Goal: Task Accomplishment & Management: Use online tool/utility

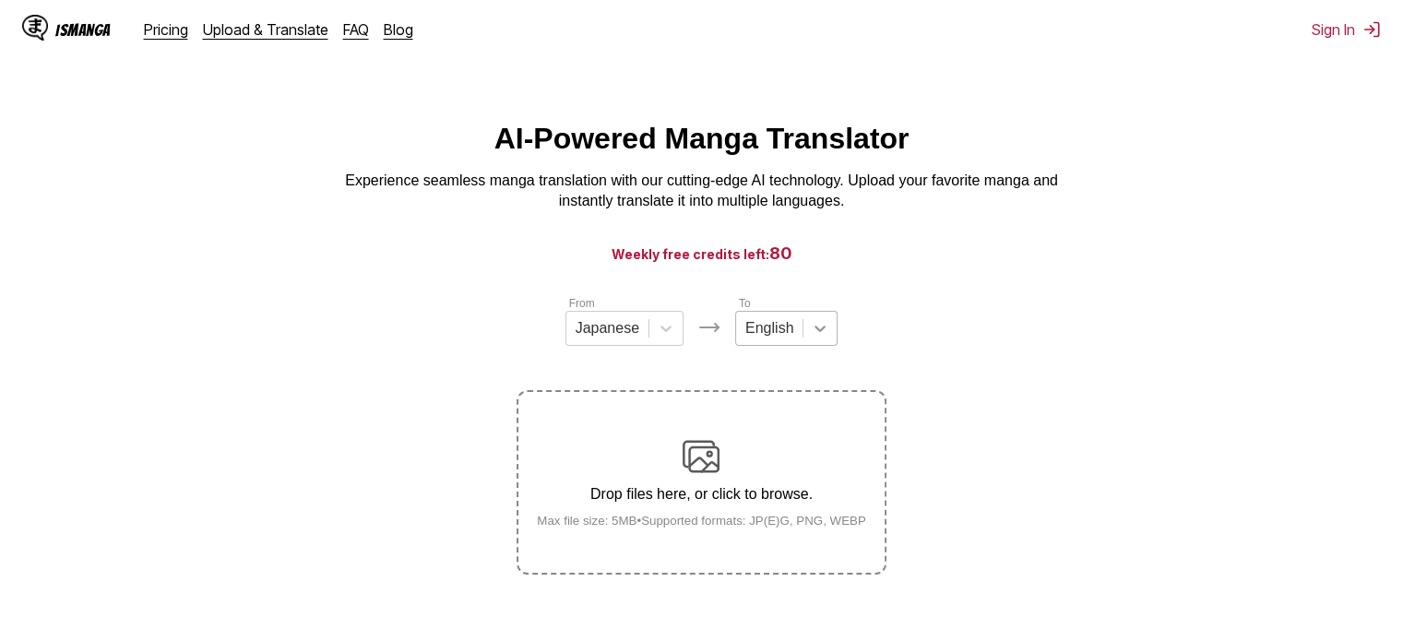
click at [820, 345] on div at bounding box center [820, 328] width 33 height 33
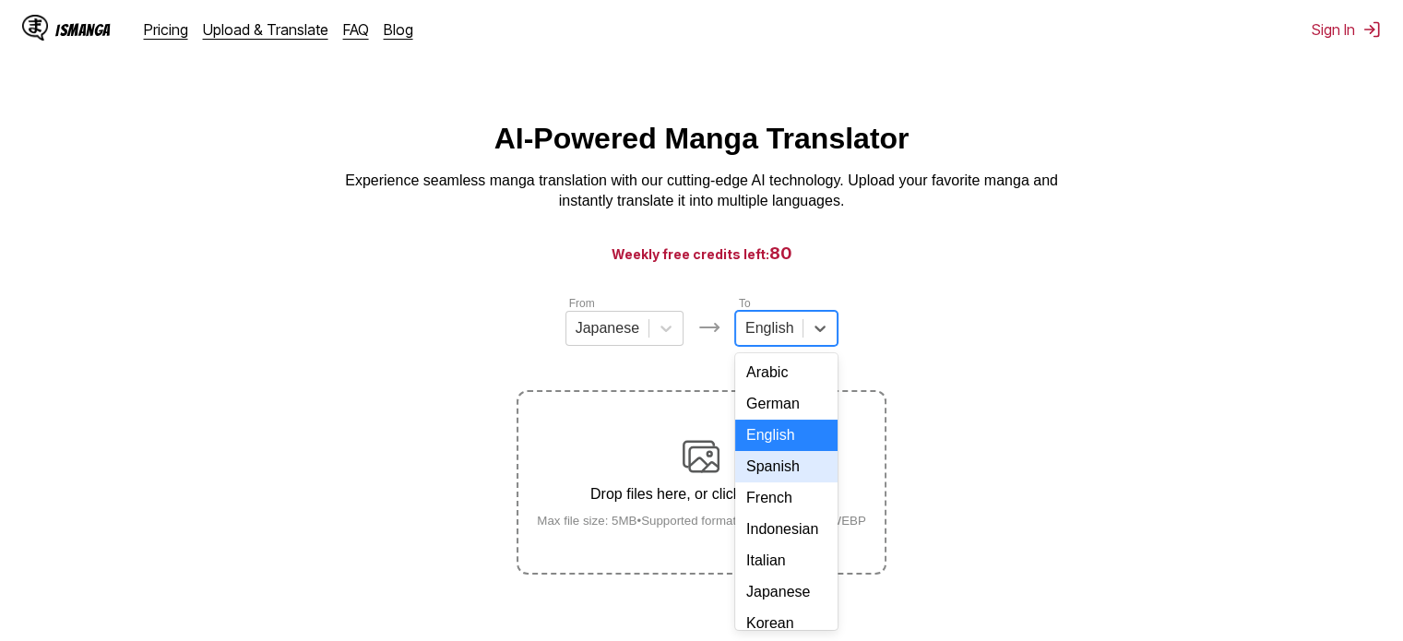
click at [793, 479] on div "Spanish" at bounding box center [786, 466] width 102 height 31
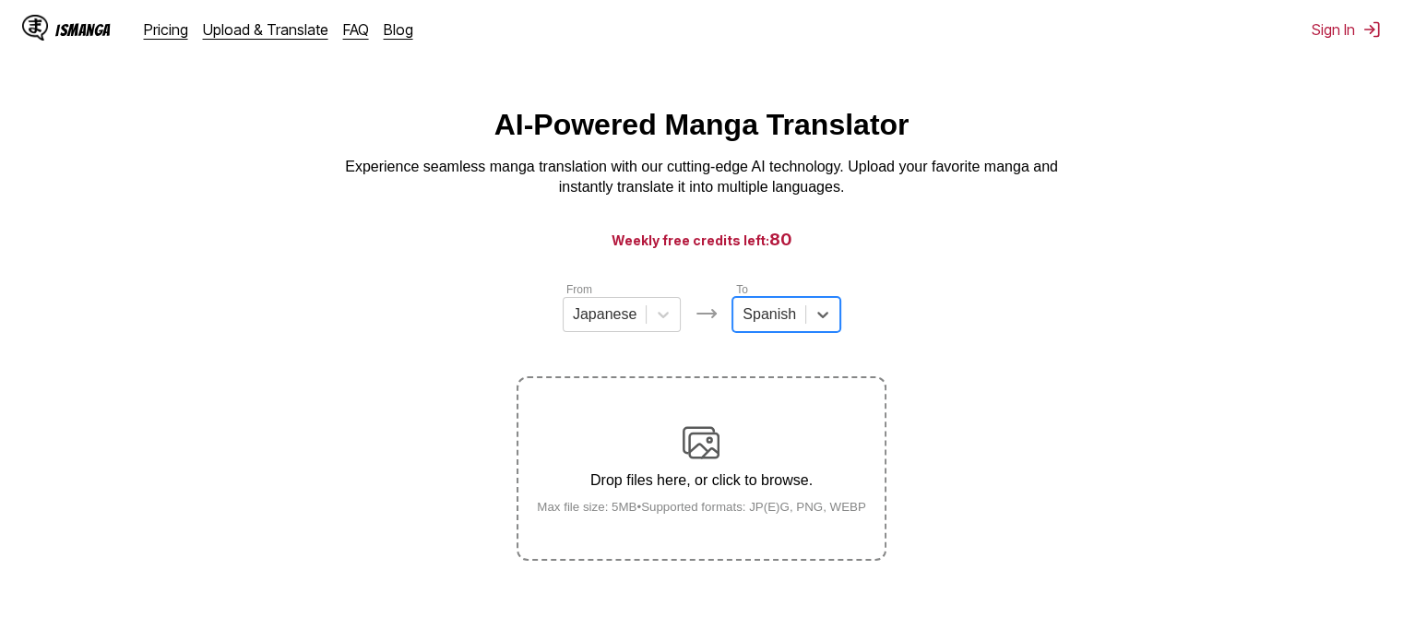
scroll to position [229, 0]
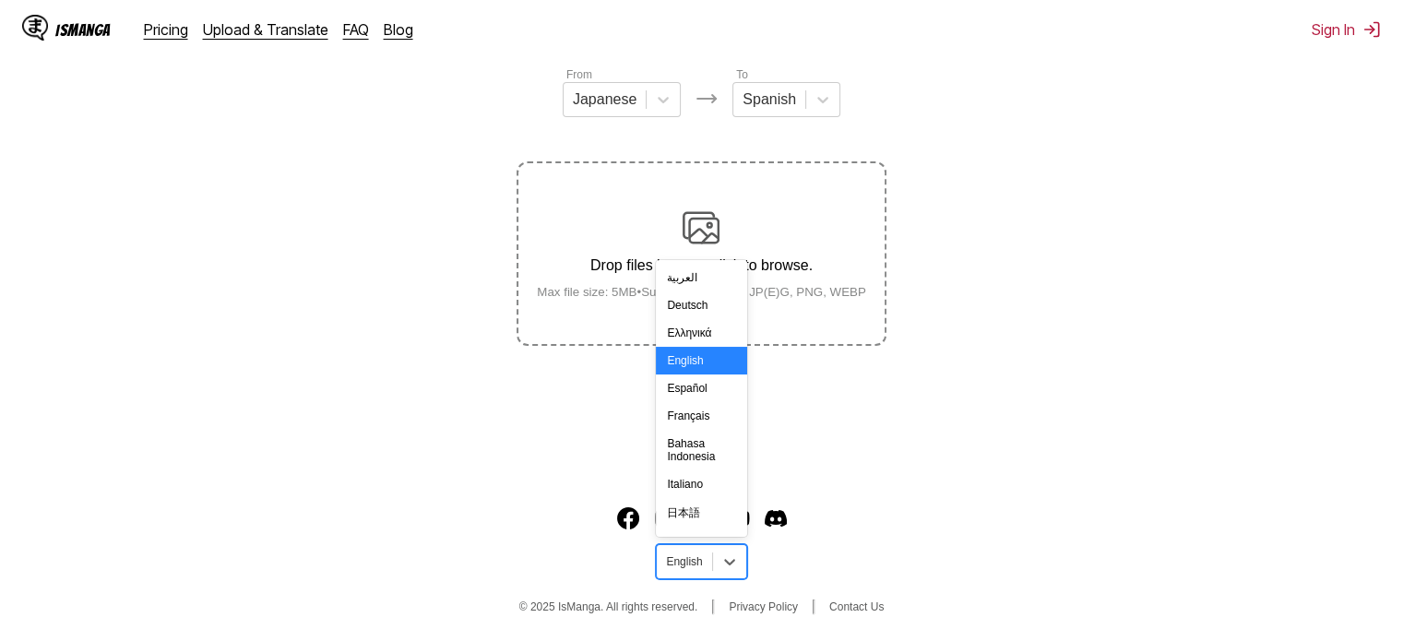
click at [705, 560] on div "English" at bounding box center [684, 562] width 54 height 24
click at [712, 386] on div "Español" at bounding box center [701, 389] width 90 height 28
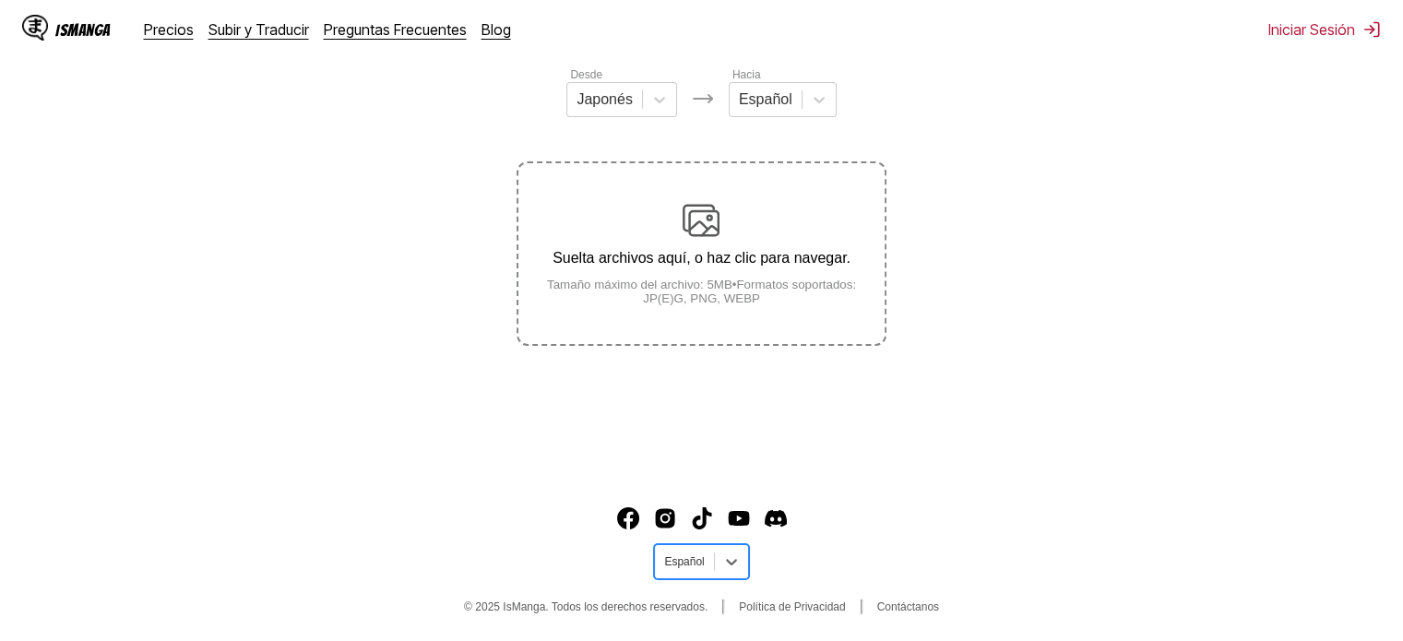
click at [1035, 479] on div "IsManga Precios Subir y Traducir Preguntas Frecuentes Blog Iniciar Sesión Preci…" at bounding box center [701, 267] width 1403 height 749
drag, startPoint x: 731, startPoint y: 270, endPoint x: 694, endPoint y: 266, distance: 37.2
click at [694, 266] on p "Suelta archivos aquí, o haz clic para navegar." at bounding box center [700, 258] width 365 height 17
click at [0, 0] on input "Suelta archivos aquí, o haz clic para navegar. Tamaño máximo del archivo: 5MB •…" at bounding box center [0, 0] width 0 height 0
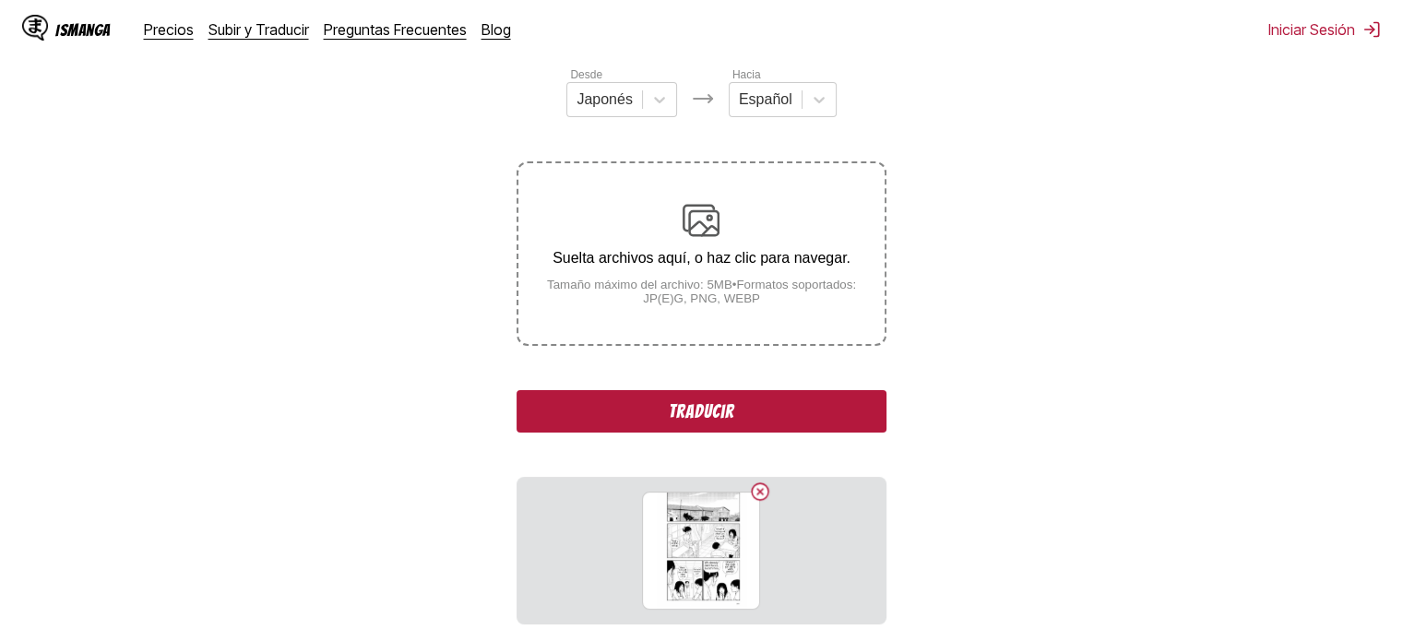
click at [766, 418] on button "Traducir" at bounding box center [701, 411] width 369 height 42
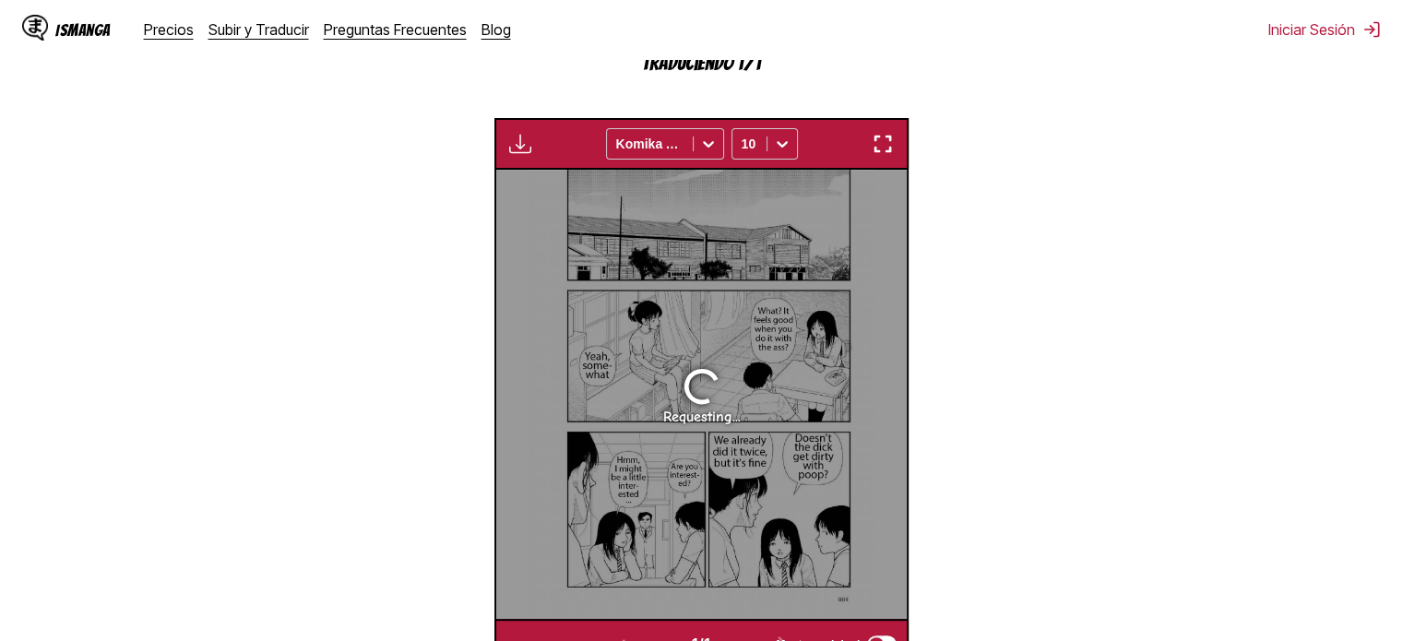
click at [879, 148] on img "button" at bounding box center [883, 144] width 22 height 22
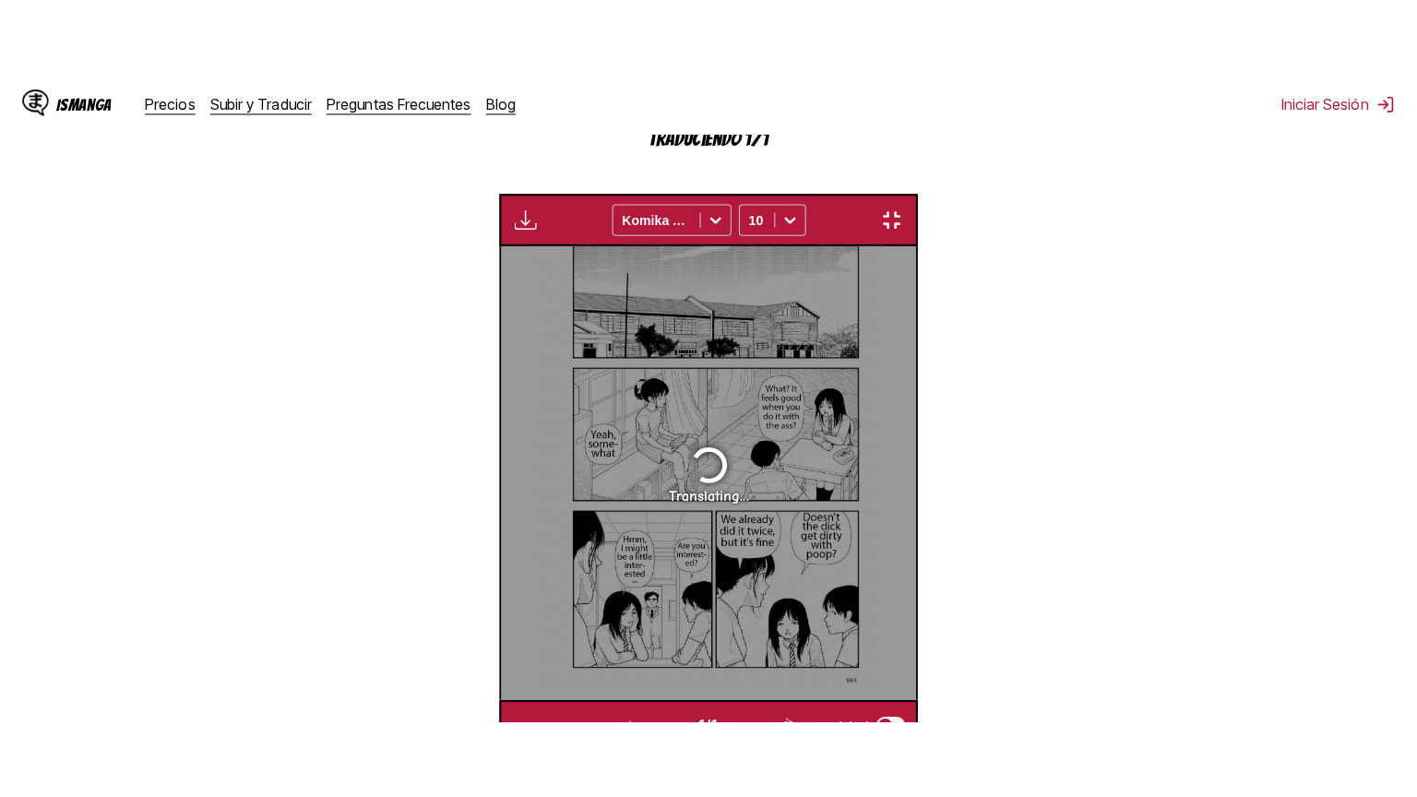
scroll to position [214, 0]
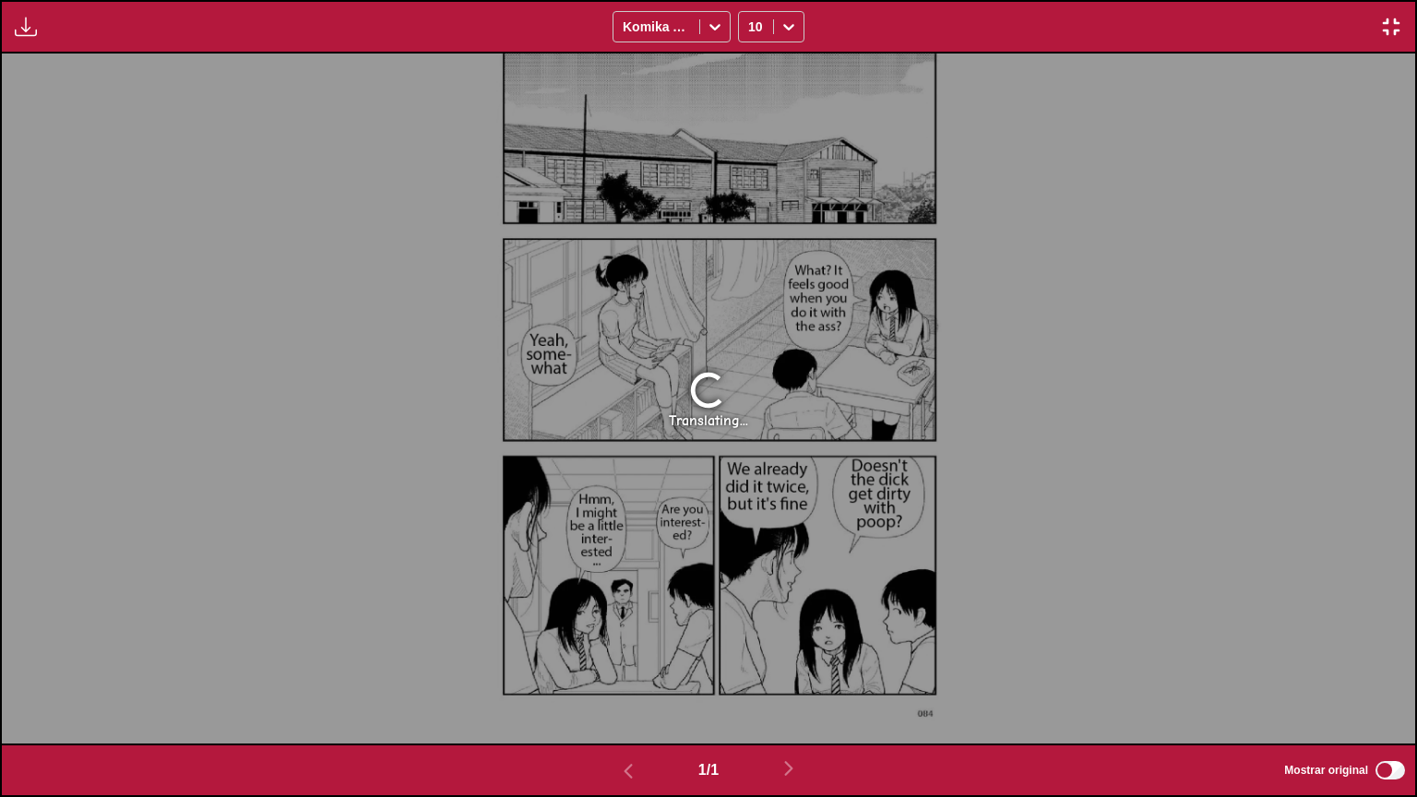
click at [1133, 309] on div "Translating..." at bounding box center [708, 399] width 1413 height 690
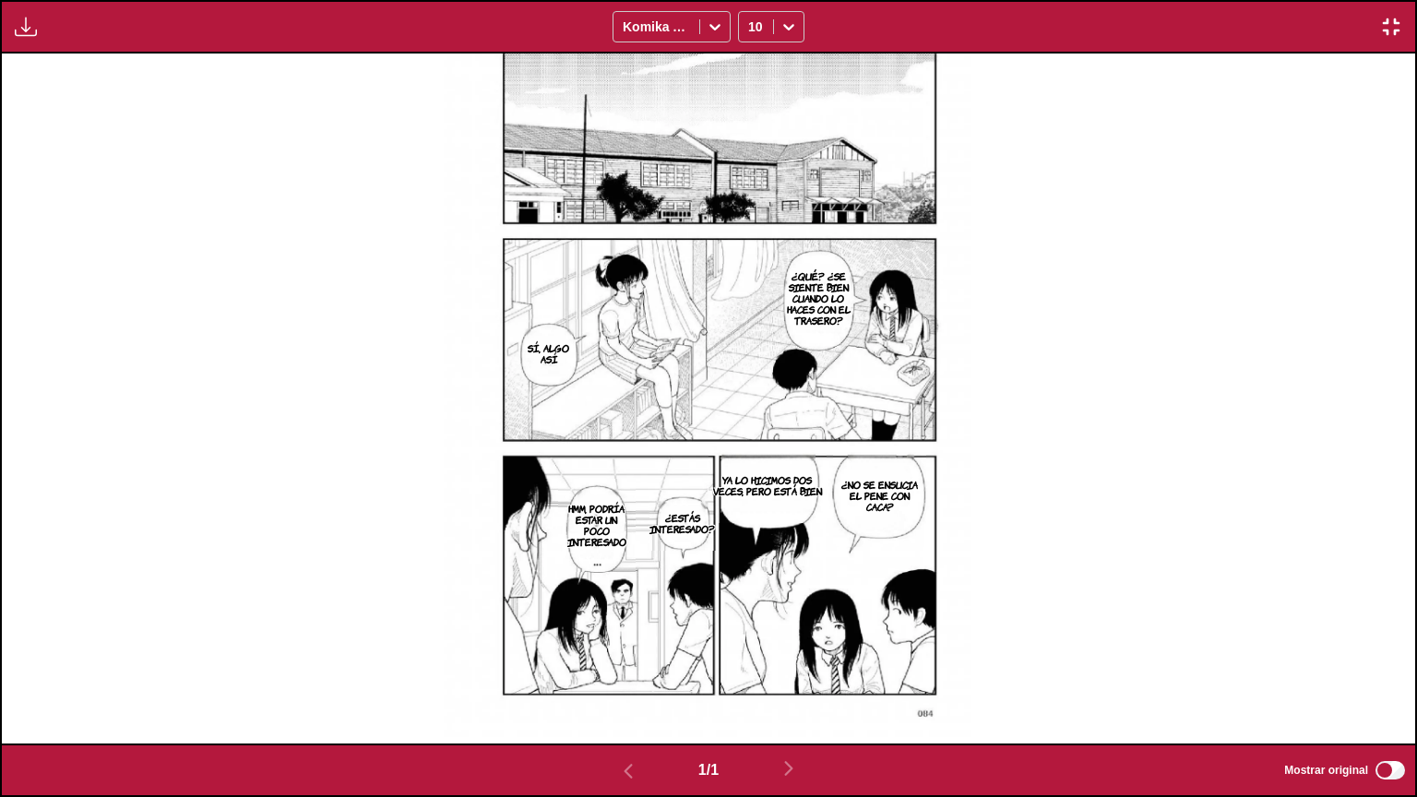
click at [1395, 24] on img "button" at bounding box center [1391, 27] width 22 height 22
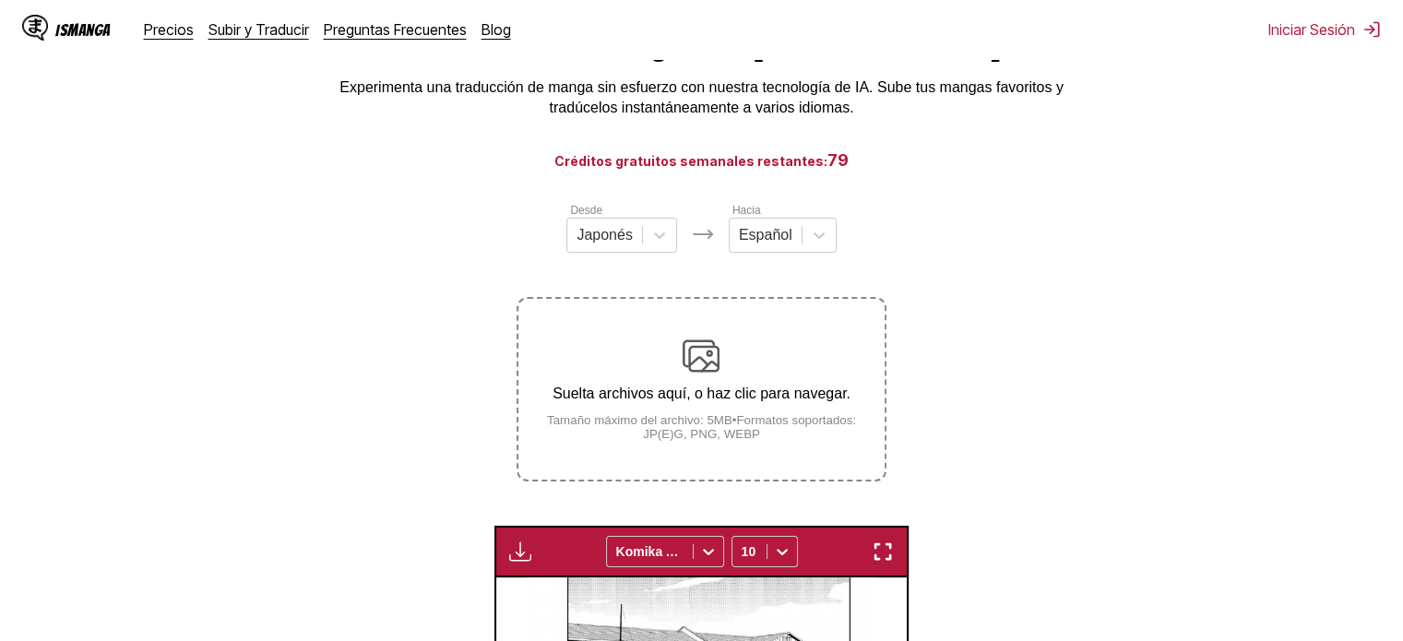
scroll to position [0, 0]
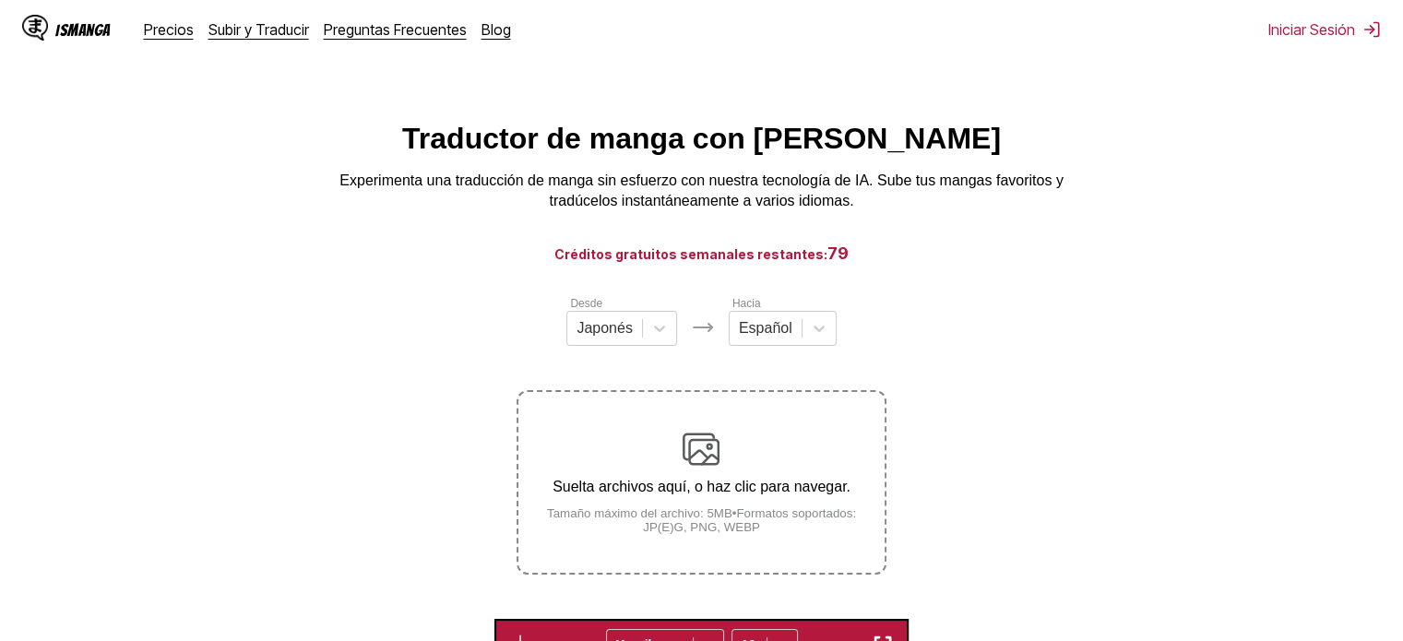
drag, startPoint x: 720, startPoint y: 482, endPoint x: 668, endPoint y: 494, distance: 52.8
click at [668, 494] on p "Suelta archivos aquí, o haz clic para navegar." at bounding box center [700, 487] width 365 height 17
click at [0, 0] on input "Suelta archivos aquí, o haz clic para navegar. Tamaño máximo del archivo: 5MB •…" at bounding box center [0, 0] width 0 height 0
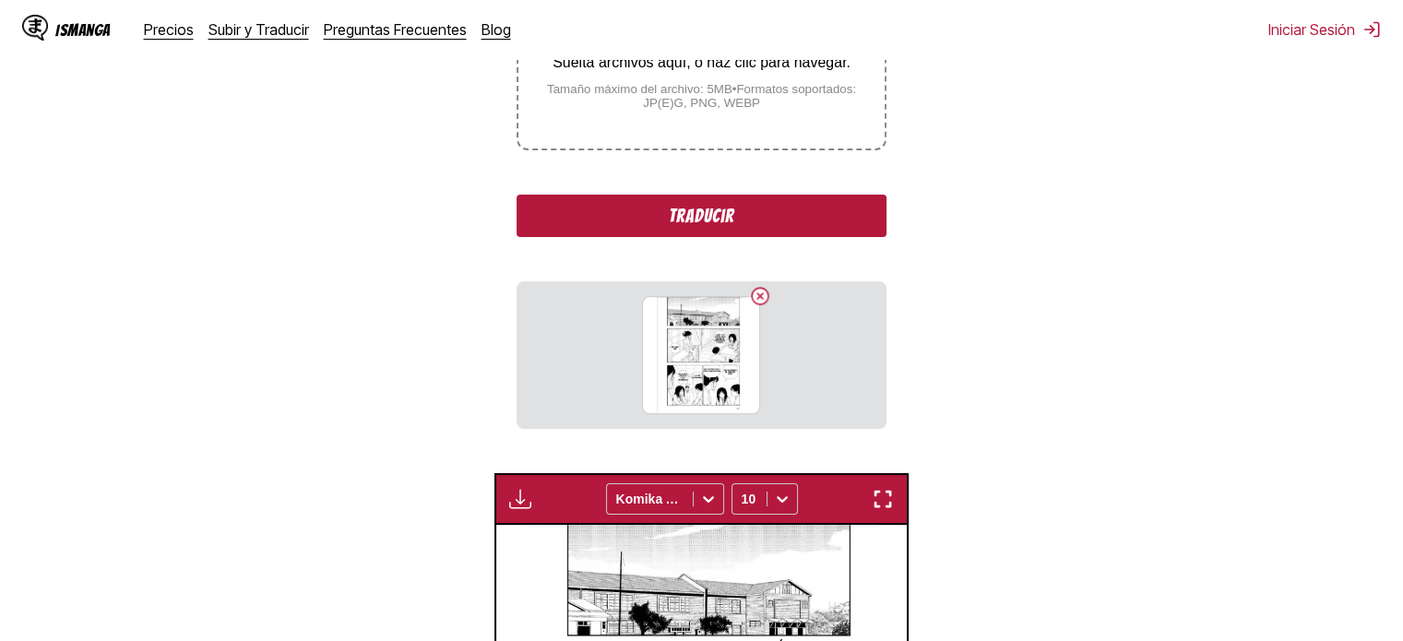
scroll to position [450, 0]
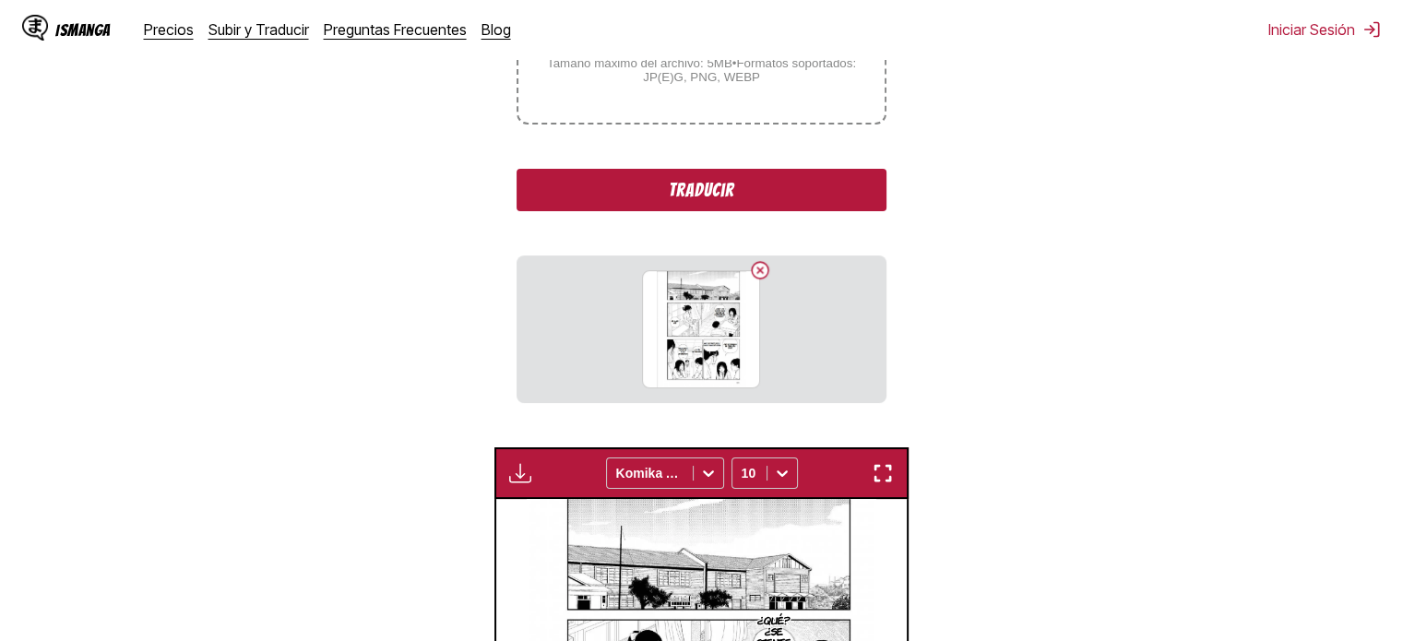
click at [599, 180] on button "Traducir" at bounding box center [701, 190] width 369 height 42
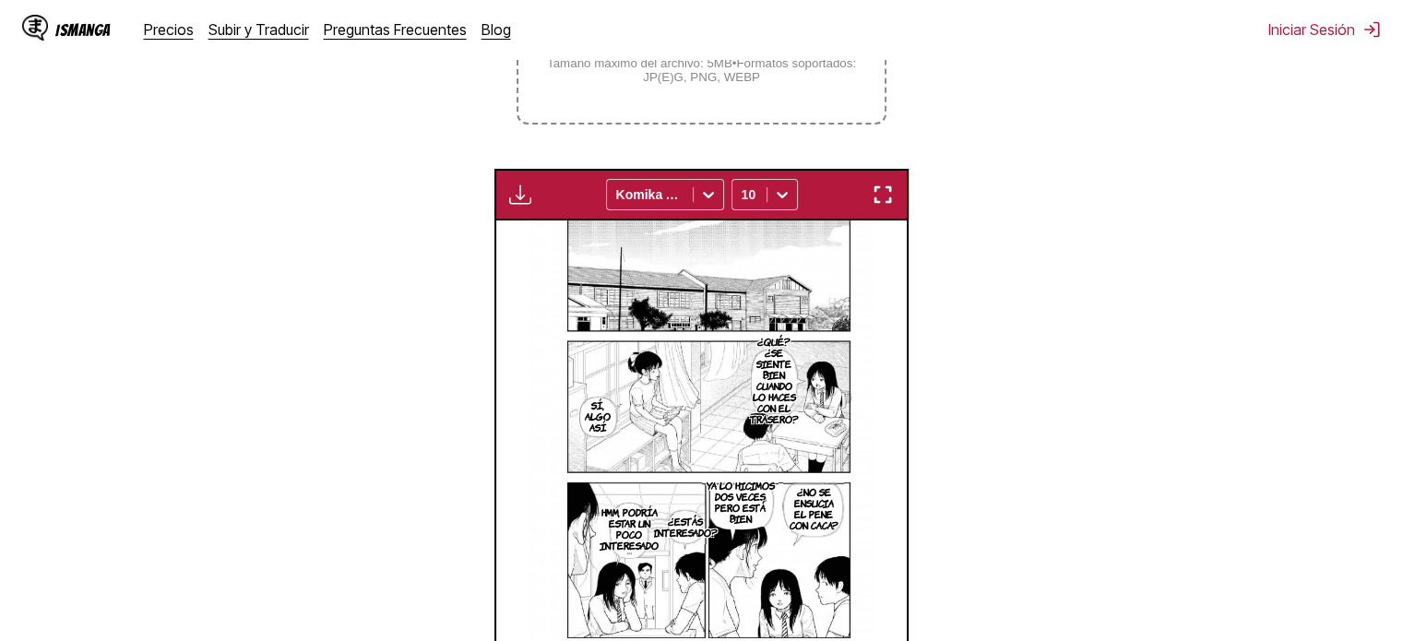
click at [822, 336] on img at bounding box center [702, 444] width 350 height 449
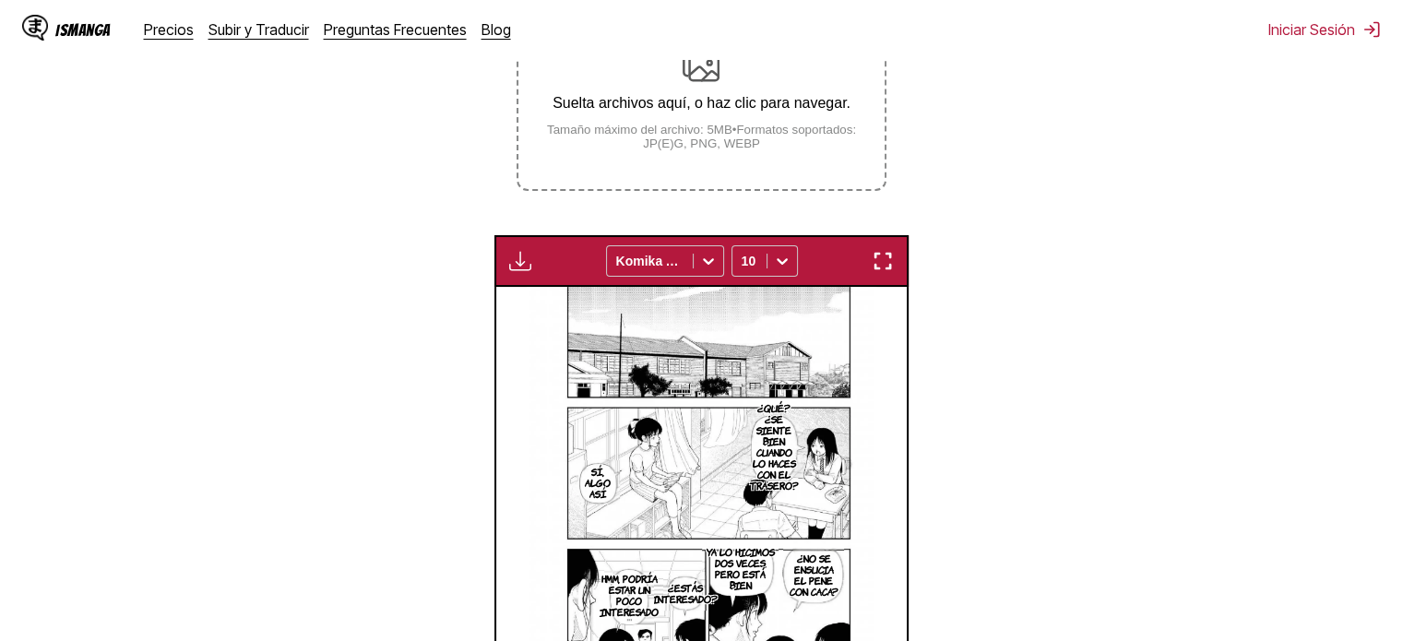
scroll to position [383, 0]
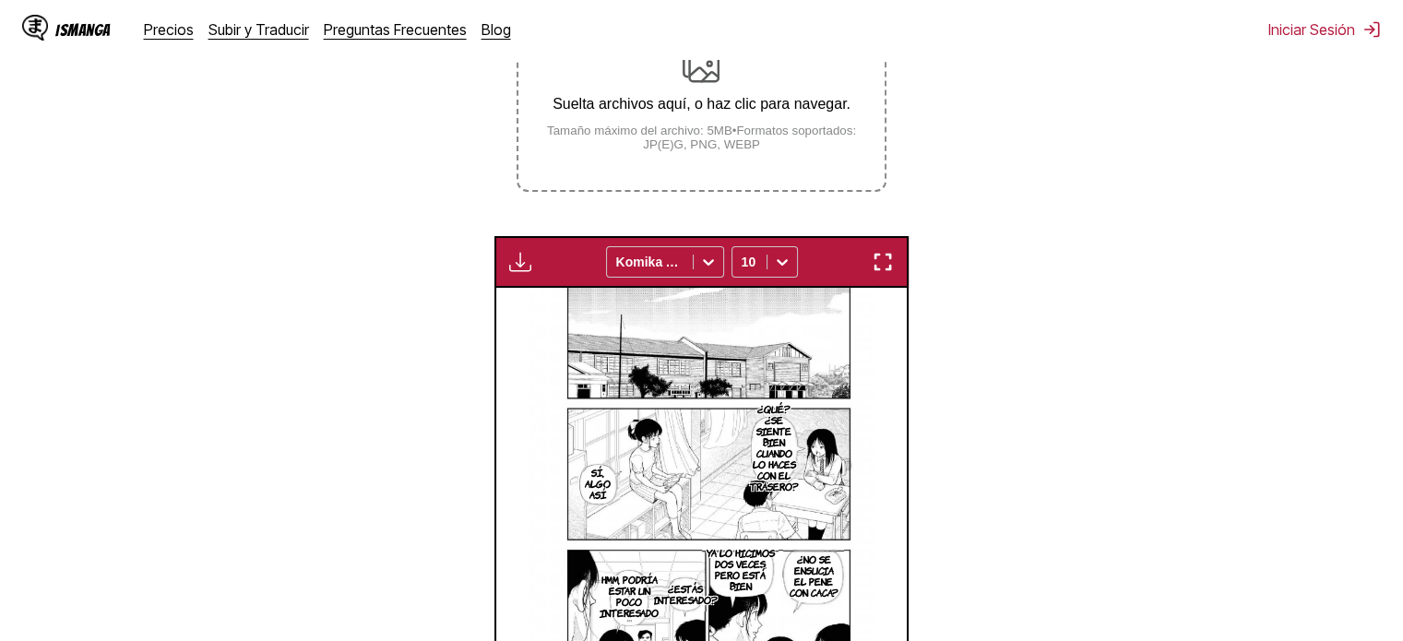
click at [780, 148] on small "Tamaño máximo del archivo: 5MB • Formatos soportados: JP(E)G, PNG, WEBP" at bounding box center [700, 138] width 365 height 28
click at [0, 0] on input "Suelta archivos aquí, o haz clic para navegar. Tamaño máximo del archivo: 5MB •…" at bounding box center [0, 0] width 0 height 0
click at [677, 129] on small "Tamaño máximo del archivo: 5MB • Formatos soportados: JP(E)G, PNG, WEBP" at bounding box center [700, 138] width 365 height 28
click at [0, 0] on input "Suelta archivos aquí, o haz clic para navegar. Tamaño máximo del archivo: 5MB •…" at bounding box center [0, 0] width 0 height 0
click at [674, 123] on div "Suelta archivos aquí, o haz clic para navegar. Tamaño máximo del archivo: 5MB •…" at bounding box center [700, 99] width 365 height 103
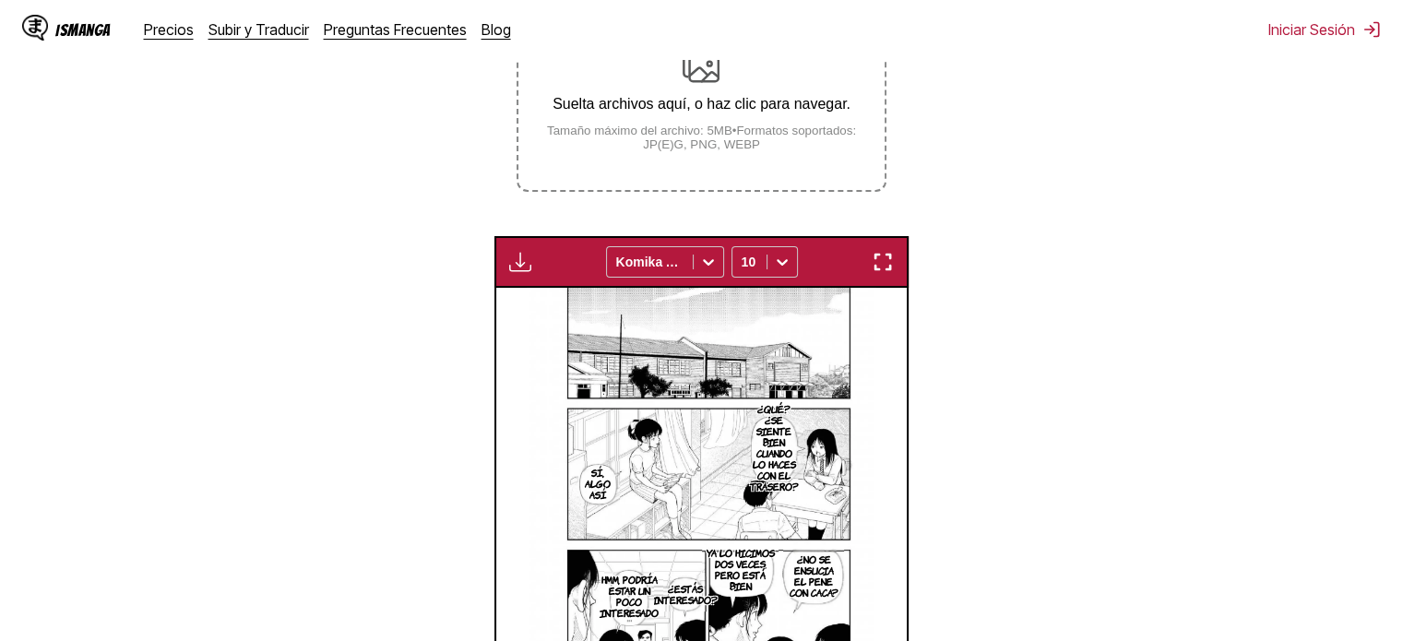
click at [0, 0] on input "Suelta archivos aquí, o haz clic para navegar. Tamaño máximo del archivo: 5MB •…" at bounding box center [0, 0] width 0 height 0
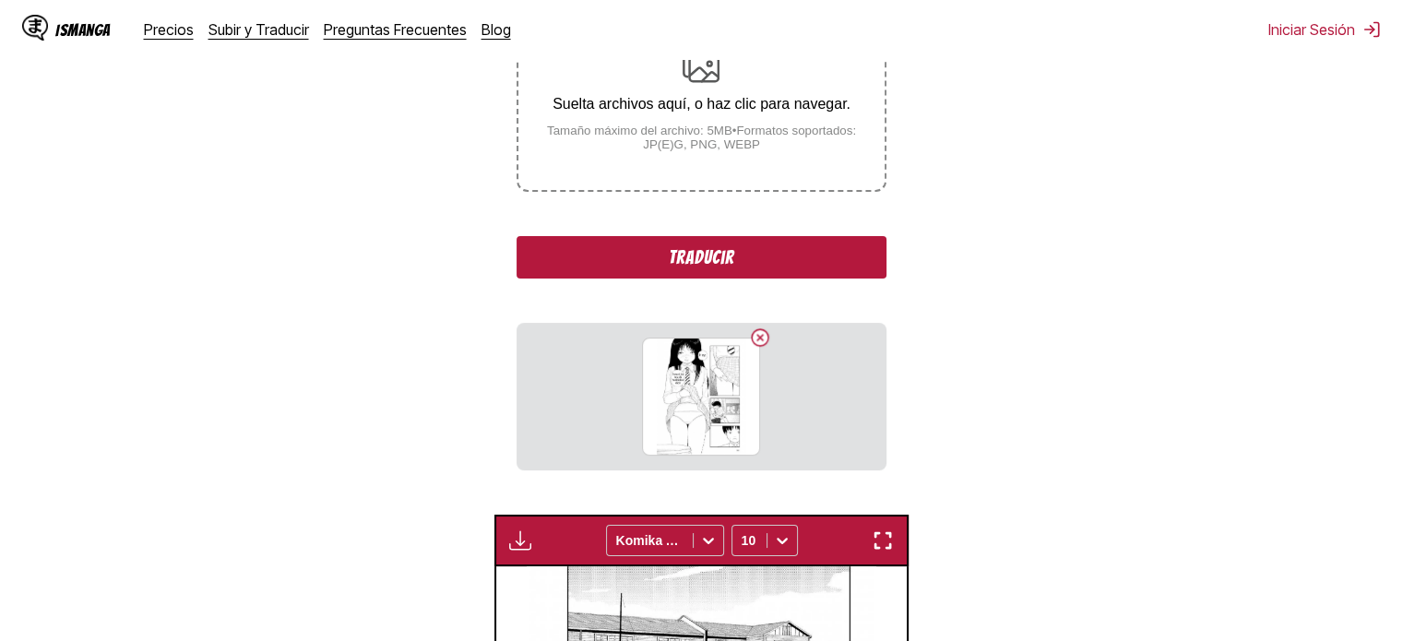
click at [755, 257] on button "Traducir" at bounding box center [701, 257] width 369 height 42
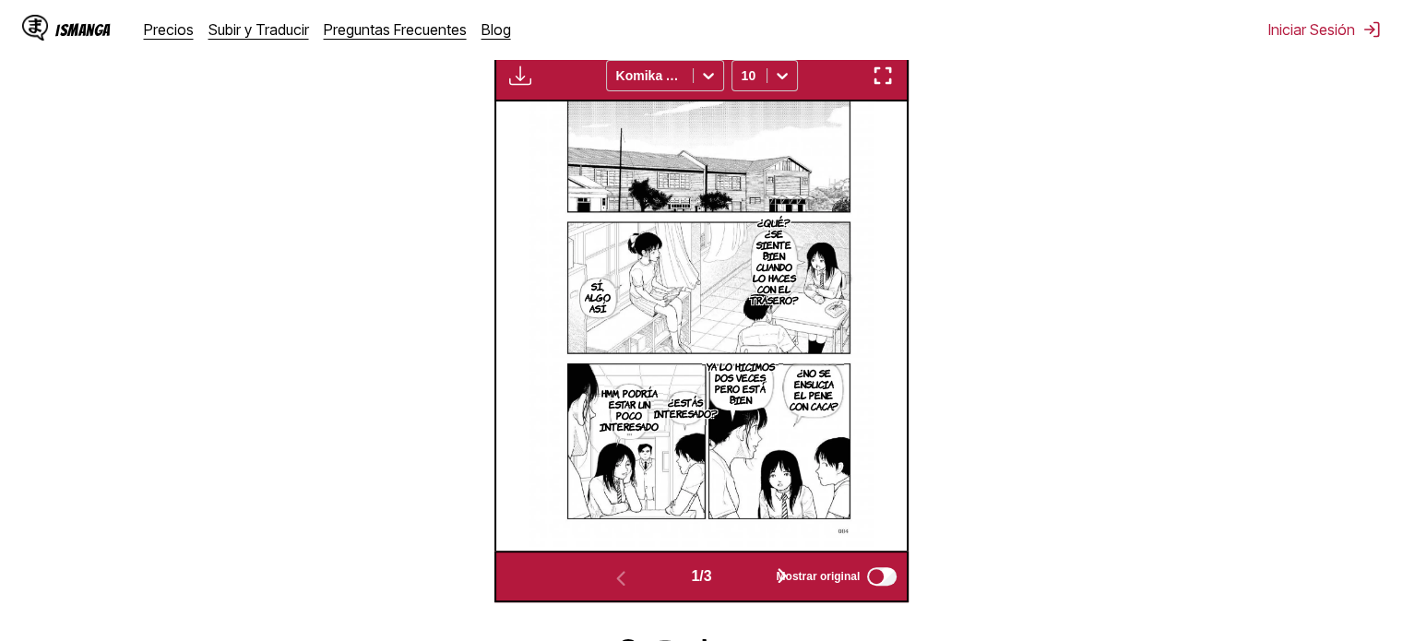
scroll to position [638, 0]
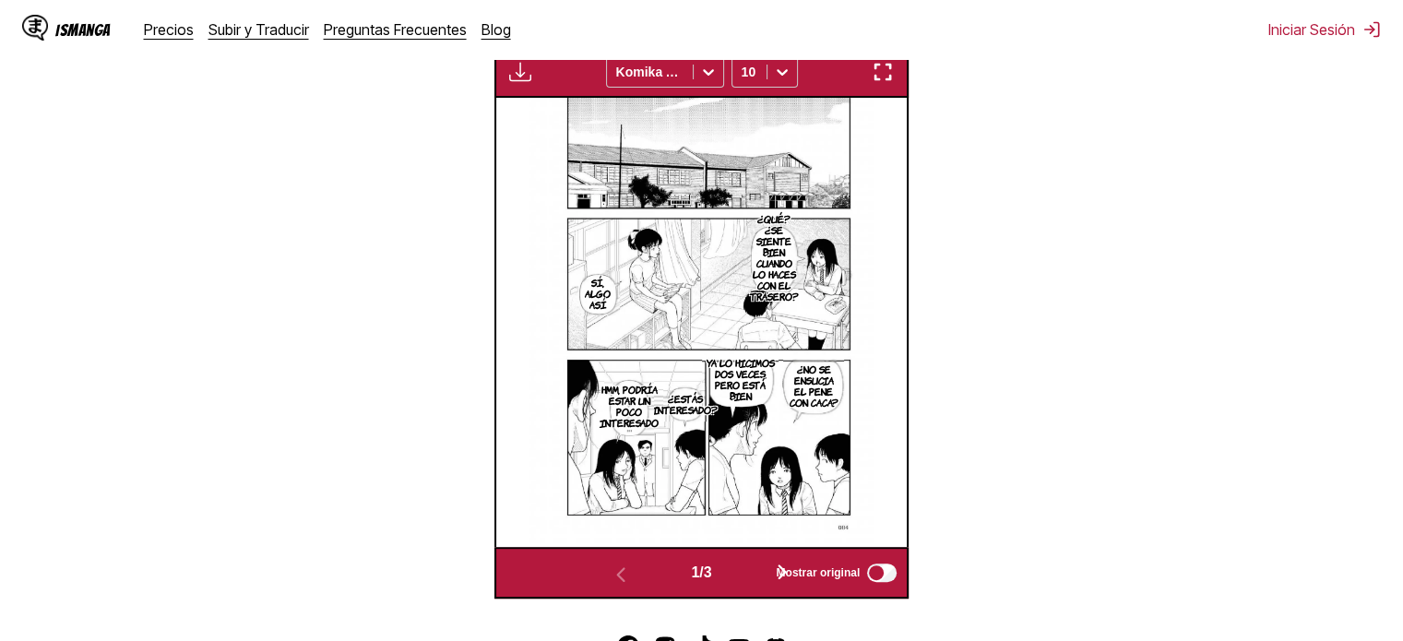
click at [954, 442] on section "Desde Japonés Hacia Español Suelta archivos aquí, o haz clic para navegar. Tama…" at bounding box center [702, 127] width 1374 height 943
click at [782, 563] on label "Mostrar original" at bounding box center [838, 573] width 124 height 24
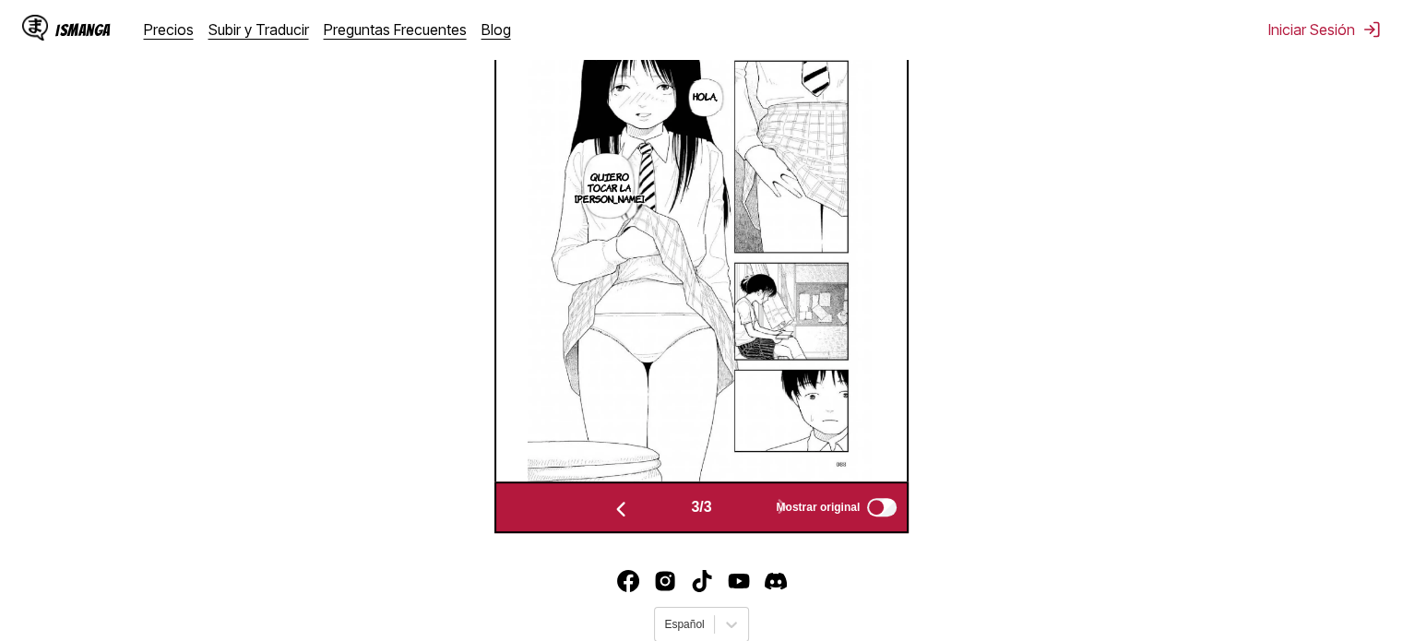
click at [753, 365] on img at bounding box center [702, 256] width 348 height 449
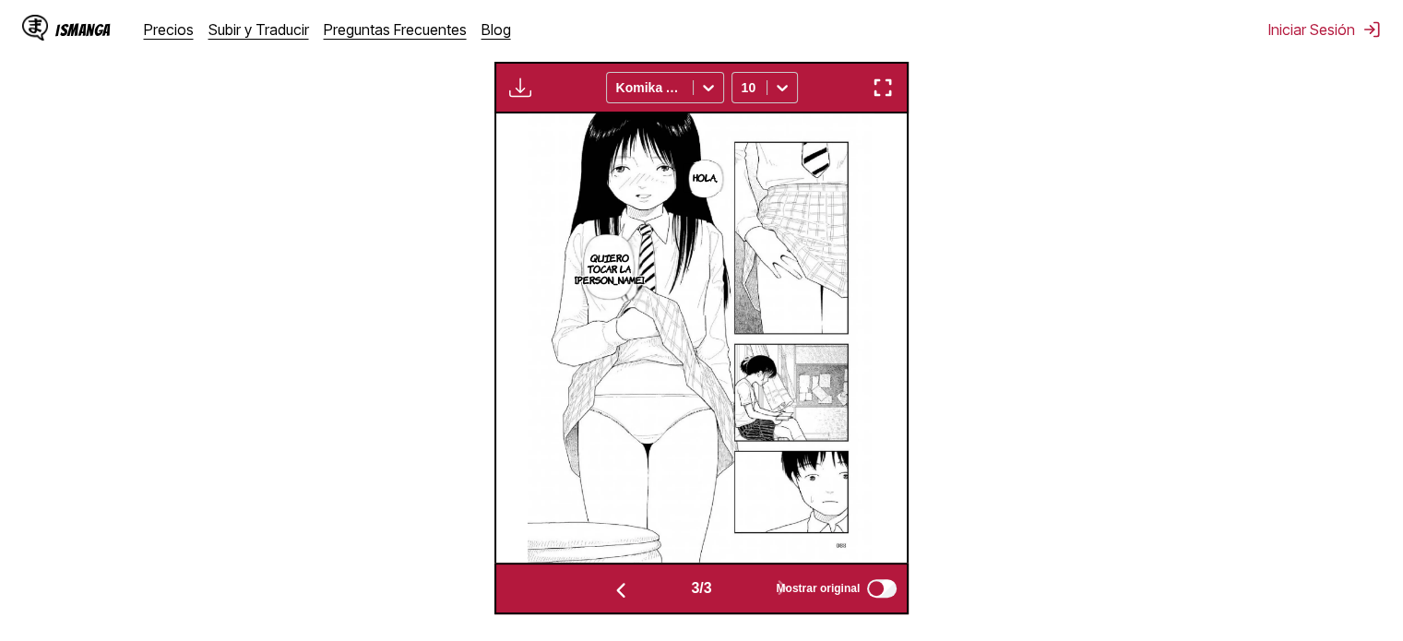
scroll to position [469, 0]
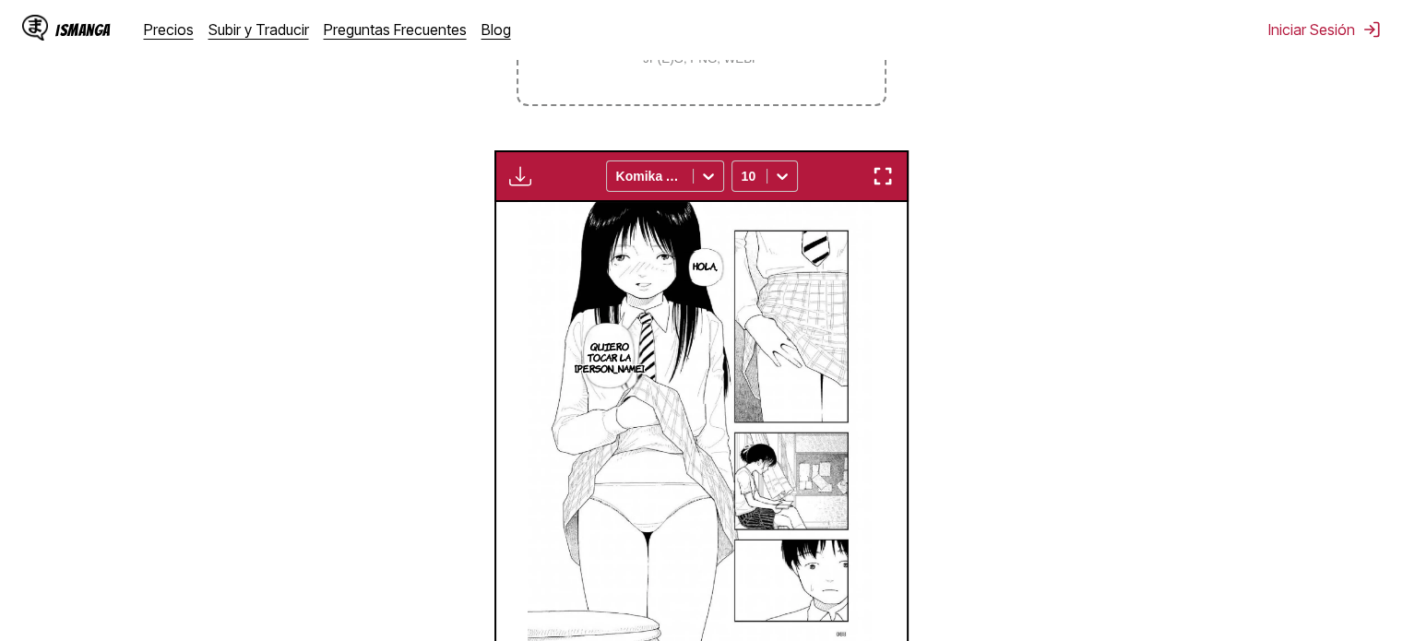
click at [887, 161] on div "Disponible para usuarios premium Komika Axis 10" at bounding box center [701, 176] width 414 height 52
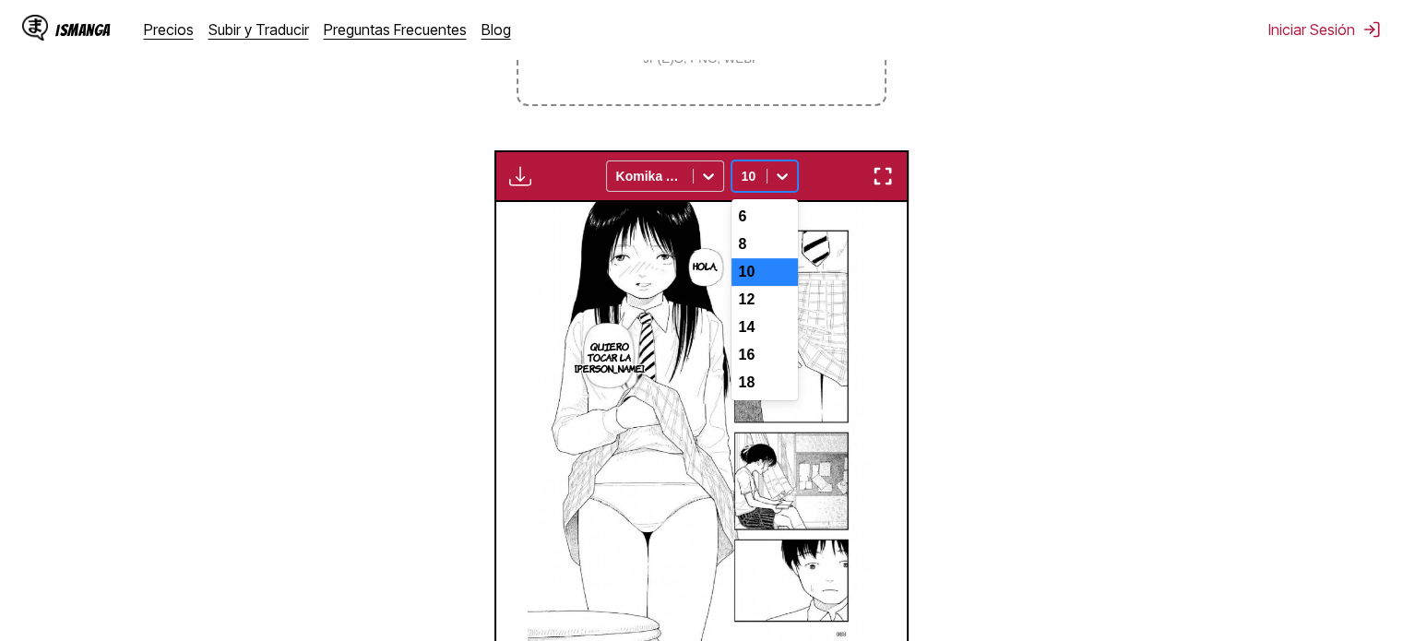
click at [779, 176] on icon at bounding box center [782, 176] width 11 height 6
click at [774, 223] on div "6" at bounding box center [765, 217] width 66 height 28
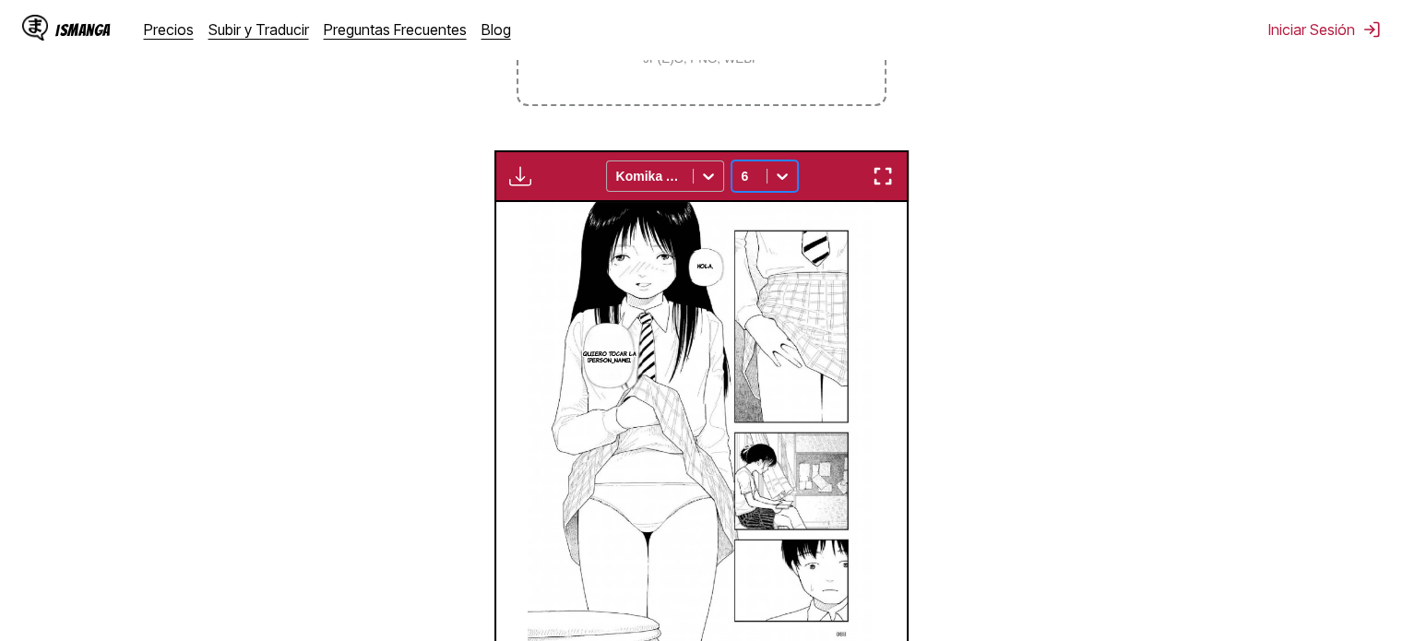
click at [700, 185] on icon at bounding box center [708, 176] width 18 height 18
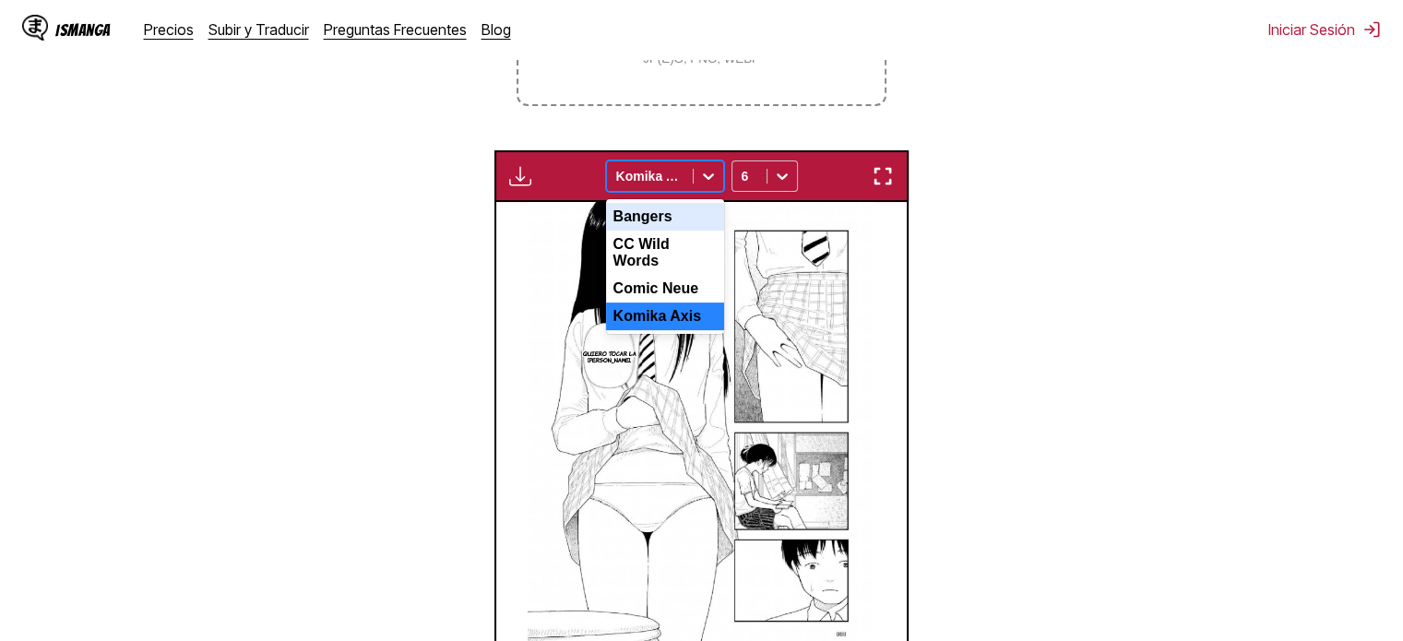
click at [694, 222] on div "Bangers" at bounding box center [665, 217] width 118 height 28
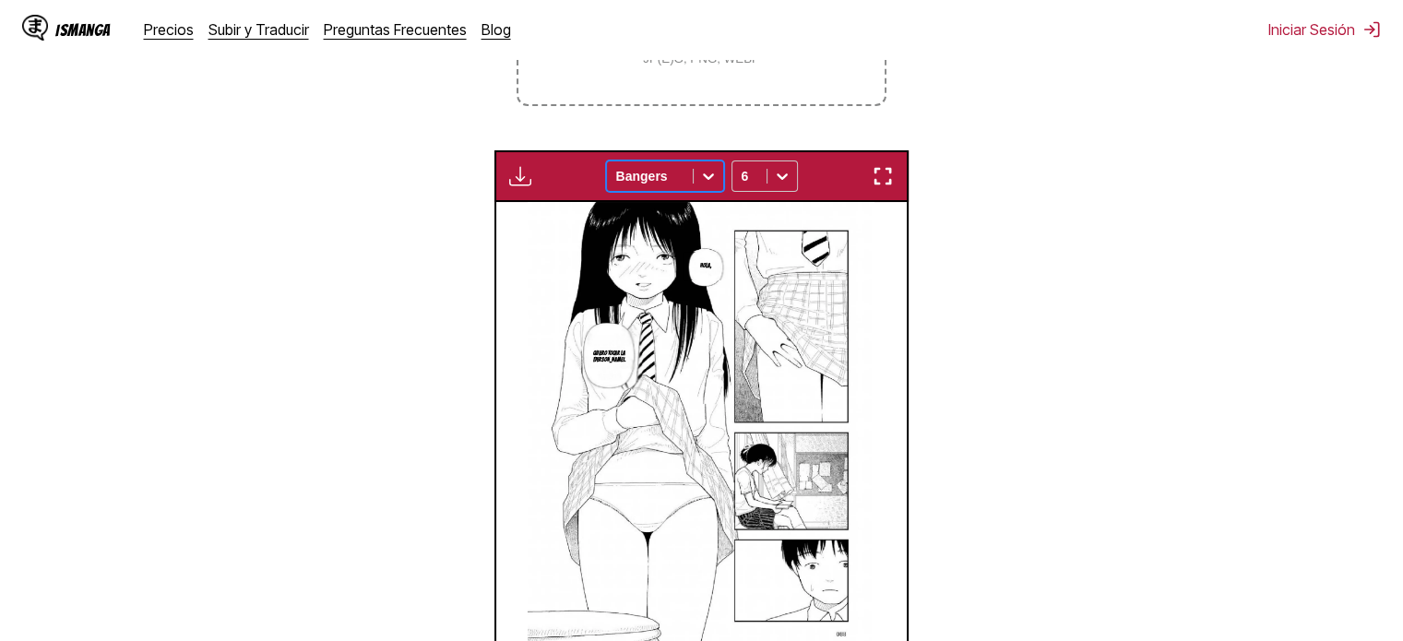
click at [708, 185] on icon at bounding box center [708, 176] width 18 height 18
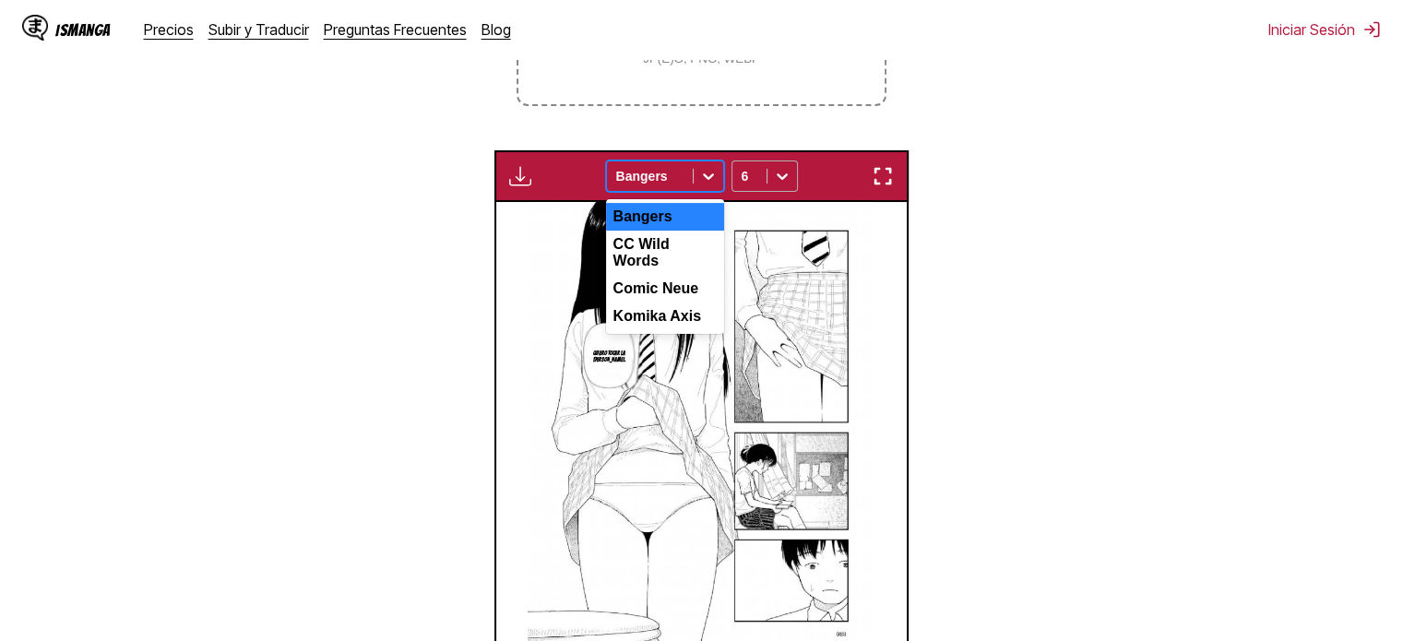
click at [744, 180] on div at bounding box center [750, 176] width 16 height 18
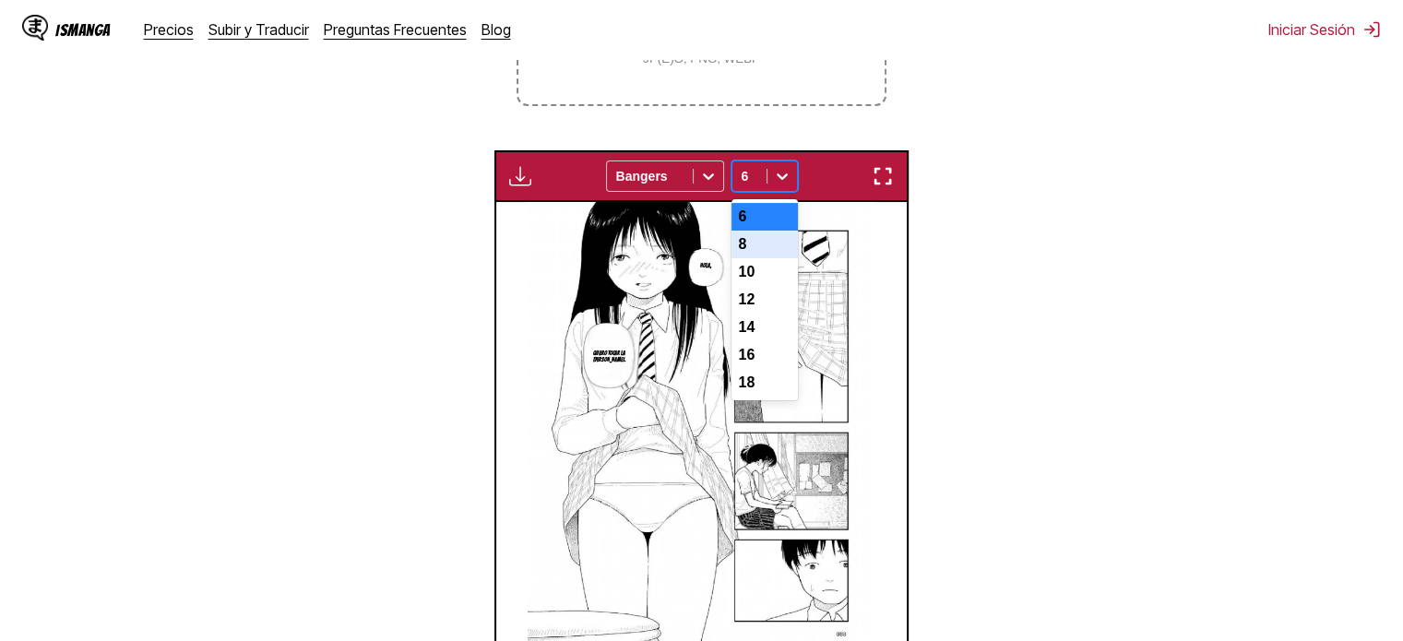
click at [768, 258] on div "8" at bounding box center [765, 245] width 66 height 28
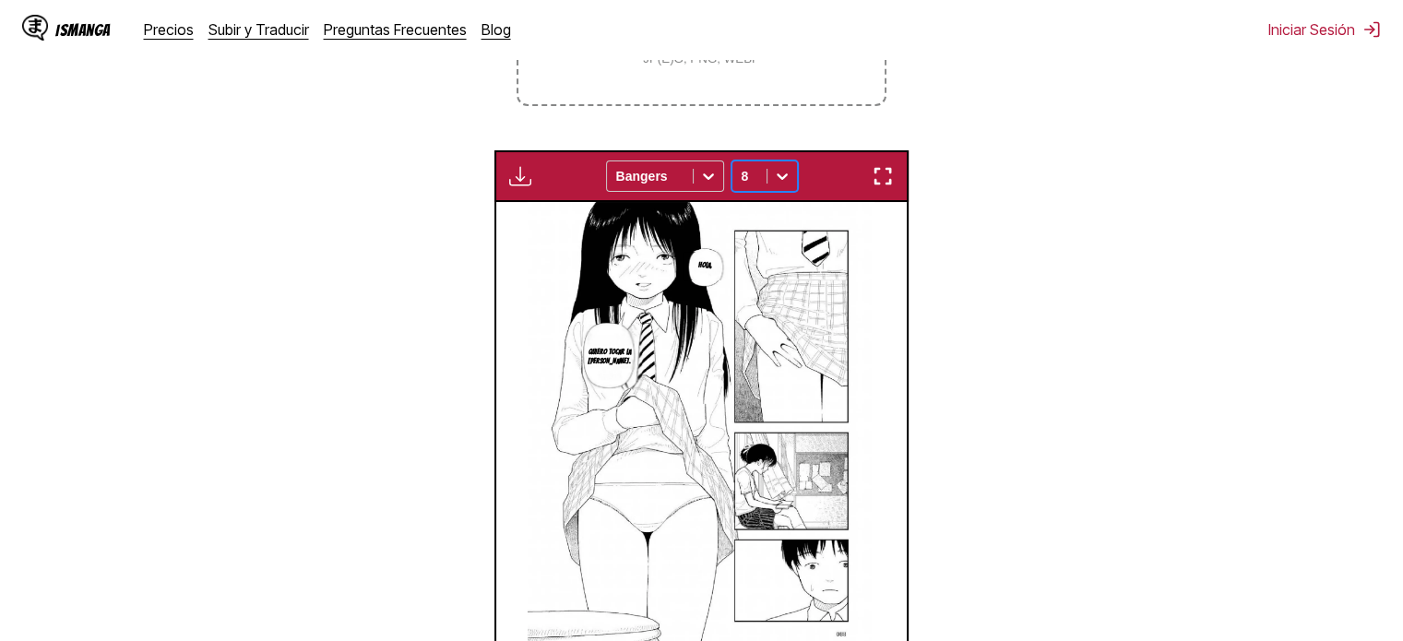
click at [885, 180] on img "button" at bounding box center [883, 176] width 22 height 22
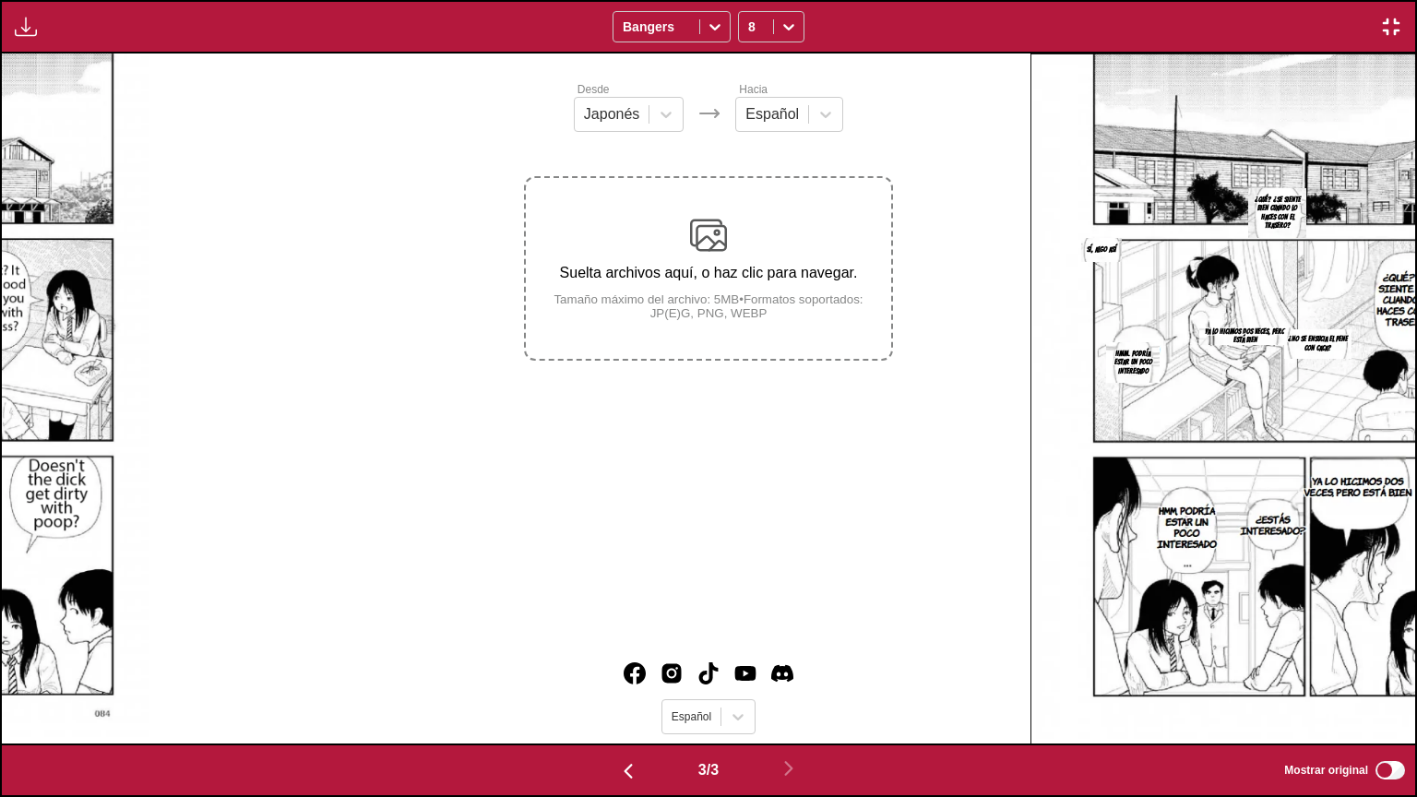
scroll to position [0, 2827]
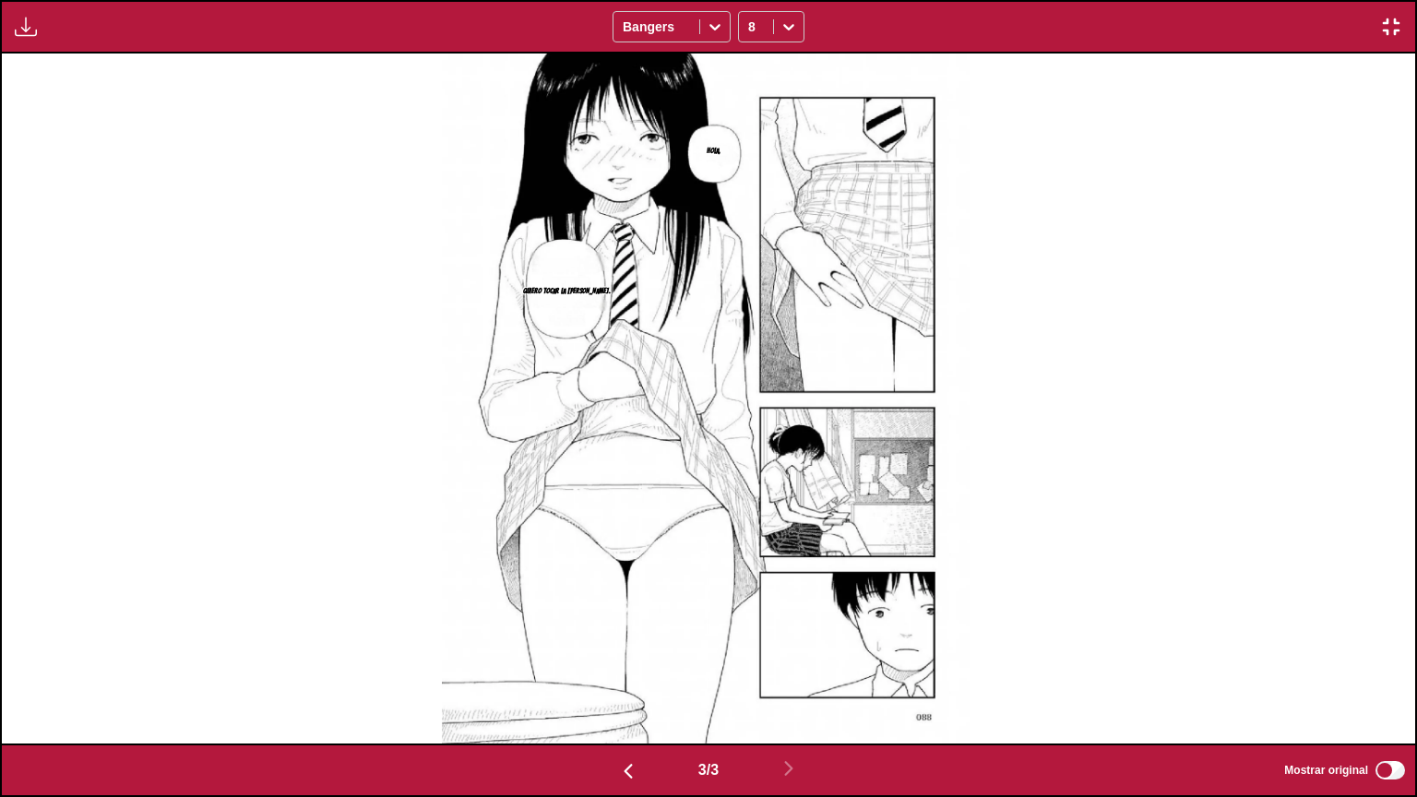
drag, startPoint x: 915, startPoint y: 649, endPoint x: 1387, endPoint y: 30, distance: 779.4
click at [1387, 30] on img "button" at bounding box center [1391, 27] width 22 height 22
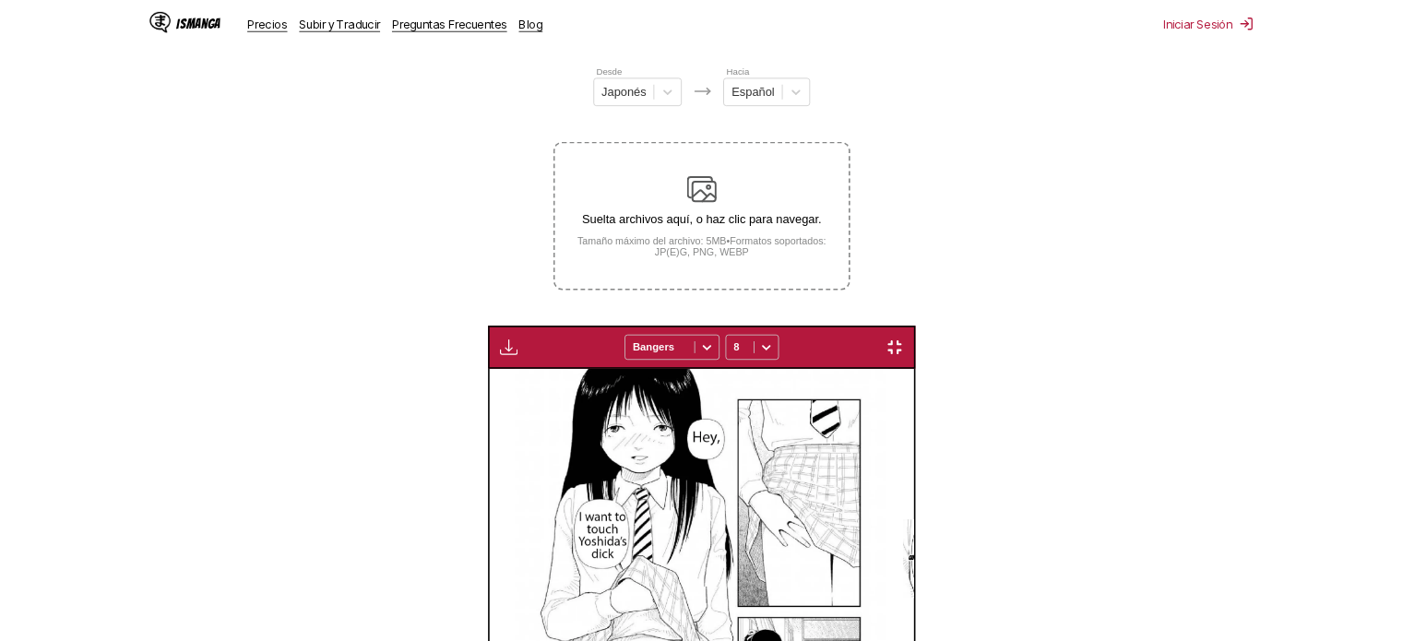
scroll to position [0, 823]
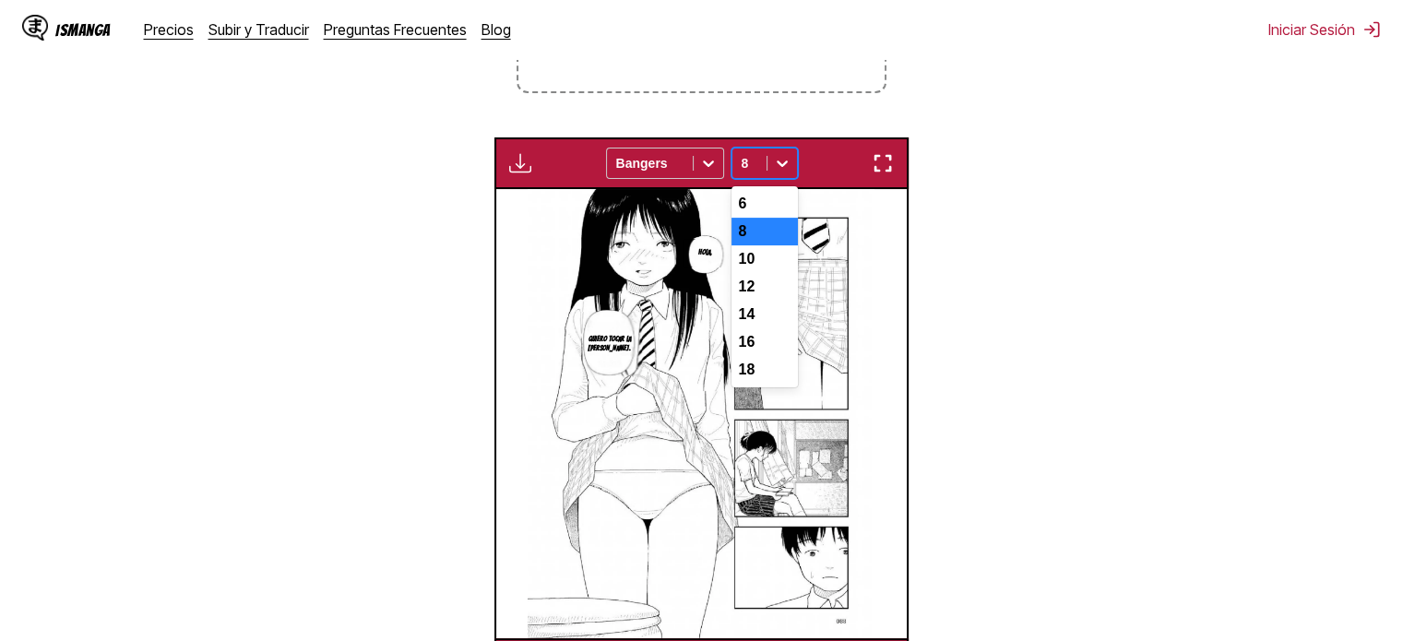
click at [774, 164] on icon at bounding box center [782, 163] width 18 height 18
click at [753, 295] on div "12" at bounding box center [765, 287] width 66 height 28
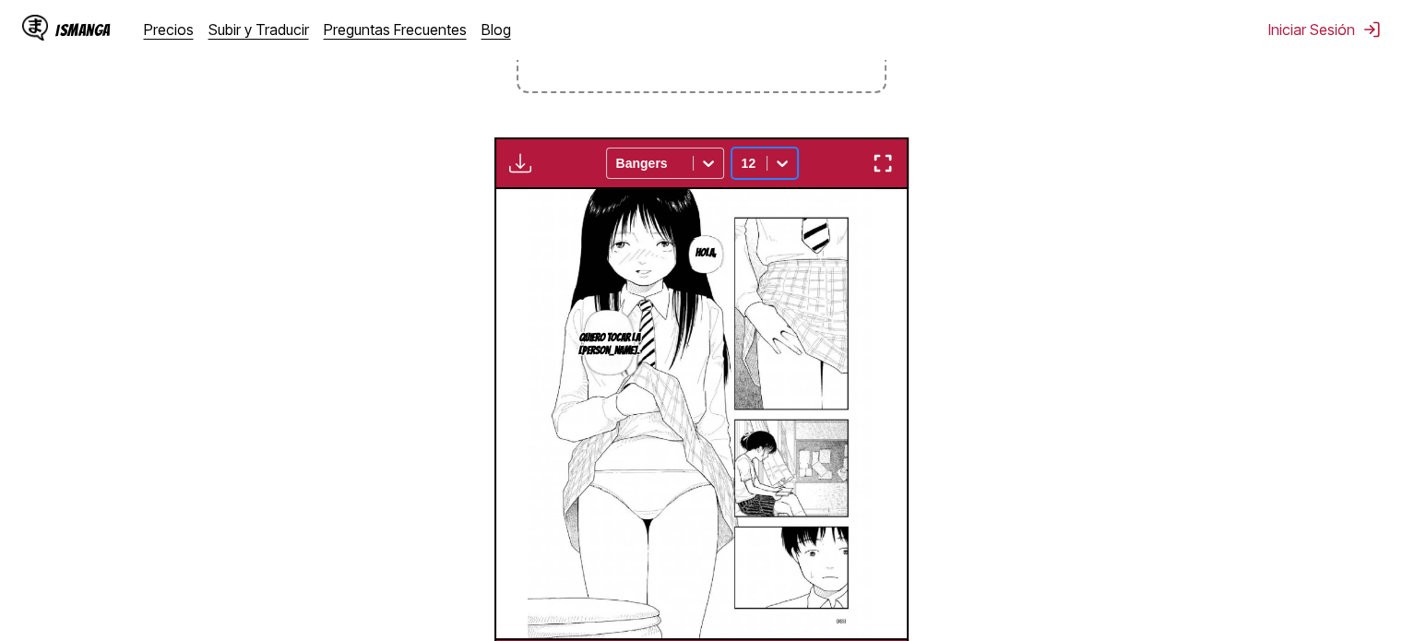
click at [768, 160] on div at bounding box center [783, 164] width 30 height 30
click at [760, 273] on div "10" at bounding box center [765, 259] width 66 height 28
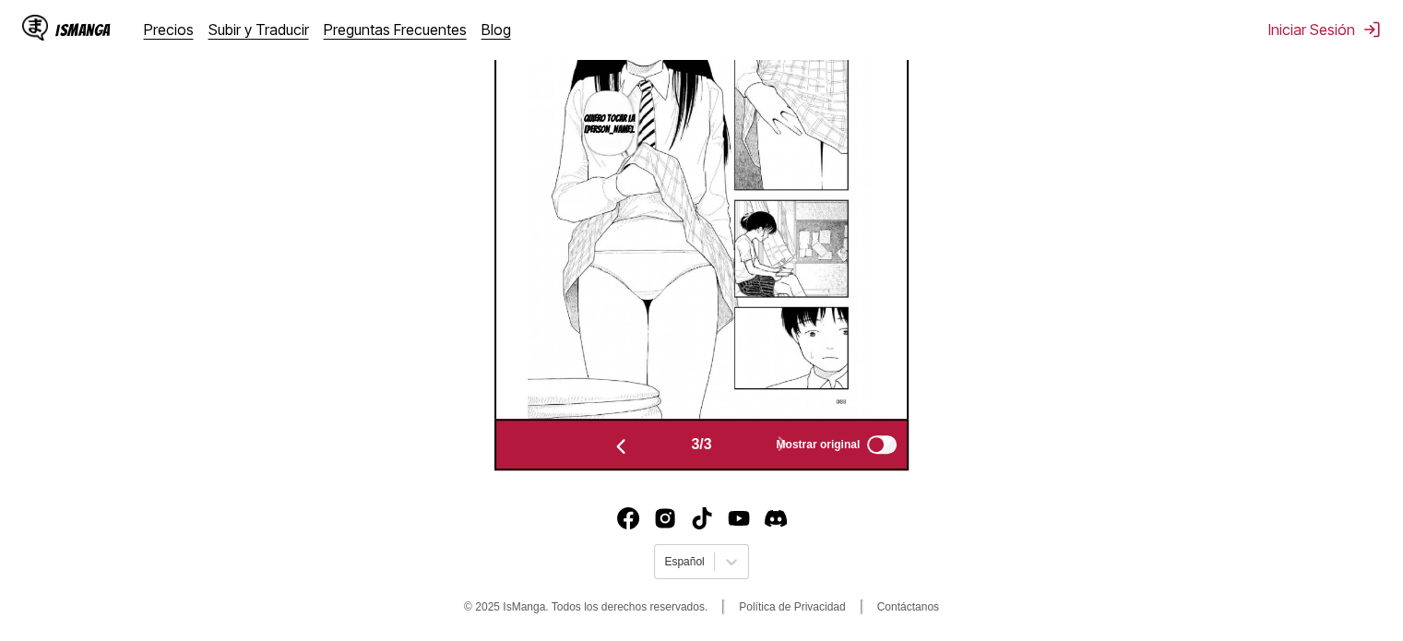
scroll to position [702, 0]
drag, startPoint x: 835, startPoint y: 10, endPoint x: 994, endPoint y: 149, distance: 210.5
click at [994, 149] on section "Desde Japonés Hacia Español Suelta archivos aquí, o haz clic para navegar. Tama…" at bounding box center [702, 30] width 1374 height 877
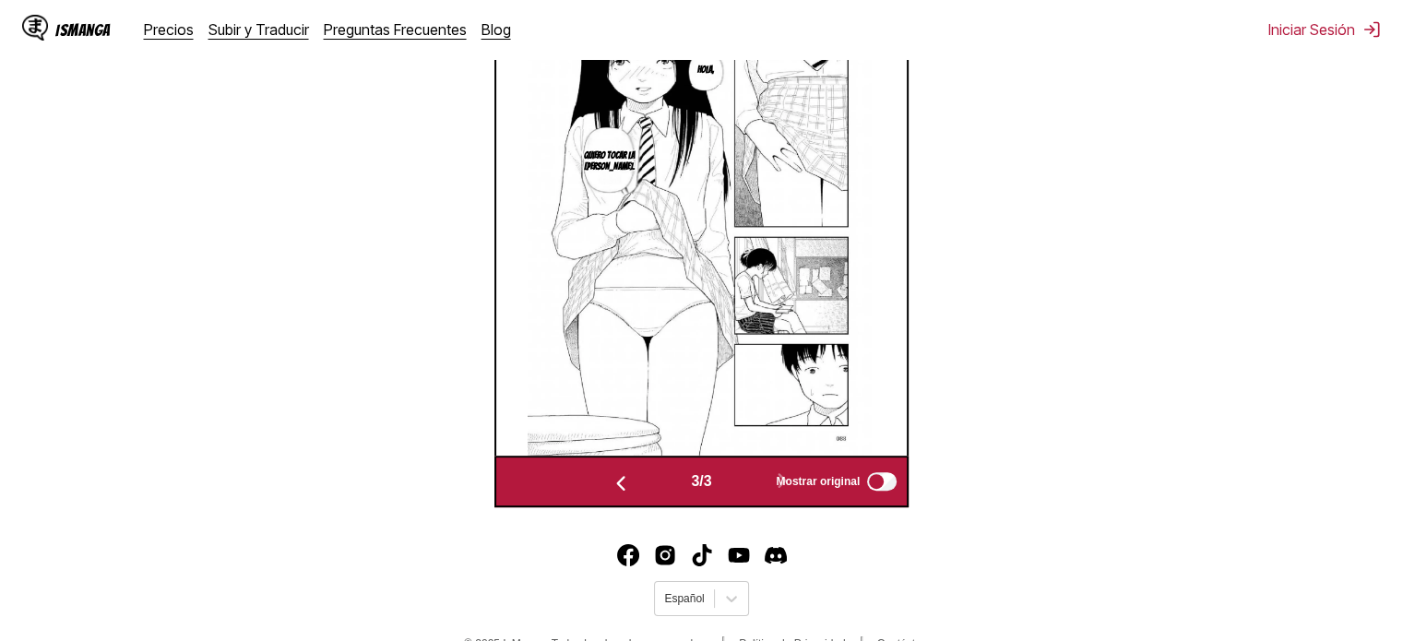
scroll to position [665, 0]
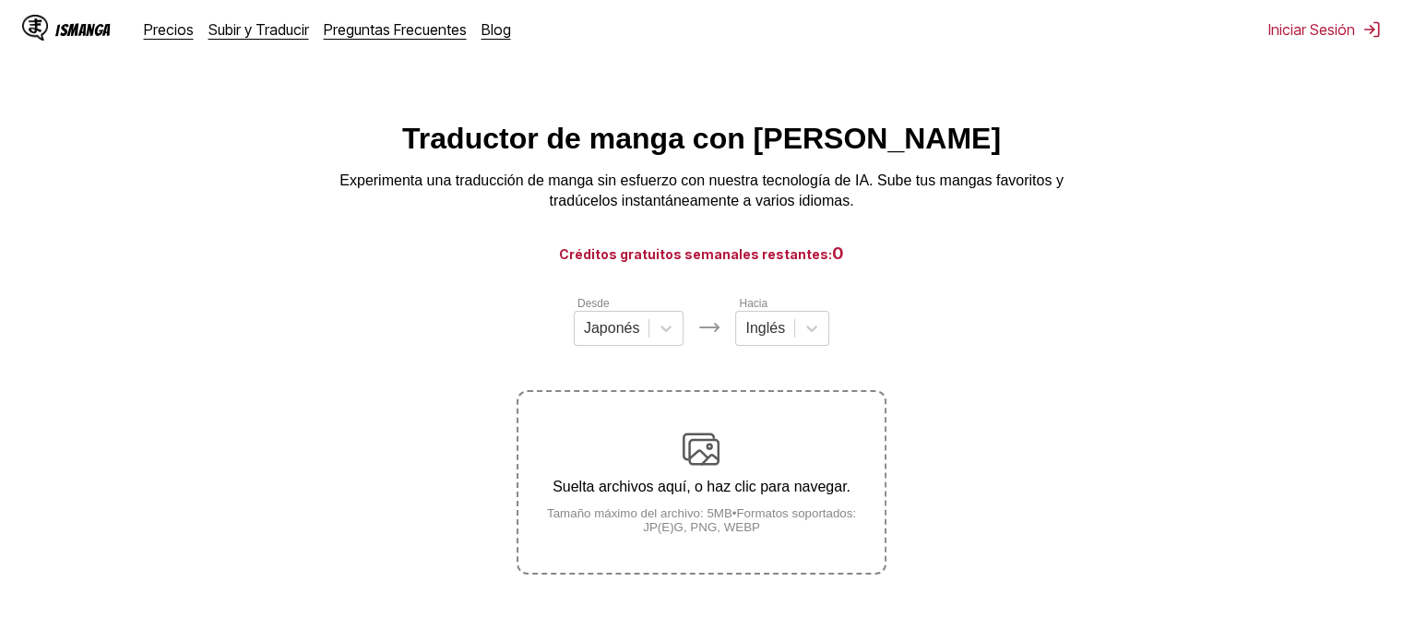
scroll to position [229, 0]
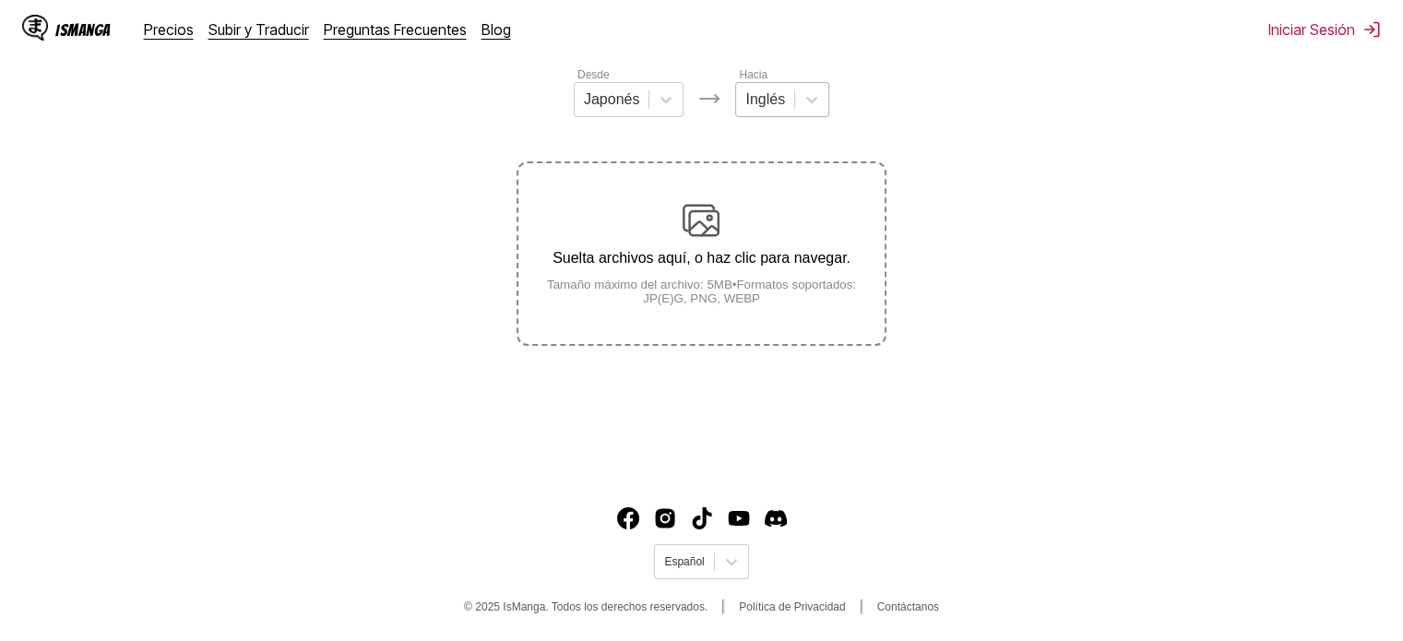
click at [791, 117] on div "Inglés" at bounding box center [782, 99] width 94 height 35
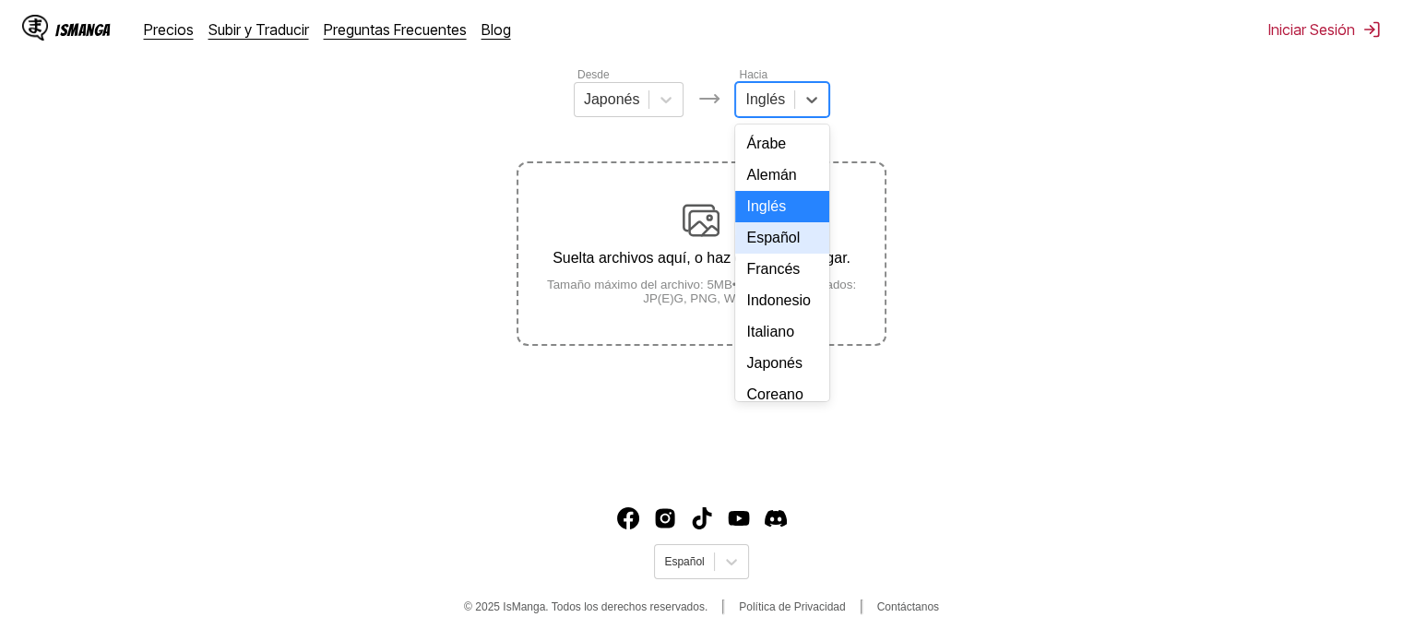
click at [782, 254] on div "Español" at bounding box center [782, 237] width 94 height 31
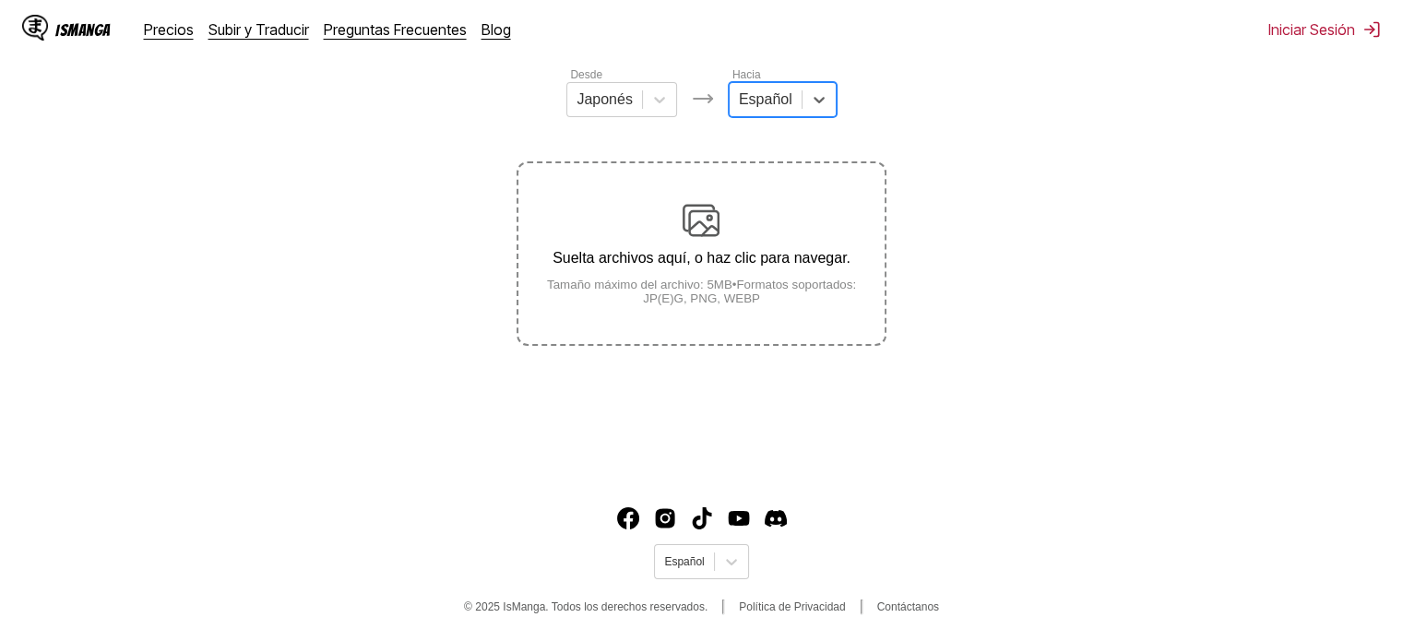
click at [694, 328] on label "Suelta archivos aquí, o haz clic para navegar. Tamaño máximo del archivo: 5MB •…" at bounding box center [700, 253] width 365 height 181
click at [0, 0] on input "Suelta archivos aquí, o haz clic para navegar. Tamaño máximo del archivo: 5MB •…" at bounding box center [0, 0] width 0 height 0
click at [735, 298] on small "Tamaño máximo del archivo: 5MB • Formatos soportados: JP(E)G, PNG, WEBP" at bounding box center [700, 292] width 365 height 28
click at [0, 0] on input "Suelta archivos aquí, o haz clic para navegar. Tamaño máximo del archivo: 5MB •…" at bounding box center [0, 0] width 0 height 0
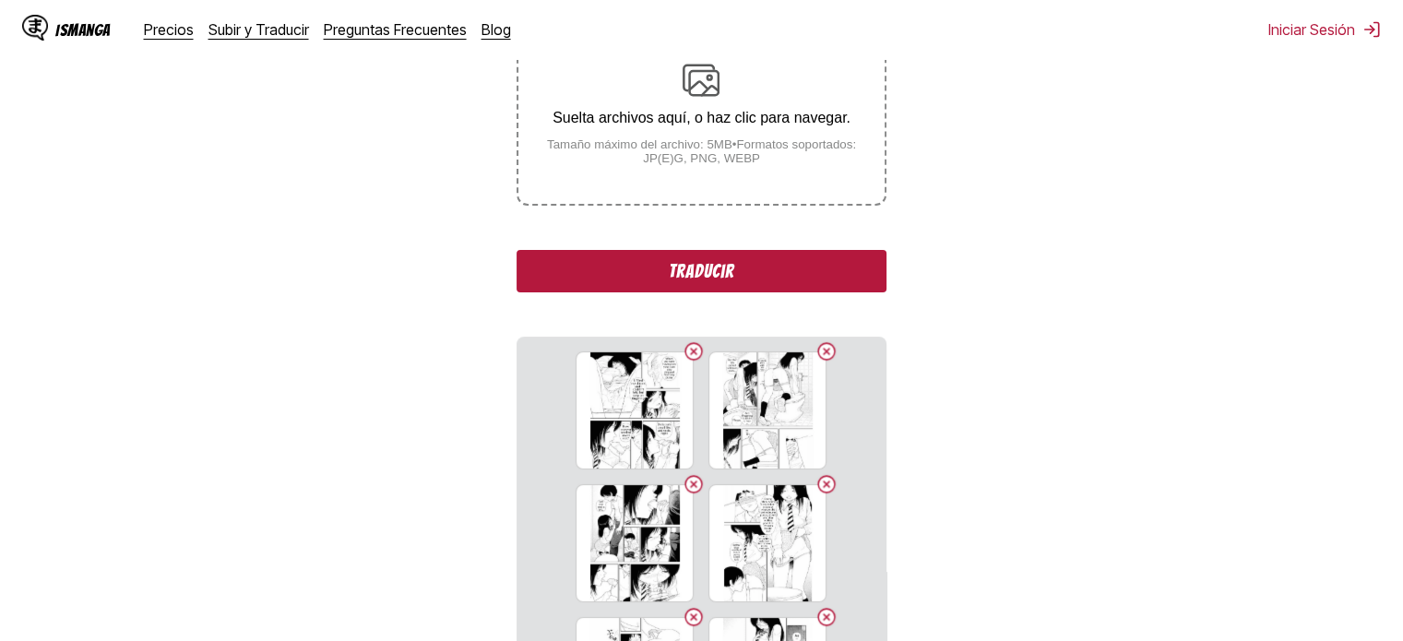
scroll to position [365, 0]
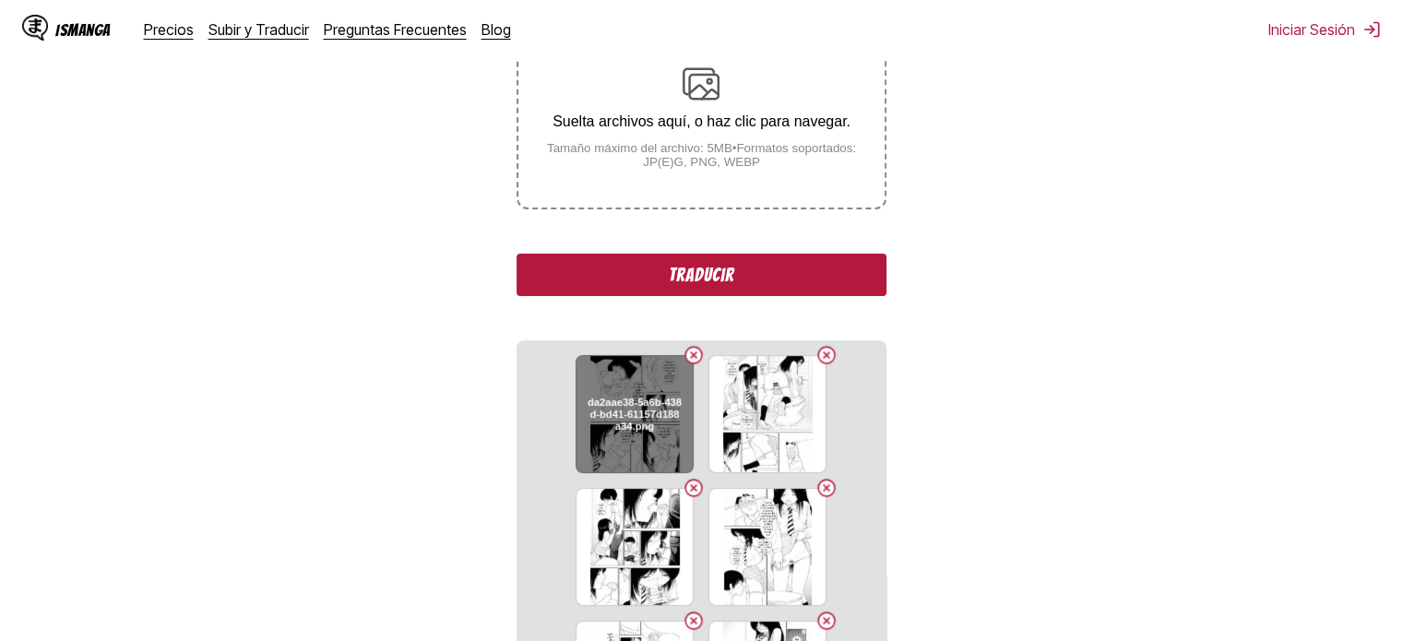
click at [688, 359] on button "Delete image" at bounding box center [694, 355] width 22 height 22
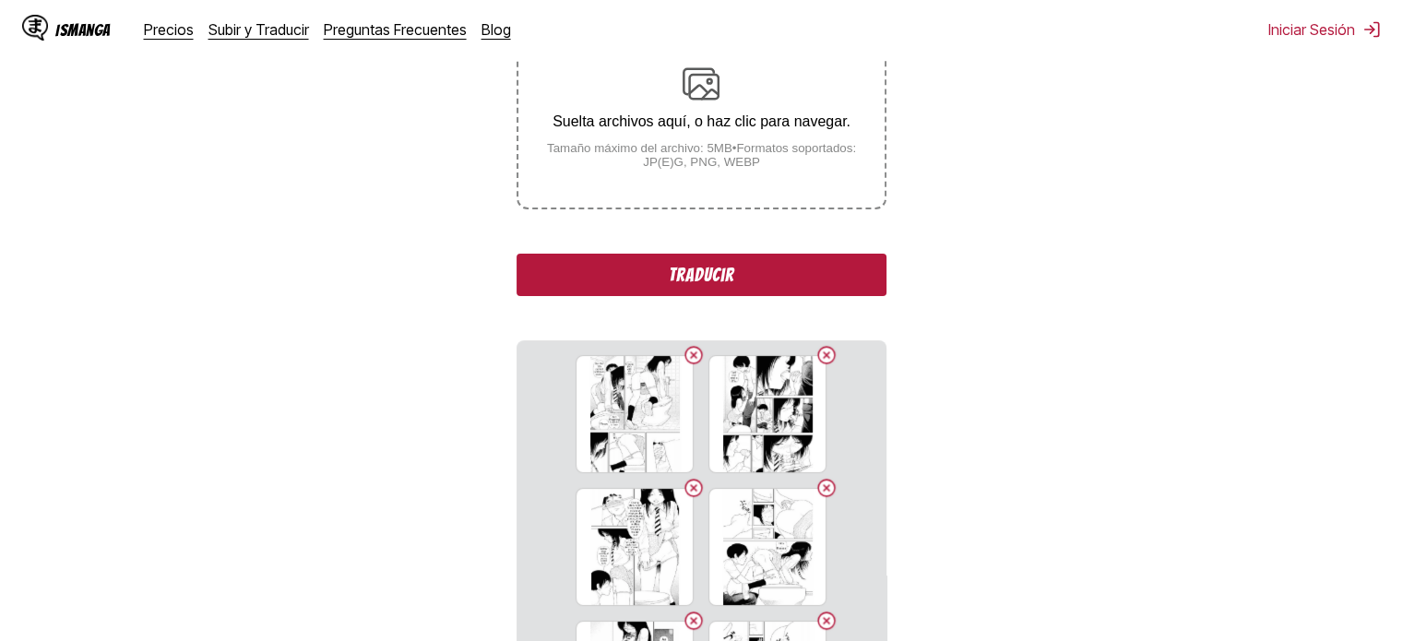
click at [688, 359] on button "Delete image" at bounding box center [694, 355] width 22 height 22
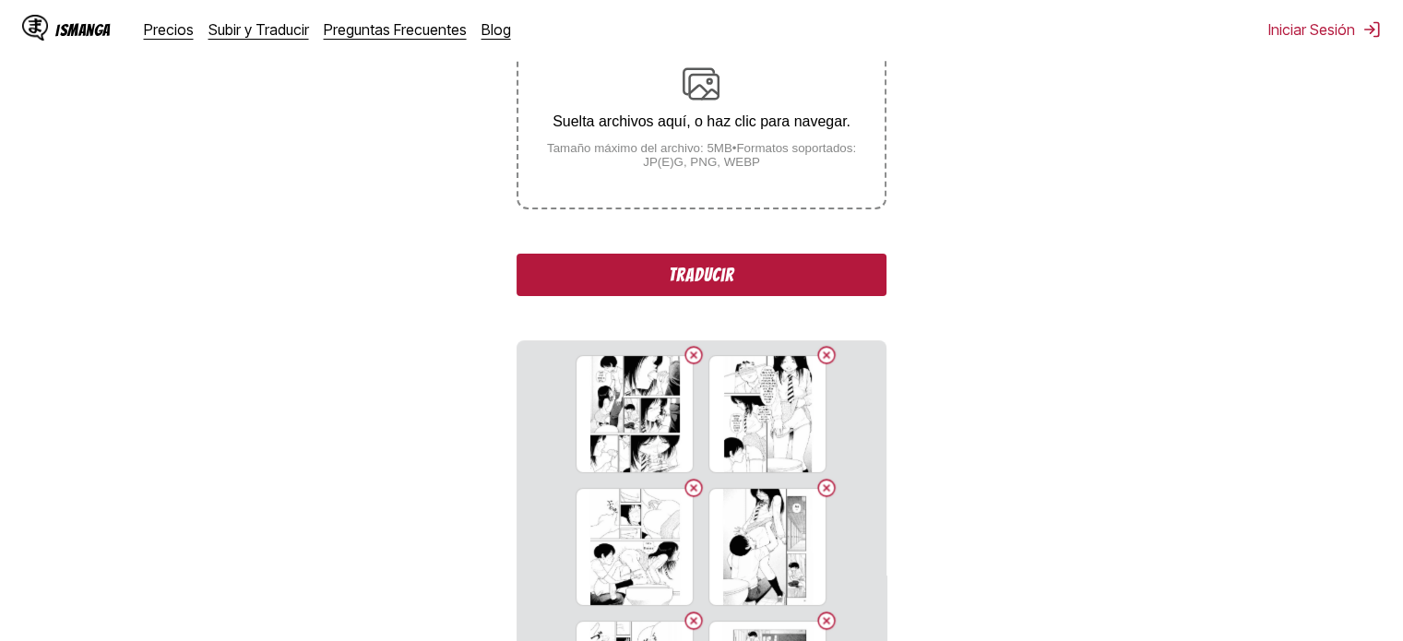
click at [688, 359] on button "Delete image" at bounding box center [694, 355] width 22 height 22
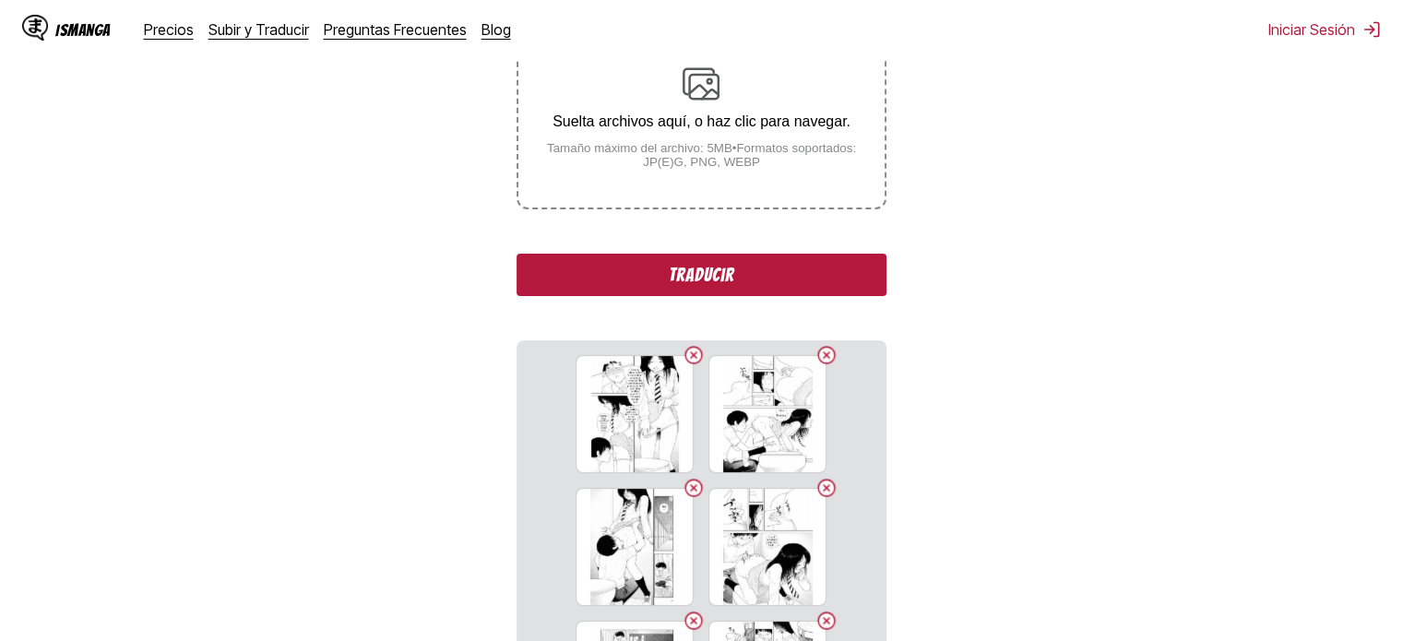
click at [688, 359] on button "Delete image" at bounding box center [694, 355] width 22 height 22
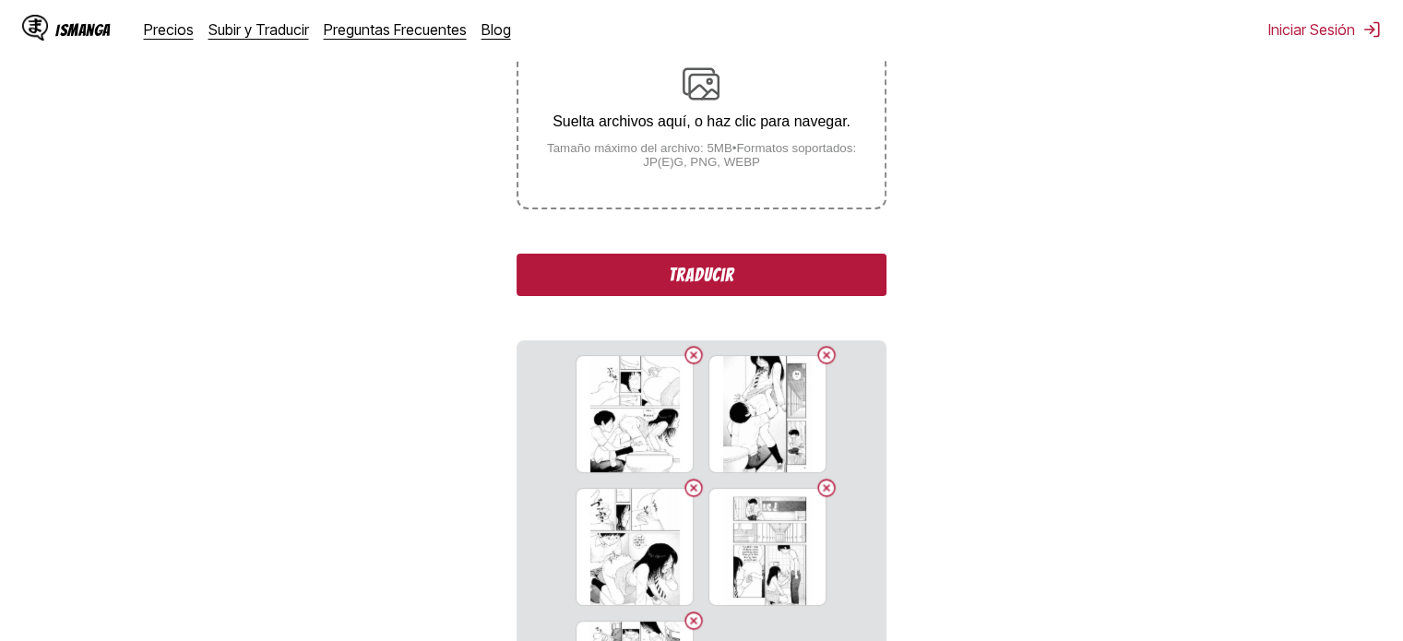
click at [688, 359] on button "Delete image" at bounding box center [694, 355] width 22 height 22
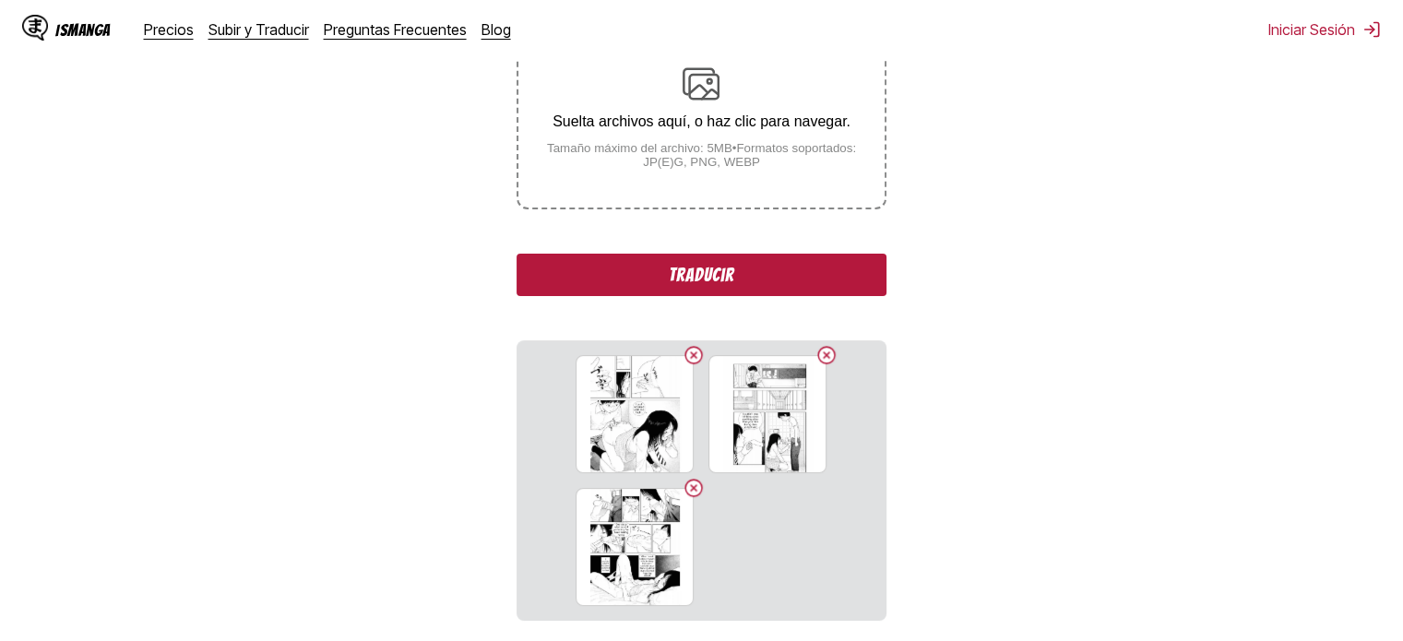
click at [688, 359] on button "Delete image" at bounding box center [694, 355] width 22 height 22
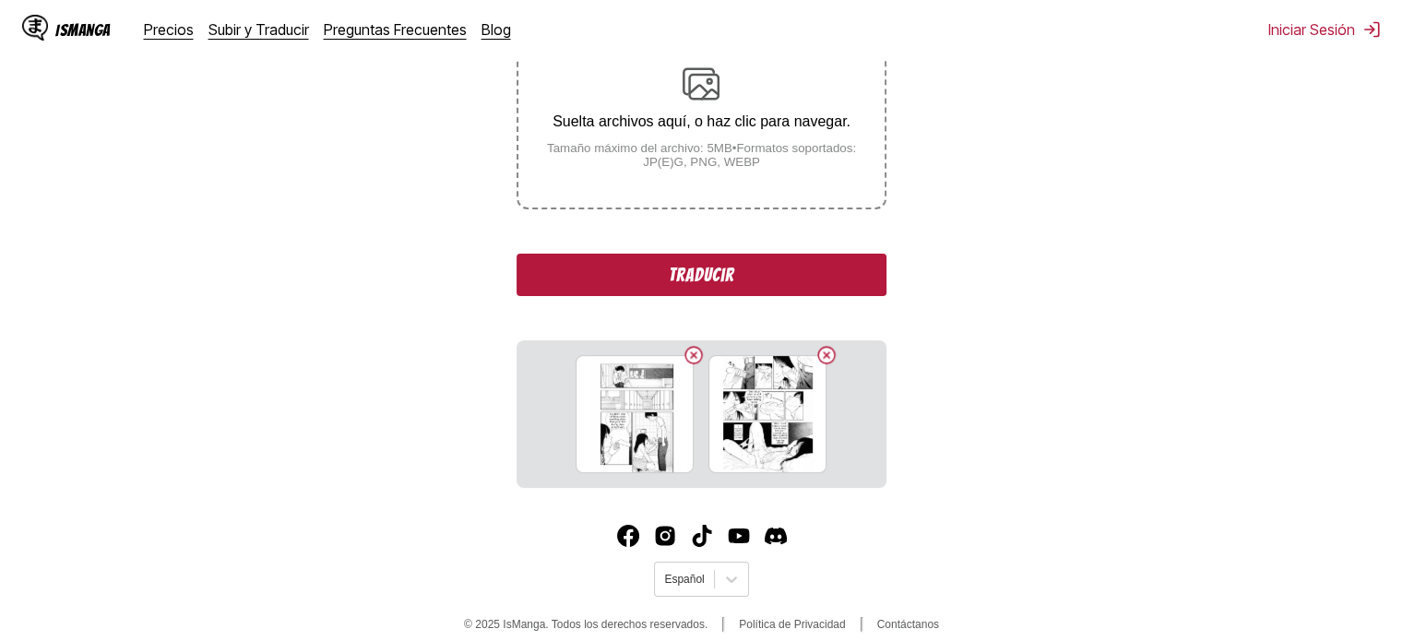
click at [688, 359] on button "Delete image" at bounding box center [694, 355] width 22 height 22
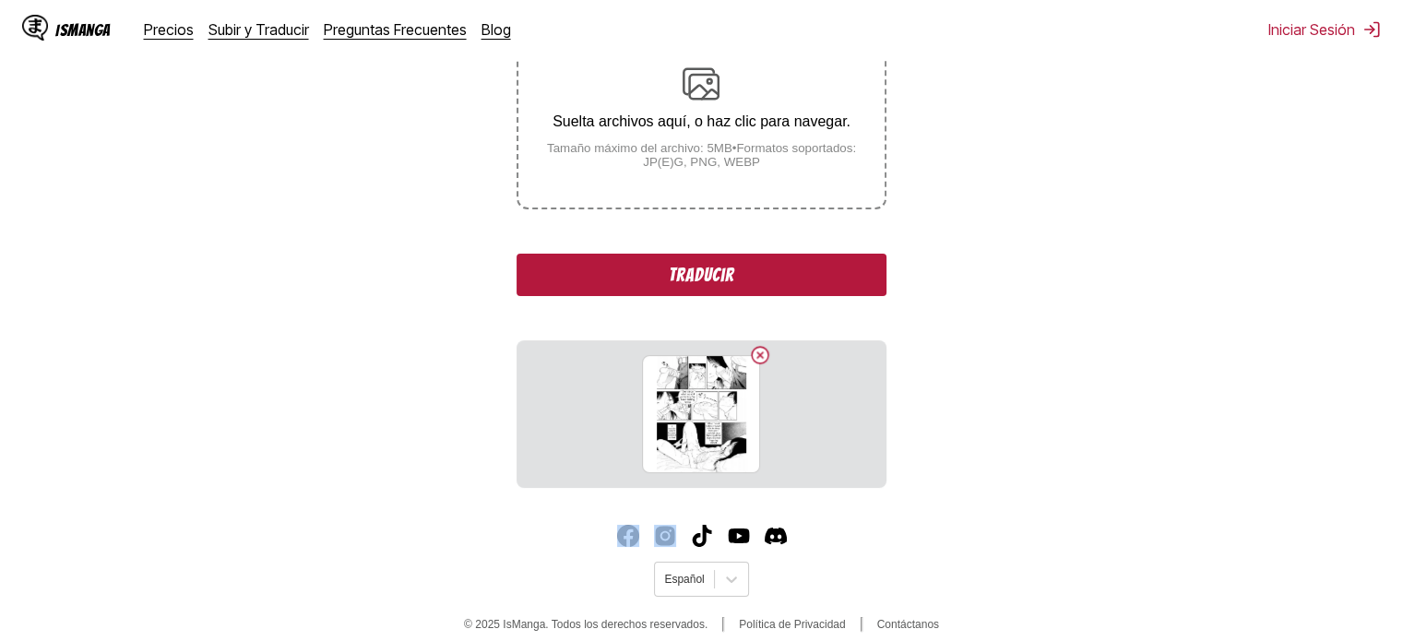
click at [688, 359] on div "7e012507-2dde-4397-9bbd-9bc1f9802f0c.png" at bounding box center [701, 414] width 118 height 118
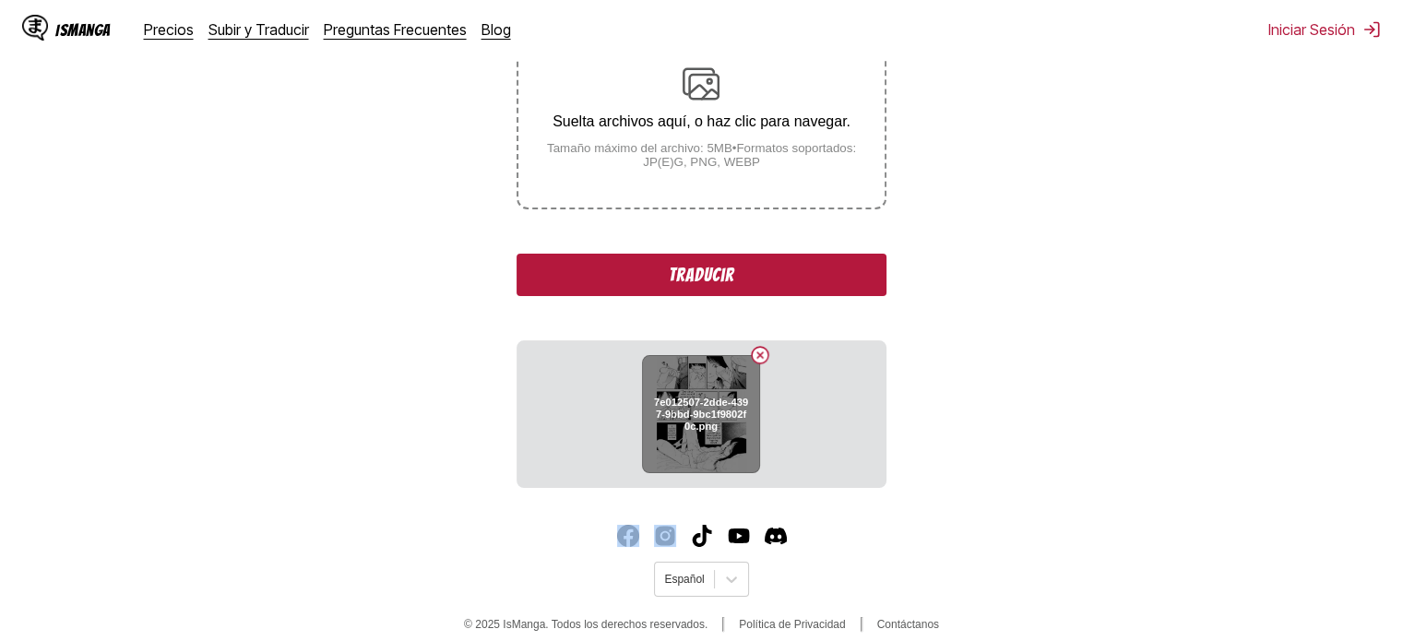
click at [771, 354] on button "Delete image" at bounding box center [760, 355] width 22 height 22
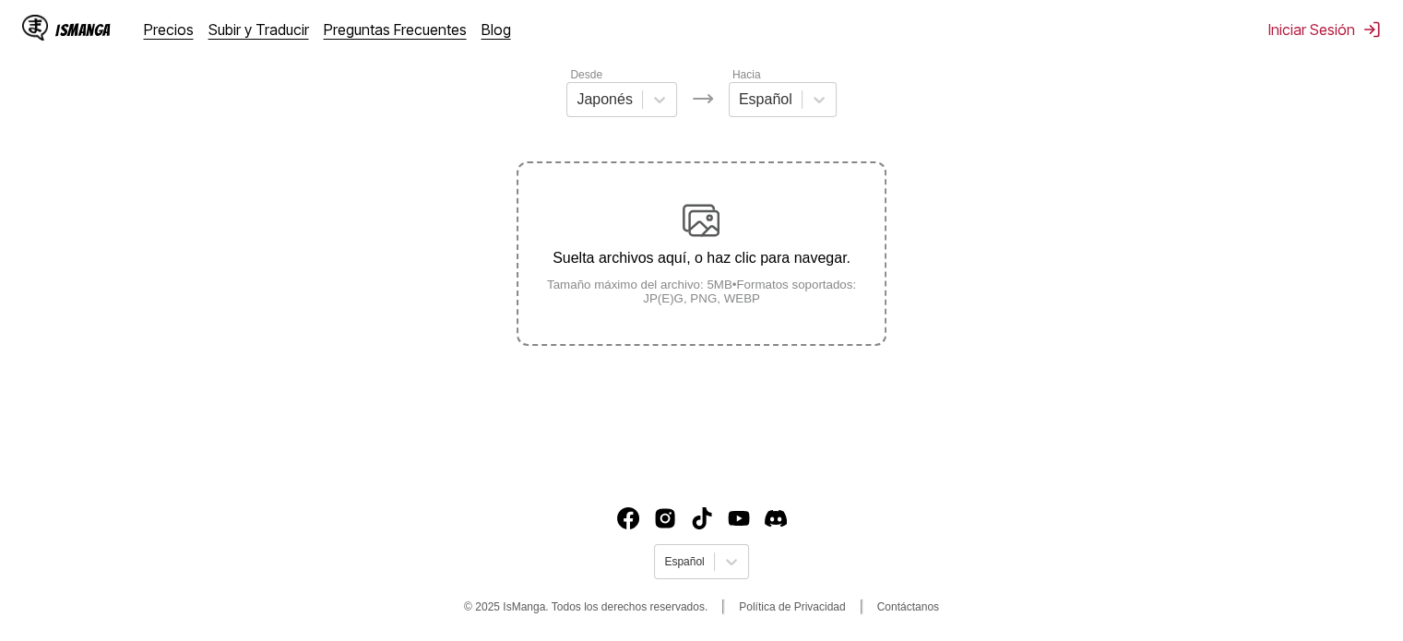
click at [740, 248] on div "Suelta archivos aquí, o haz clic para navegar. Tamaño máximo del archivo: 5MB •…" at bounding box center [700, 253] width 365 height 103
click at [0, 0] on input "Suelta archivos aquí, o haz clic para navegar. Tamaño máximo del archivo: 5MB •…" at bounding box center [0, 0] width 0 height 0
click at [749, 304] on small "Tamaño máximo del archivo: 5MB • Formatos soportados: JP(E)G, PNG, WEBP" at bounding box center [700, 292] width 365 height 28
click at [0, 0] on input "Suelta archivos aquí, o haz clic para navegar. Tamaño máximo del archivo: 5MB •…" at bounding box center [0, 0] width 0 height 0
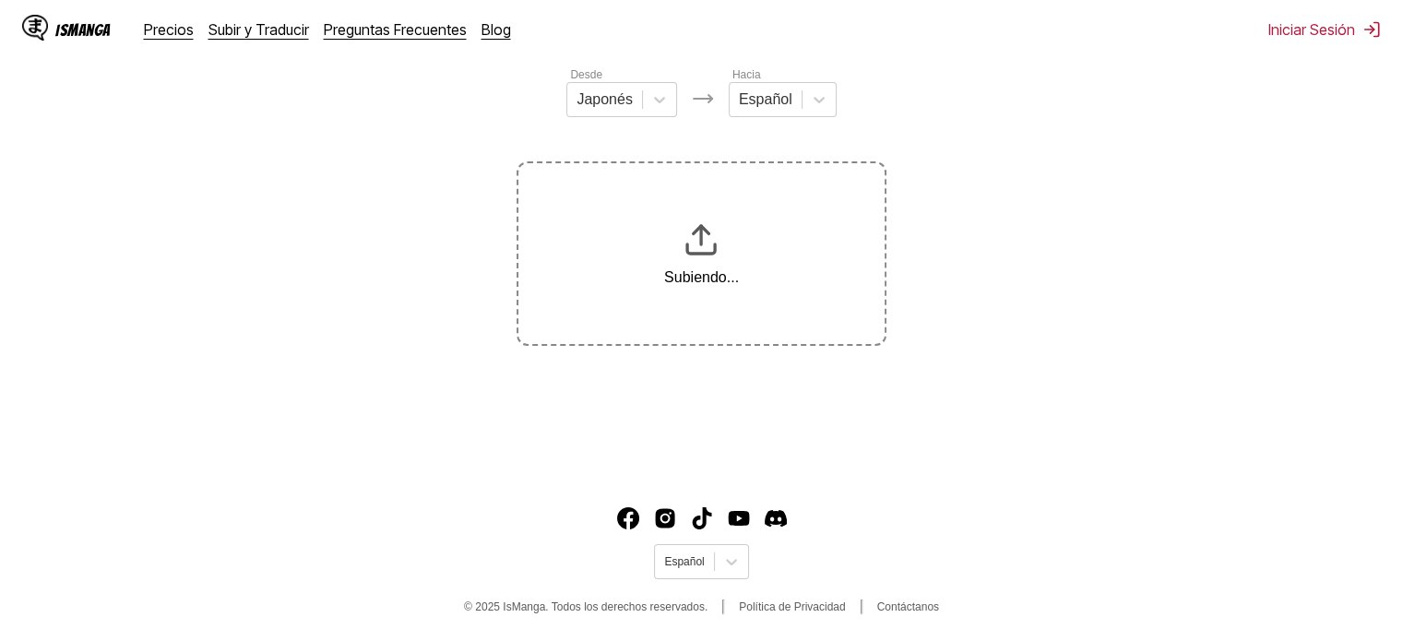
scroll to position [365, 0]
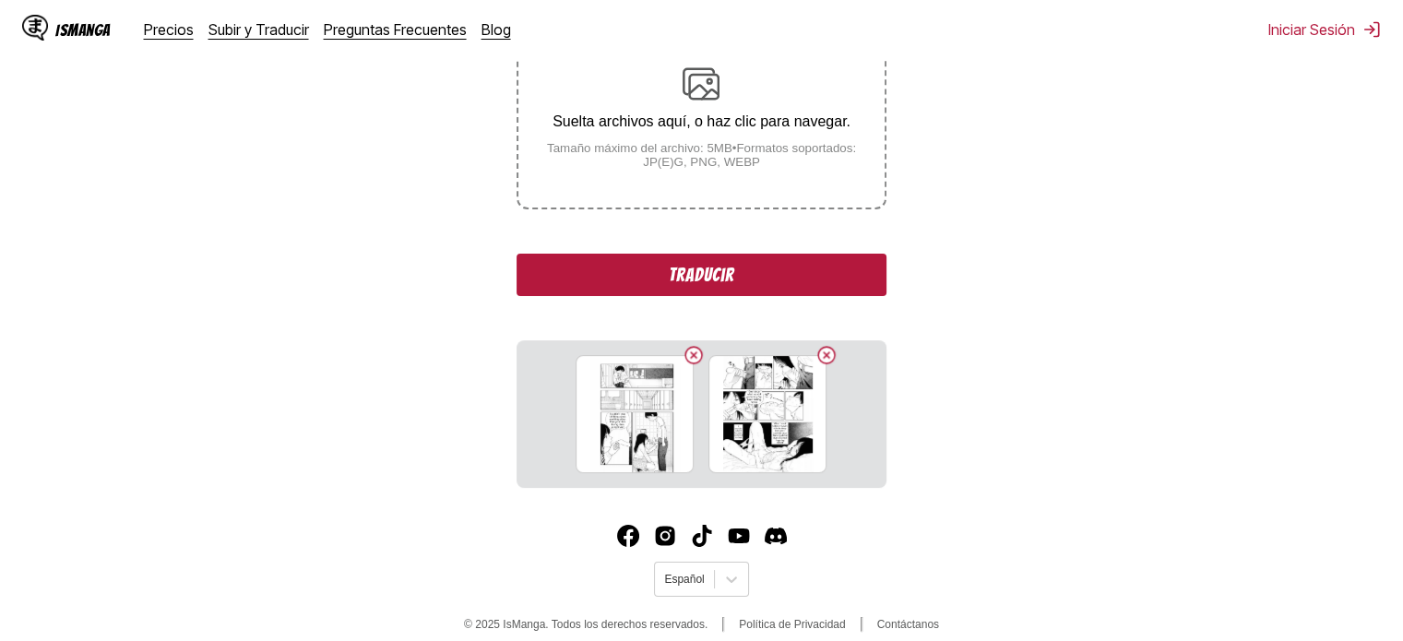
click at [733, 184] on label "Suelta archivos aquí, o haz clic para navegar. Tamaño máximo del archivo: 5MB •…" at bounding box center [700, 117] width 365 height 181
click at [0, 0] on input "Suelta archivos aquí, o haz clic para navegar. Tamaño máximo del archivo: 5MB •…" at bounding box center [0, 0] width 0 height 0
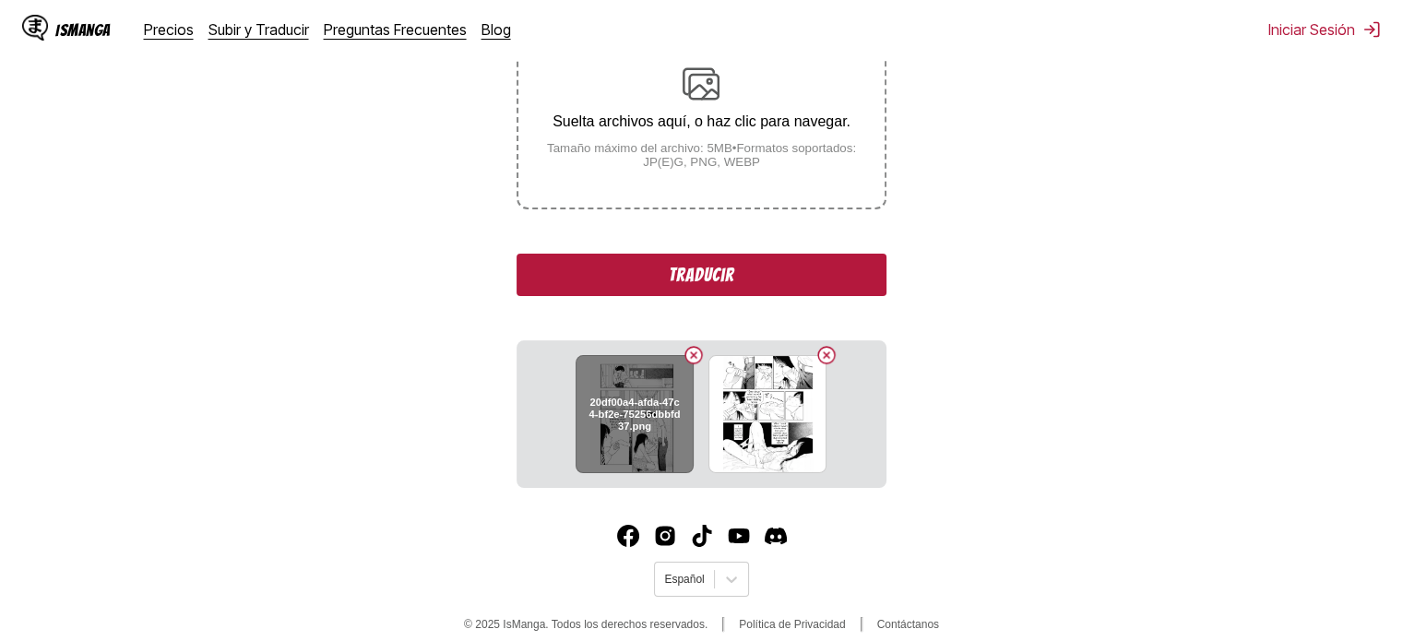
click at [696, 353] on button "Delete image" at bounding box center [694, 355] width 22 height 22
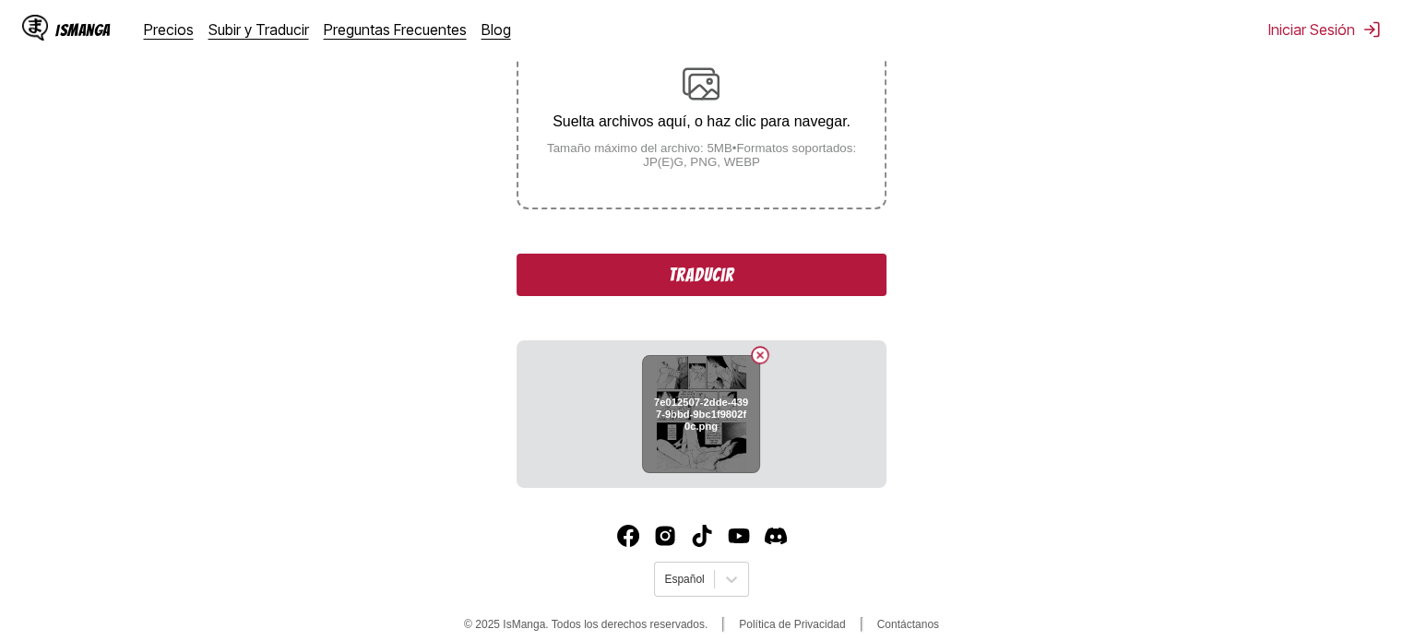
click at [756, 357] on button "Delete image" at bounding box center [760, 355] width 22 height 22
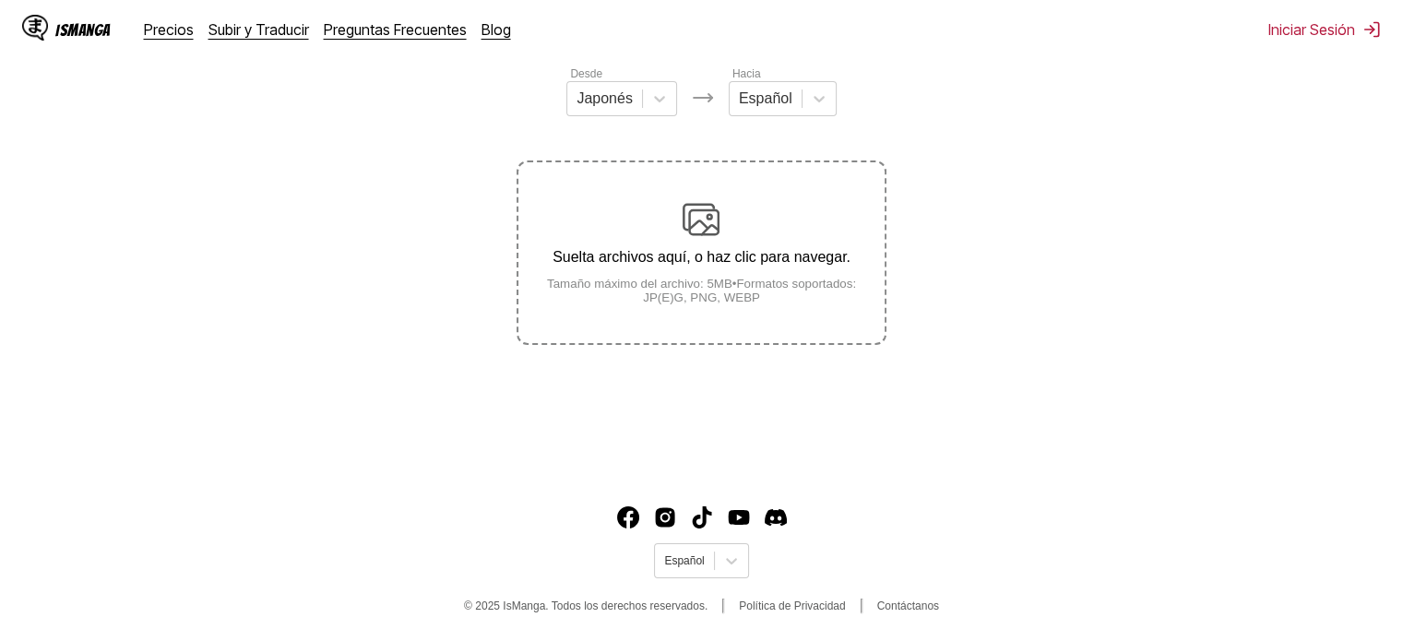
scroll to position [229, 0]
click at [728, 206] on div "Suelta archivos aquí, o haz clic para navegar. Tamaño máximo del archivo: 5MB •…" at bounding box center [700, 253] width 365 height 103
click at [0, 0] on input "Suelta archivos aquí, o haz clic para navegar. Tamaño máximo del archivo: 5MB •…" at bounding box center [0, 0] width 0 height 0
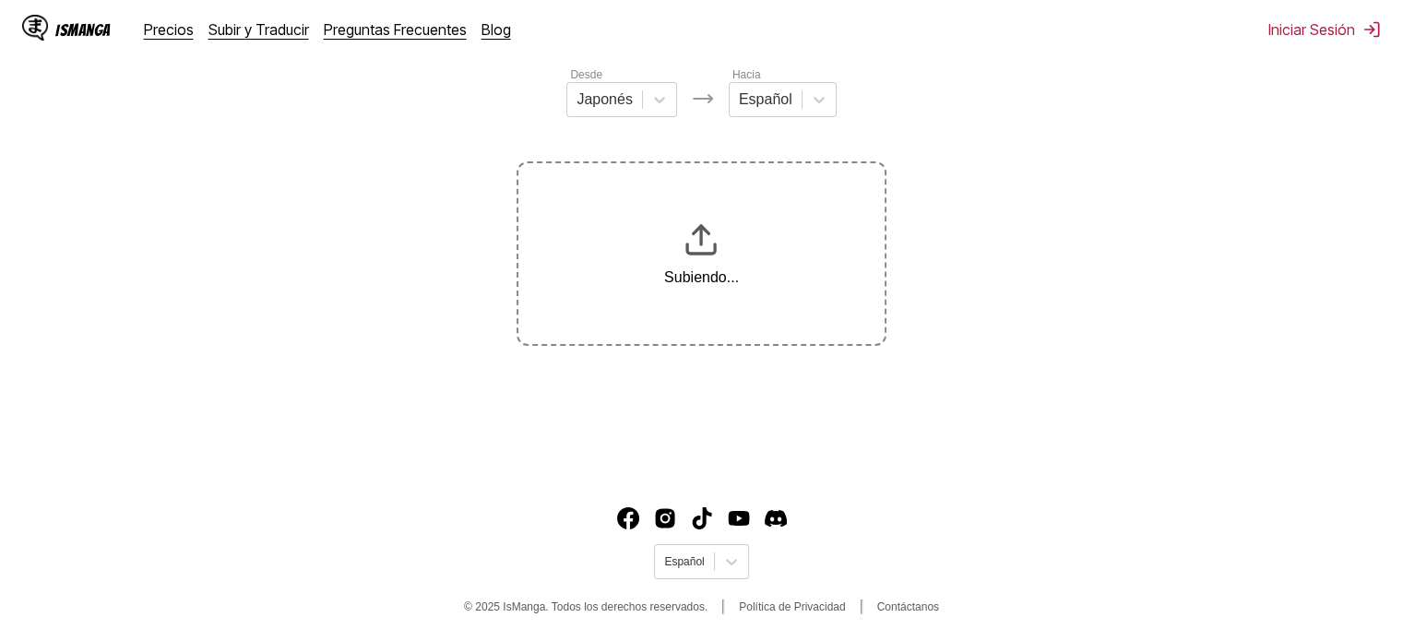
scroll to position [365, 0]
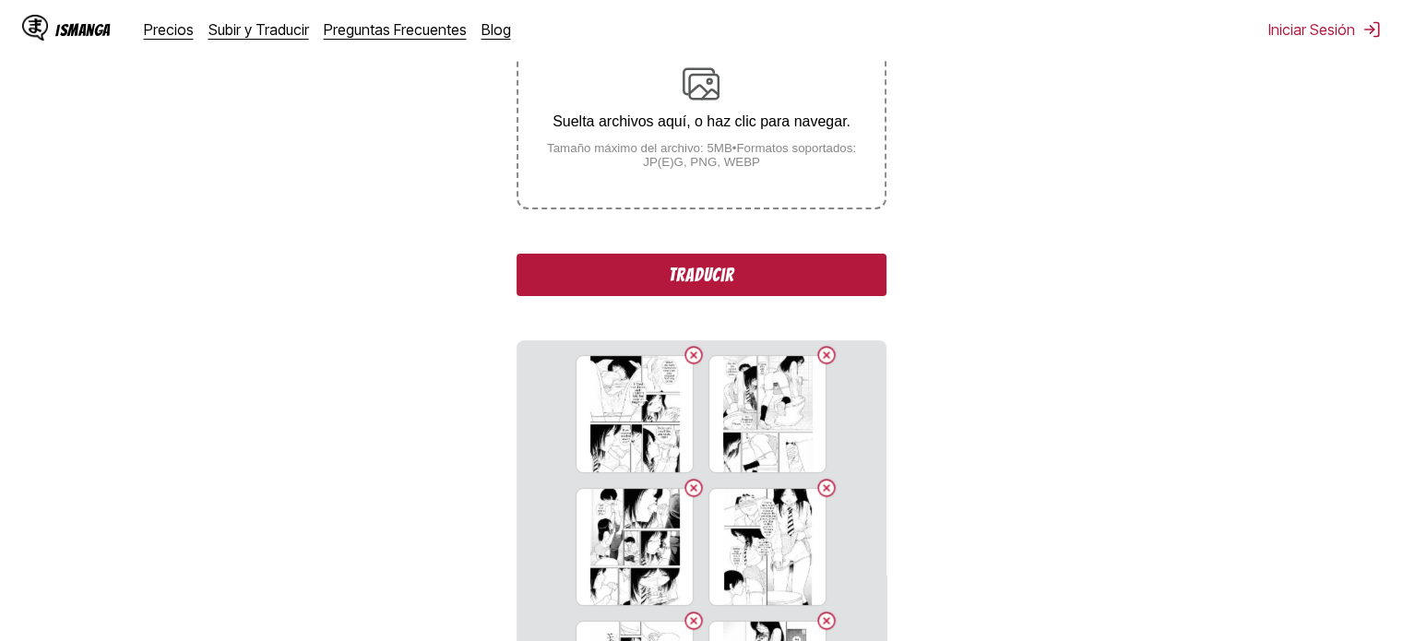
click at [827, 262] on button "Traducir" at bounding box center [701, 275] width 369 height 42
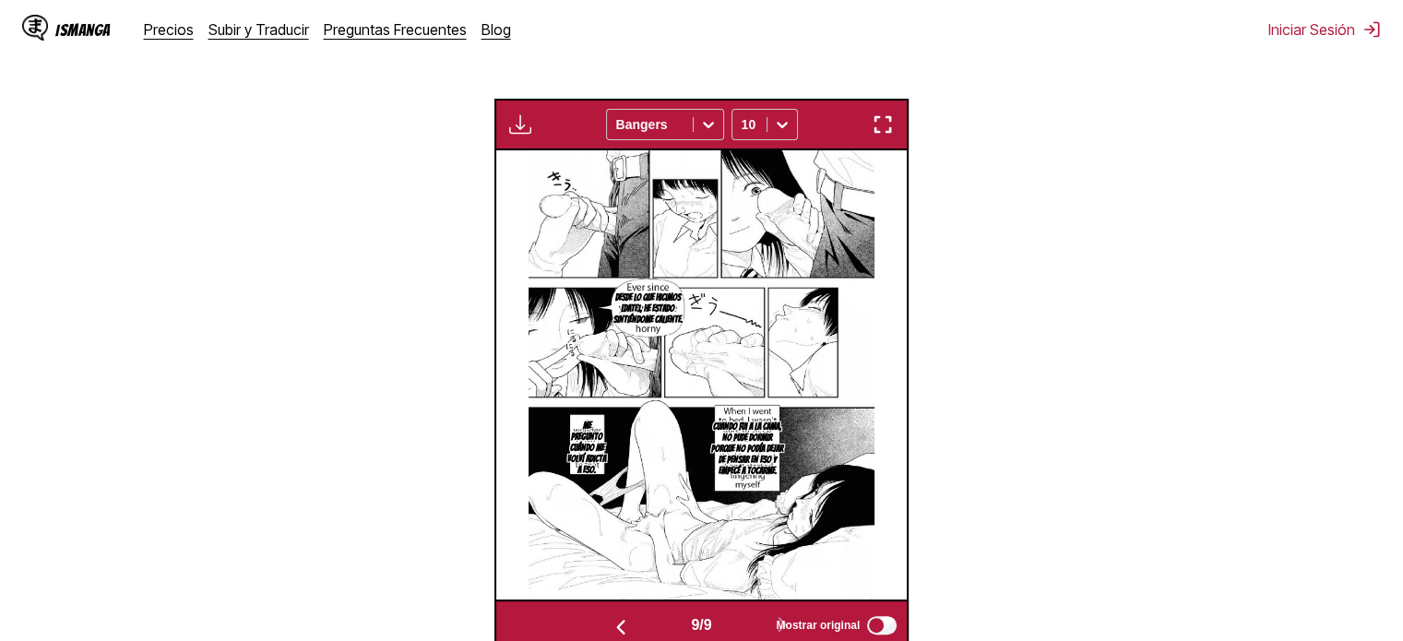
scroll to position [517, 0]
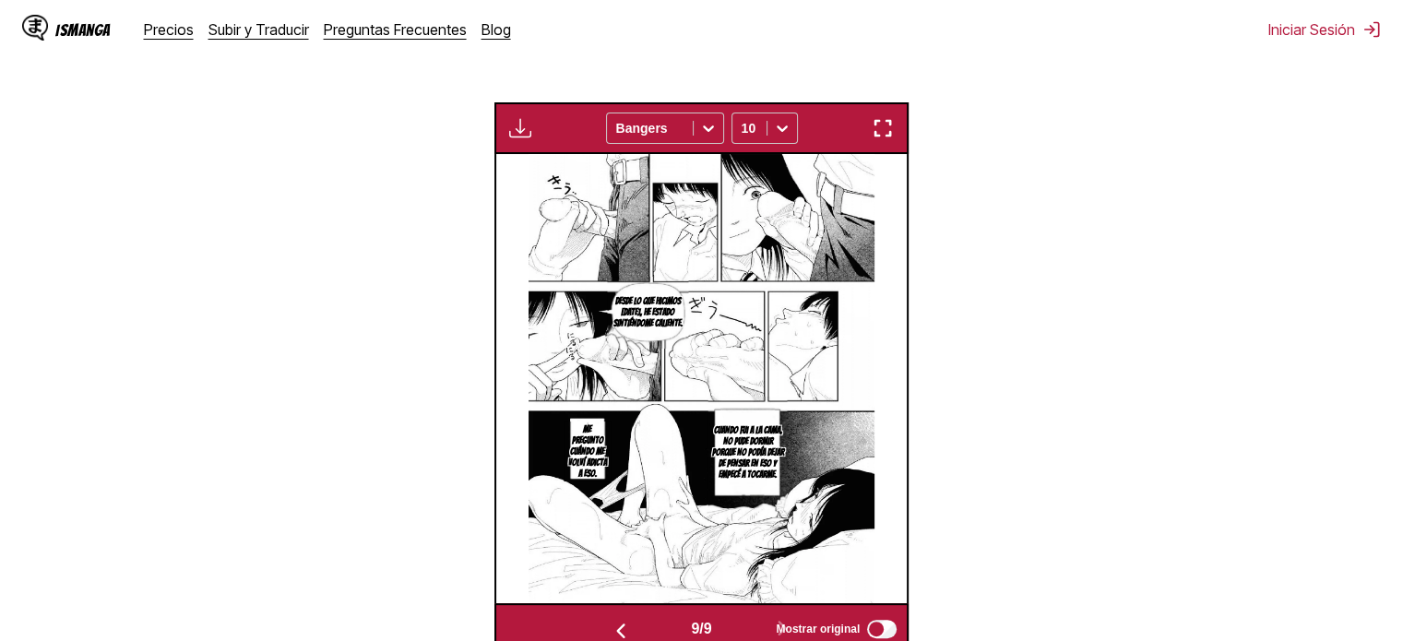
click at [883, 133] on img "button" at bounding box center [883, 128] width 22 height 22
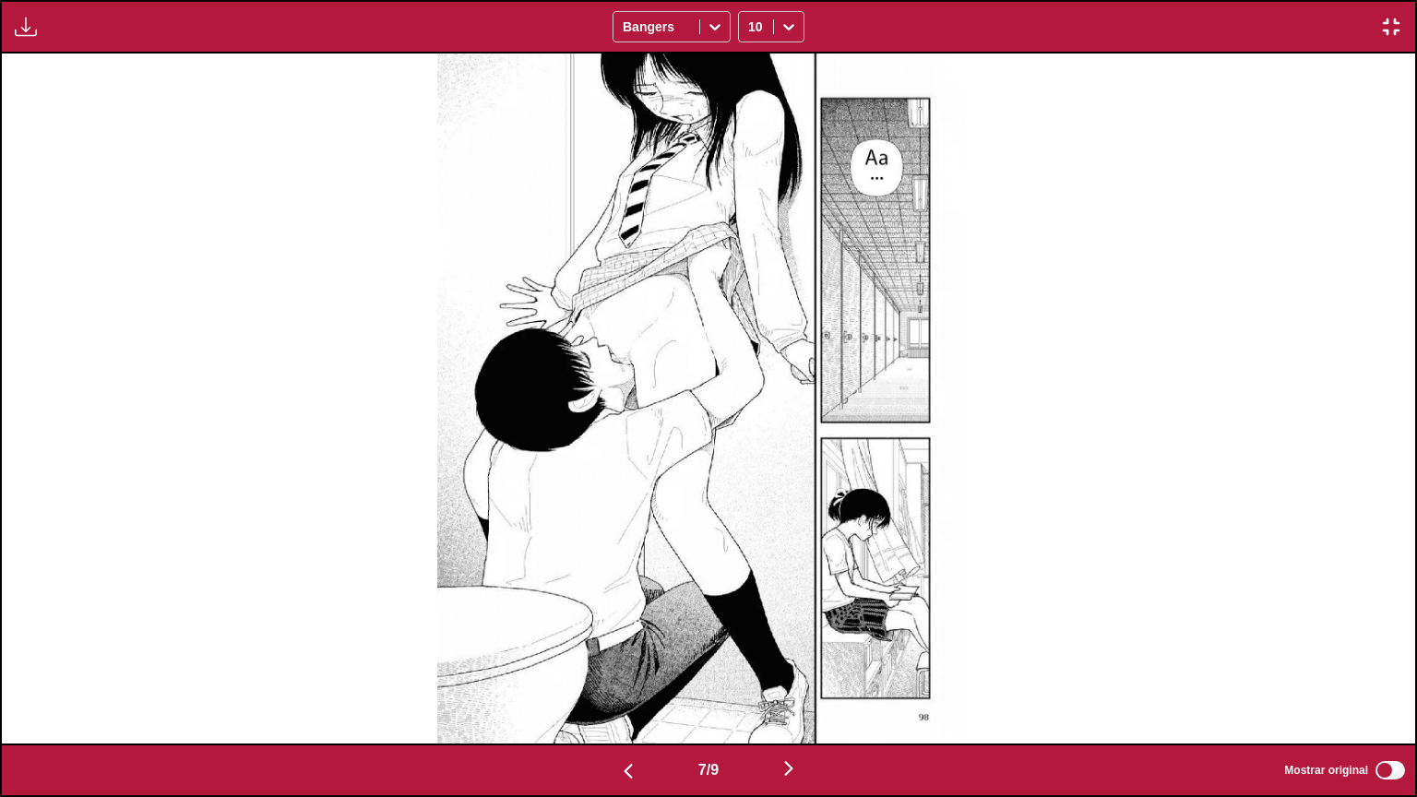
scroll to position [0, 8483]
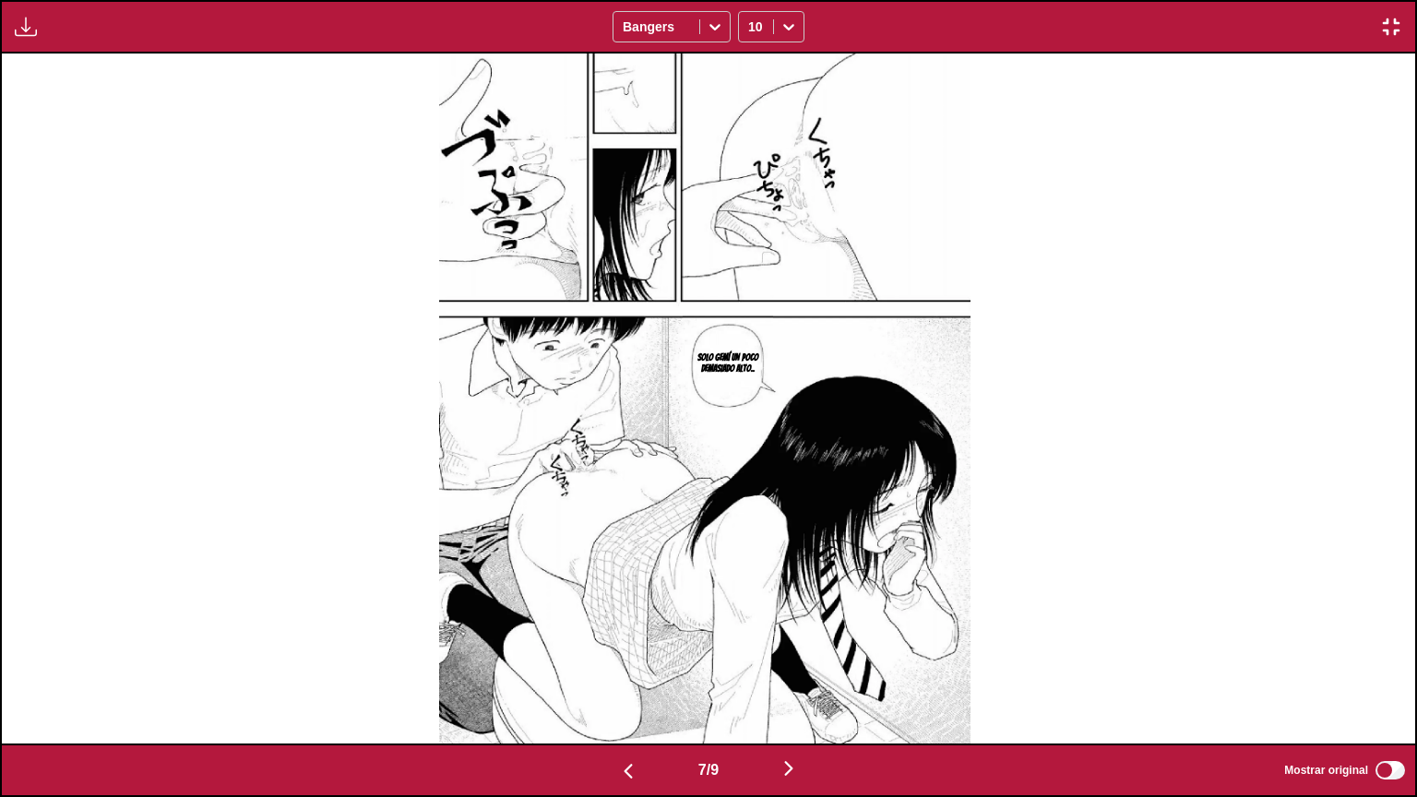
click at [19, 28] on img "button" at bounding box center [26, 27] width 22 height 22
click at [1383, 25] on img "button" at bounding box center [1391, 27] width 22 height 22
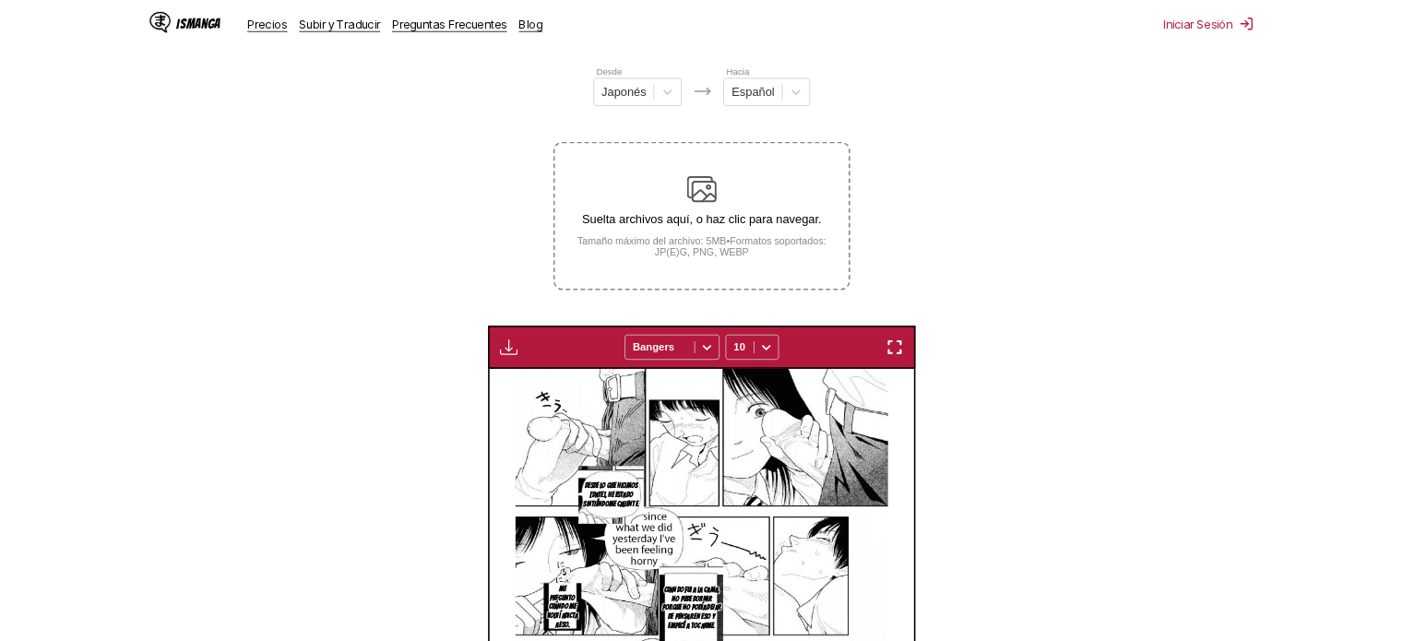
scroll to position [0, 2470]
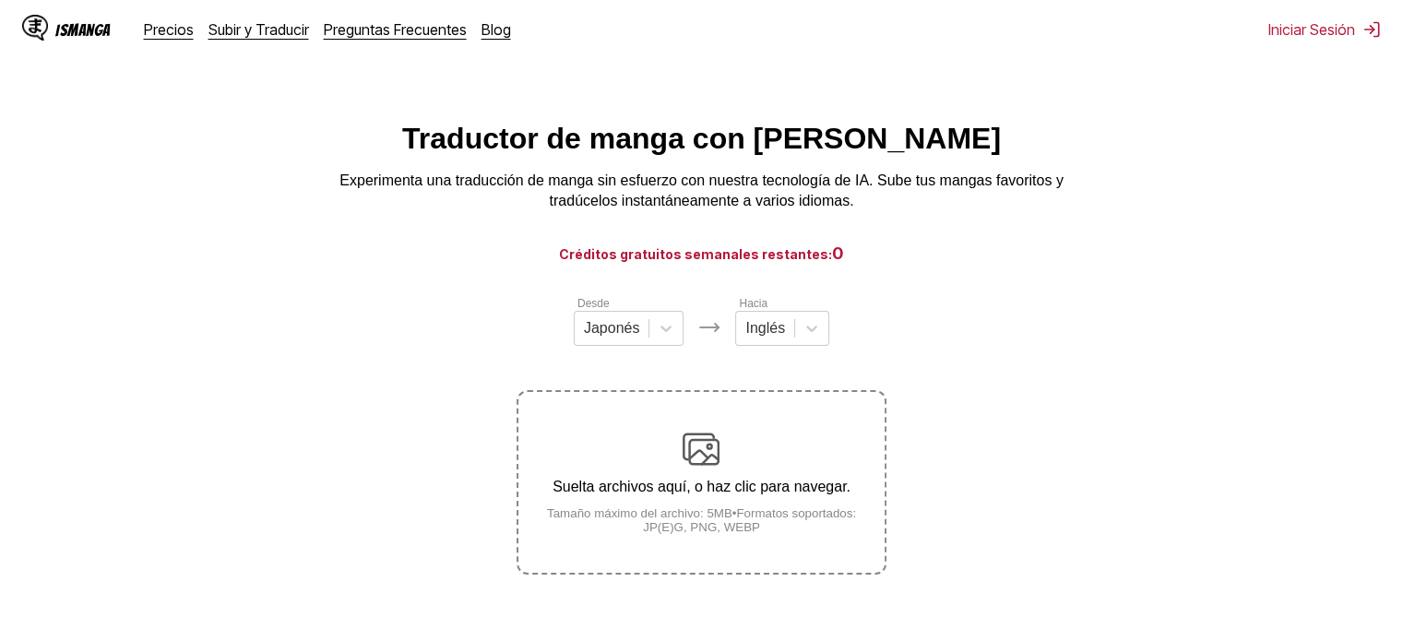
scroll to position [229, 0]
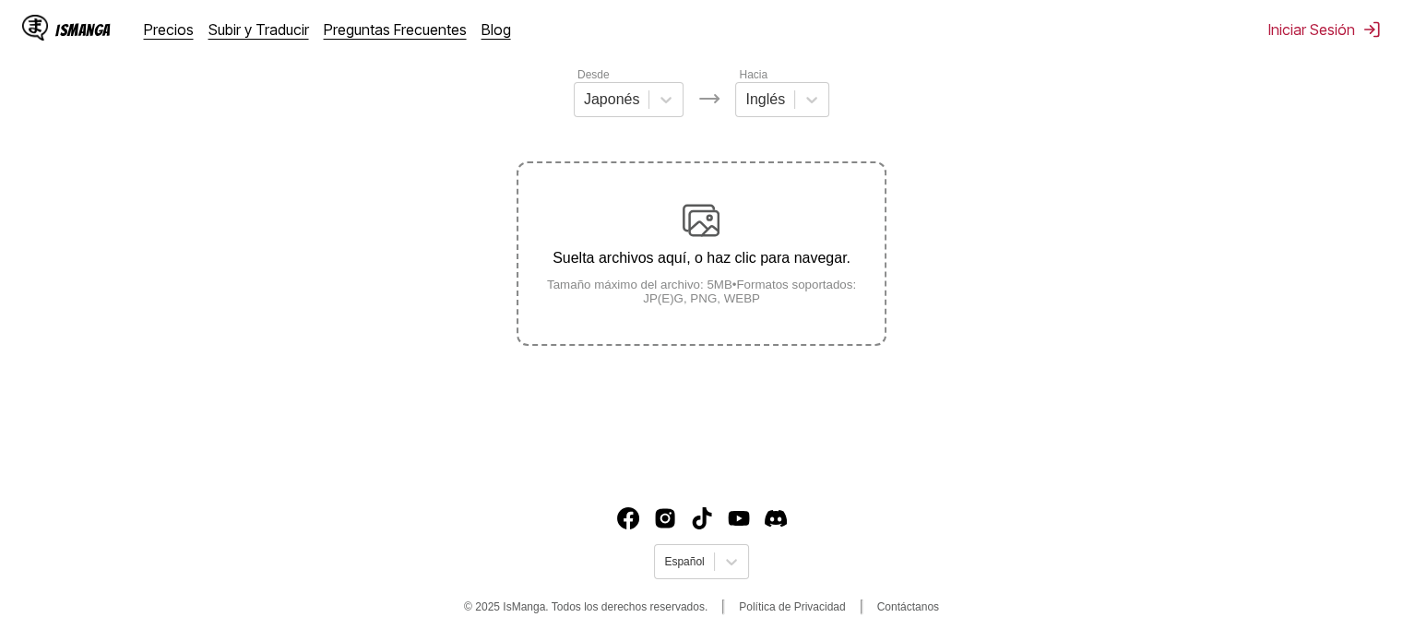
click at [787, 126] on div "Desde Japonés Hacia Inglés Suelta archivos aquí, o haz clic para navegar. Tamañ…" at bounding box center [701, 205] width 369 height 280
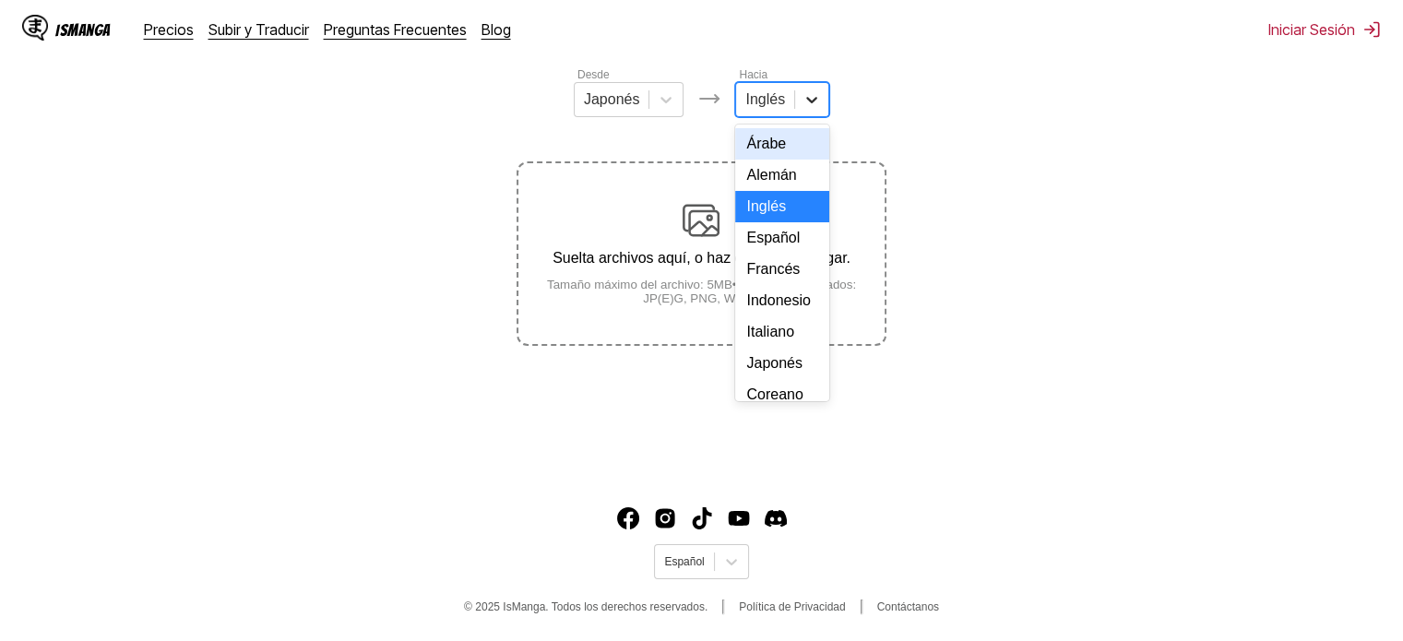
click at [795, 116] on div at bounding box center [811, 99] width 33 height 33
click at [779, 254] on div "Español" at bounding box center [782, 237] width 94 height 31
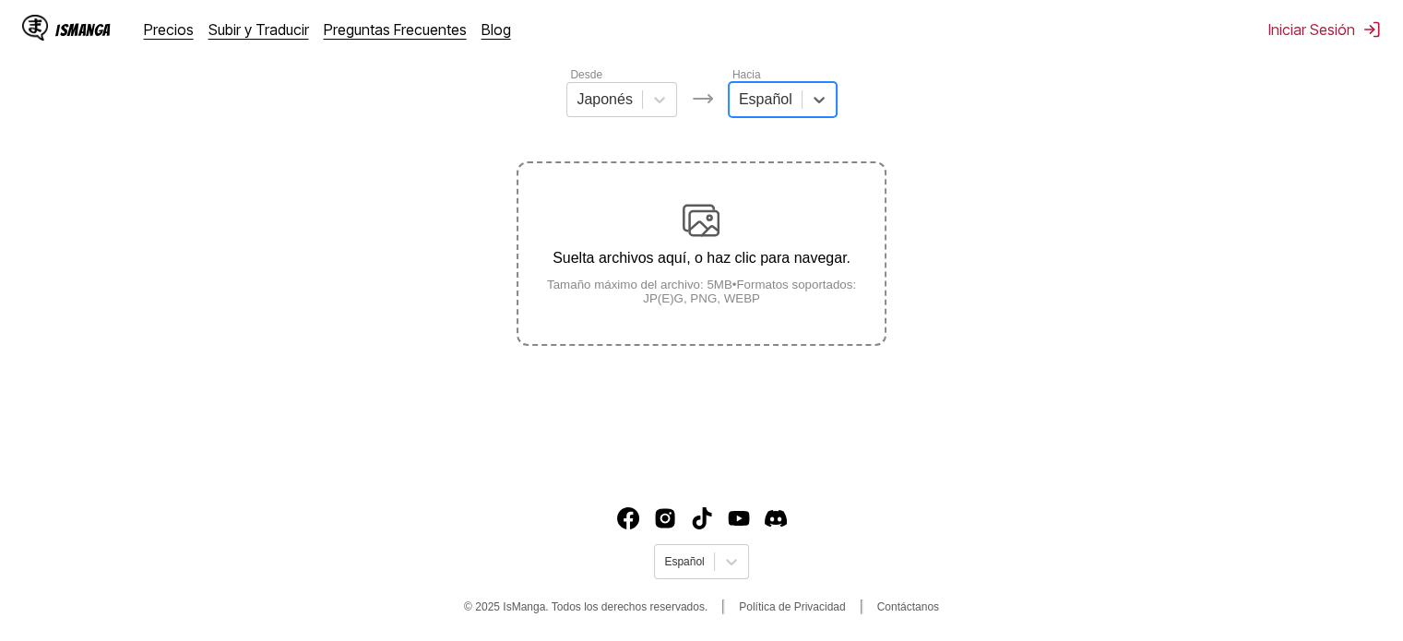
click at [737, 264] on p "Suelta archivos aquí, o haz clic para navegar." at bounding box center [700, 258] width 365 height 17
click at [0, 0] on input "Suelta archivos aquí, o haz clic para navegar. Tamaño máximo del archivo: 5MB •…" at bounding box center [0, 0] width 0 height 0
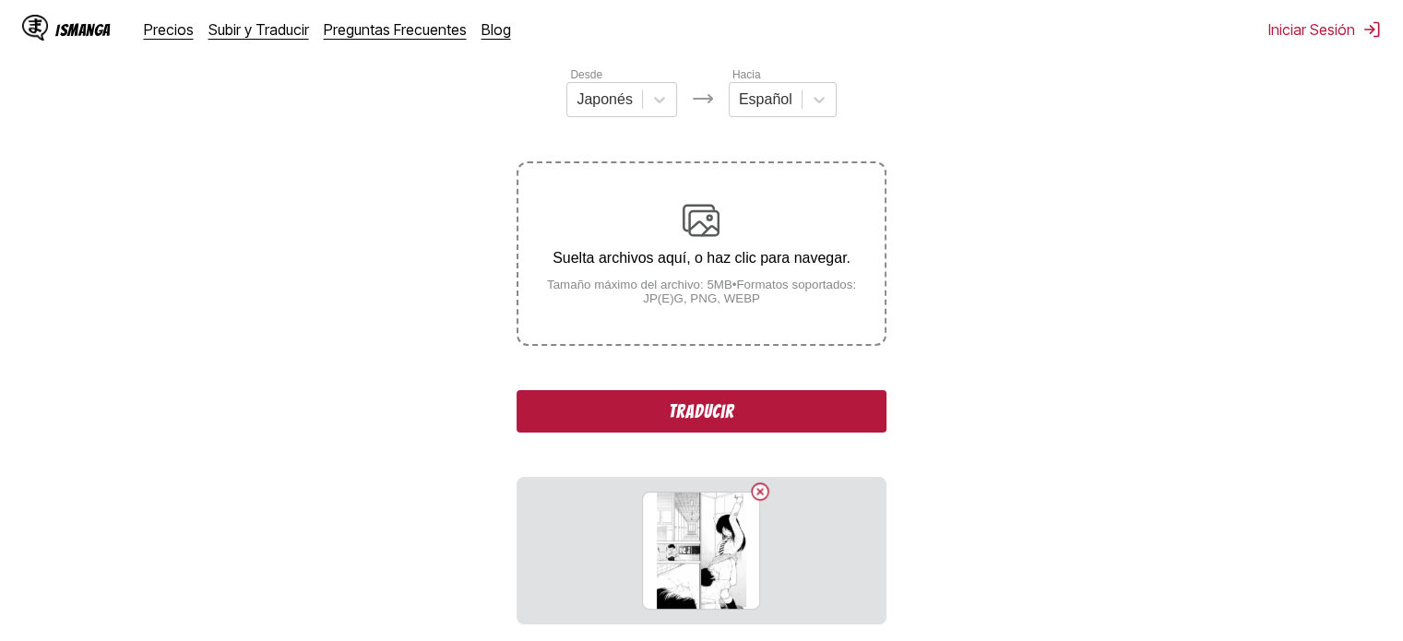
click at [642, 246] on div "Suelta archivos aquí, o haz clic para navegar. Tamaño máximo del archivo: 5MB •…" at bounding box center [700, 253] width 365 height 103
click at [0, 0] on input "Suelta archivos aquí, o haz clic para navegar. Tamaño máximo del archivo: 5MB •…" at bounding box center [0, 0] width 0 height 0
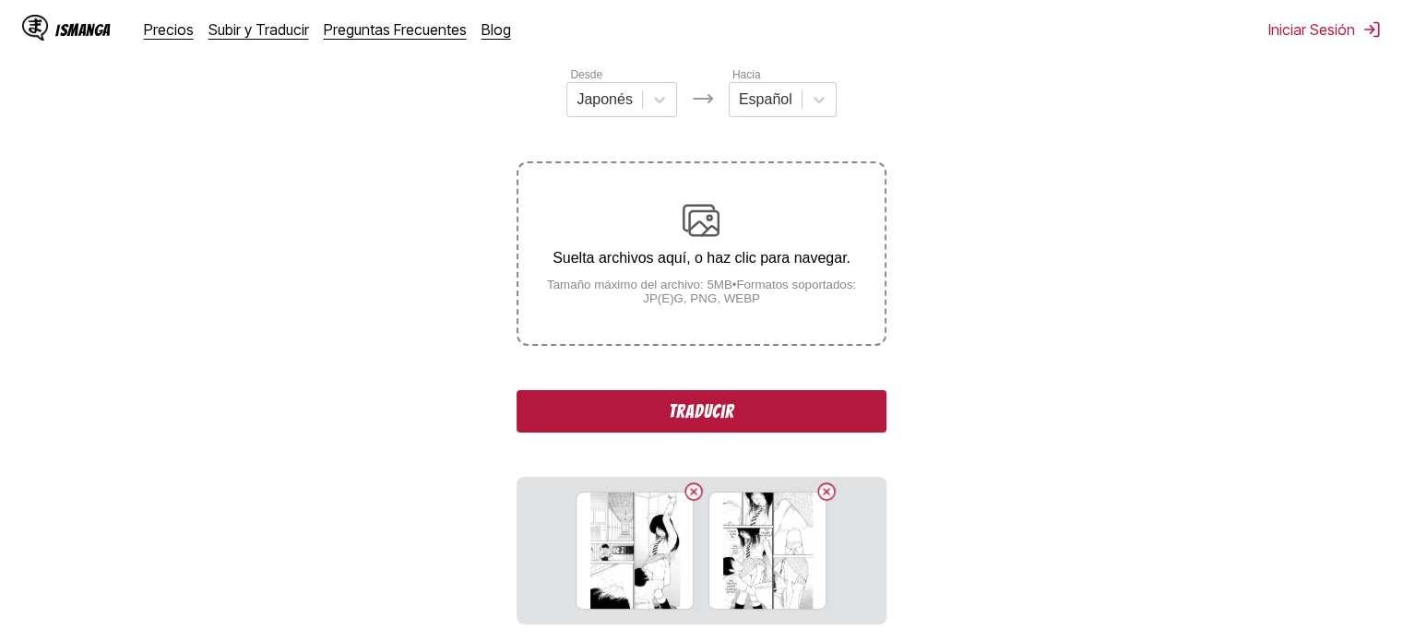
click at [670, 267] on p "Suelta archivos aquí, o haz clic para navegar." at bounding box center [700, 258] width 365 height 17
click at [0, 0] on input "Suelta archivos aquí, o haz clic para navegar. Tamaño máximo del archivo: 5MB •…" at bounding box center [0, 0] width 0 height 0
click at [642, 297] on small "Tamaño máximo del archivo: 5MB • Formatos soportados: JP(E)G, PNG, WEBP" at bounding box center [700, 292] width 365 height 28
click at [0, 0] on input "Suelta archivos aquí, o haz clic para navegar. Tamaño máximo del archivo: 5MB •…" at bounding box center [0, 0] width 0 height 0
click at [612, 239] on div "Suelta archivos aquí, o haz clic para navegar. Tamaño máximo del archivo: 5MB •…" at bounding box center [700, 253] width 365 height 103
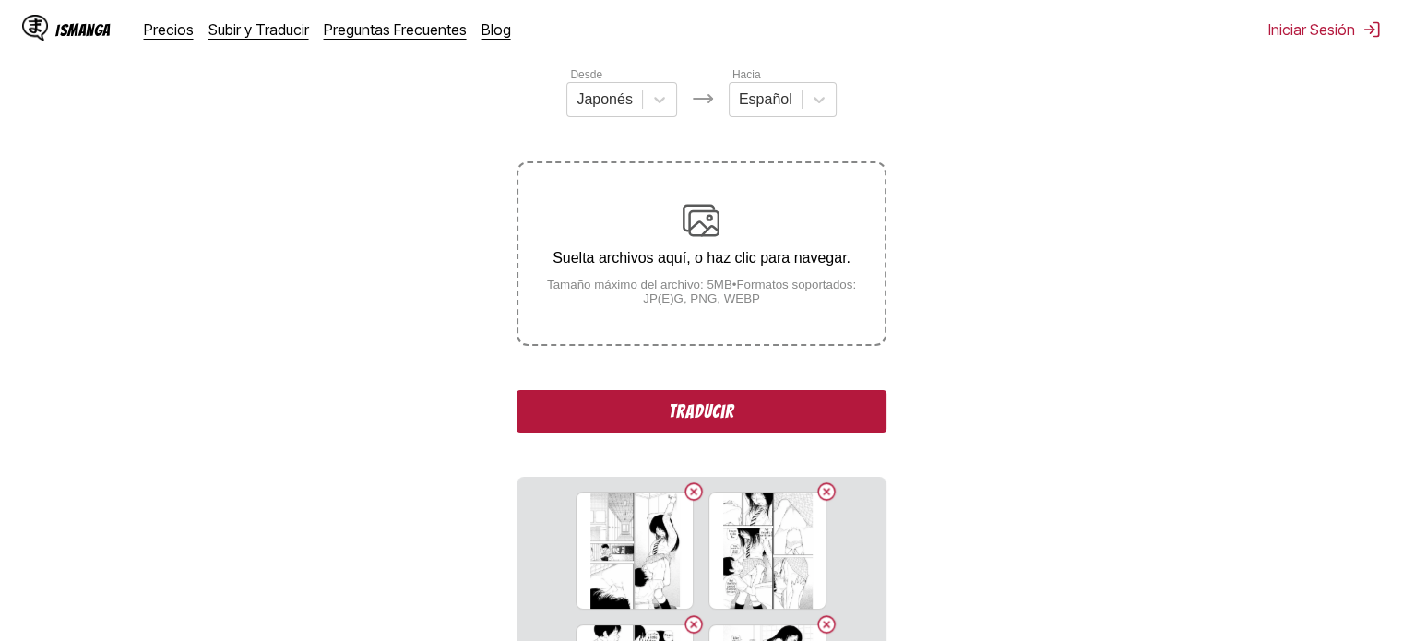
click at [0, 0] on input "Suelta archivos aquí, o haz clic para navegar. Tamaño máximo del archivo: 5MB •…" at bounding box center [0, 0] width 0 height 0
click at [686, 251] on p "Suelta archivos aquí, o haz clic para navegar." at bounding box center [700, 258] width 365 height 17
click at [0, 0] on input "Suelta archivos aquí, o haz clic para navegar. Tamaño máximo del archivo: 5MB •…" at bounding box center [0, 0] width 0 height 0
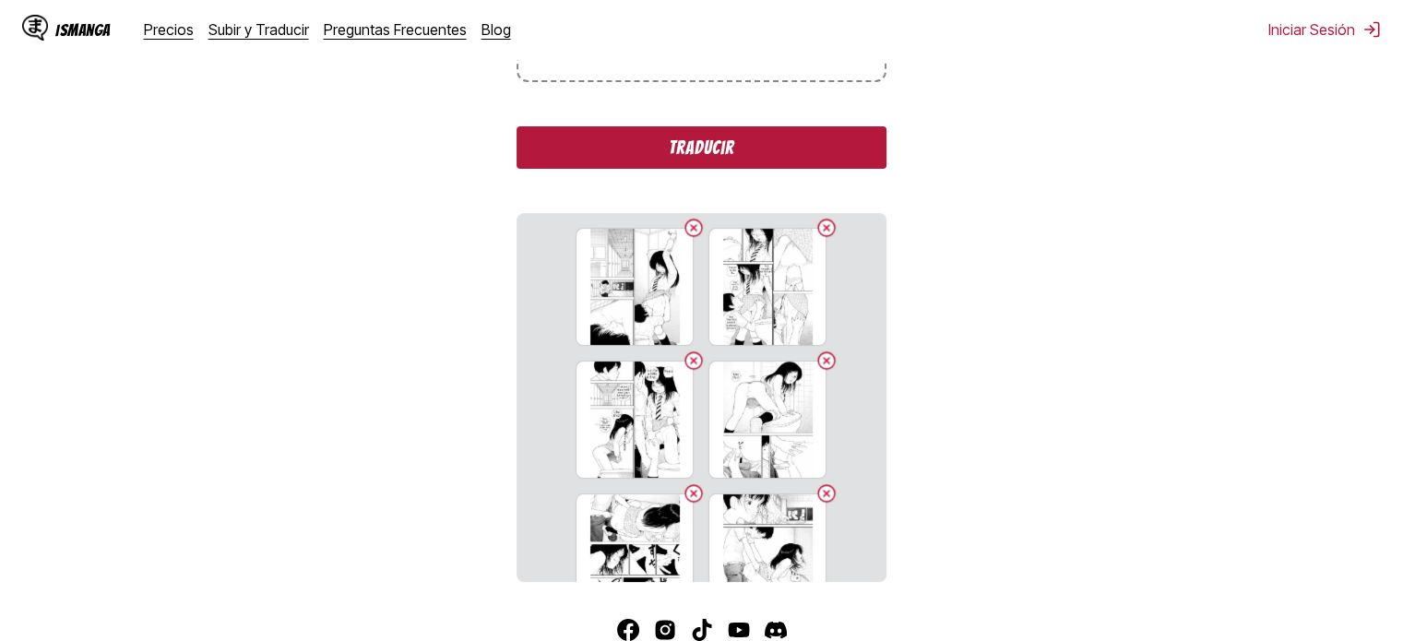
scroll to position [494, 0]
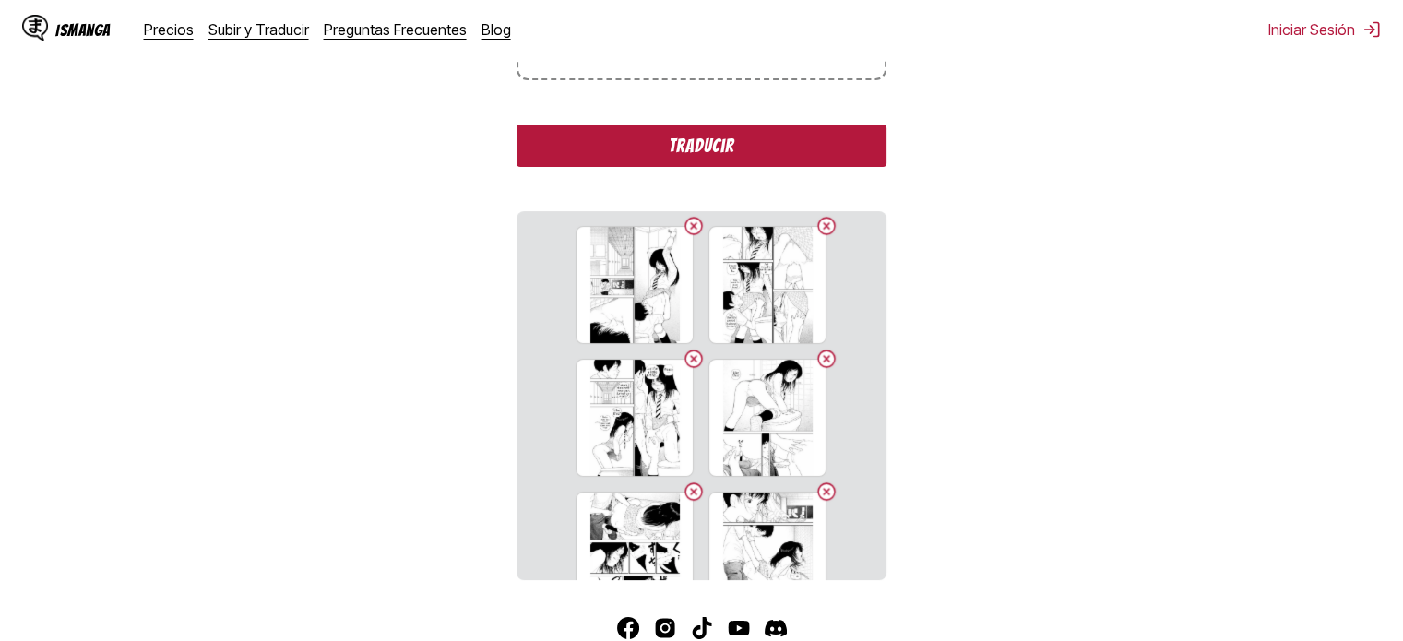
click at [685, 51] on div "IsManga Precios Subir y Traducir Preguntas Frecuentes Blog Iniciar Sesión Preci…" at bounding box center [701, 29] width 1403 height 59
click at [0, 0] on input "Suelta archivos aquí, o haz clic para navegar. Tamaño máximo del archivo: 5MB •…" at bounding box center [0, 0] width 0 height 0
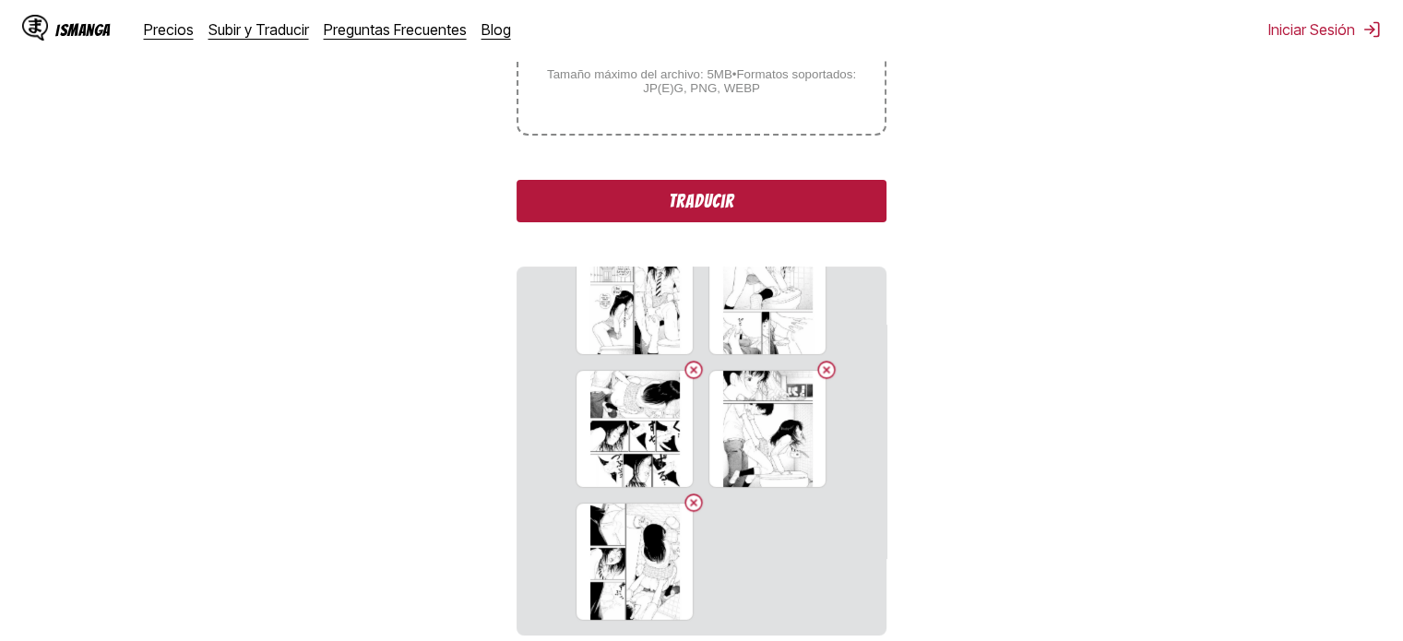
scroll to position [437, 0]
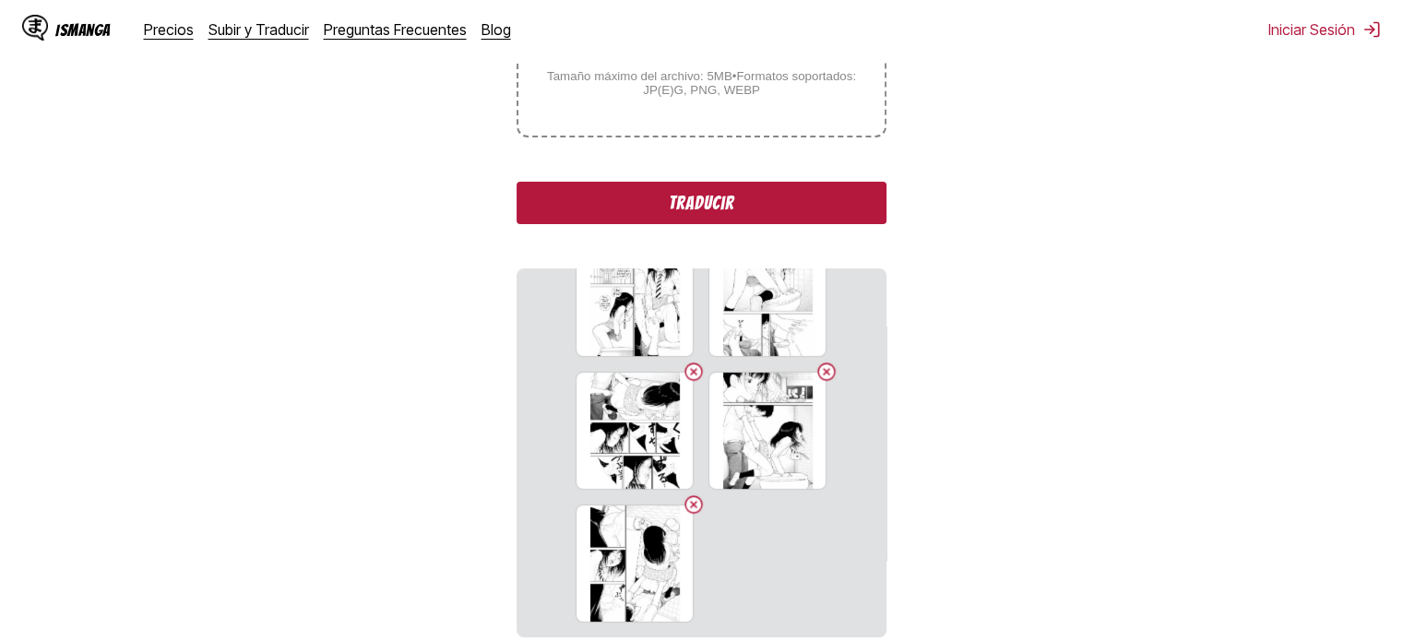
click at [558, 118] on label "Suelta archivos aquí, o haz clic para navegar. Tamaño máximo del archivo: 5MB •…" at bounding box center [700, 45] width 365 height 181
click at [0, 0] on input "Suelta archivos aquí, o haz clic para navegar. Tamaño máximo del archivo: 5MB •…" at bounding box center [0, 0] width 0 height 0
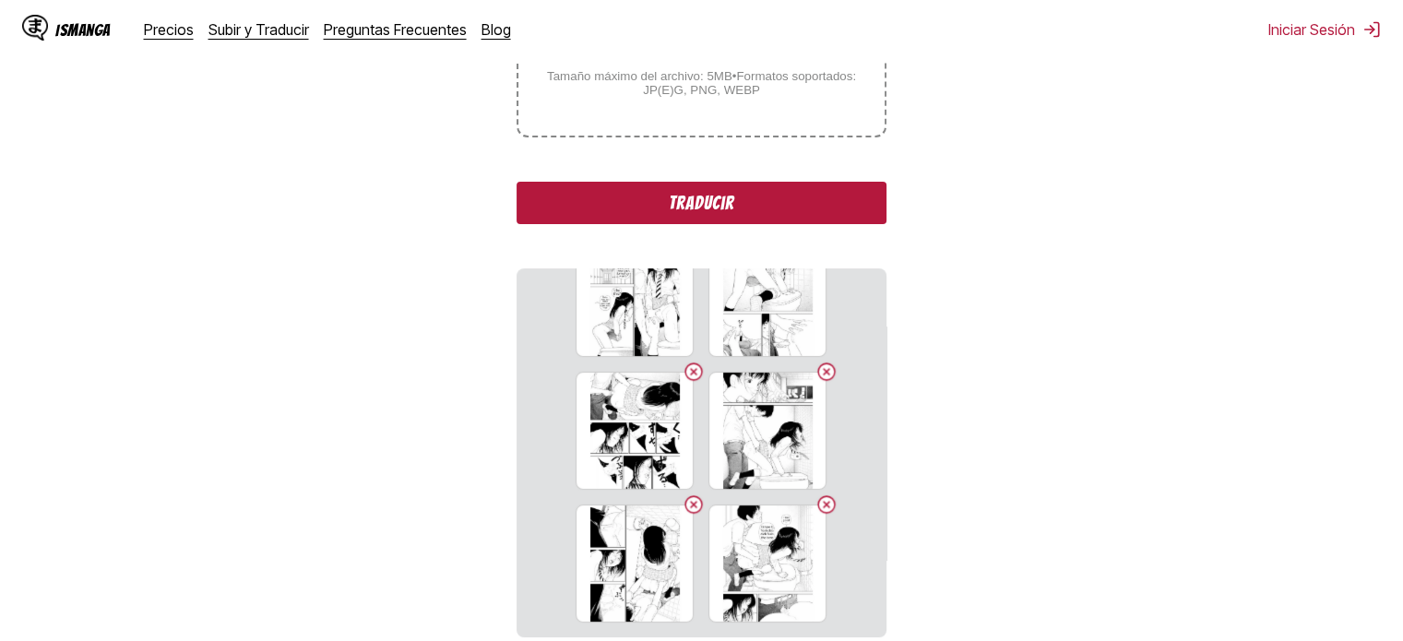
click at [587, 96] on small "Tamaño máximo del archivo: 5MB • Formatos soportados: JP(E)G, PNG, WEBP" at bounding box center [700, 83] width 365 height 28
click at [0, 0] on input "Suelta archivos aquí, o haz clic para navegar. Tamaño máximo del archivo: 5MB •…" at bounding box center [0, 0] width 0 height 0
click at [568, 93] on small "Tamaño máximo del archivo: 5MB • Formatos soportados: JP(E)G, PNG, WEBP" at bounding box center [700, 83] width 365 height 28
click at [0, 0] on input "Suelta archivos aquí, o haz clic para navegar. Tamaño máximo del archivo: 5MB •…" at bounding box center [0, 0] width 0 height 0
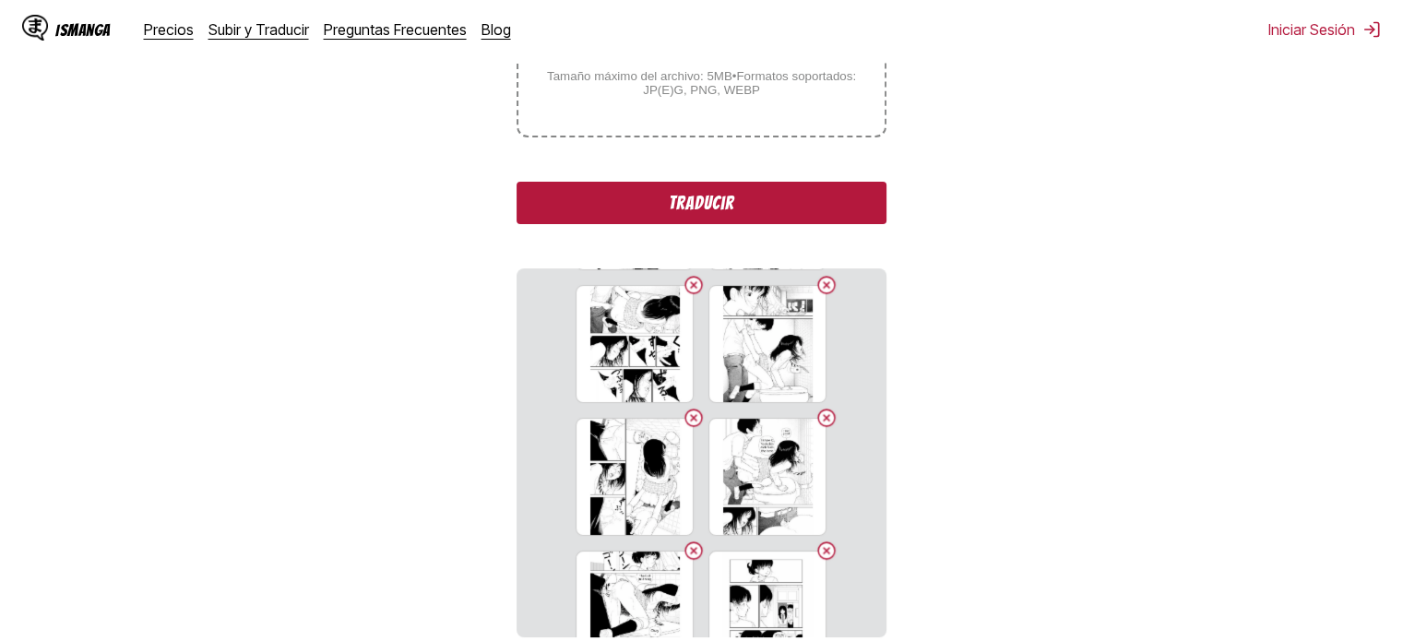
scroll to position [310, 0]
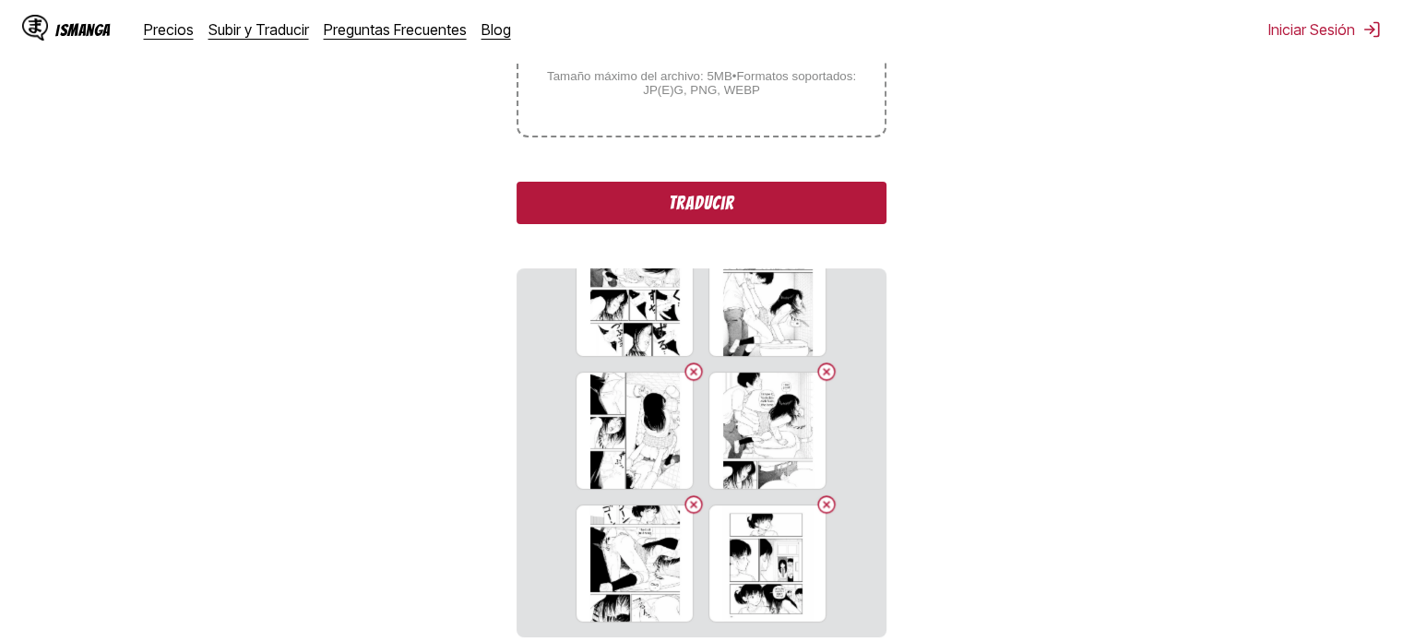
click at [691, 214] on button "Traducir" at bounding box center [701, 203] width 369 height 42
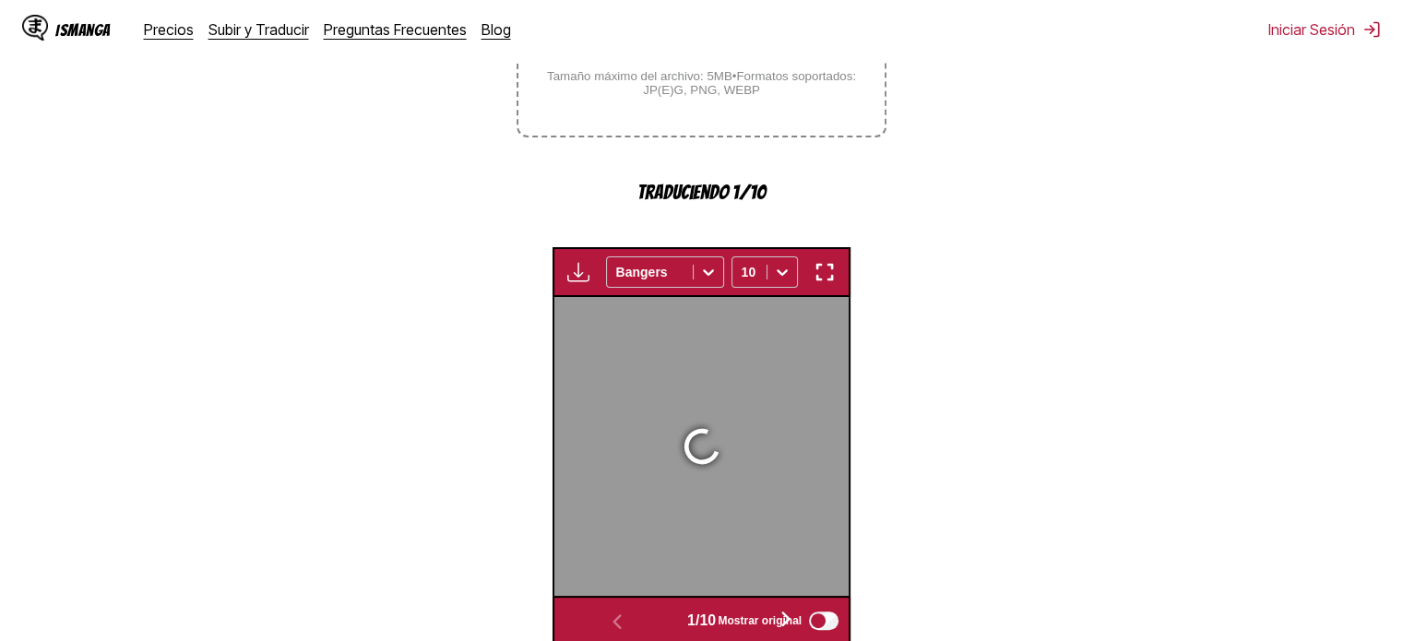
scroll to position [572, 0]
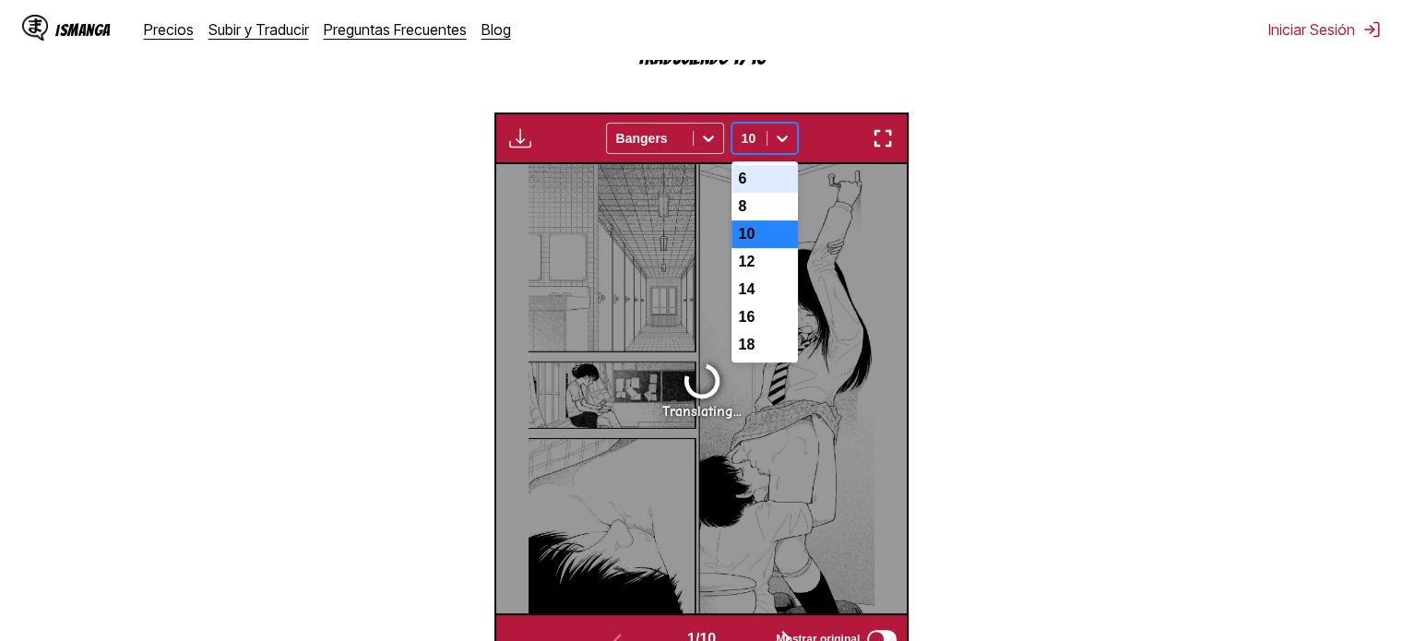
click at [781, 144] on icon at bounding box center [782, 138] width 18 height 18
click at [770, 266] on div "12" at bounding box center [765, 262] width 66 height 28
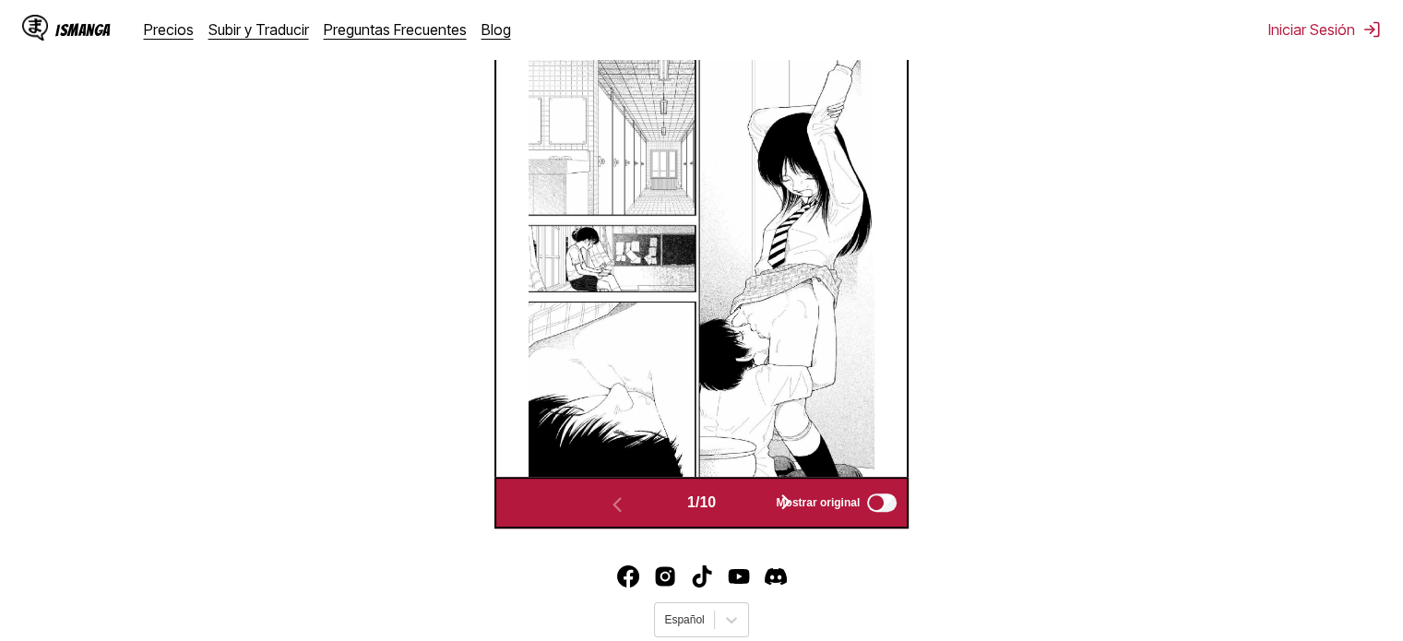
scroll to position [0, 411]
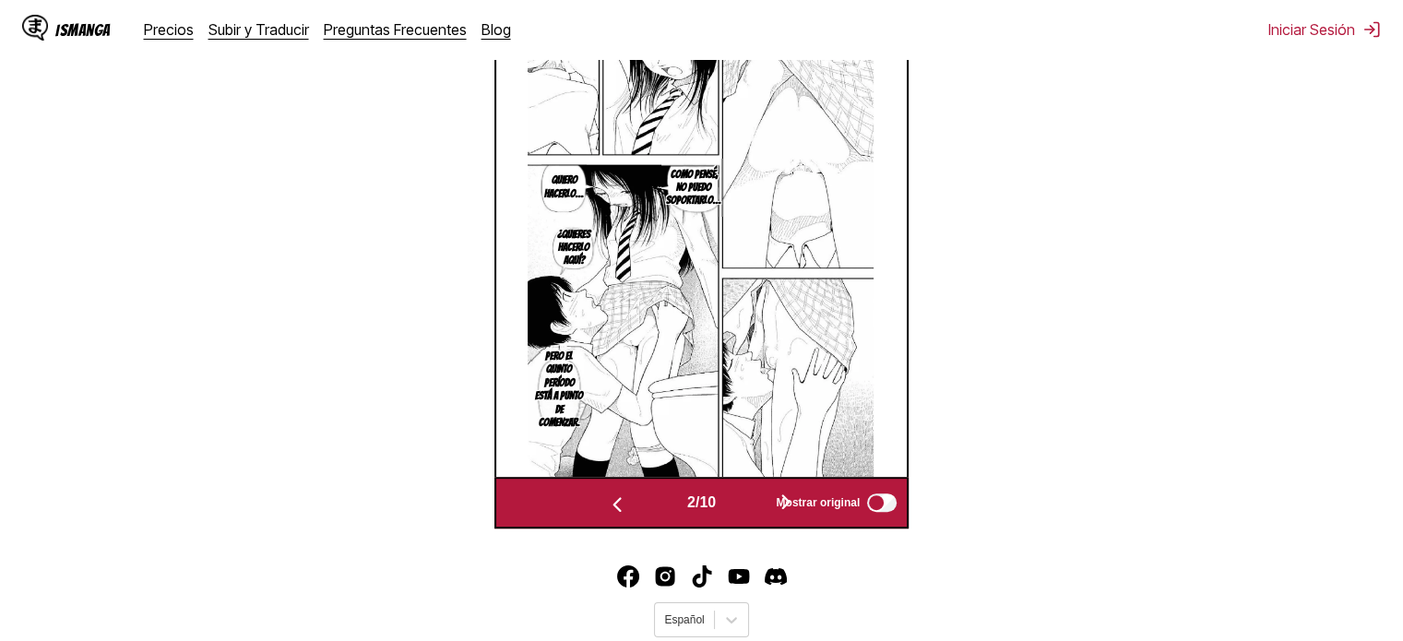
click at [731, 189] on img at bounding box center [701, 252] width 346 height 449
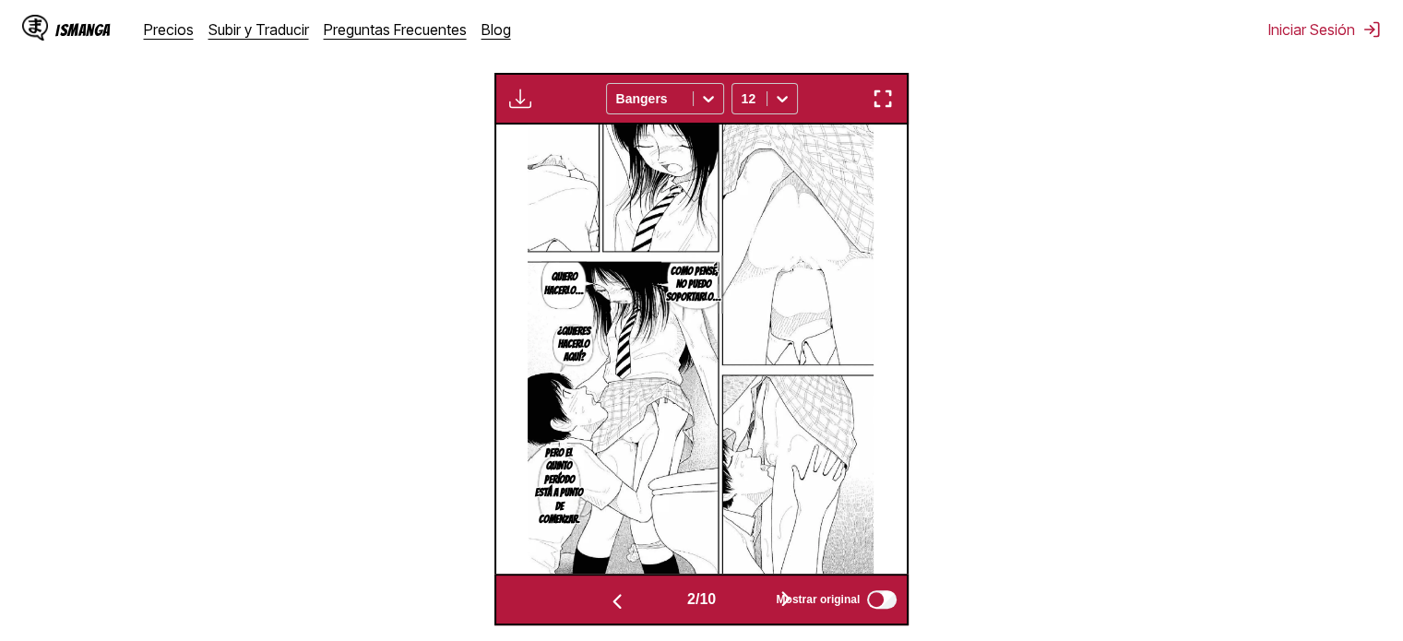
scroll to position [587, 0]
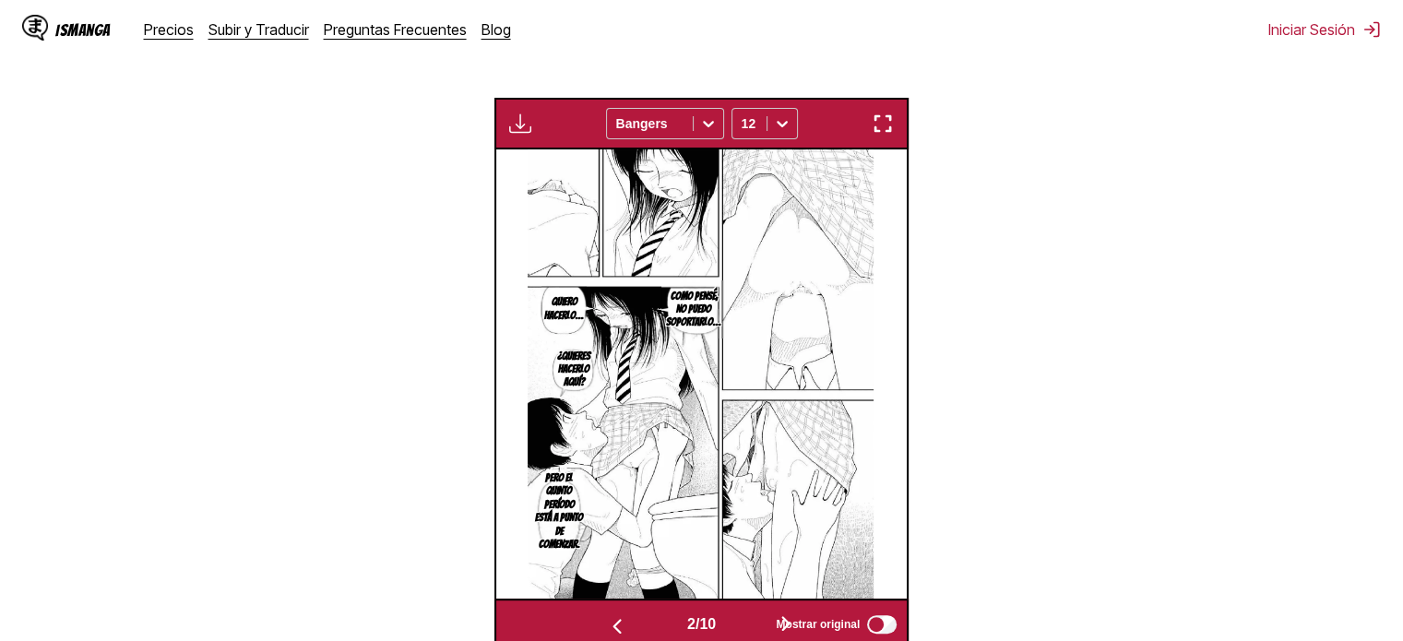
click at [888, 128] on img "button" at bounding box center [883, 124] width 22 height 22
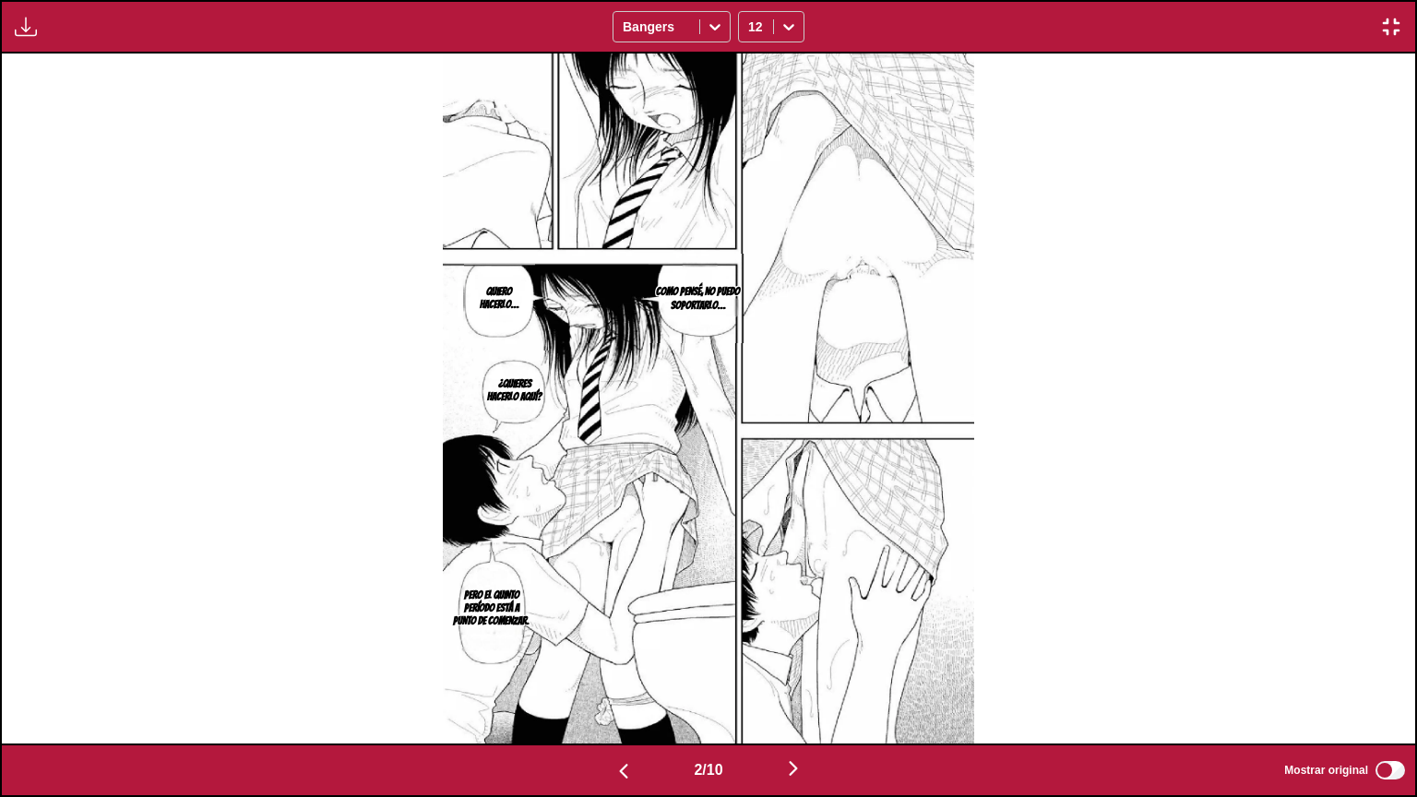
scroll to position [0, 2827]
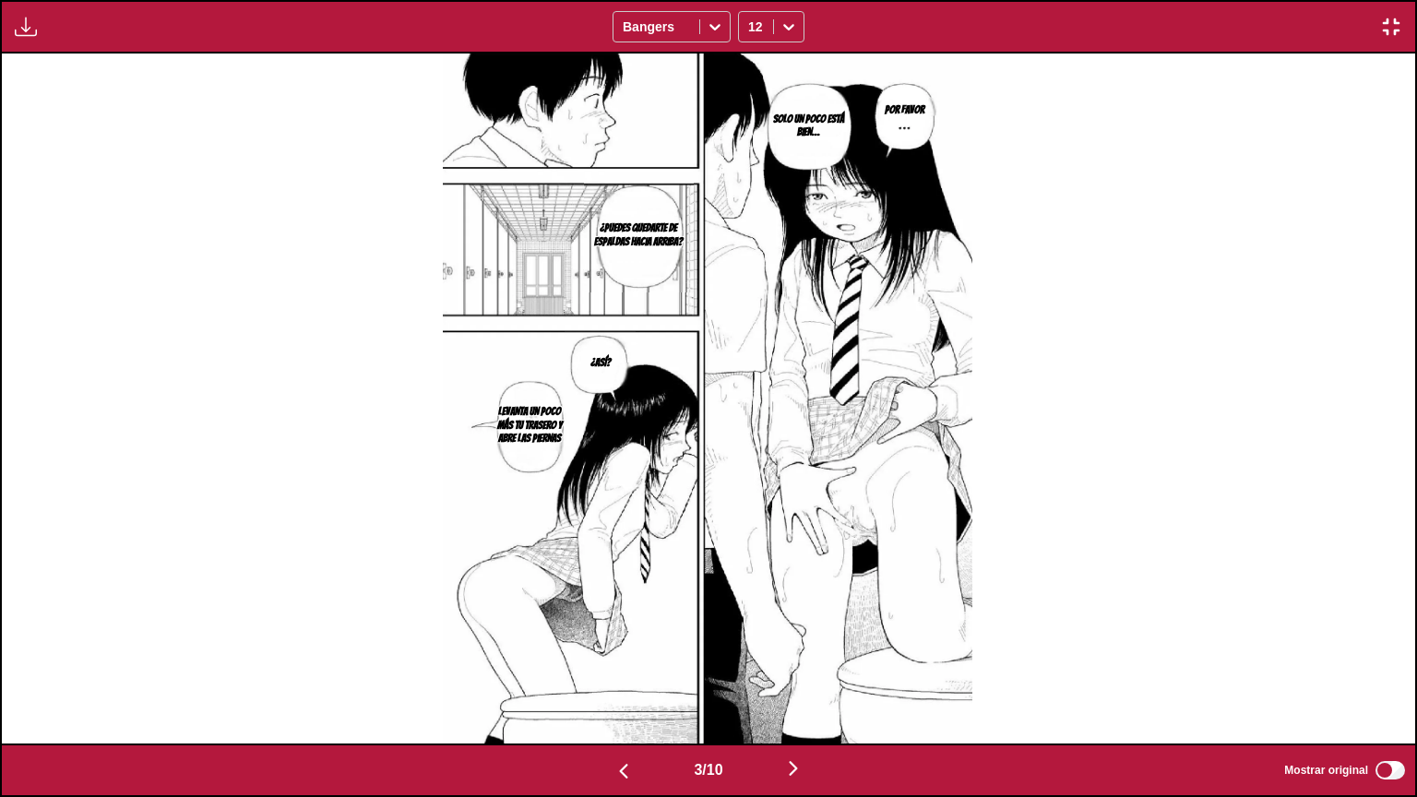
click at [1380, 18] on img "button" at bounding box center [1391, 27] width 22 height 22
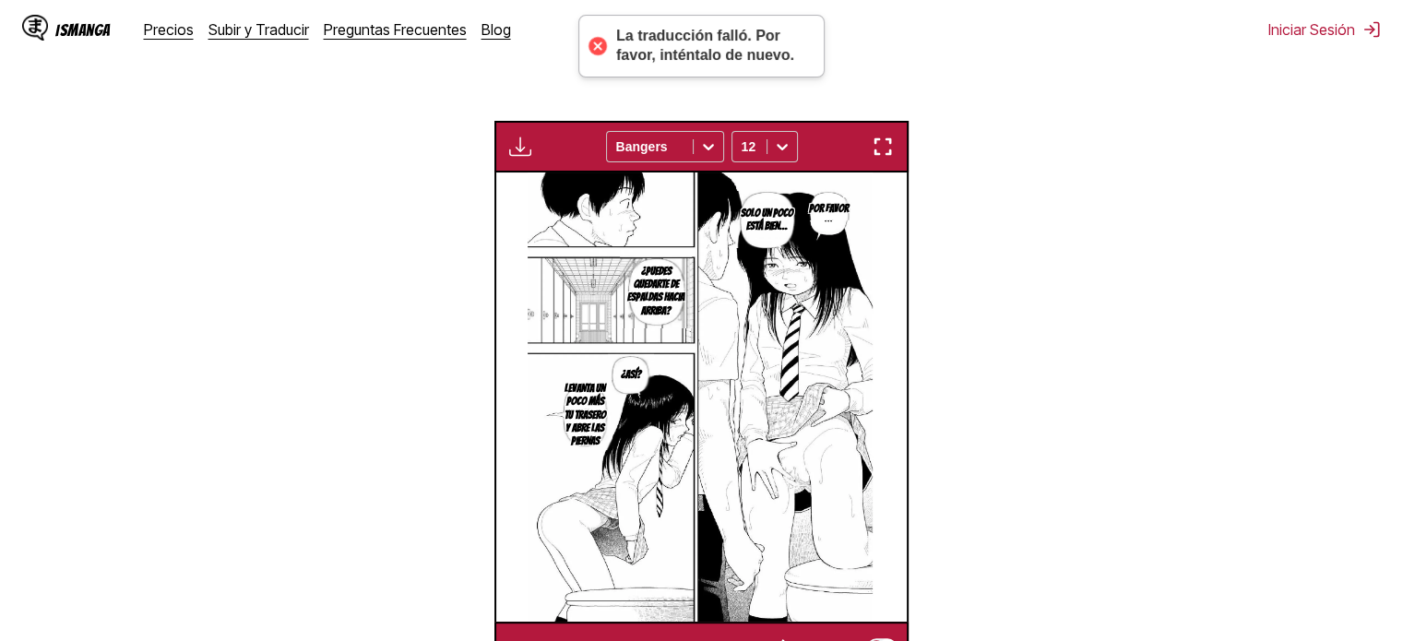
scroll to position [560, 0]
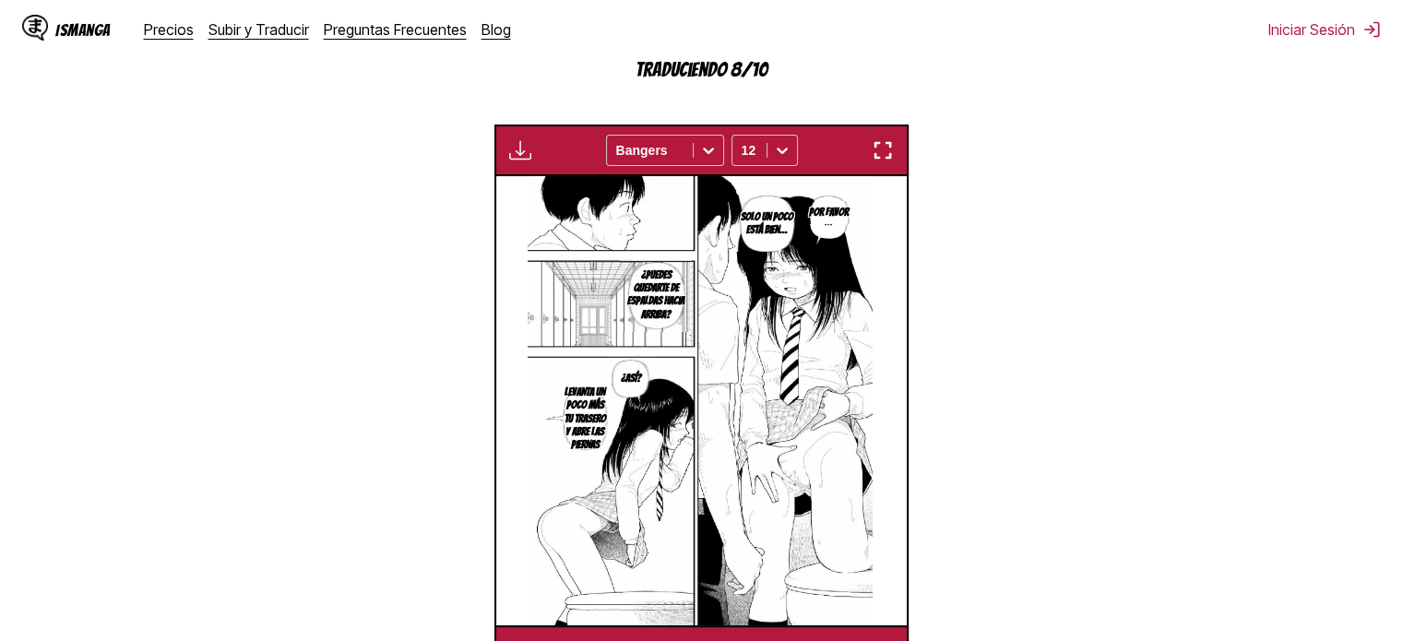
click at [897, 158] on button "button" at bounding box center [882, 150] width 33 height 24
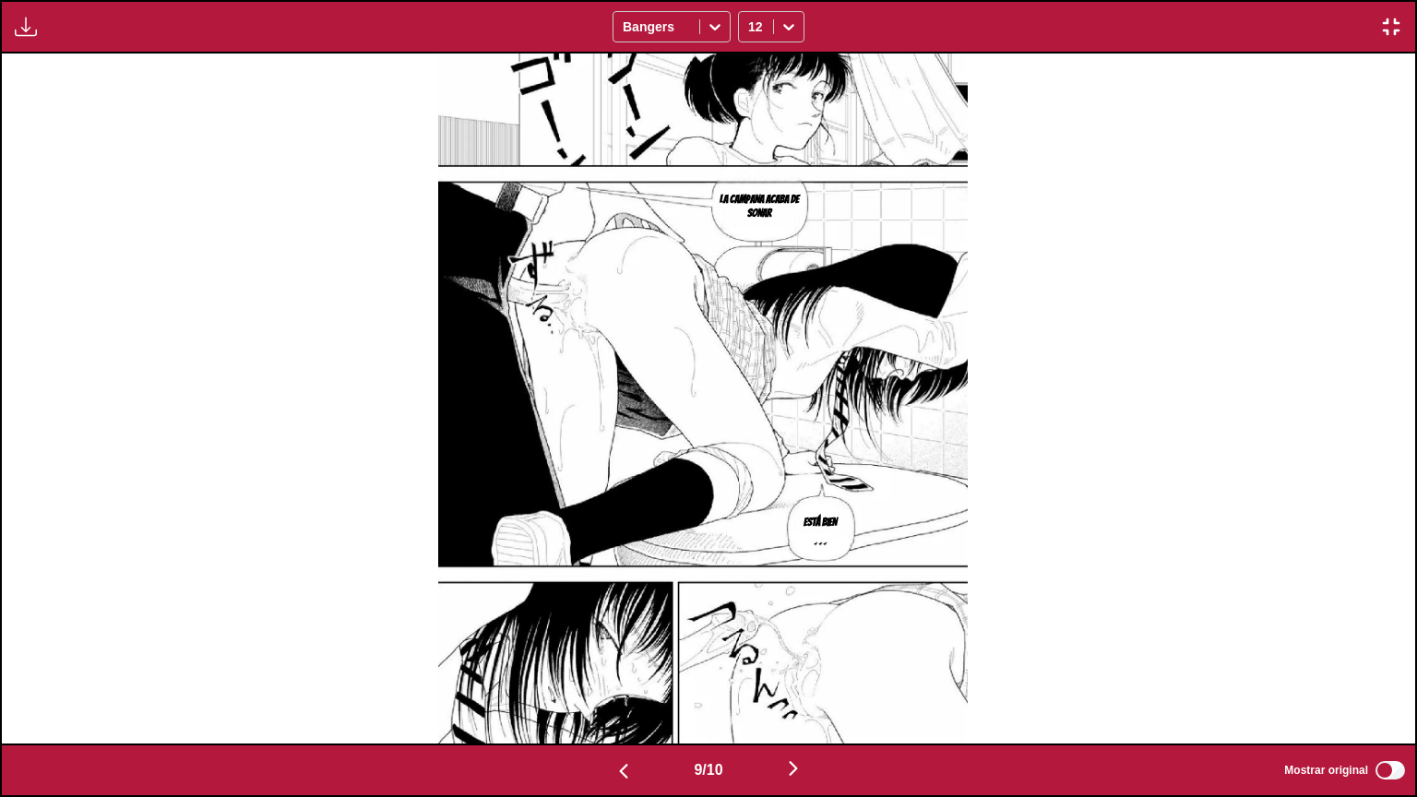
scroll to position [0, 12726]
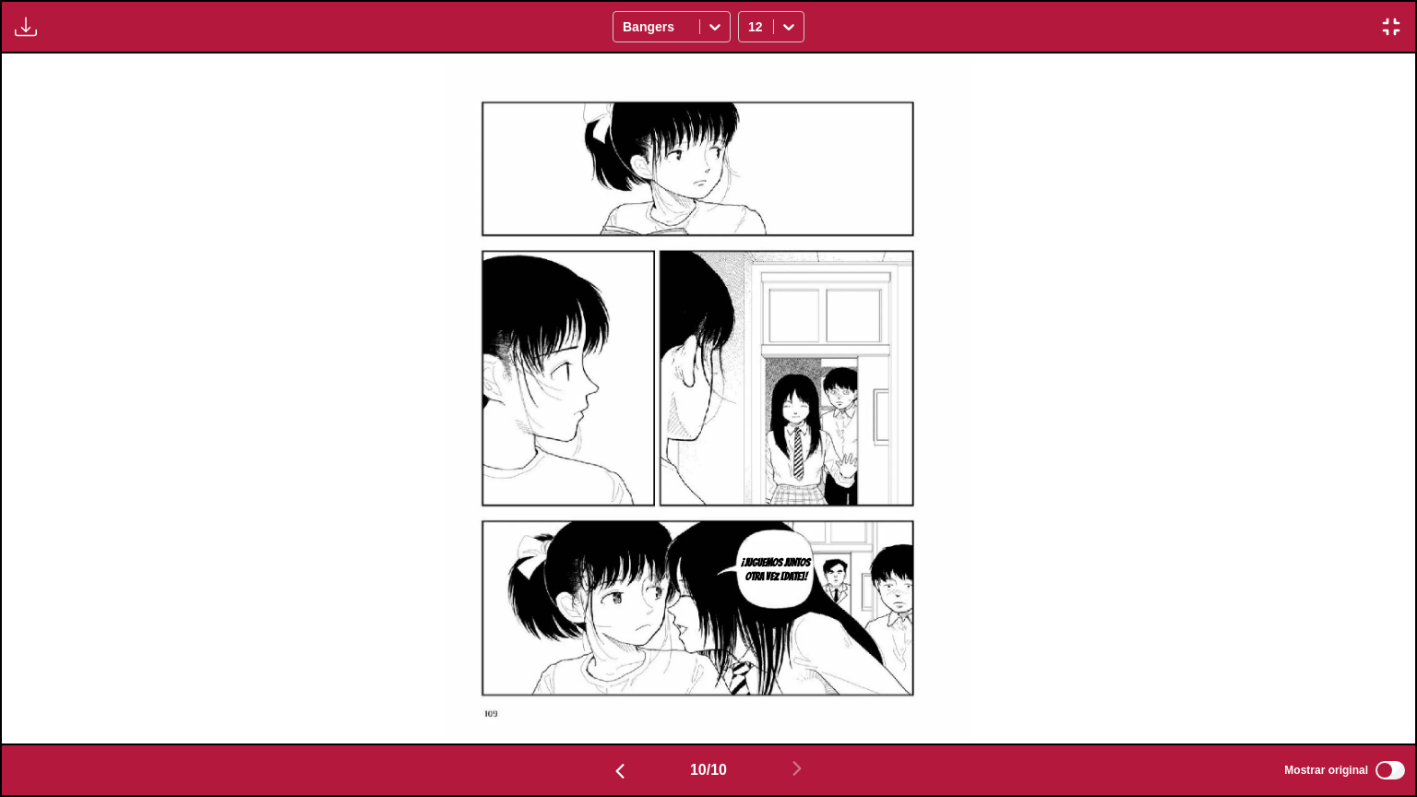
click at [982, 640] on div "¡Juguemos juntos otra vez hoy!" at bounding box center [708, 399] width 1413 height 690
click at [1388, 33] on img "button" at bounding box center [1391, 27] width 22 height 22
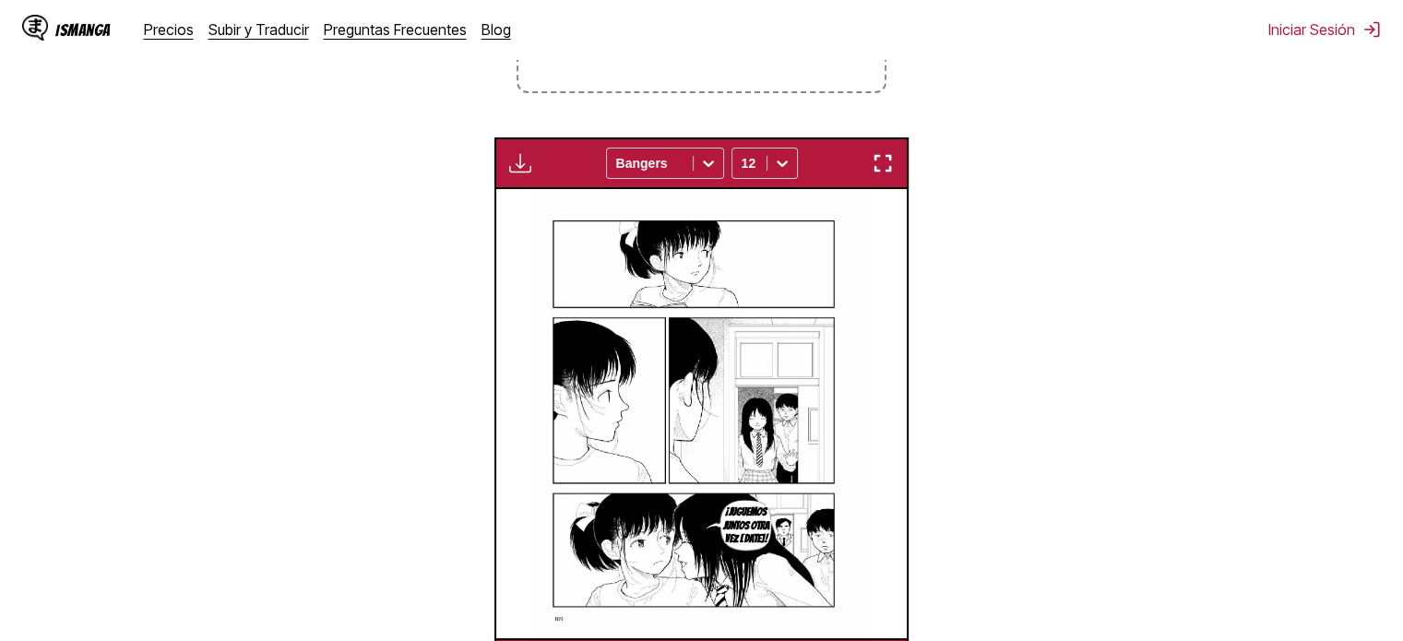
scroll to position [0, 3705]
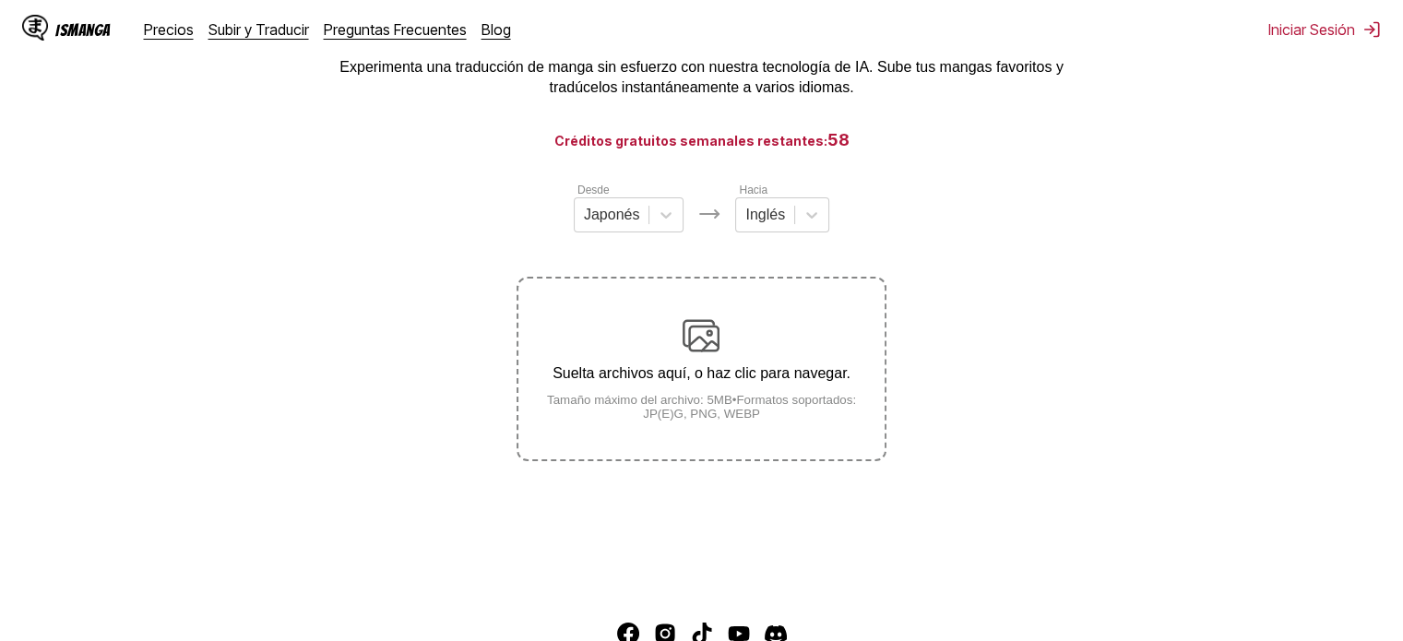
scroll to position [71, 0]
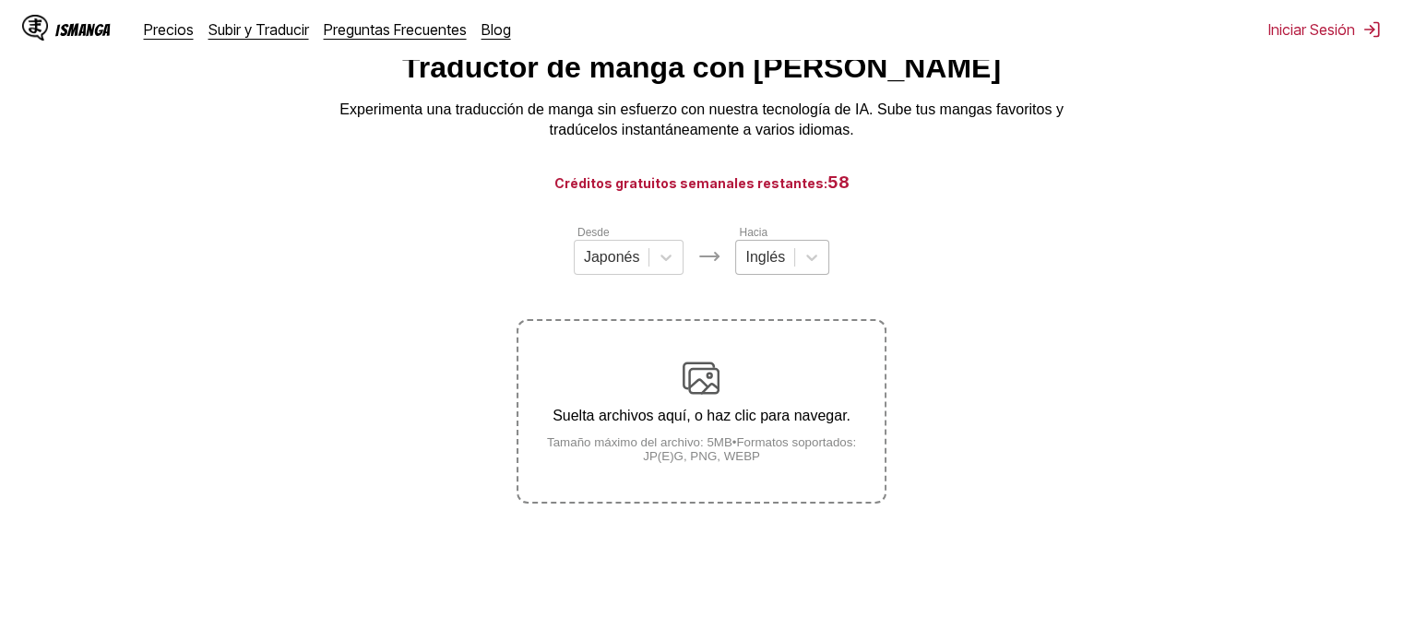
click at [785, 268] on div "Inglés" at bounding box center [765, 258] width 58 height 28
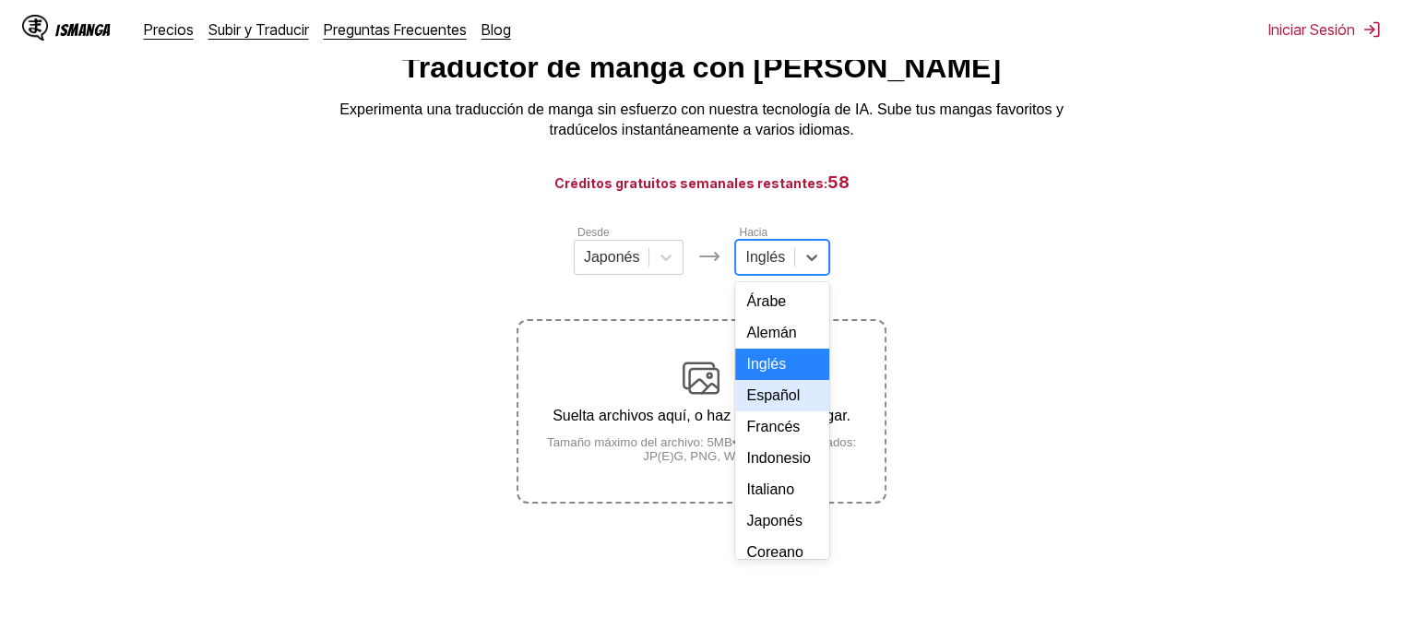
click at [790, 411] on div "Español" at bounding box center [782, 395] width 94 height 31
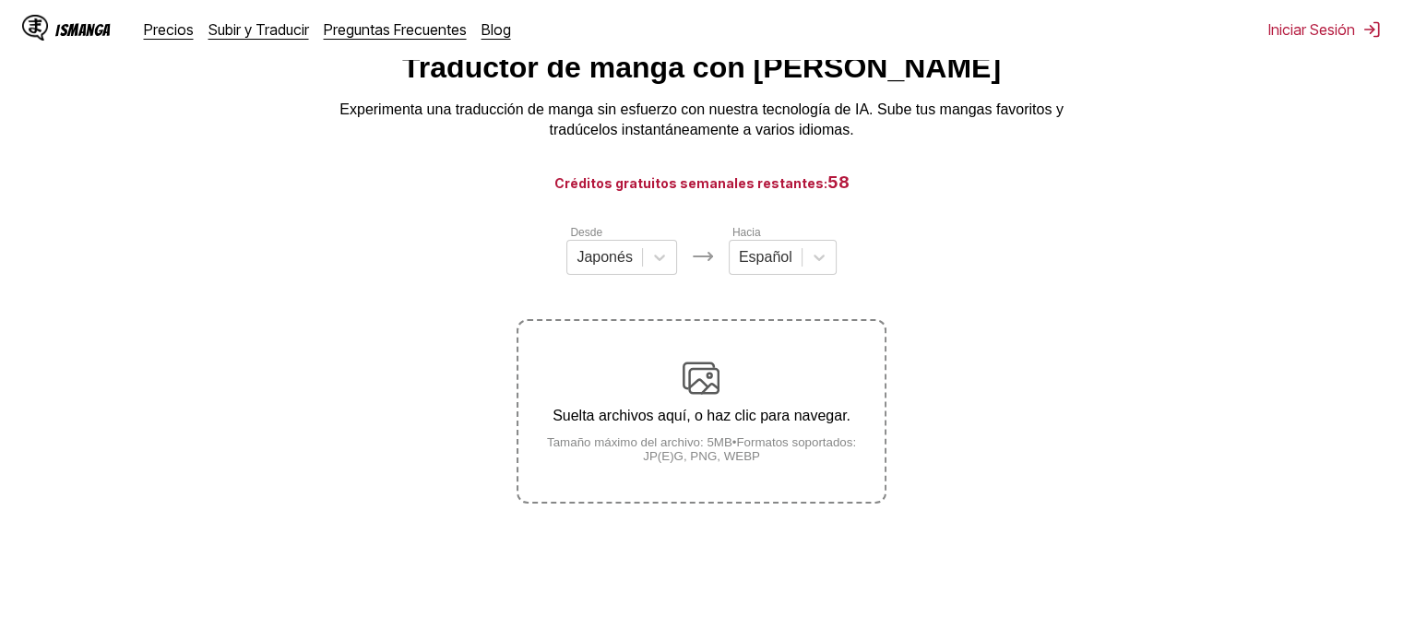
click at [740, 410] on p "Suelta archivos aquí, o haz clic para navegar." at bounding box center [700, 416] width 365 height 17
click at [0, 0] on input "Suelta archivos aquí, o haz clic para navegar. Tamaño máximo del archivo: 5MB •…" at bounding box center [0, 0] width 0 height 0
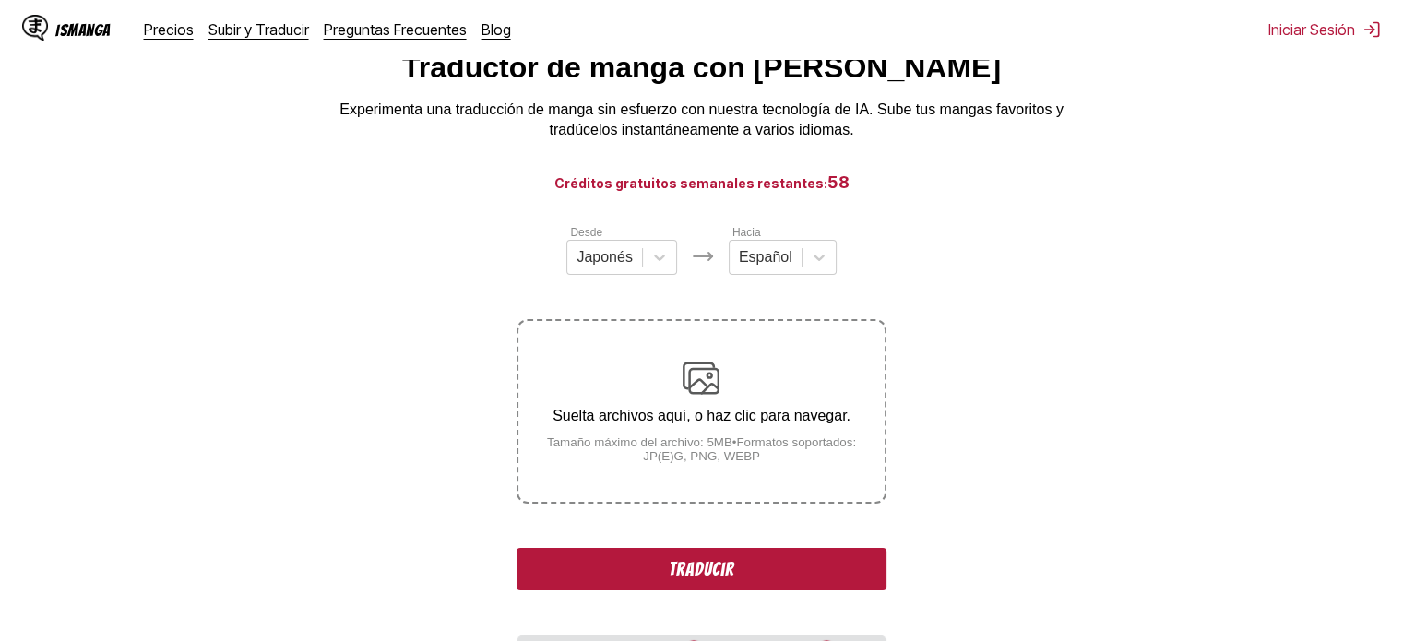
click at [632, 567] on button "Traducir" at bounding box center [701, 569] width 369 height 42
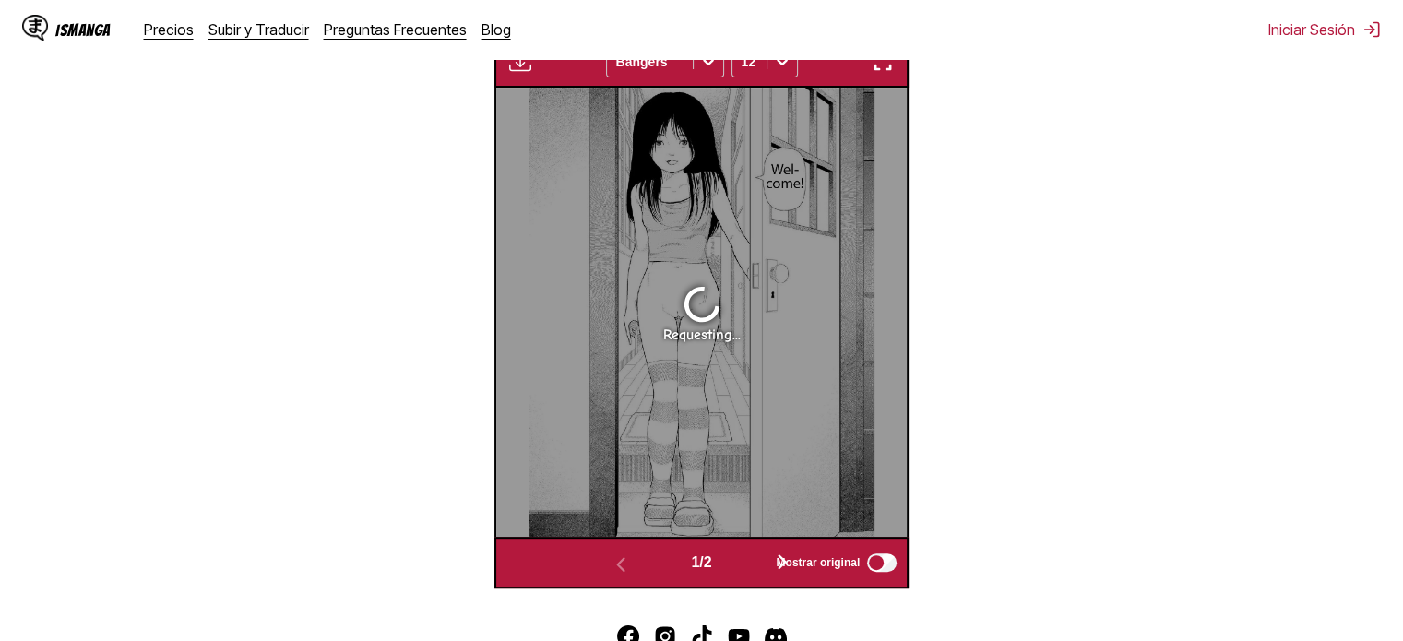
scroll to position [675, 0]
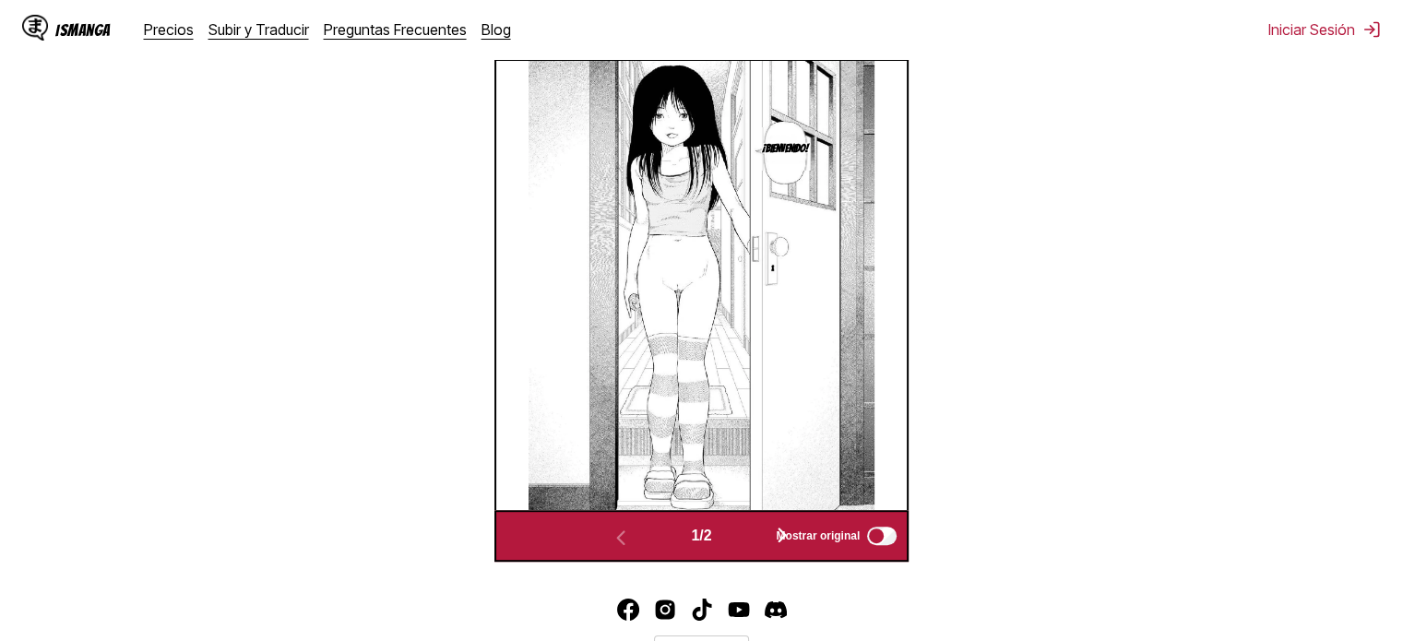
click at [690, 314] on img at bounding box center [702, 285] width 347 height 449
click at [707, 383] on img at bounding box center [702, 285] width 347 height 449
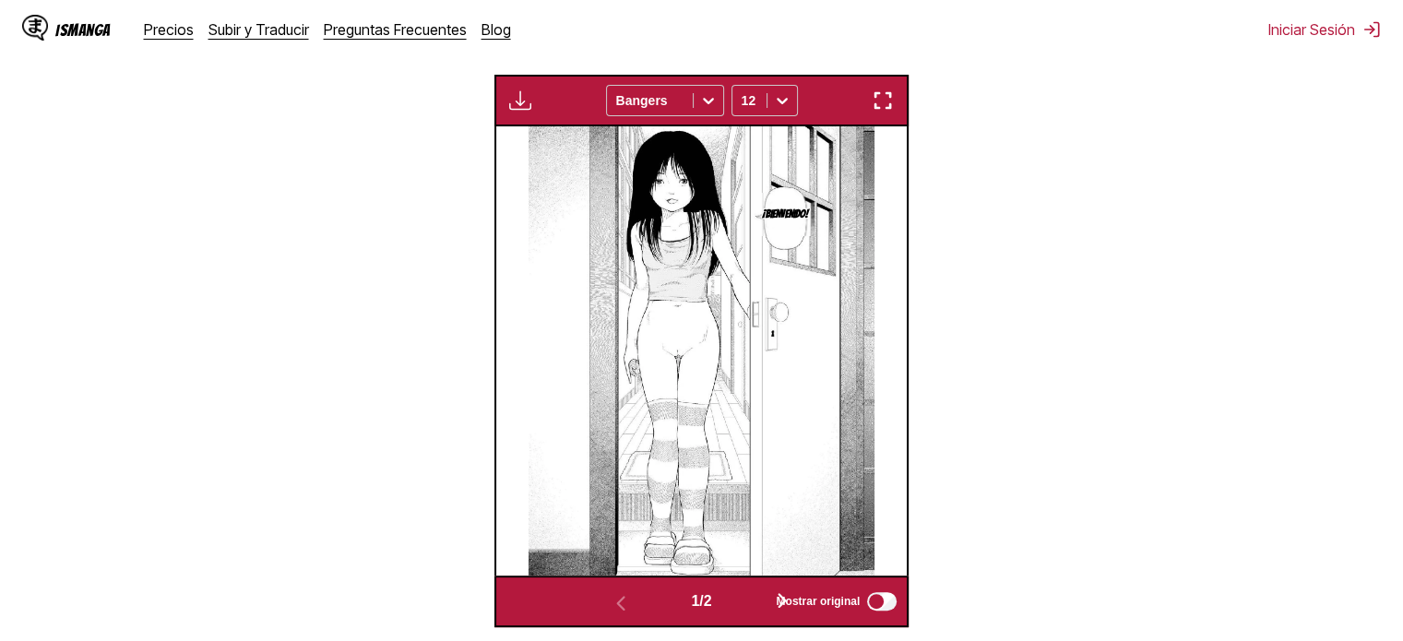
click at [889, 104] on img "button" at bounding box center [883, 100] width 22 height 22
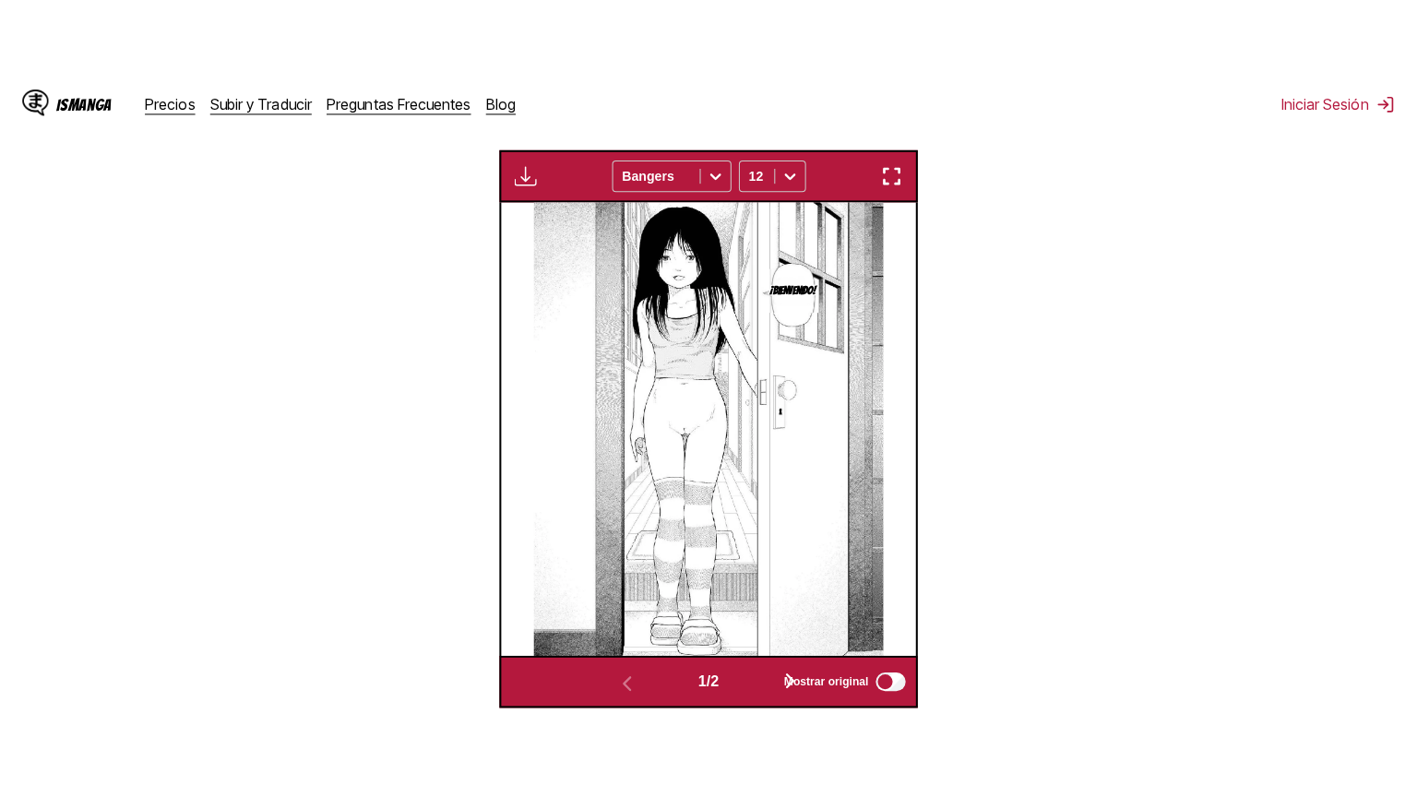
scroll to position [214, 0]
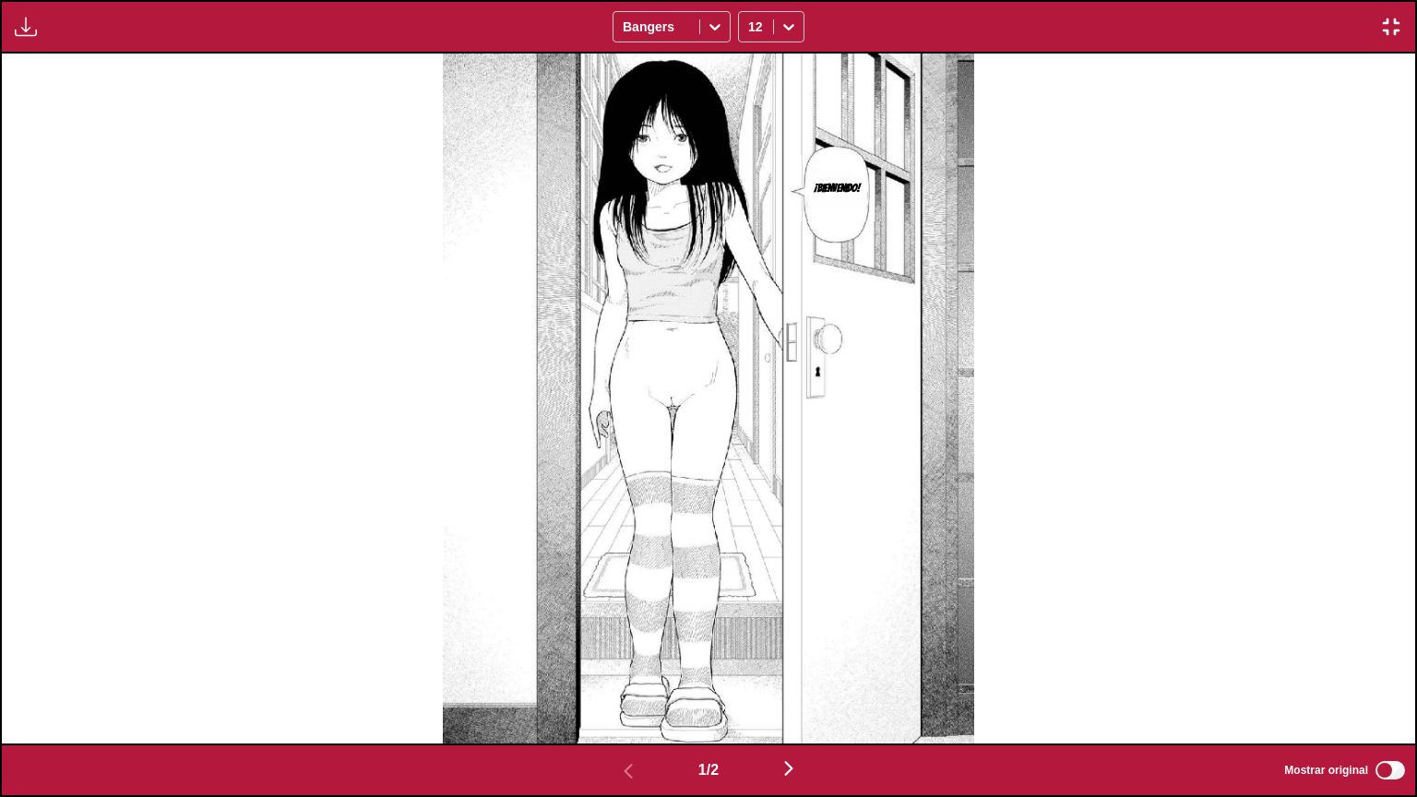
click at [882, 192] on img at bounding box center [709, 399] width 532 height 690
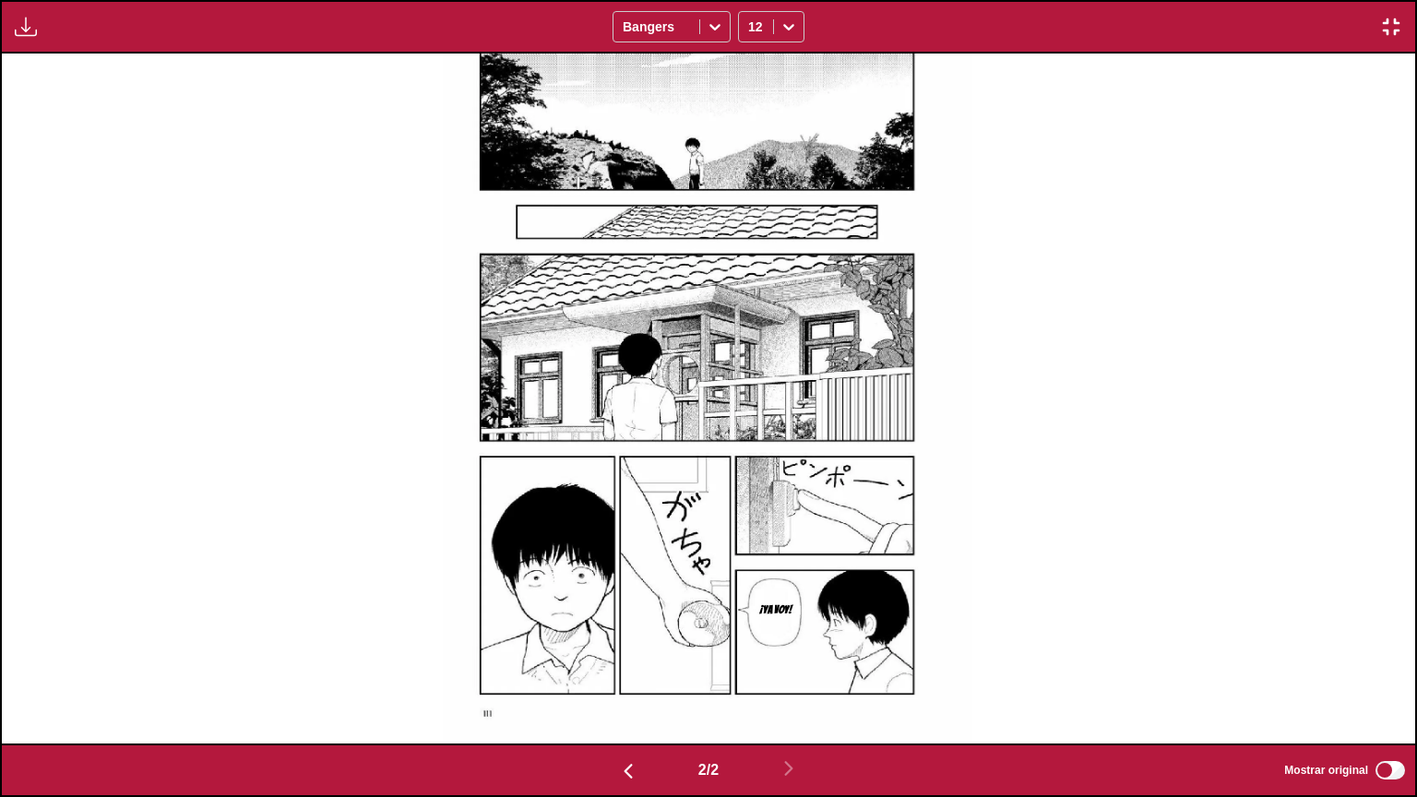
click at [1387, 26] on img "button" at bounding box center [1391, 27] width 22 height 22
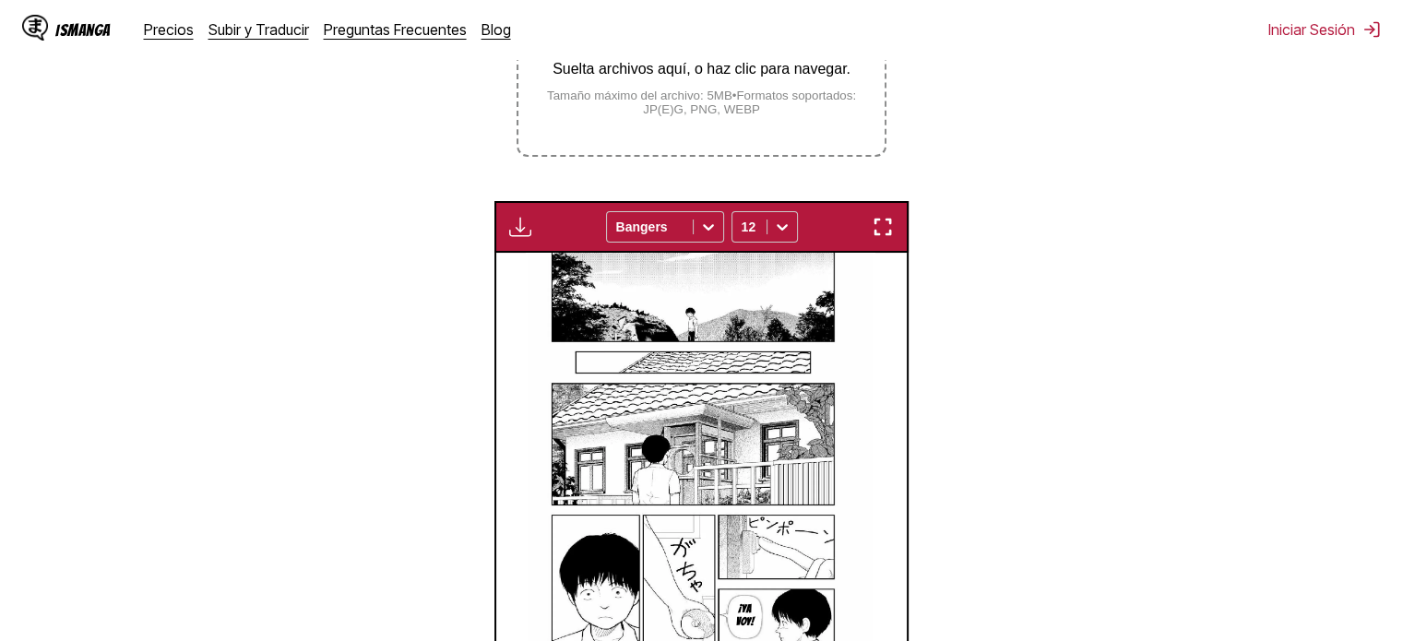
scroll to position [397, 0]
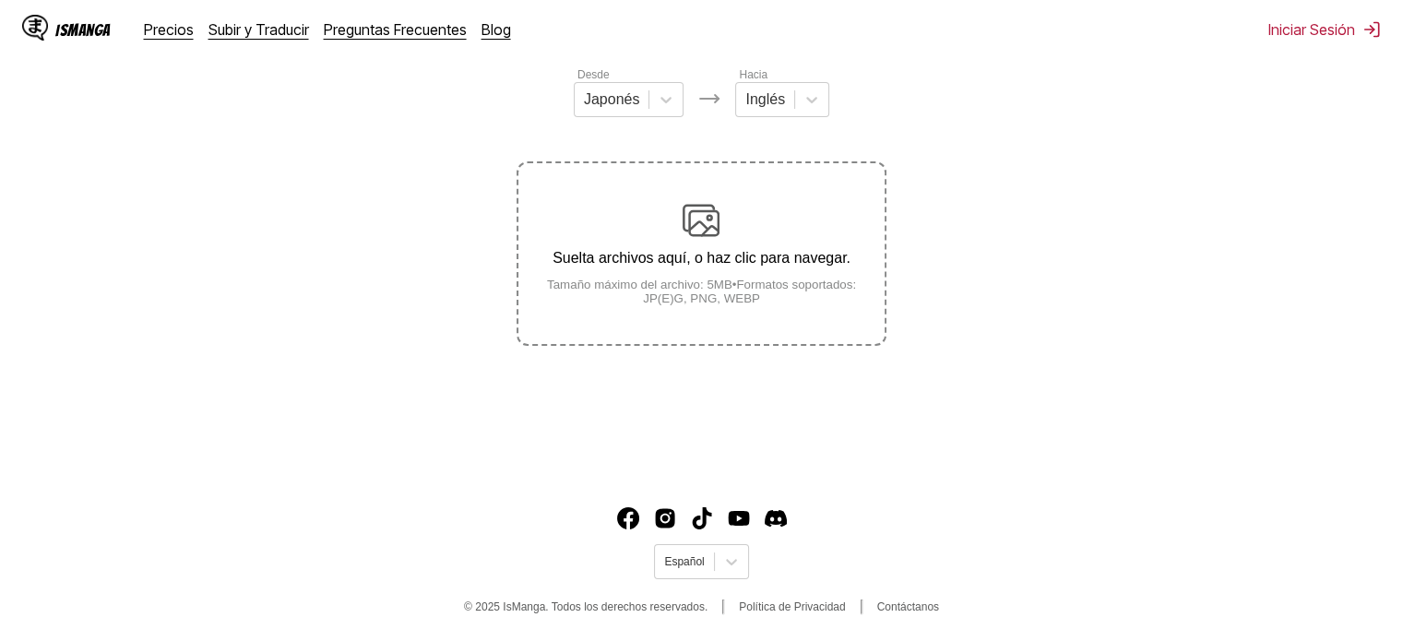
click at [681, 246] on div "Suelta archivos aquí, o haz clic para navegar. Tamaño máximo del archivo: 5MB •…" at bounding box center [700, 253] width 365 height 103
click at [0, 0] on input "Suelta archivos aquí, o haz clic para navegar. Tamaño máximo del archivo: 5MB •…" at bounding box center [0, 0] width 0 height 0
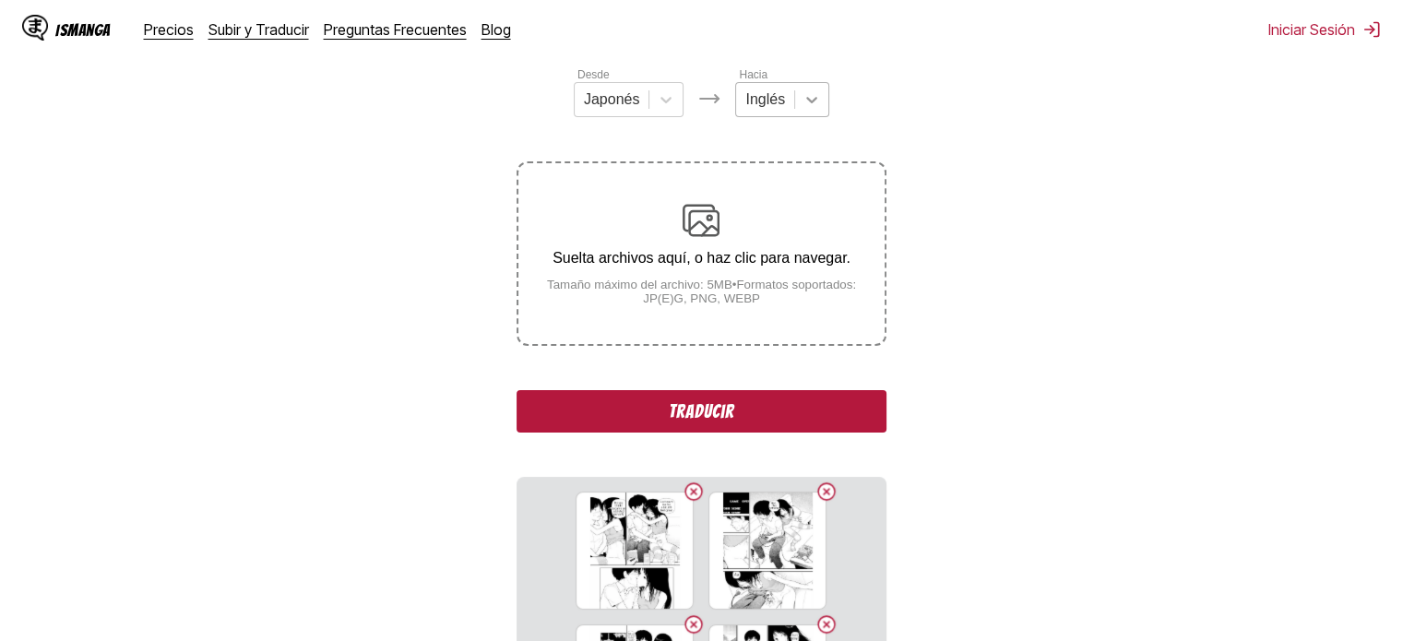
click at [796, 113] on div at bounding box center [811, 99] width 33 height 33
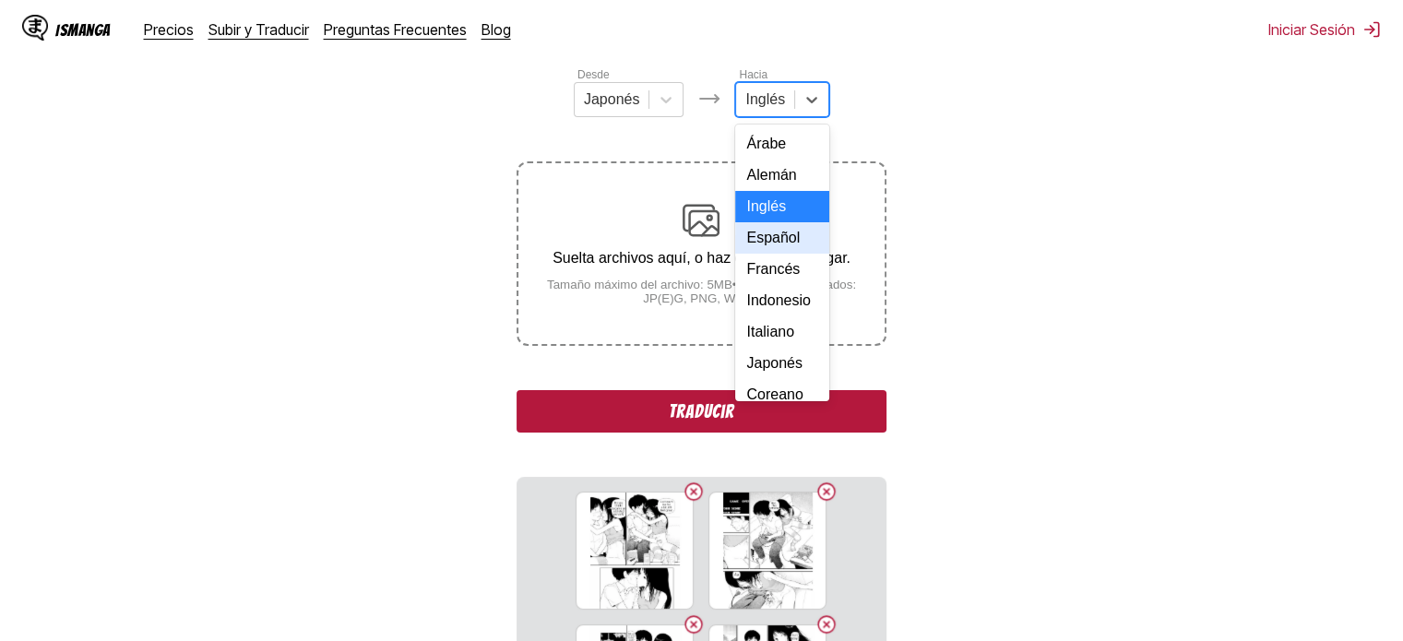
click at [790, 254] on div "Español" at bounding box center [782, 237] width 94 height 31
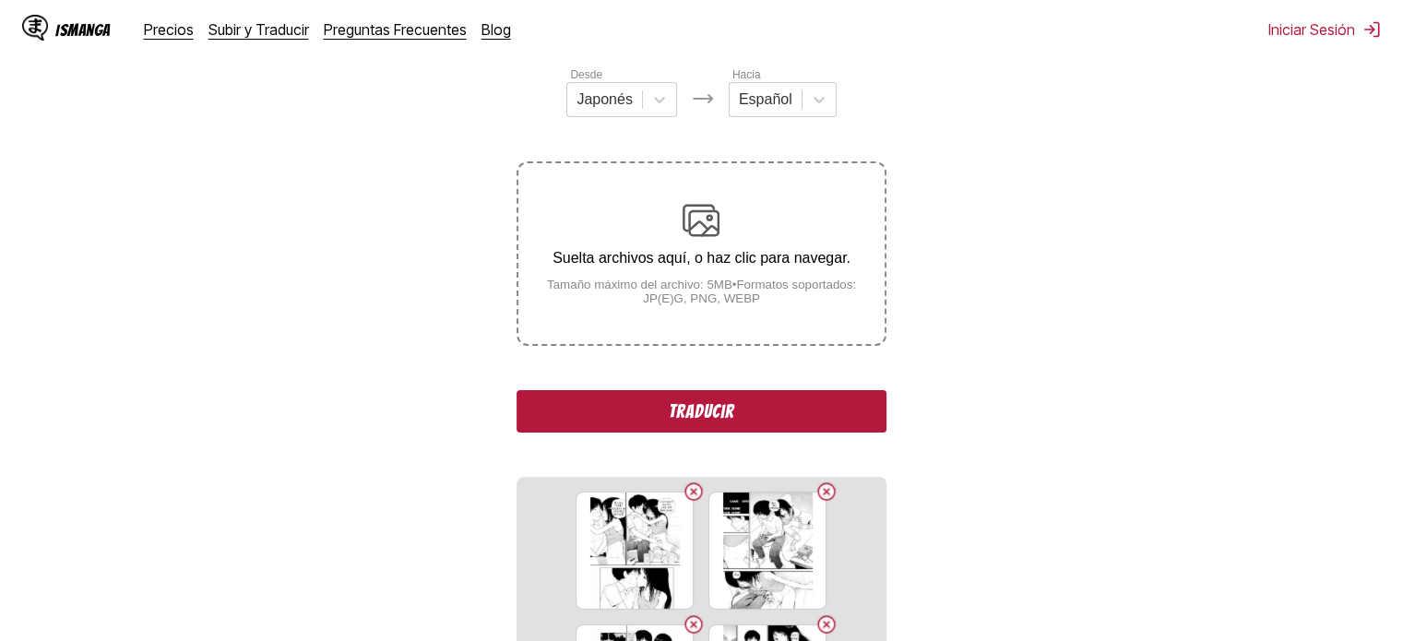
click at [771, 393] on button "Traducir" at bounding box center [701, 411] width 369 height 42
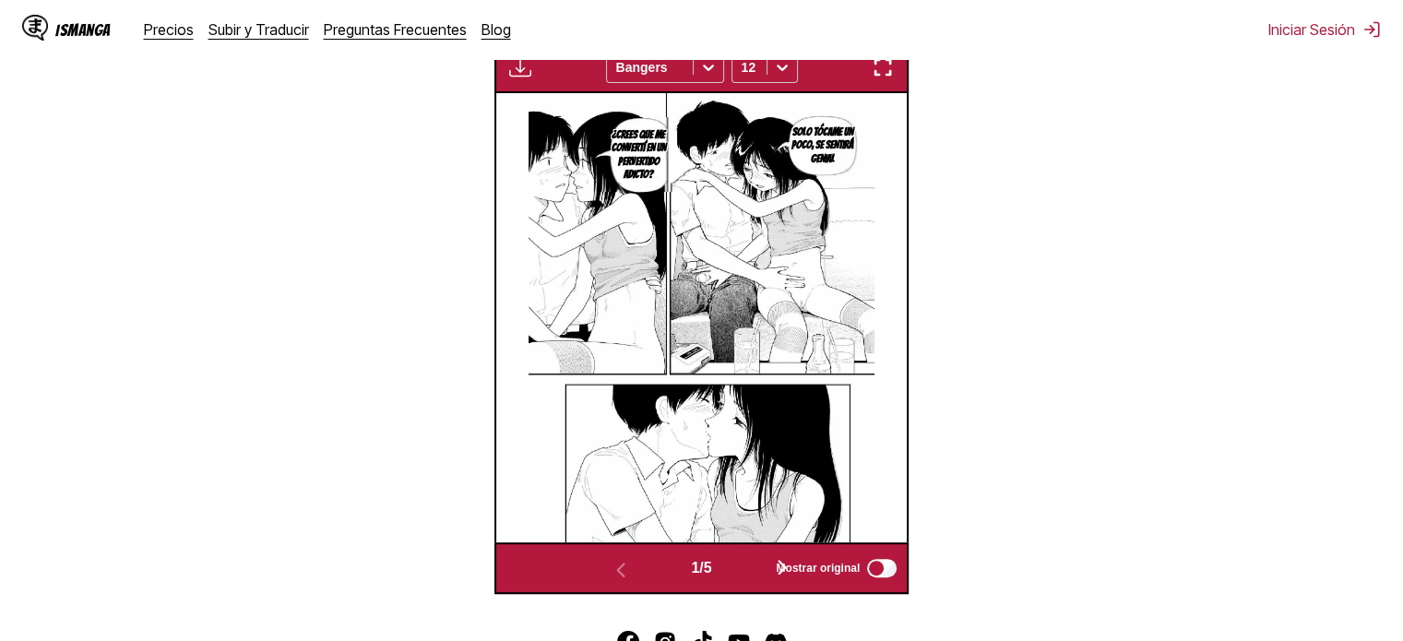
click at [880, 79] on button "button" at bounding box center [882, 67] width 33 height 24
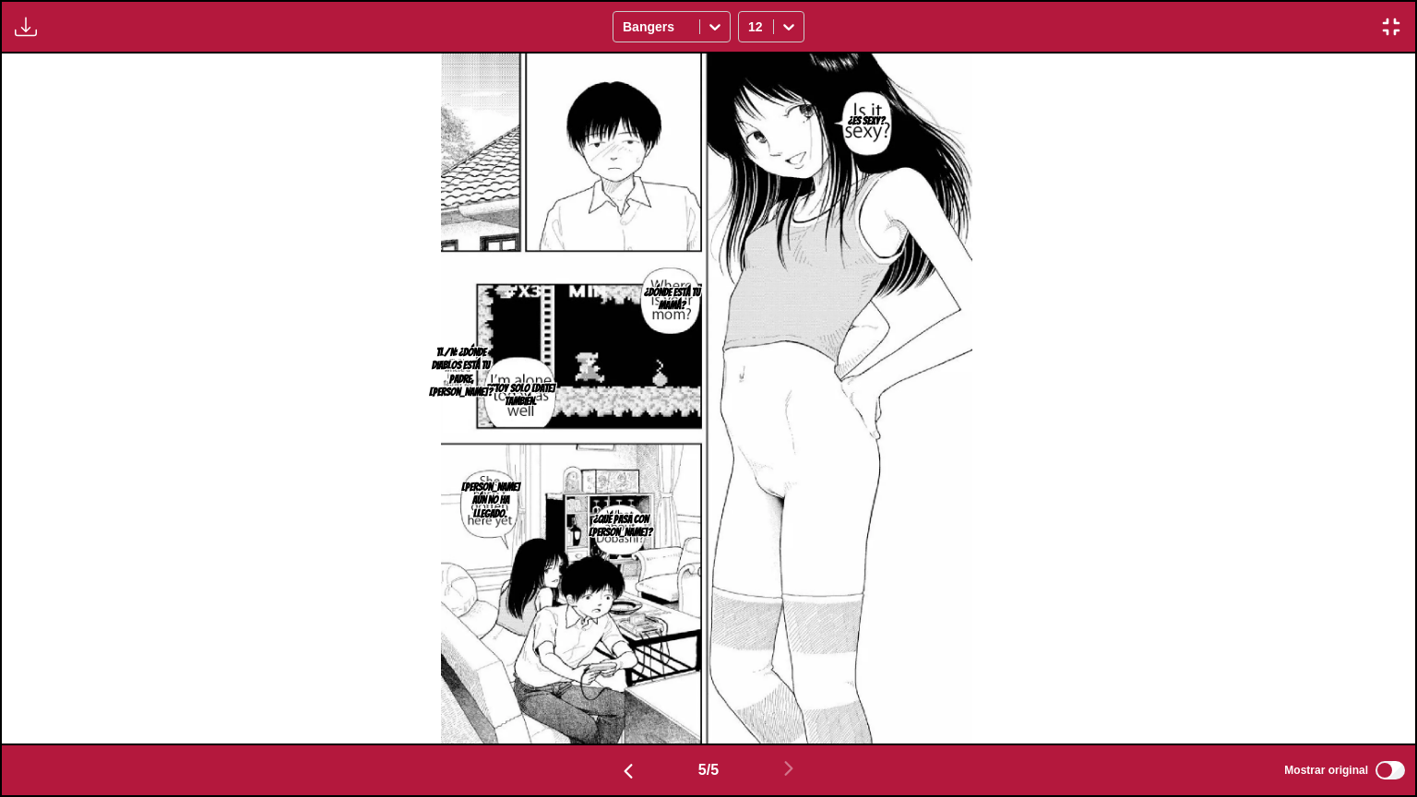
scroll to position [0, 5656]
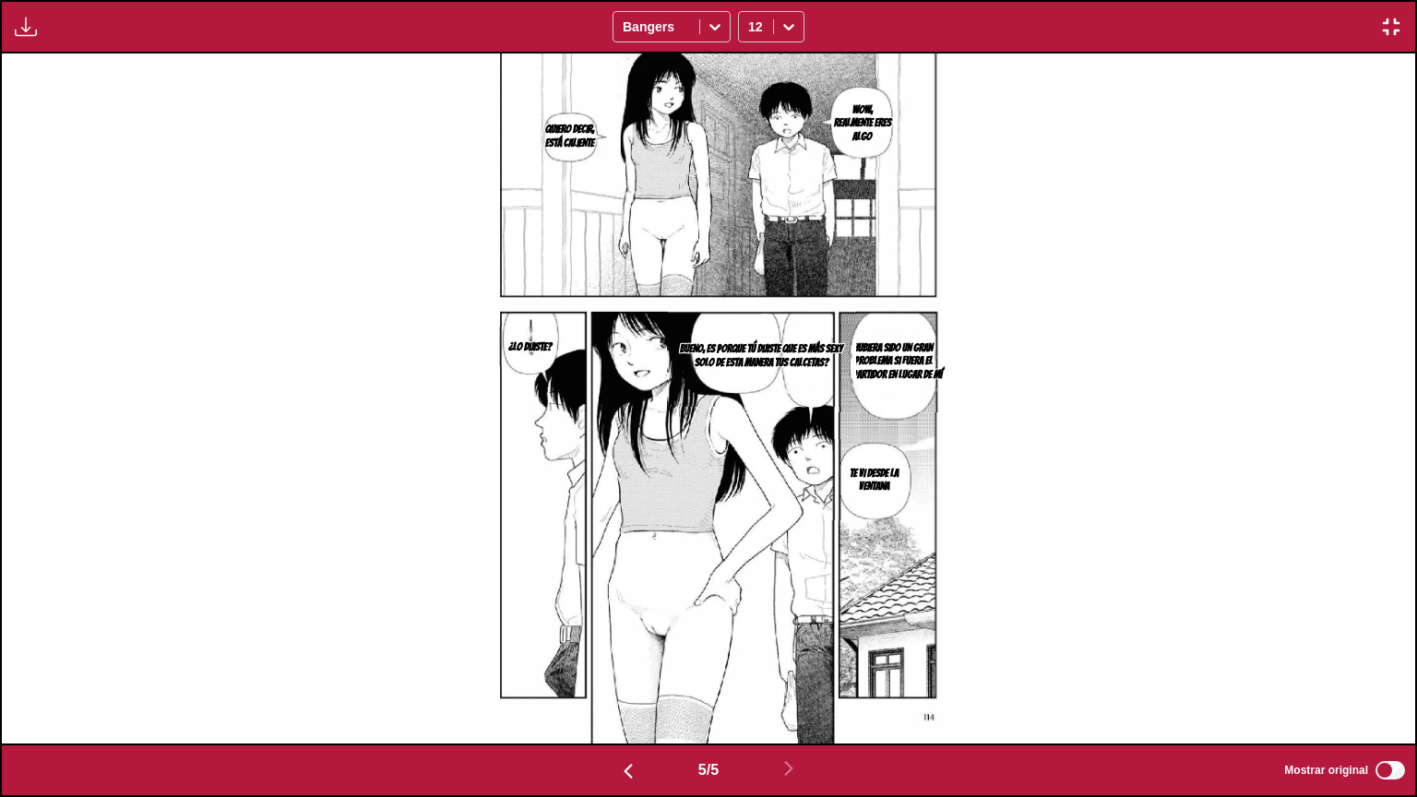
click at [755, 247] on img at bounding box center [709, 399] width 540 height 690
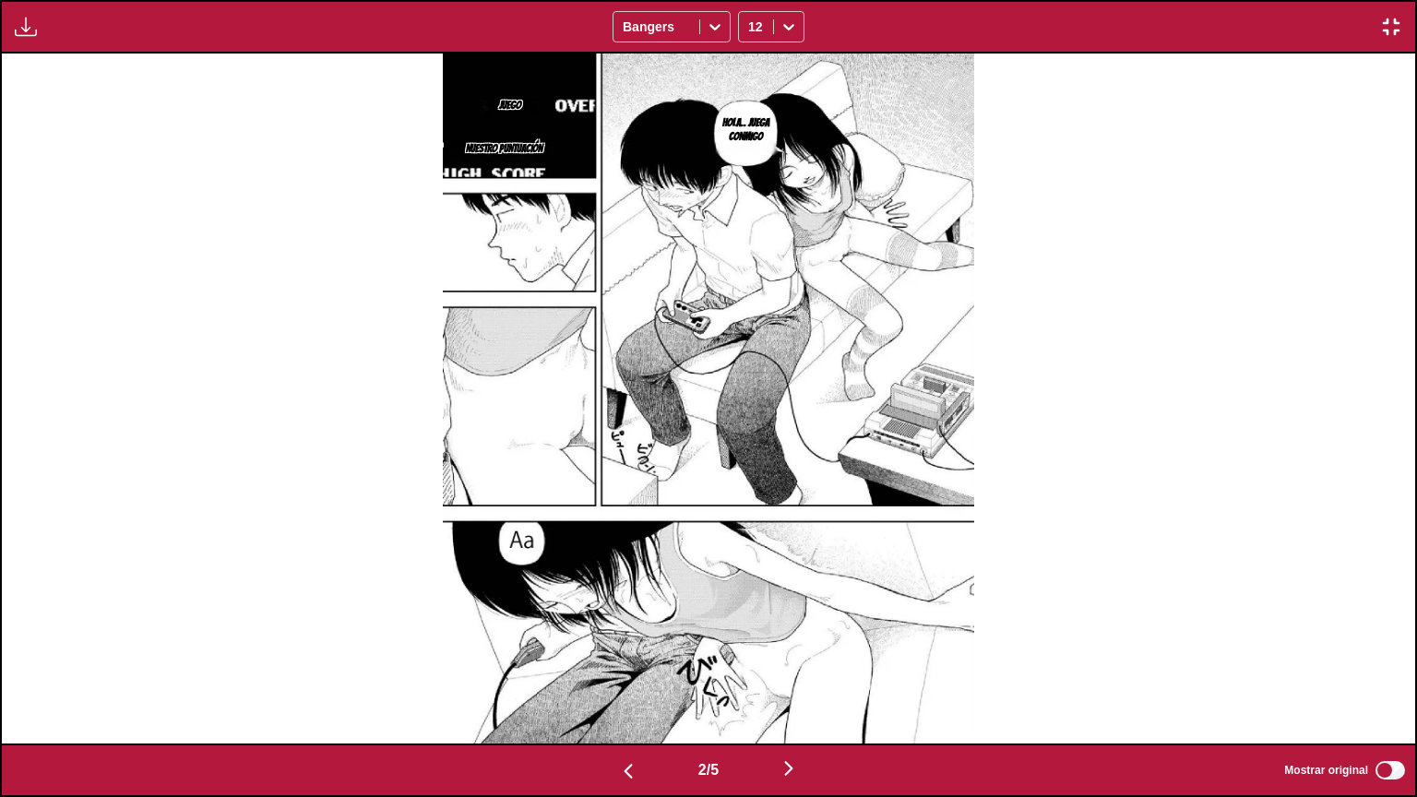
scroll to position [0, 0]
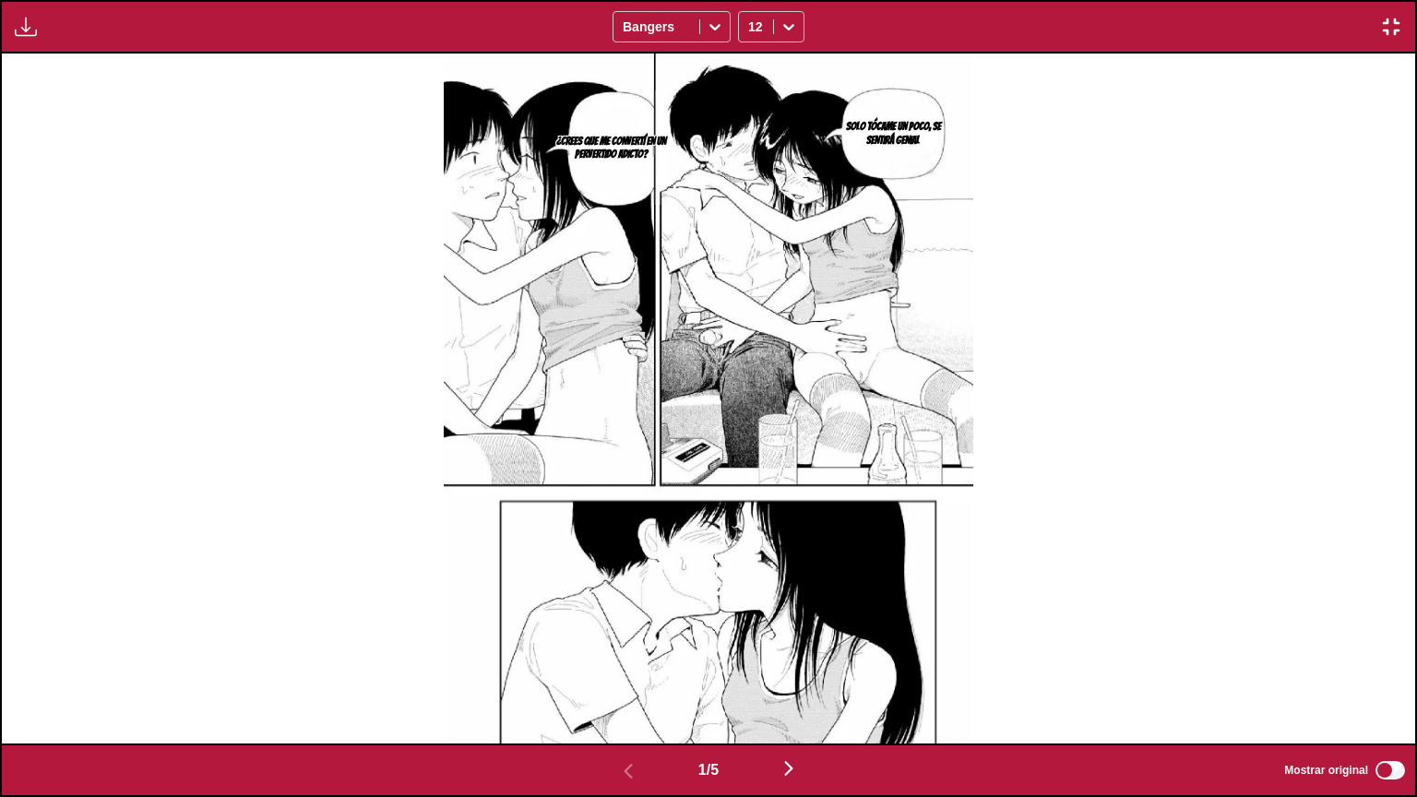
click at [1387, 26] on img "button" at bounding box center [1391, 27] width 22 height 22
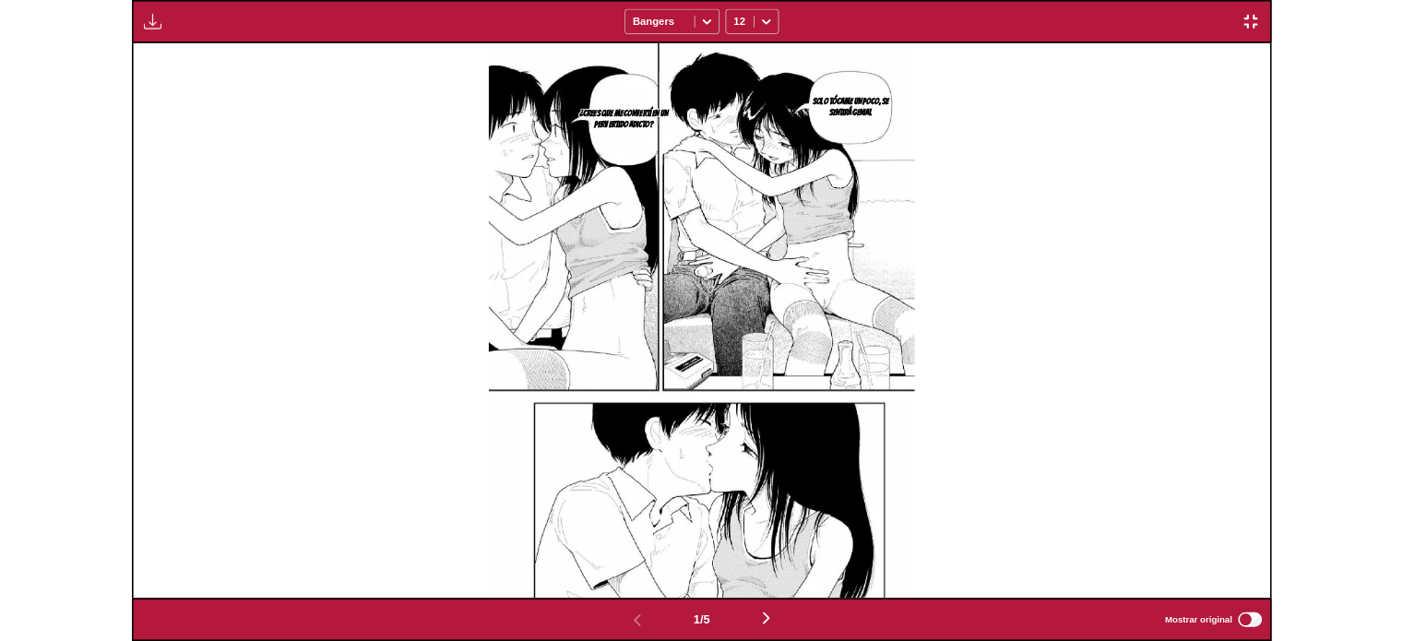
scroll to position [482, 0]
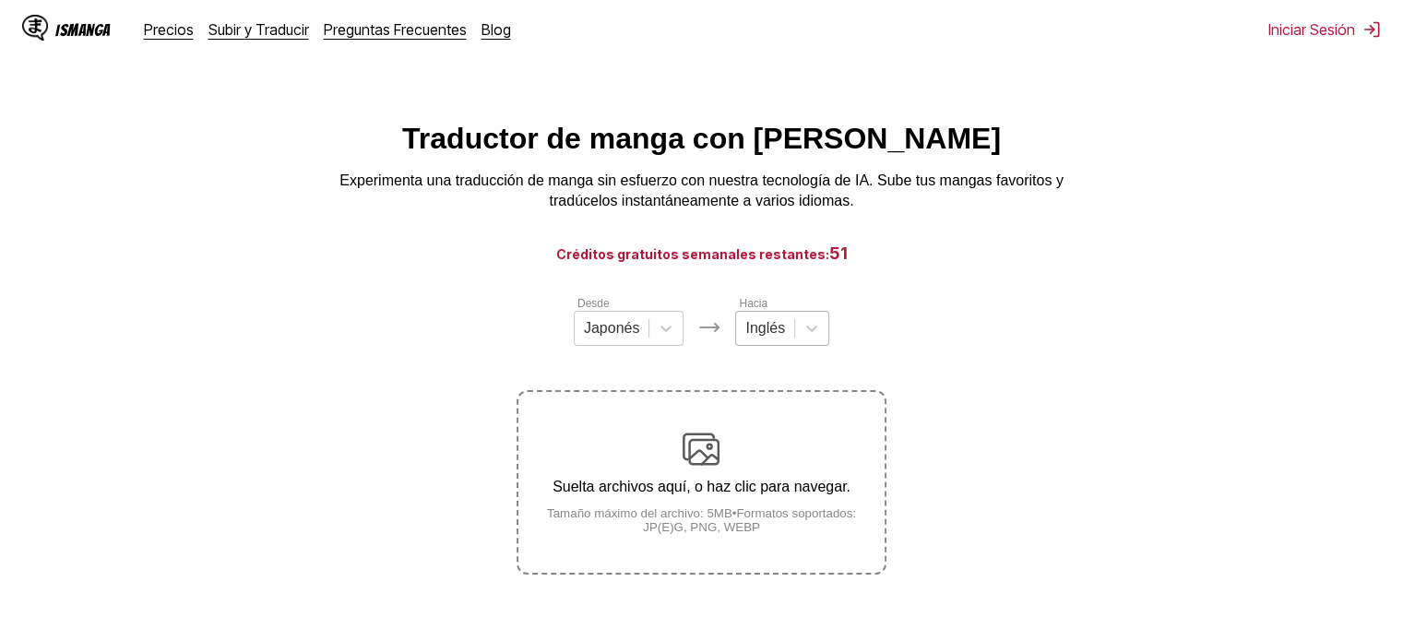
click at [780, 335] on div at bounding box center [765, 328] width 40 height 20
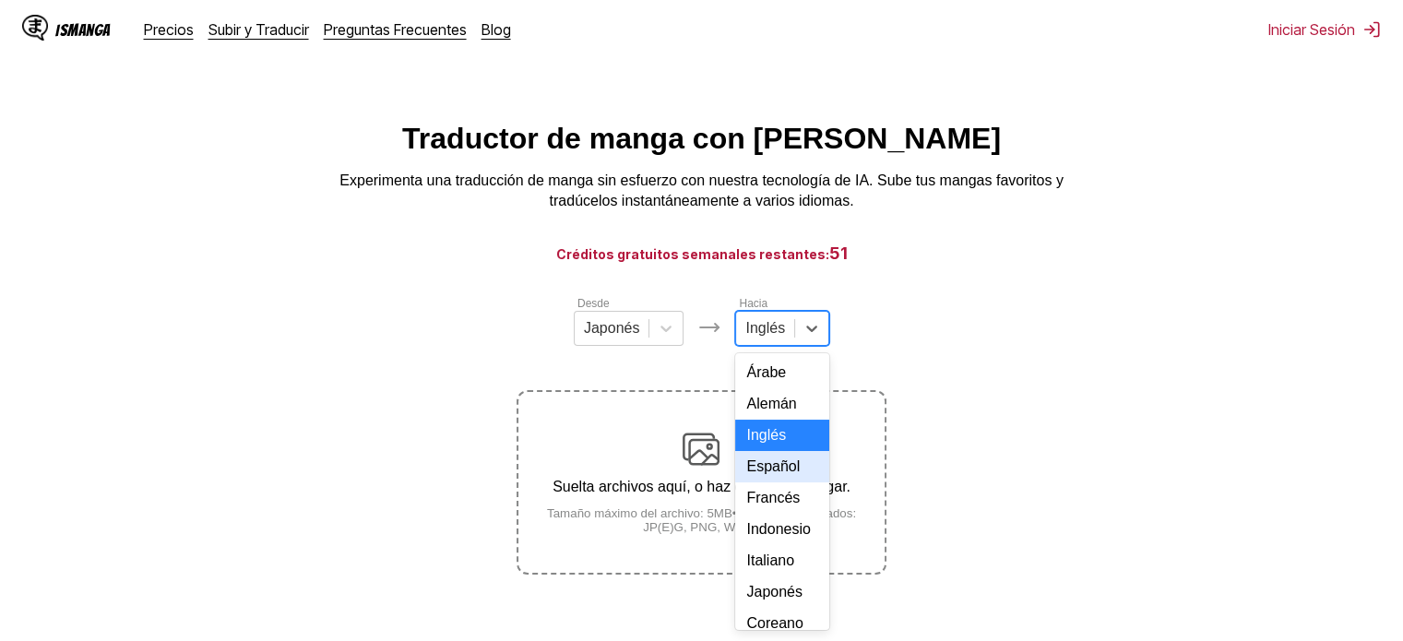
click at [779, 478] on div "Español" at bounding box center [782, 466] width 94 height 31
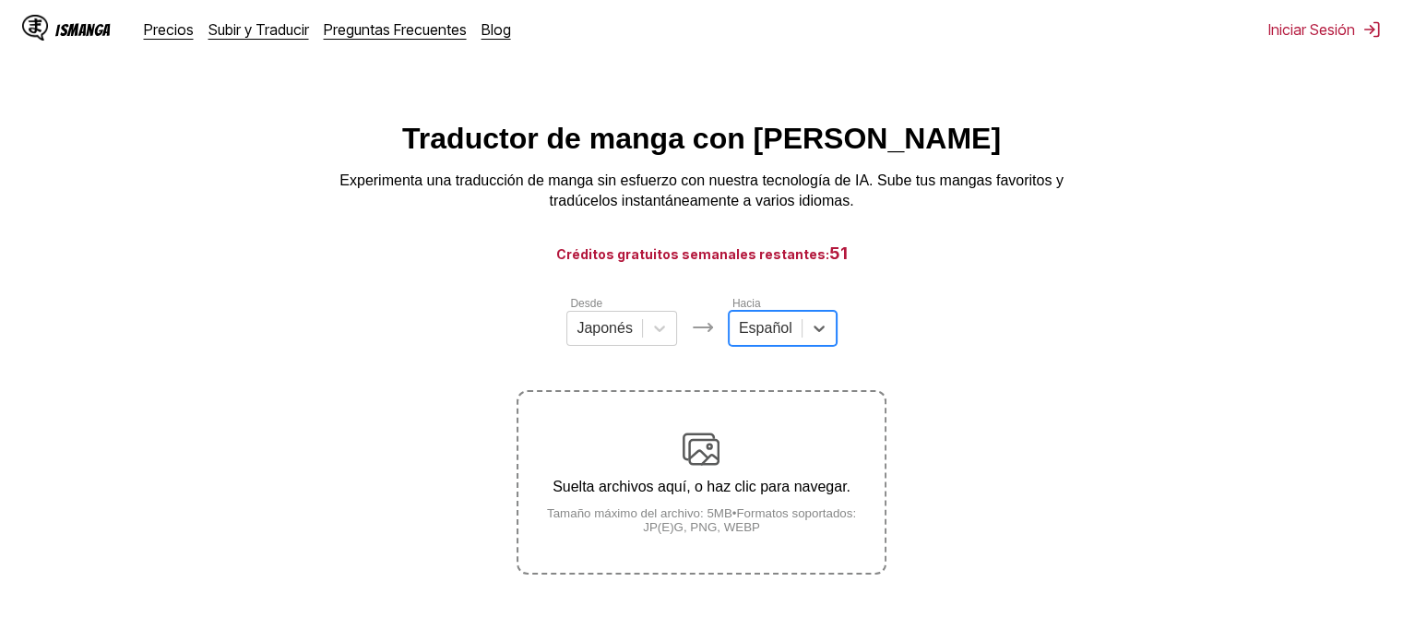
click at [699, 461] on img at bounding box center [701, 449] width 37 height 37
click at [0, 0] on input "Suelta archivos aquí, o haz clic para navegar. Tamaño máximo del archivo: 5MB •…" at bounding box center [0, 0] width 0 height 0
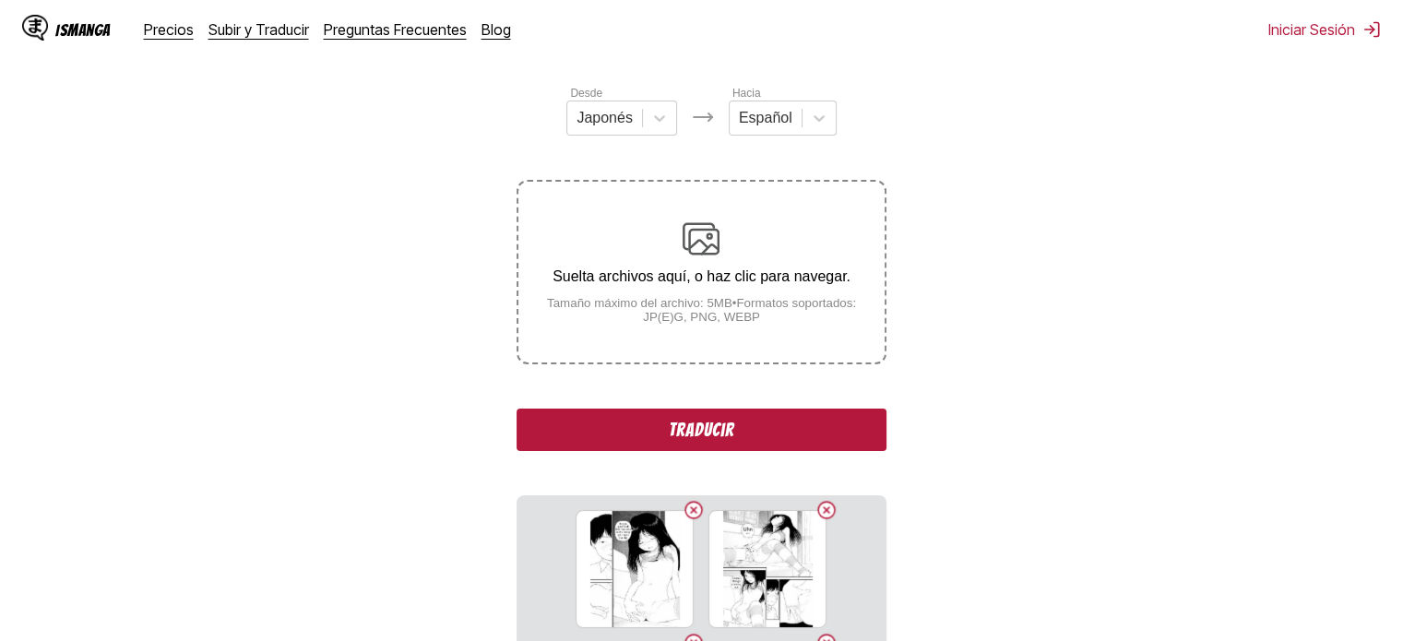
scroll to position [213, 0]
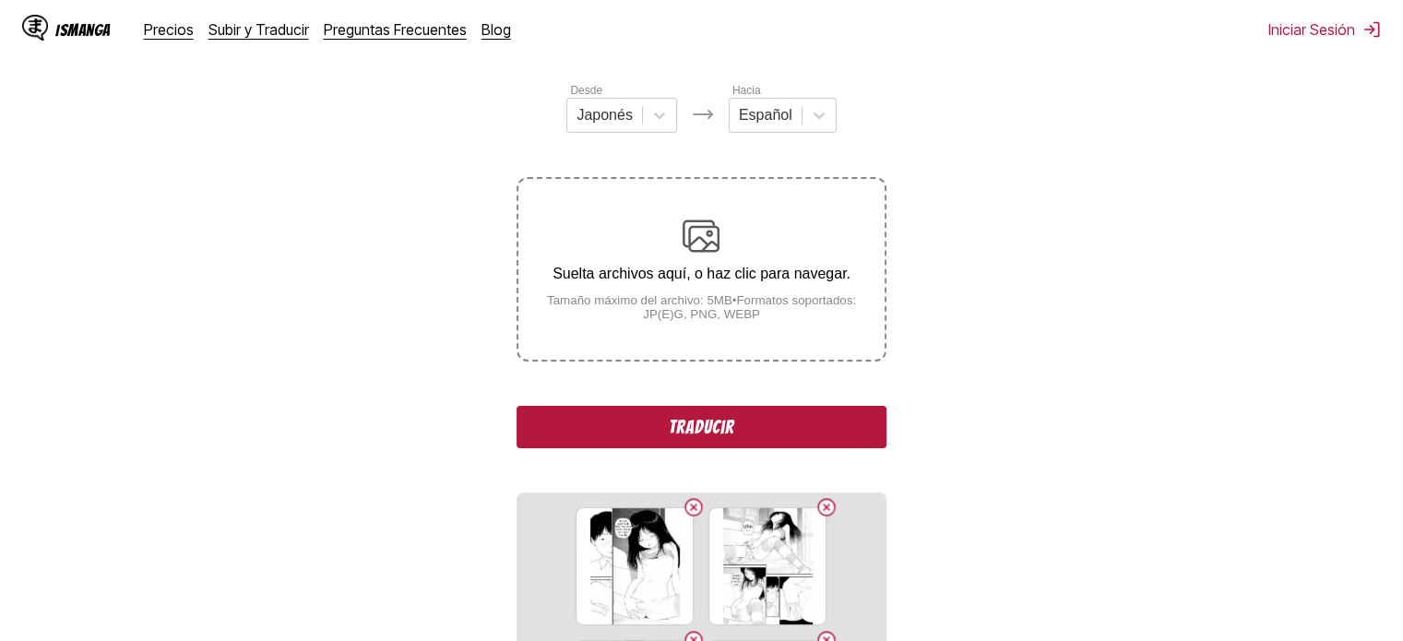
click at [584, 428] on button "Traducir" at bounding box center [701, 427] width 369 height 42
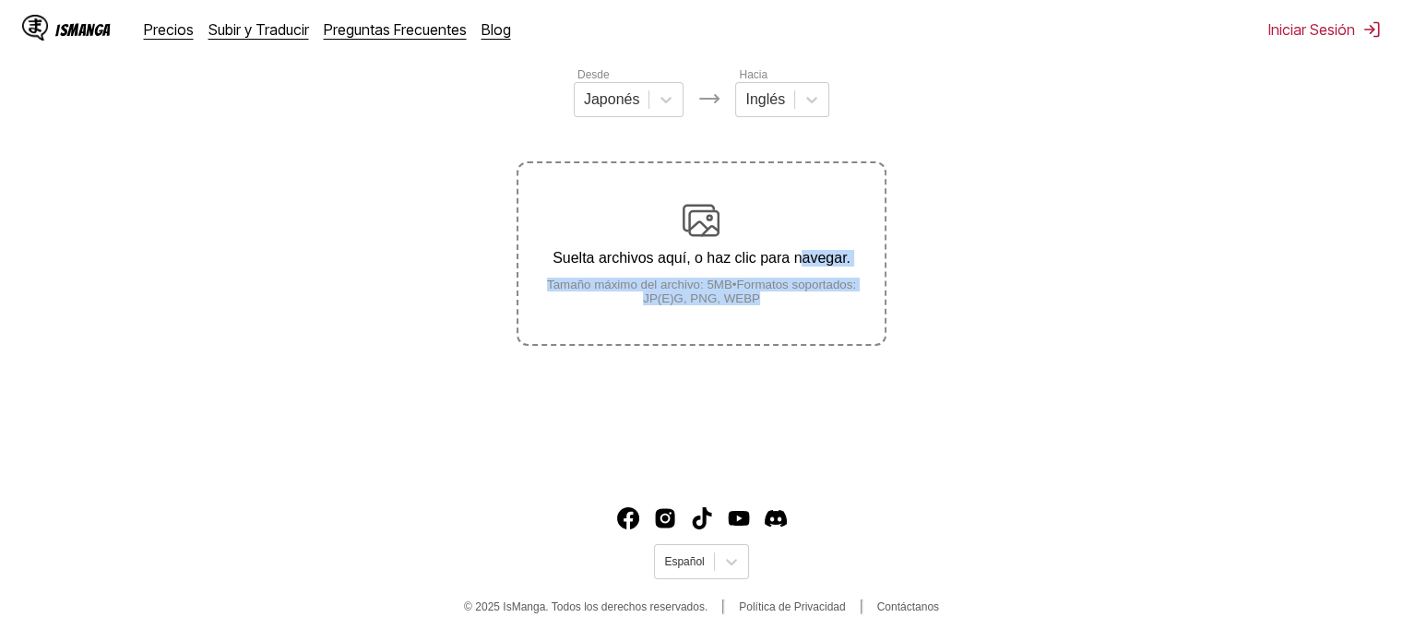
drag, startPoint x: 798, startPoint y: 327, endPoint x: 801, endPoint y: 209, distance: 117.2
click at [801, 209] on label "Suelta archivos aquí, o haz clic para navegar. Tamaño máximo del archivo: 5MB •…" at bounding box center [700, 253] width 365 height 181
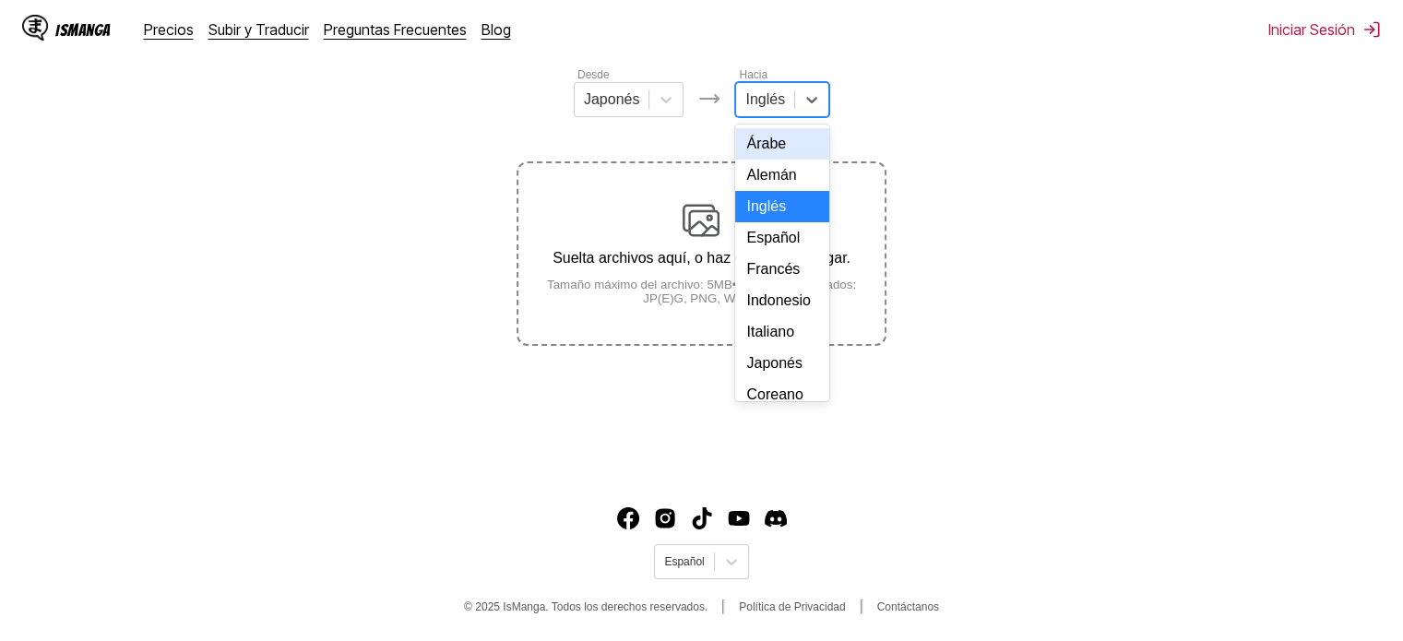
click at [785, 101] on div "Inglés" at bounding box center [765, 100] width 58 height 28
click at [783, 254] on div "Español" at bounding box center [782, 237] width 94 height 31
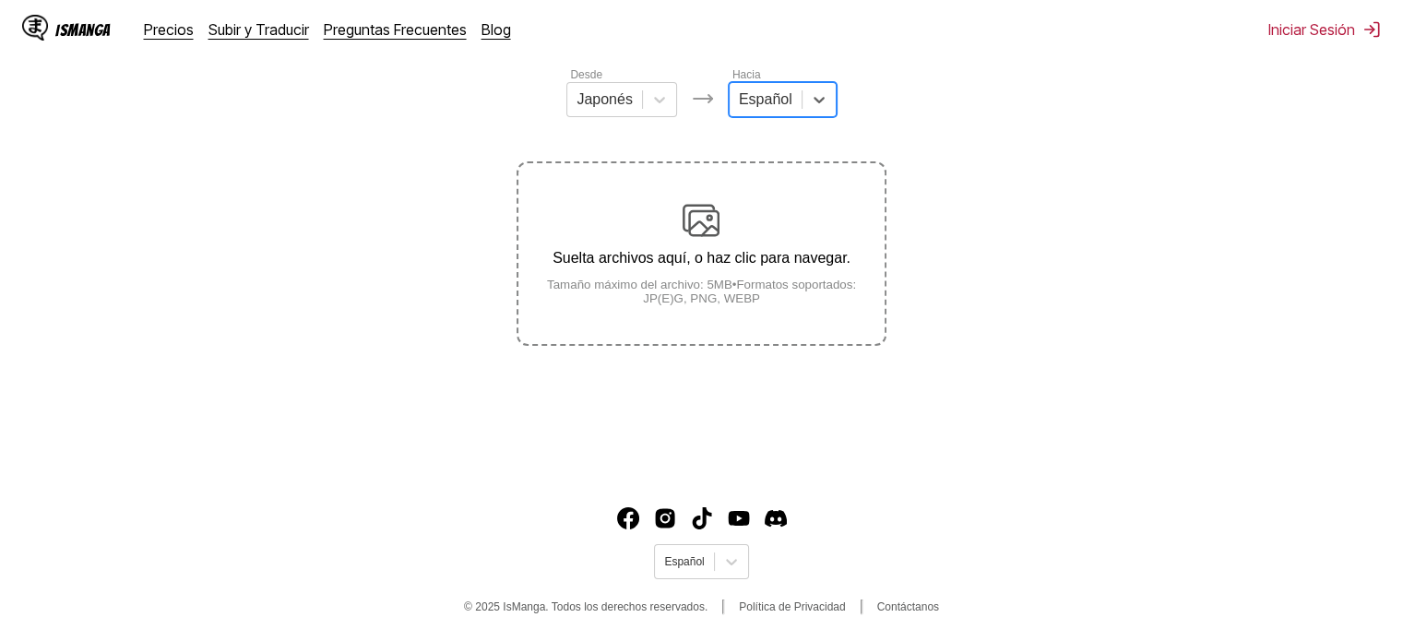
click at [712, 239] on img at bounding box center [701, 220] width 37 height 37
click at [0, 0] on input "Suelta archivos aquí, o haz clic para navegar. Tamaño máximo del archivo: 5MB •…" at bounding box center [0, 0] width 0 height 0
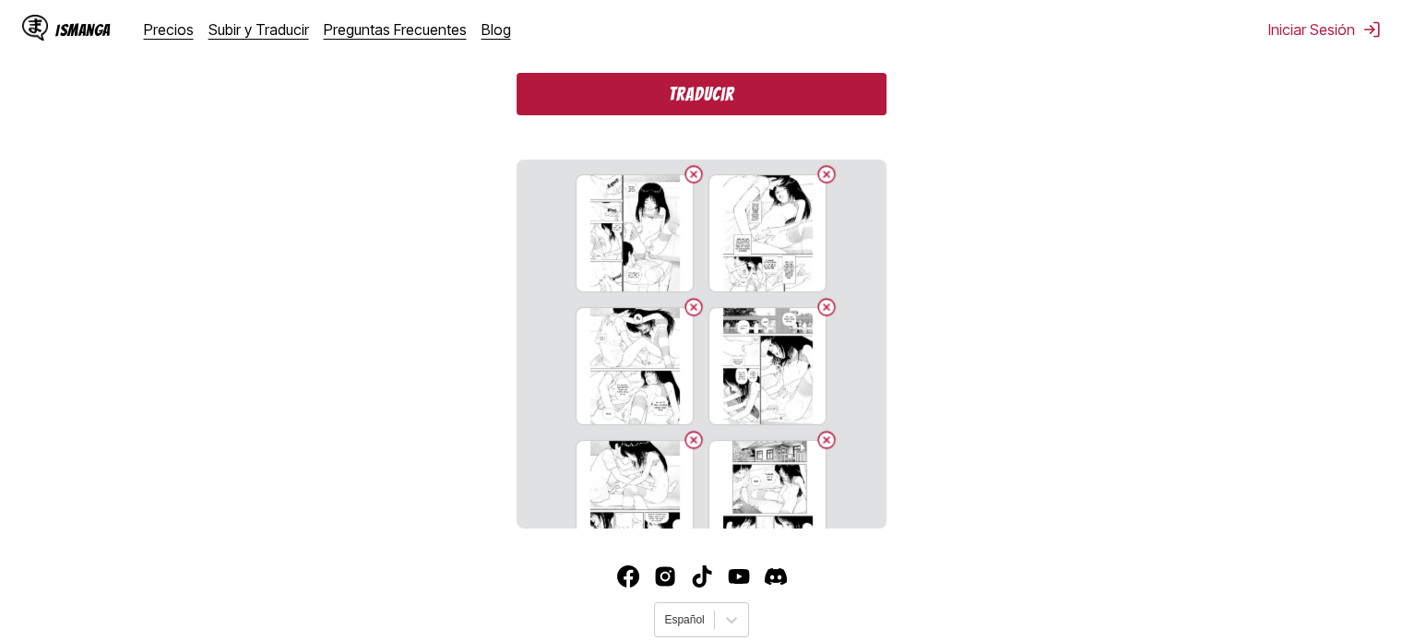
scroll to position [567, 0]
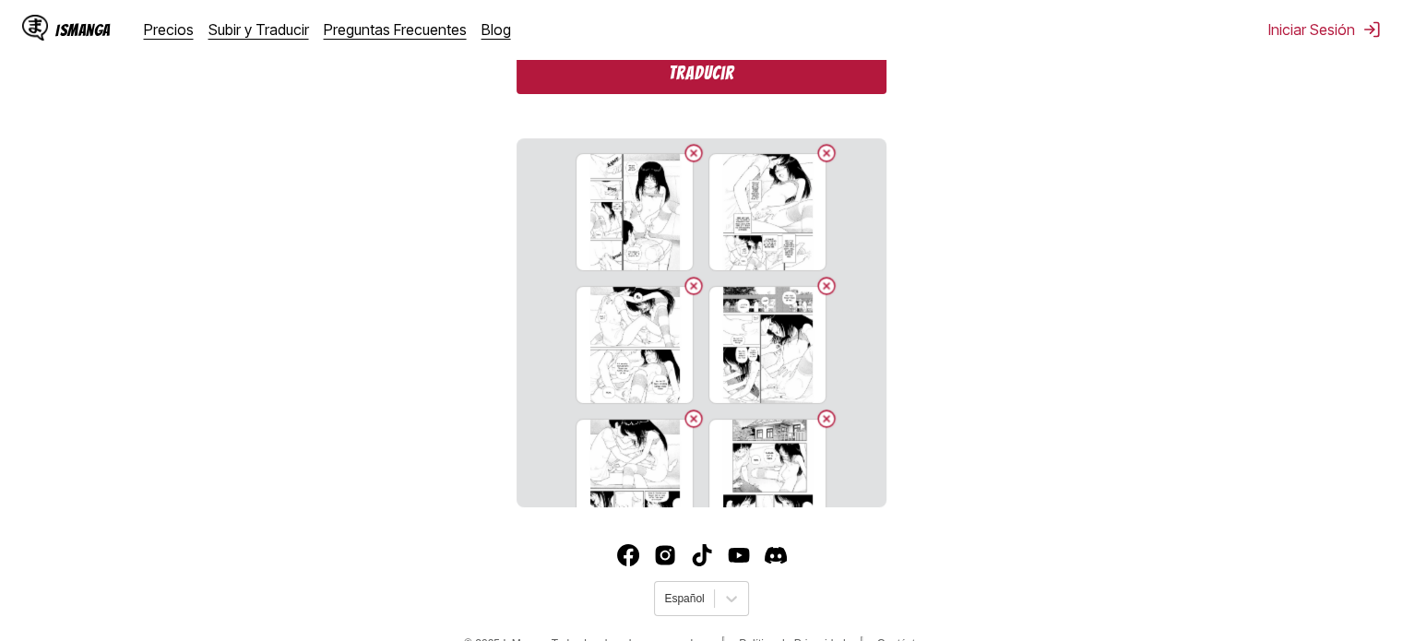
click at [608, 94] on button "Traducir" at bounding box center [701, 73] width 369 height 42
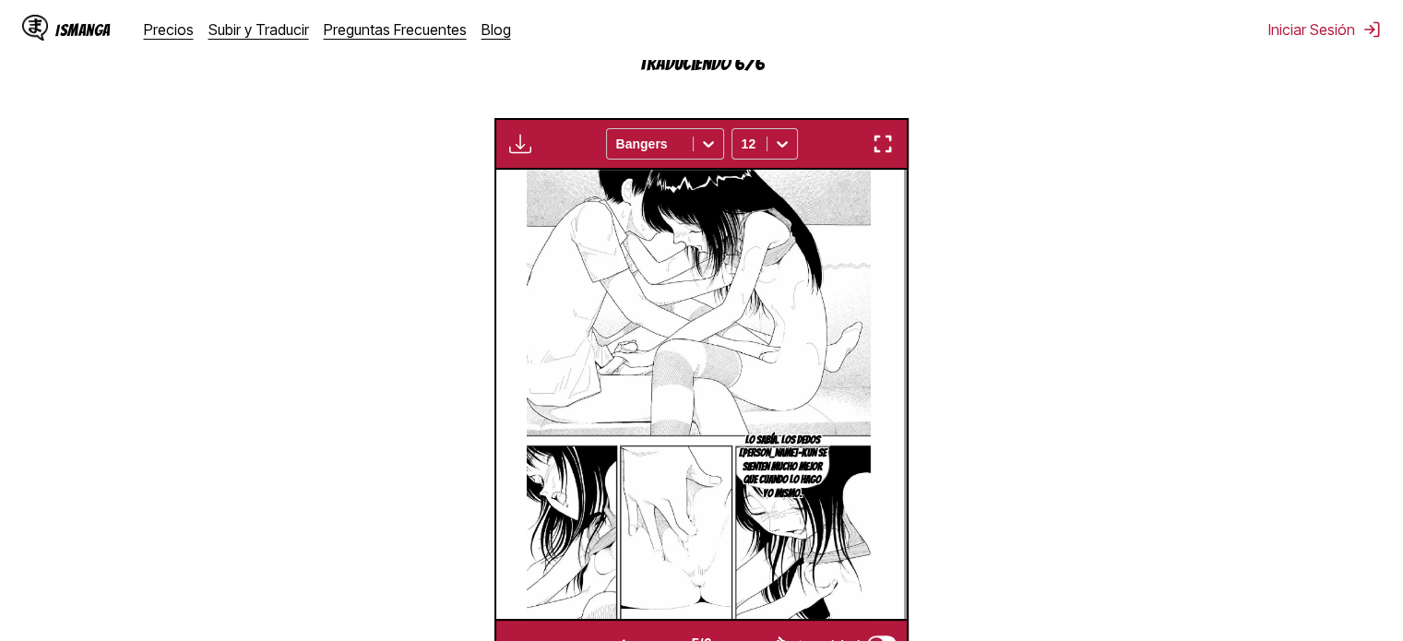
scroll to position [0, 2058]
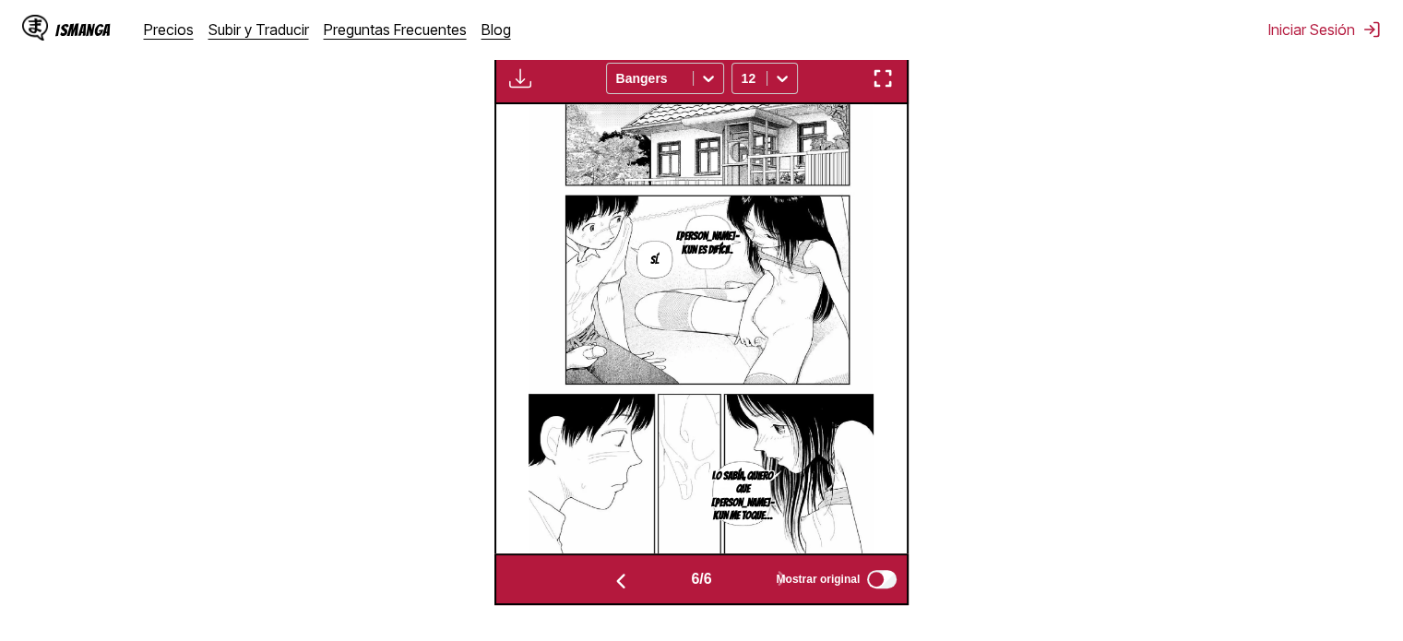
click at [683, 245] on img at bounding box center [701, 328] width 345 height 449
click at [654, 273] on img at bounding box center [701, 328] width 345 height 449
click at [863, 84] on div "Disponible para usuarios premium Bangers 12" at bounding box center [701, 79] width 414 height 52
click at [878, 76] on img "button" at bounding box center [883, 78] width 22 height 22
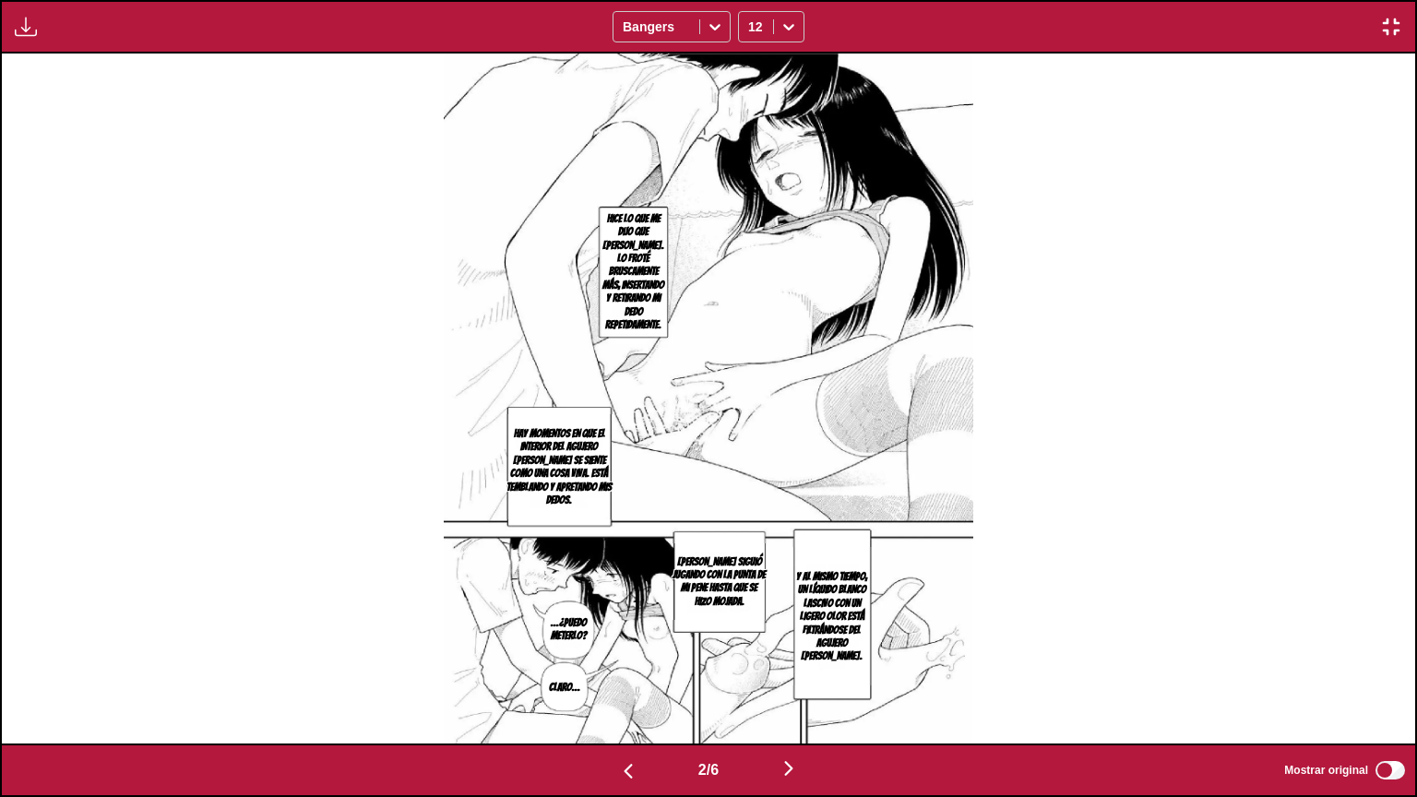
scroll to position [0, 0]
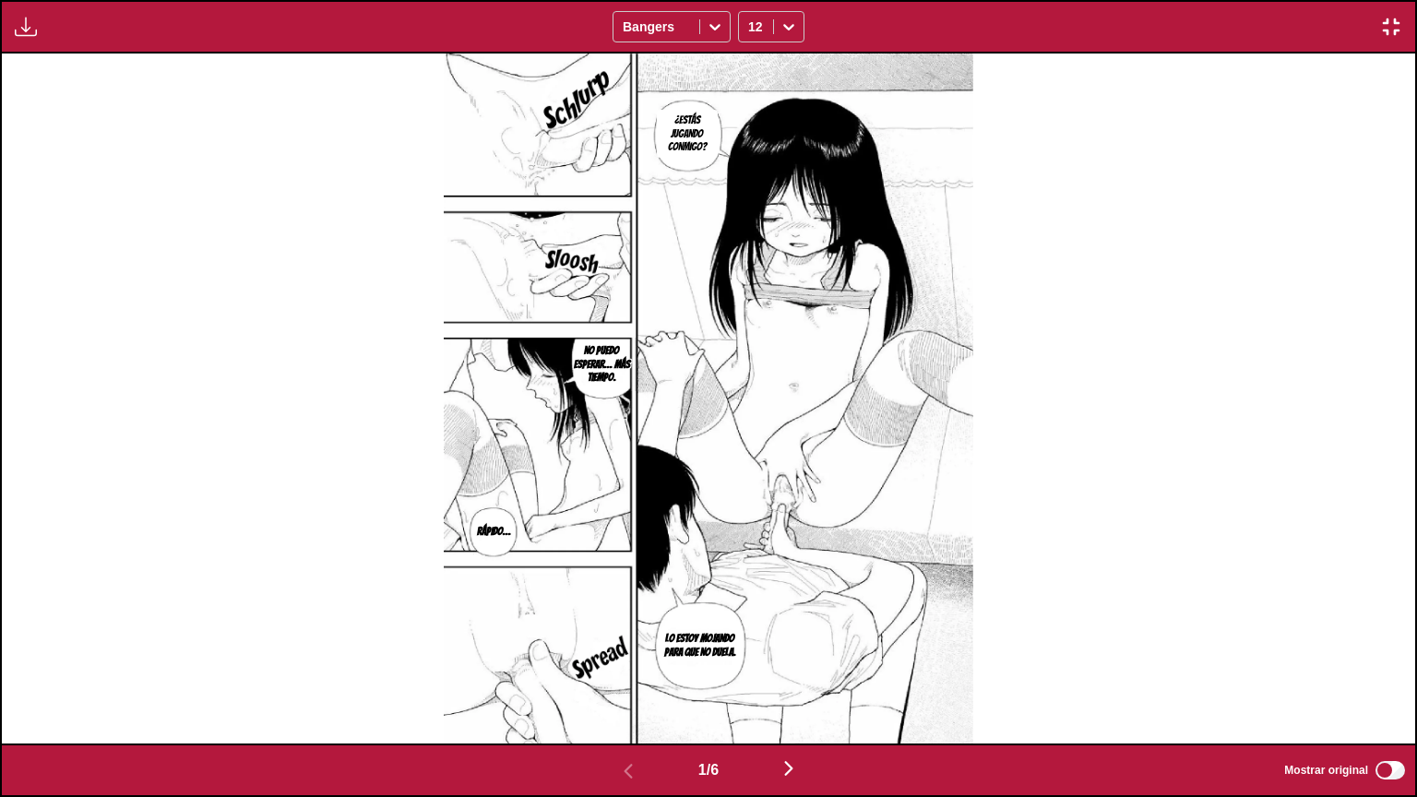
click at [1402, 41] on div "Disponible para usuarios premium Bangers 12" at bounding box center [708, 27] width 1417 height 54
click at [1396, 23] on img "button" at bounding box center [1391, 27] width 22 height 22
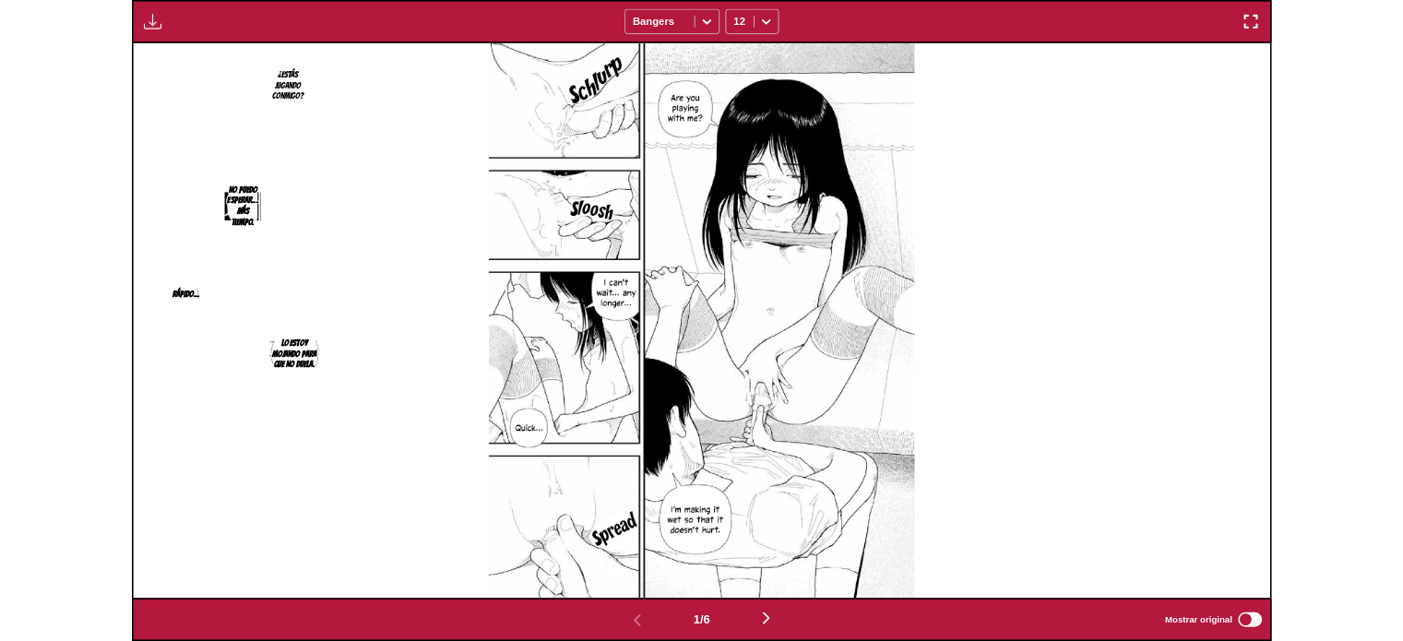
scroll to position [482, 0]
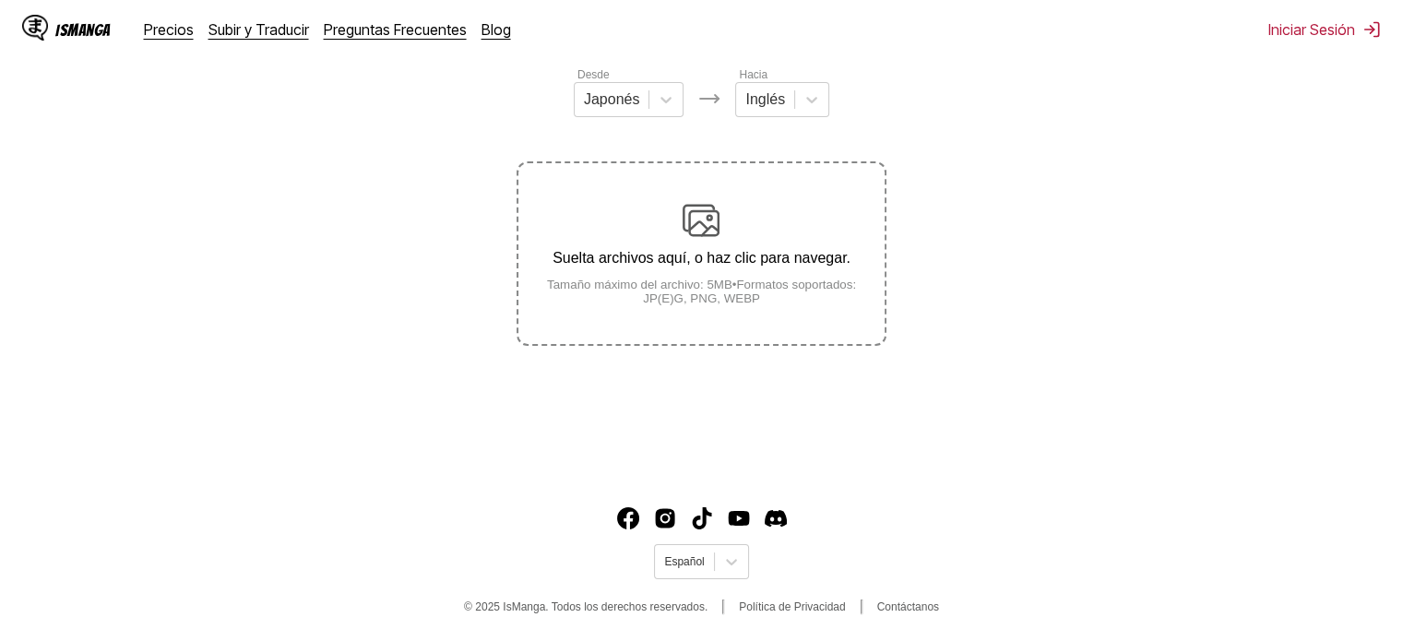
drag, startPoint x: 786, startPoint y: 345, endPoint x: 786, endPoint y: 321, distance: 24.0
click at [786, 321] on label "Suelta archivos aquí, o haz clic para navegar. Tamaño máximo del archivo: 5MB •…" at bounding box center [700, 253] width 365 height 181
click at [0, 0] on input "Suelta archivos aquí, o haz clic para navegar. Tamaño máximo del archivo: 5MB •…" at bounding box center [0, 0] width 0 height 0
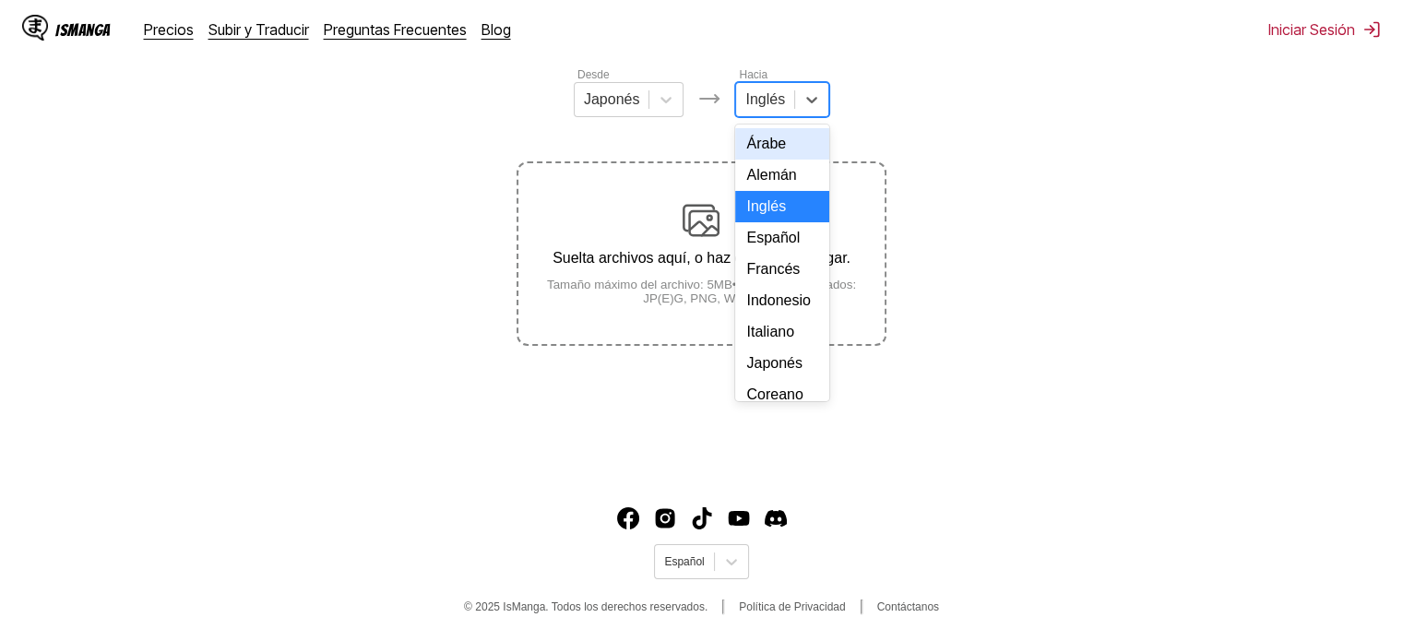
click at [774, 113] on div "Inglés" at bounding box center [765, 100] width 58 height 28
click at [770, 254] on div "Español" at bounding box center [782, 237] width 94 height 31
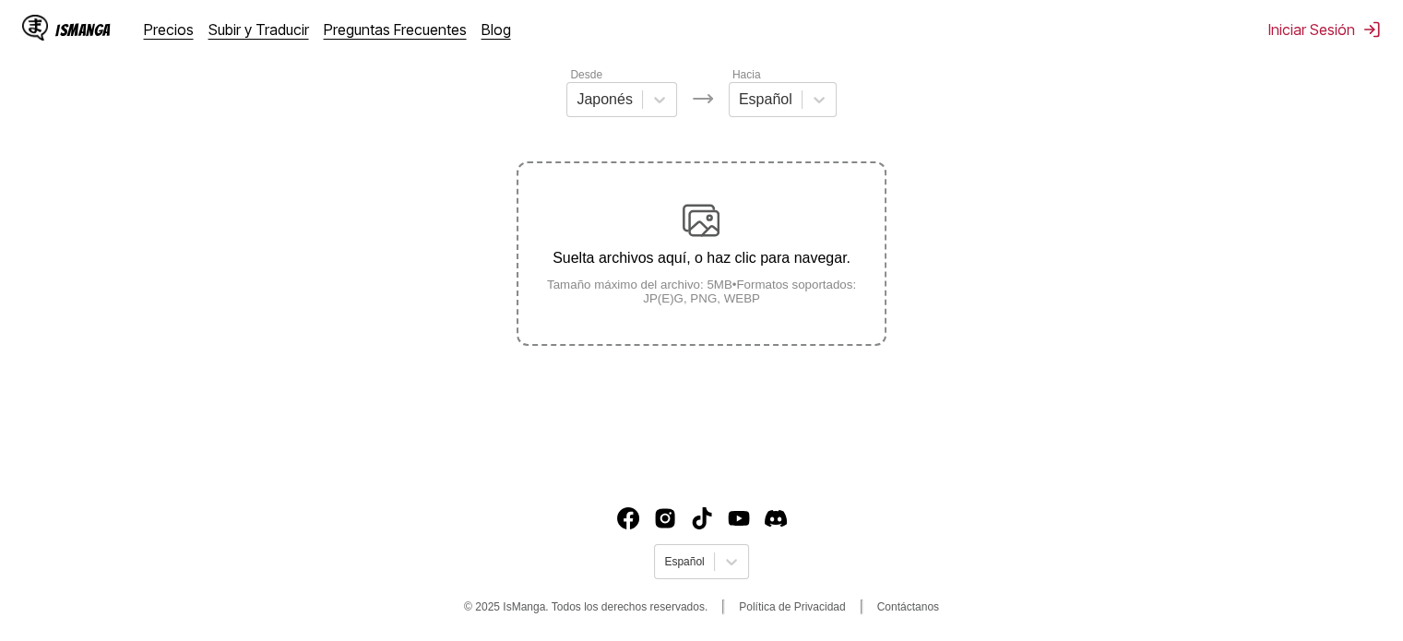
click at [723, 275] on div "Suelta archivos aquí, o haz clic para navegar. Tamaño máximo del archivo: 5MB •…" at bounding box center [700, 253] width 365 height 103
click at [0, 0] on input "Suelta archivos aquí, o haz clic para navegar. Tamaño máximo del archivo: 5MB •…" at bounding box center [0, 0] width 0 height 0
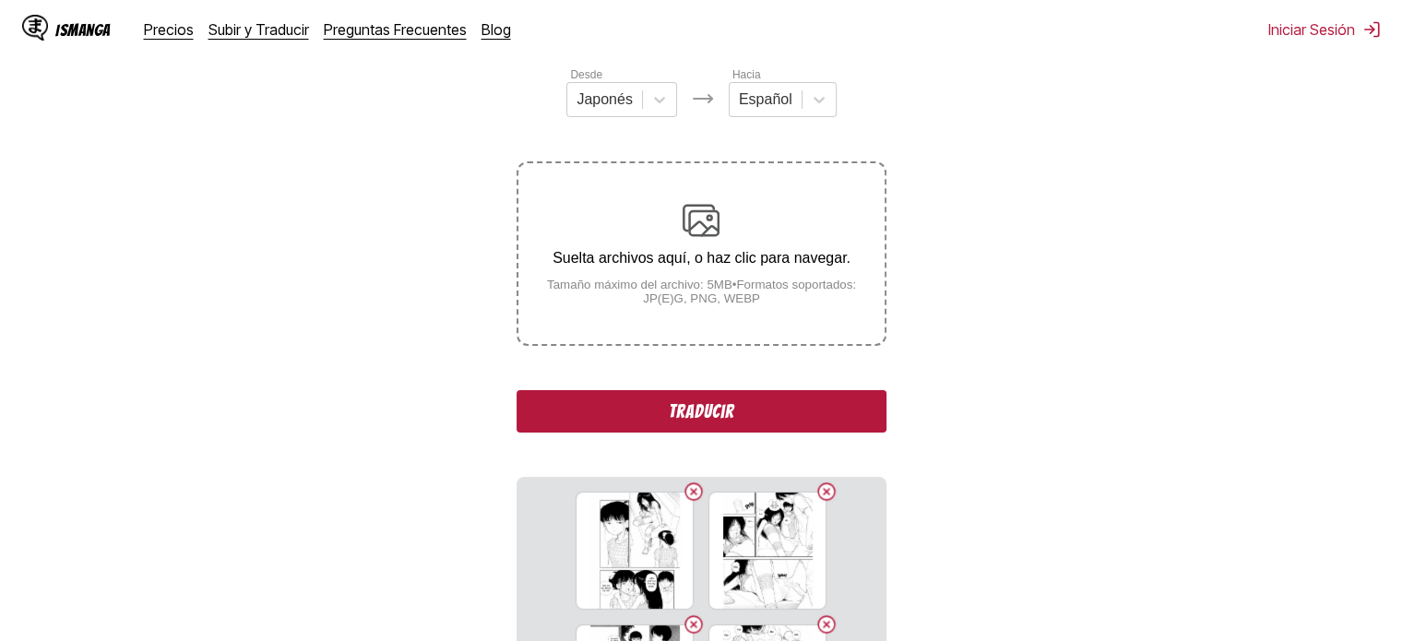
click at [591, 397] on button "Traducir" at bounding box center [701, 411] width 369 height 42
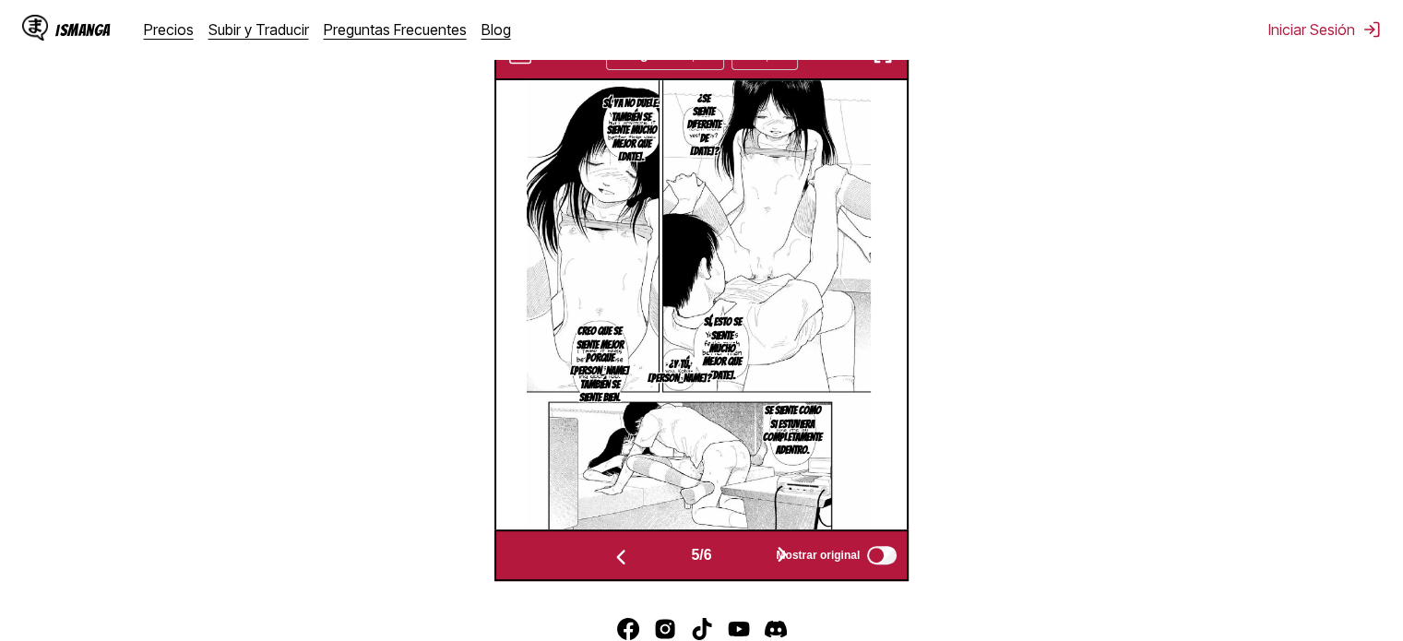
scroll to position [0, 2058]
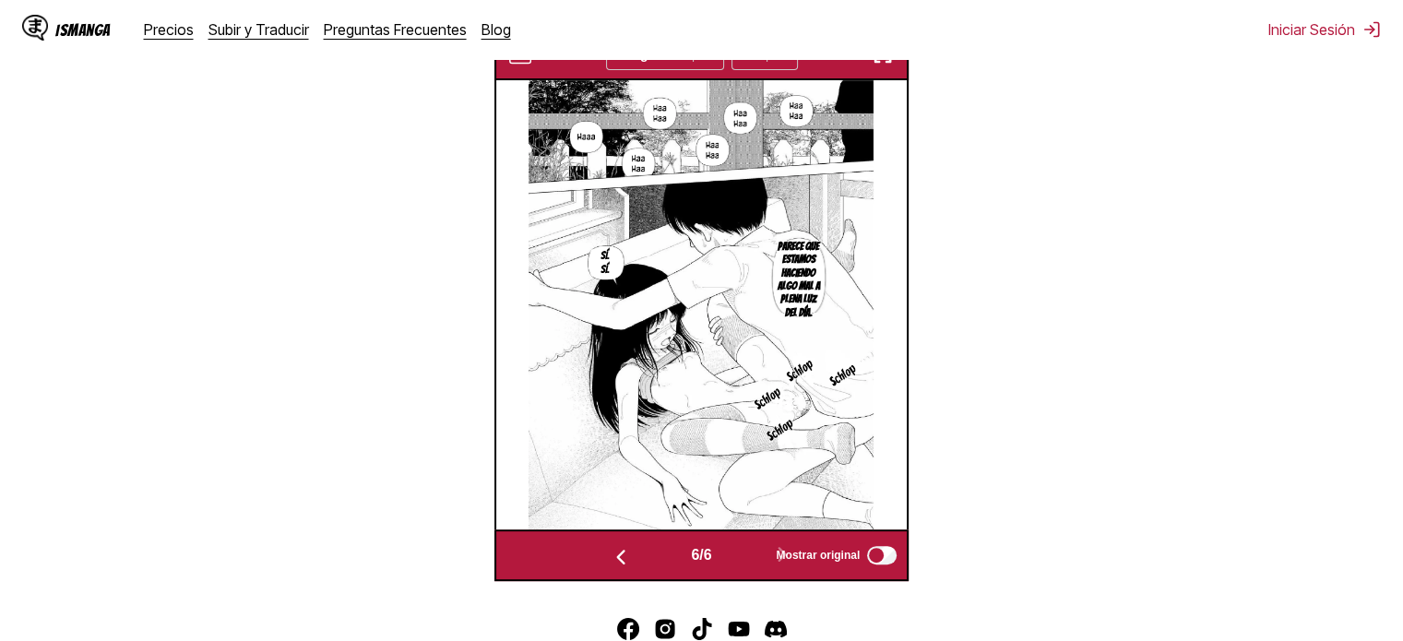
click at [886, 62] on img "button" at bounding box center [883, 54] width 22 height 22
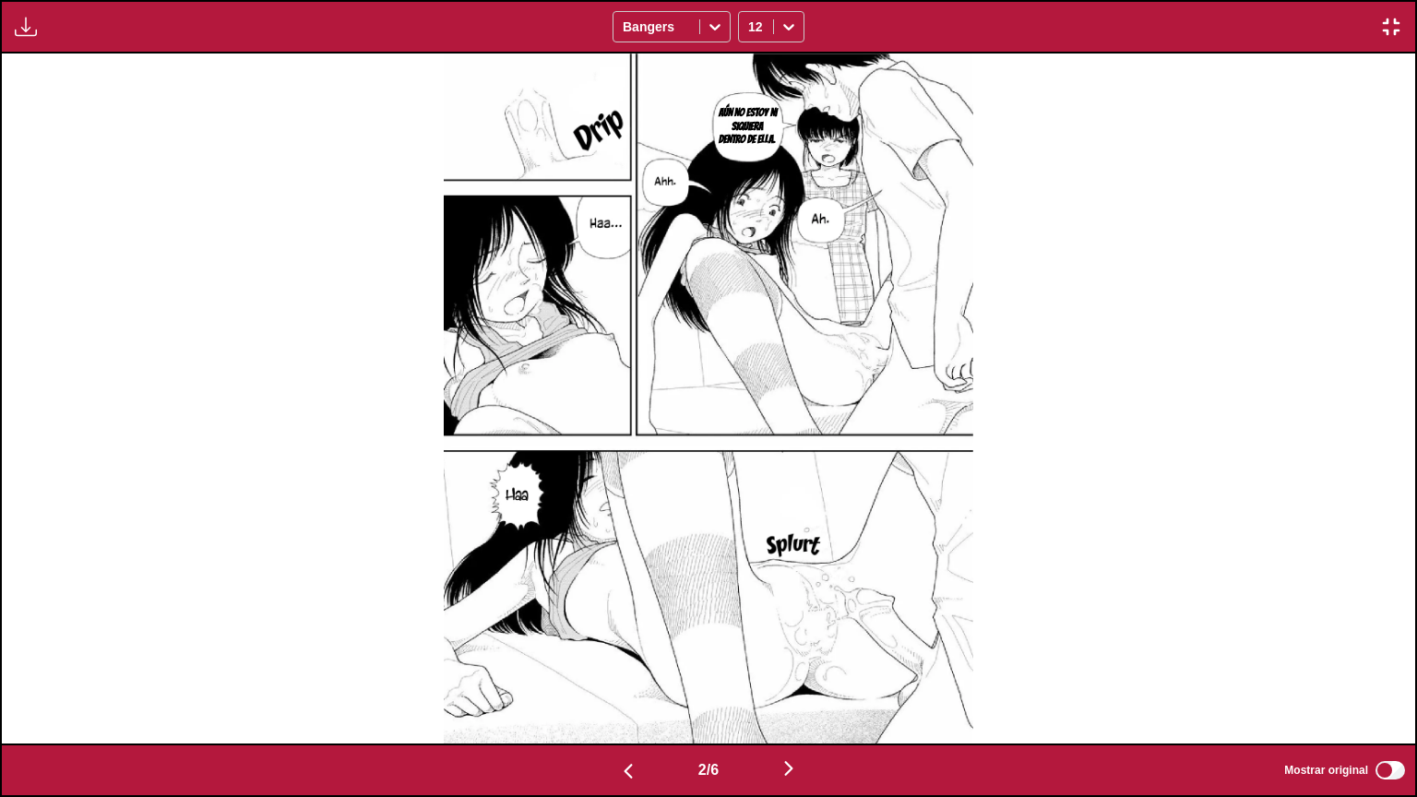
scroll to position [0, 0]
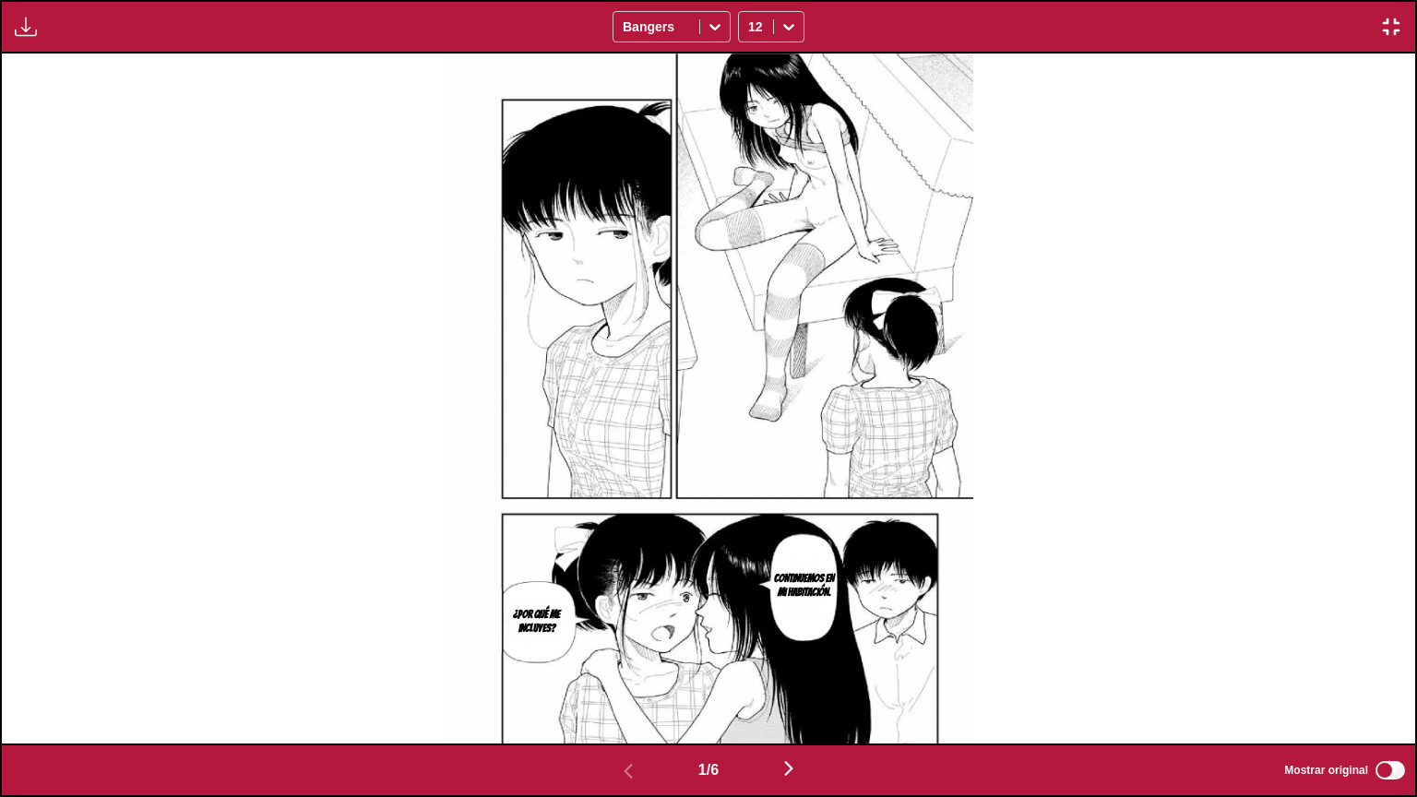
click at [1376, 28] on button "button" at bounding box center [1391, 27] width 33 height 24
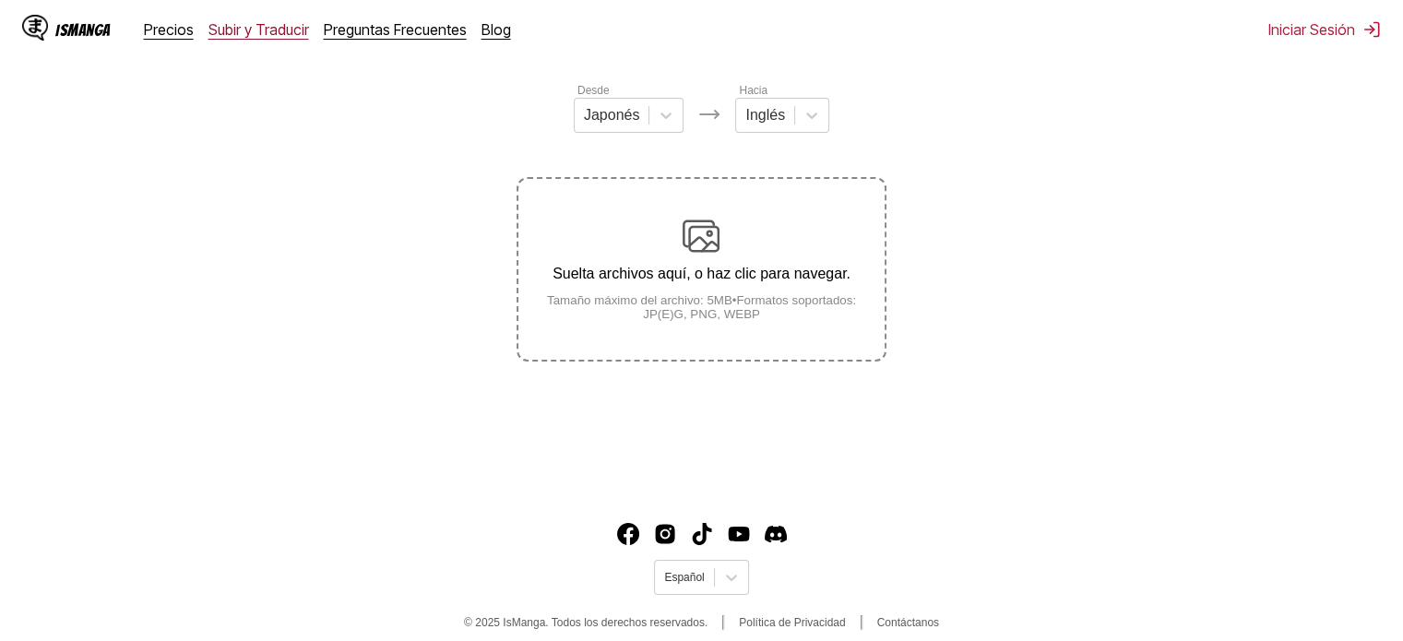
scroll to position [229, 0]
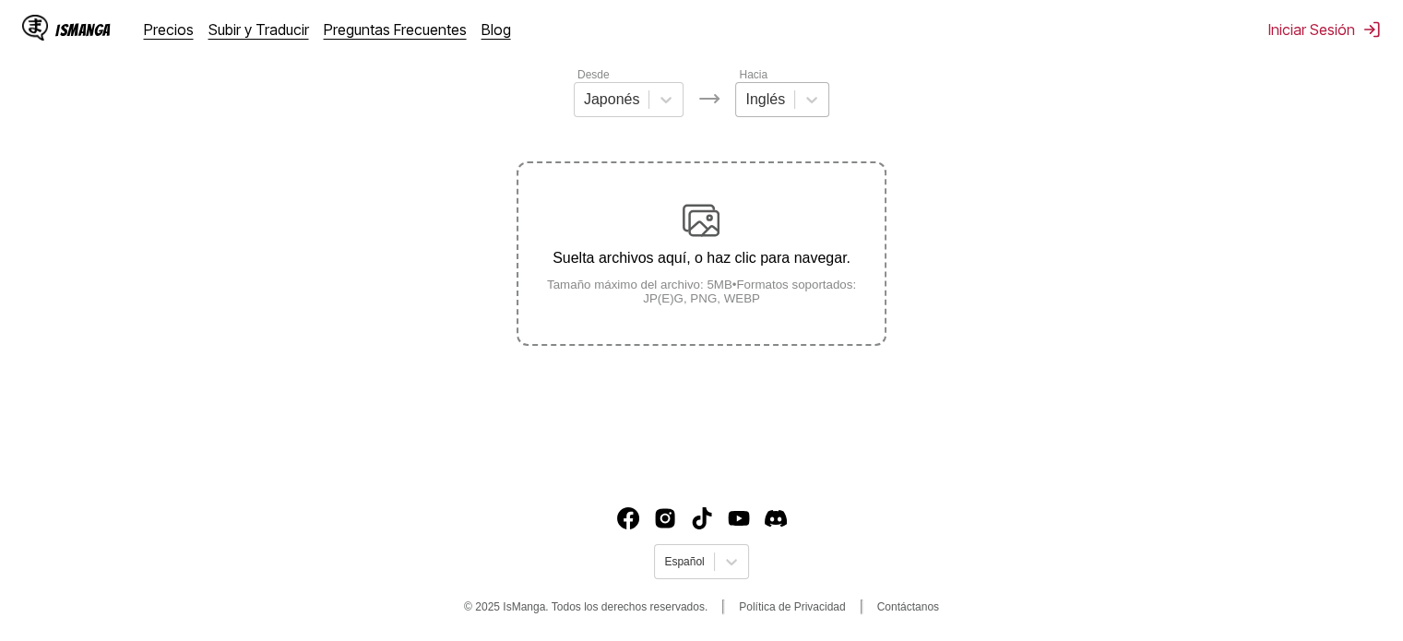
click at [777, 105] on div at bounding box center [765, 99] width 40 height 20
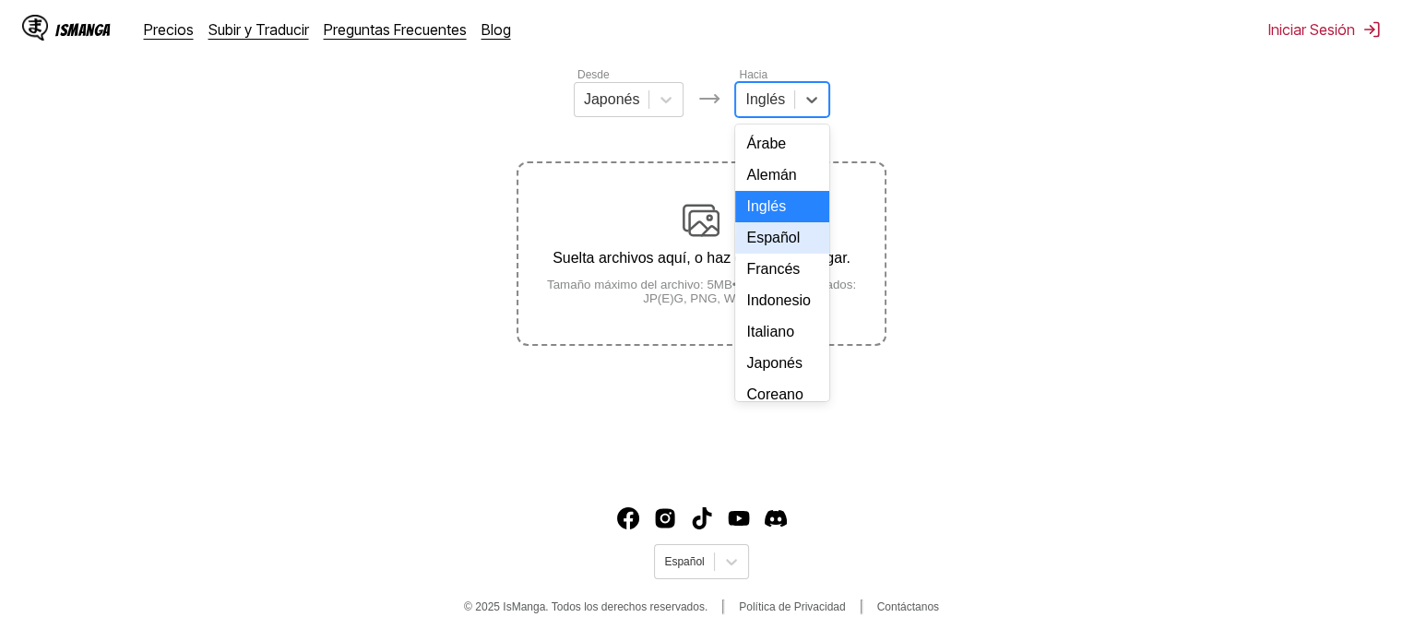
click at [788, 254] on div "Español" at bounding box center [782, 237] width 94 height 31
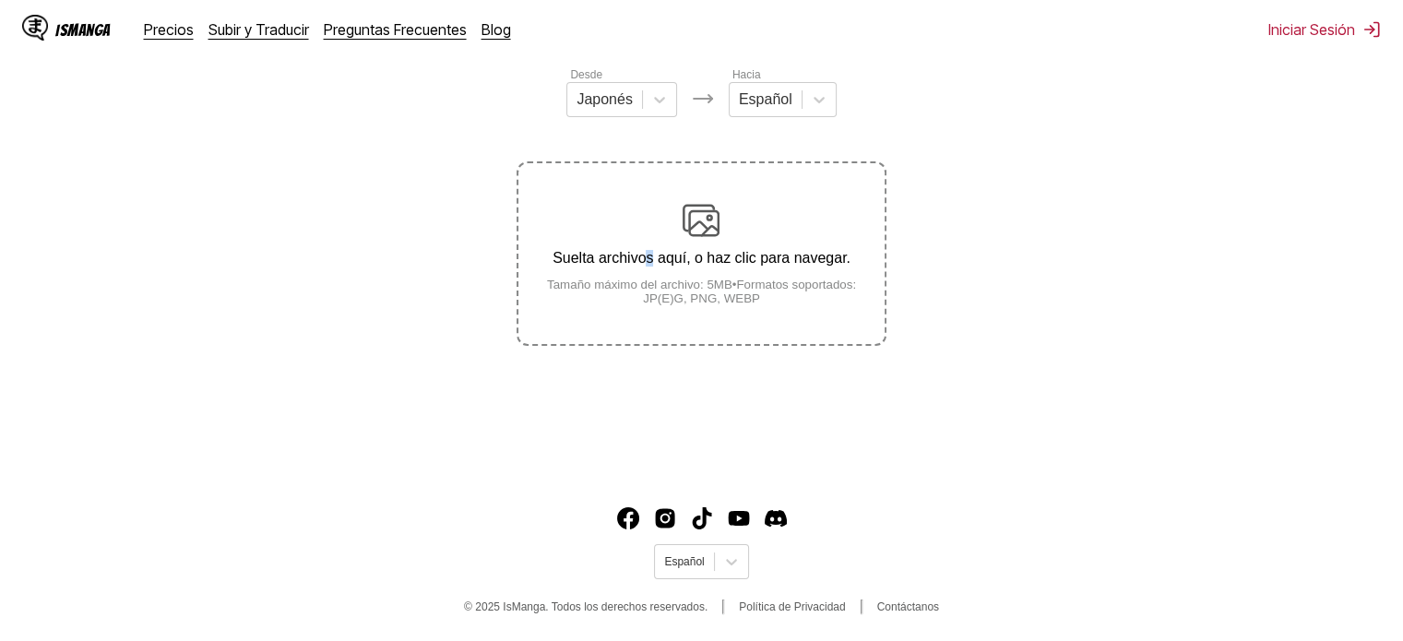
drag, startPoint x: 701, startPoint y: 229, endPoint x: 652, endPoint y: 246, distance: 51.9
click at [652, 246] on div "Suelta archivos aquí, o haz clic para navegar. Tamaño máximo del archivo: 5MB •…" at bounding box center [700, 253] width 365 height 103
click at [0, 0] on input "Suelta archivos aquí, o haz clic para navegar. Tamaño máximo del archivo: 5MB •…" at bounding box center [0, 0] width 0 height 0
click at [652, 95] on div at bounding box center [659, 99] width 33 height 33
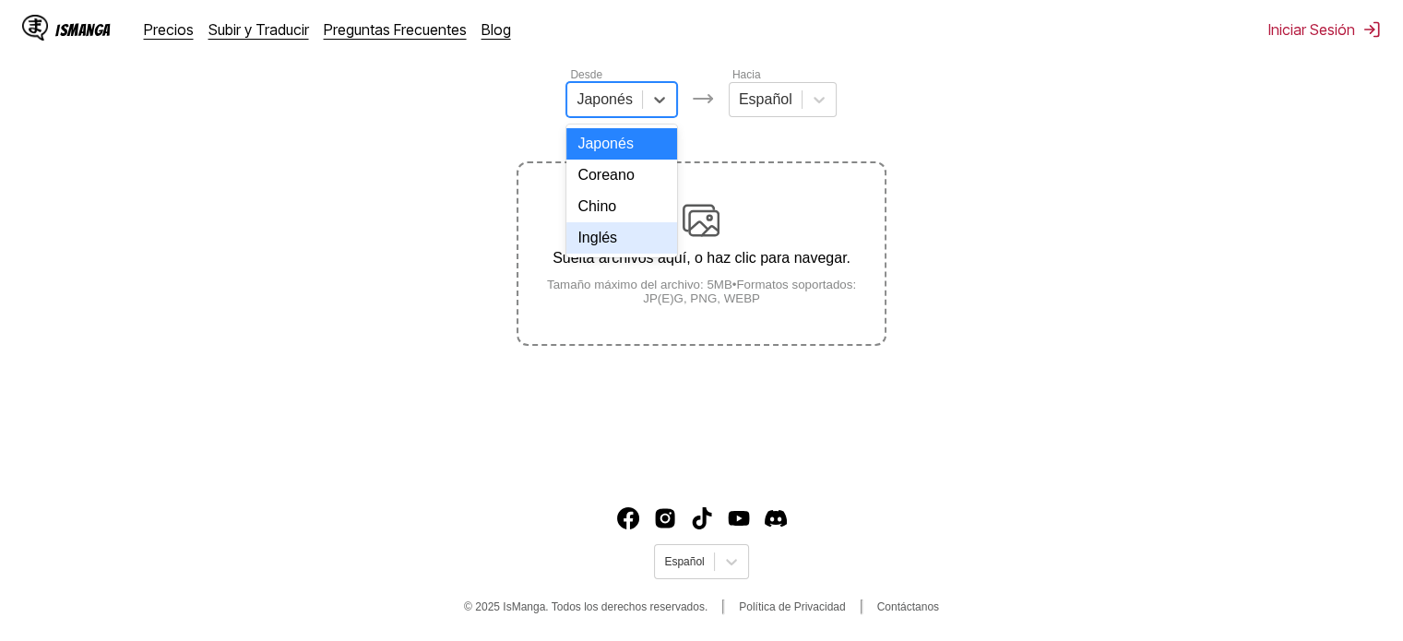
click at [627, 252] on div "Inglés" at bounding box center [621, 237] width 111 height 31
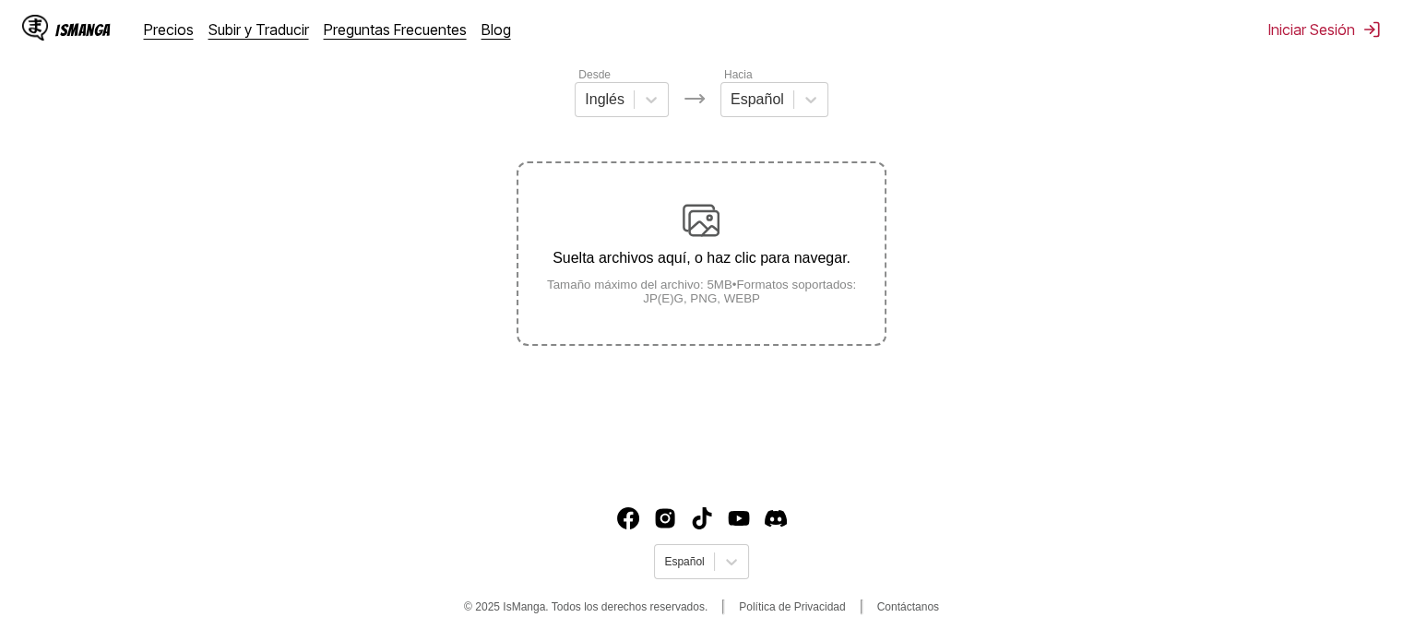
click at [681, 249] on div "Suelta archivos aquí, o haz clic para navegar. Tamaño máximo del archivo: 5MB •…" at bounding box center [700, 253] width 365 height 103
click at [0, 0] on input "Suelta archivos aquí, o haz clic para navegar. Tamaño máximo del archivo: 5MB •…" at bounding box center [0, 0] width 0 height 0
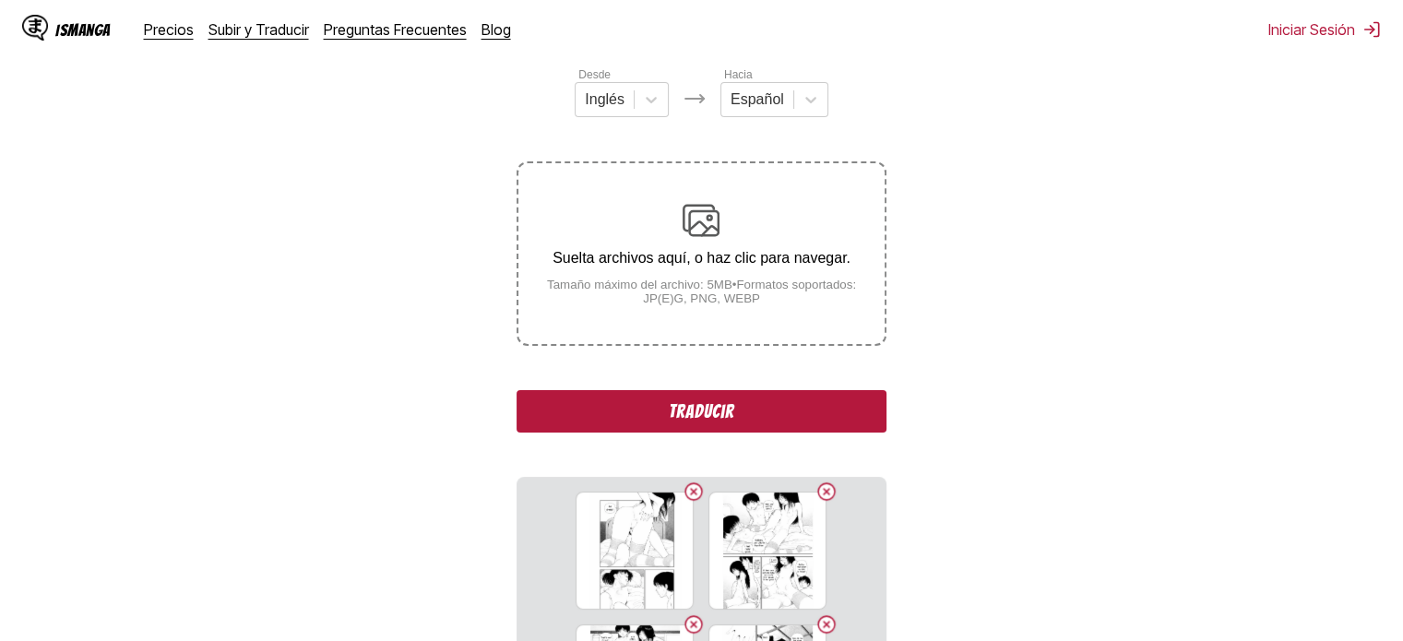
click at [568, 396] on button "Traducir" at bounding box center [701, 411] width 369 height 42
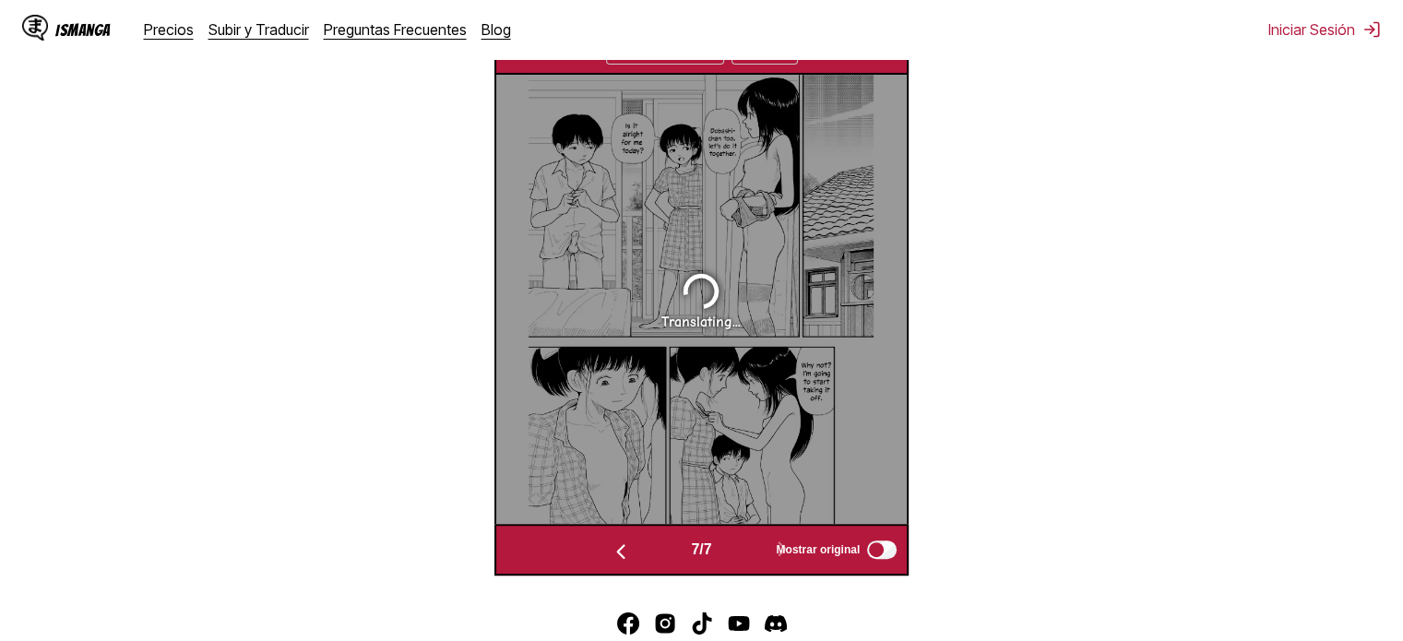
scroll to position [657, 0]
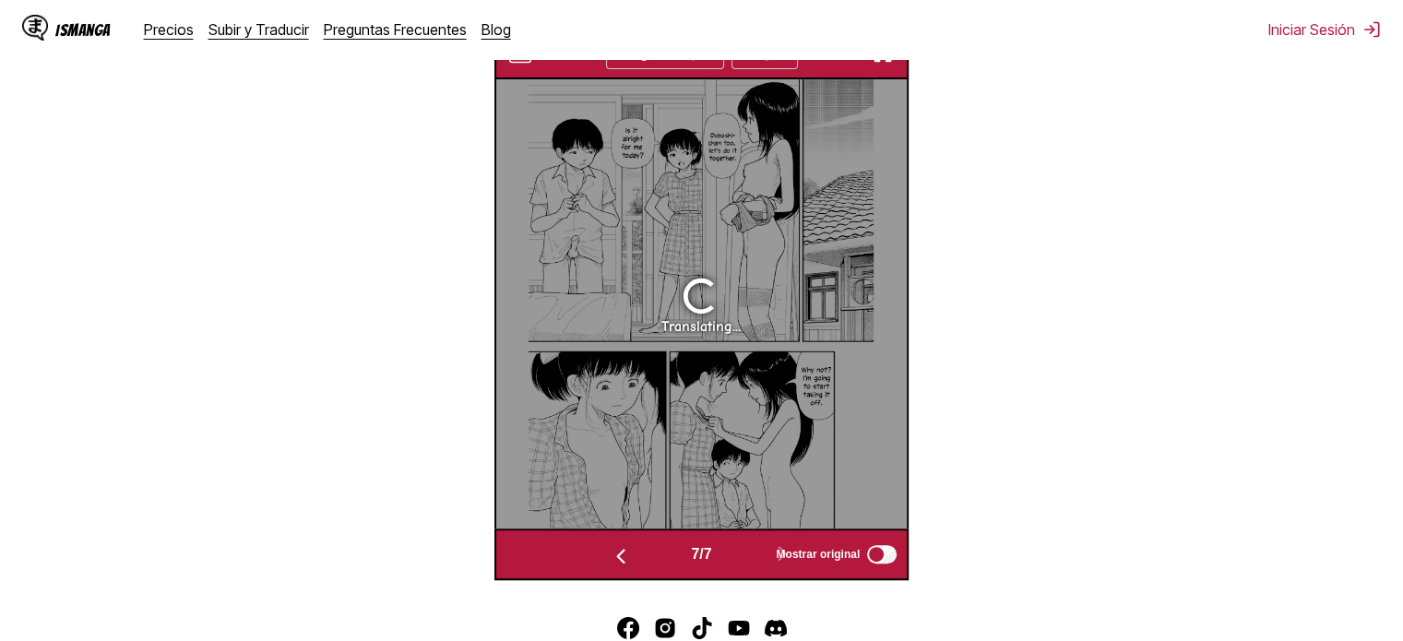
click at [886, 65] on button "button" at bounding box center [882, 54] width 33 height 24
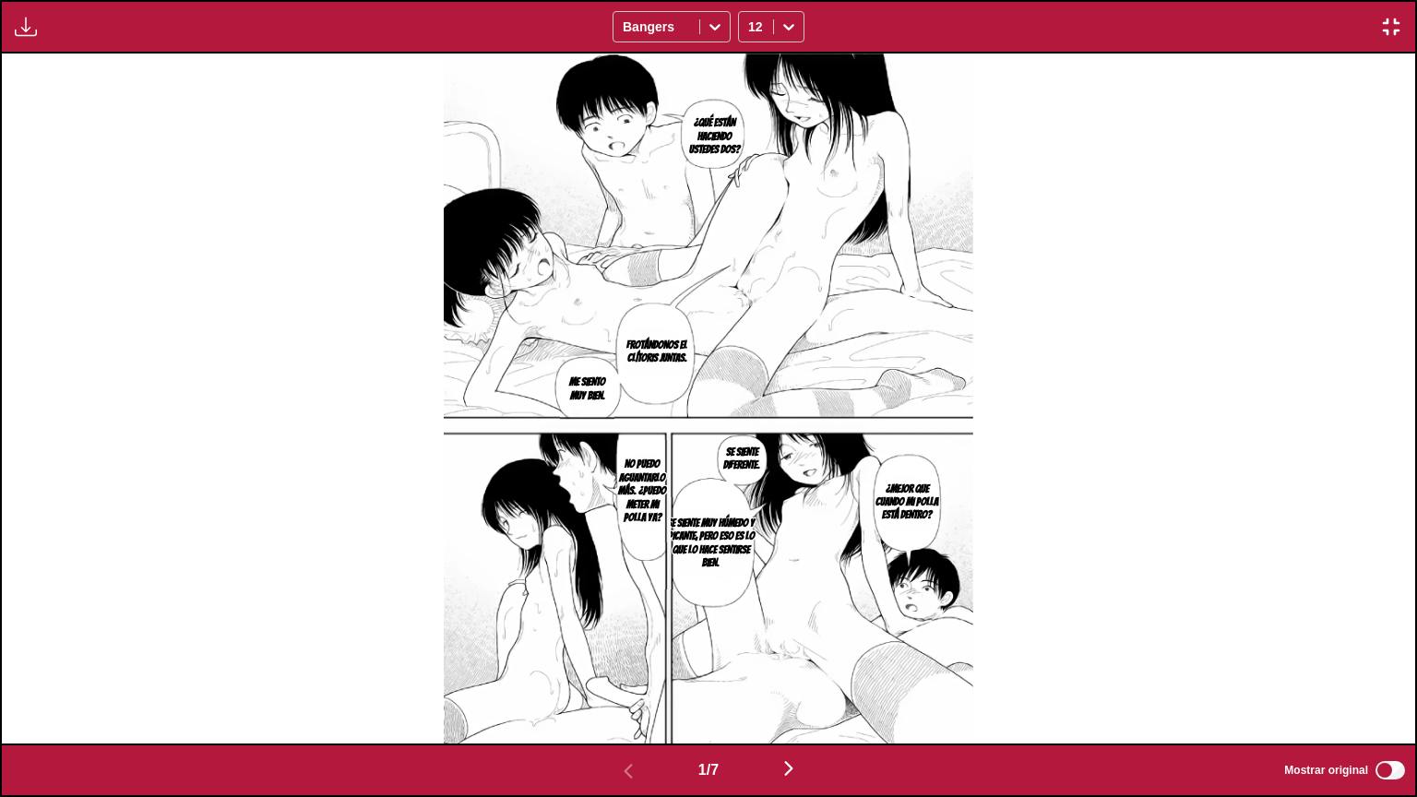
scroll to position [0, 0]
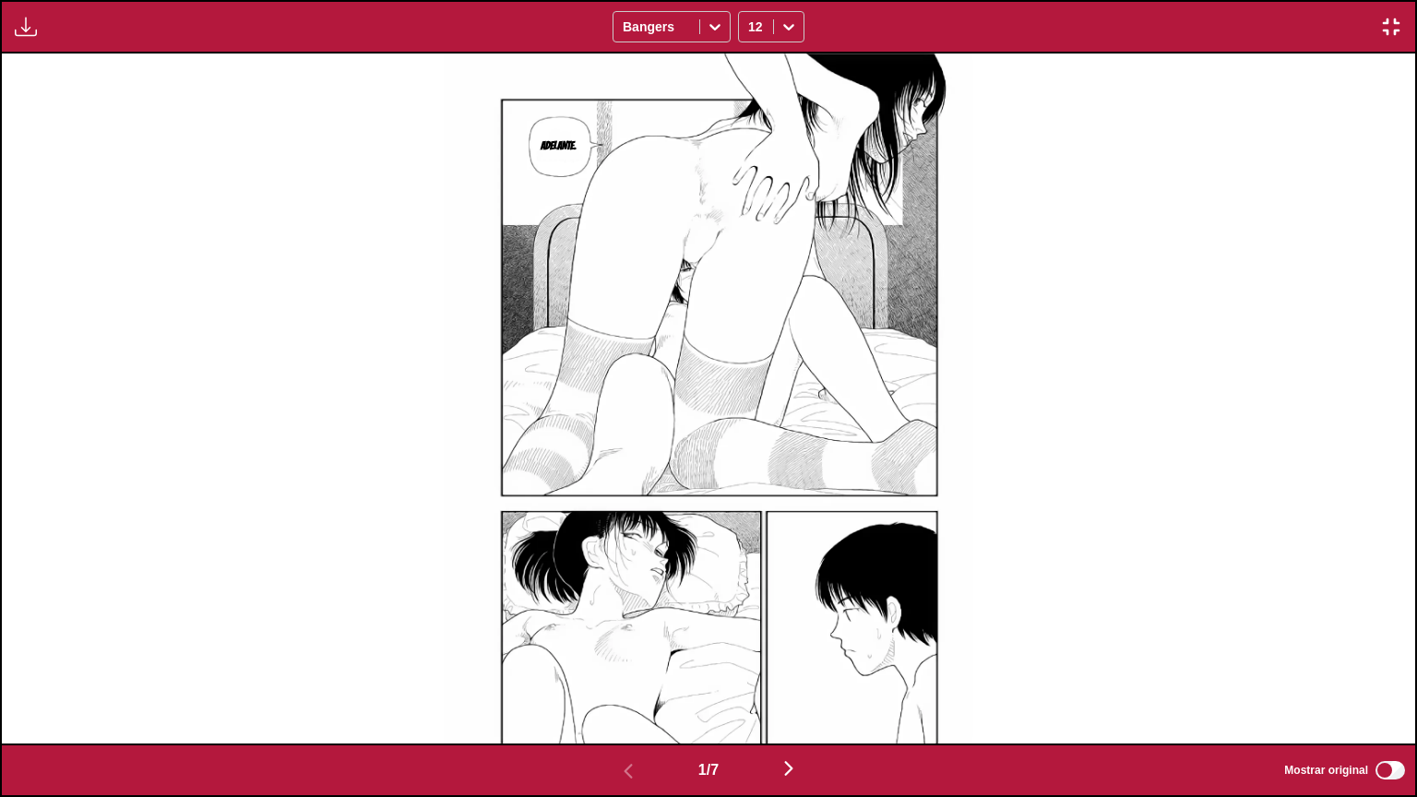
click at [1382, 26] on img "button" at bounding box center [1391, 27] width 22 height 22
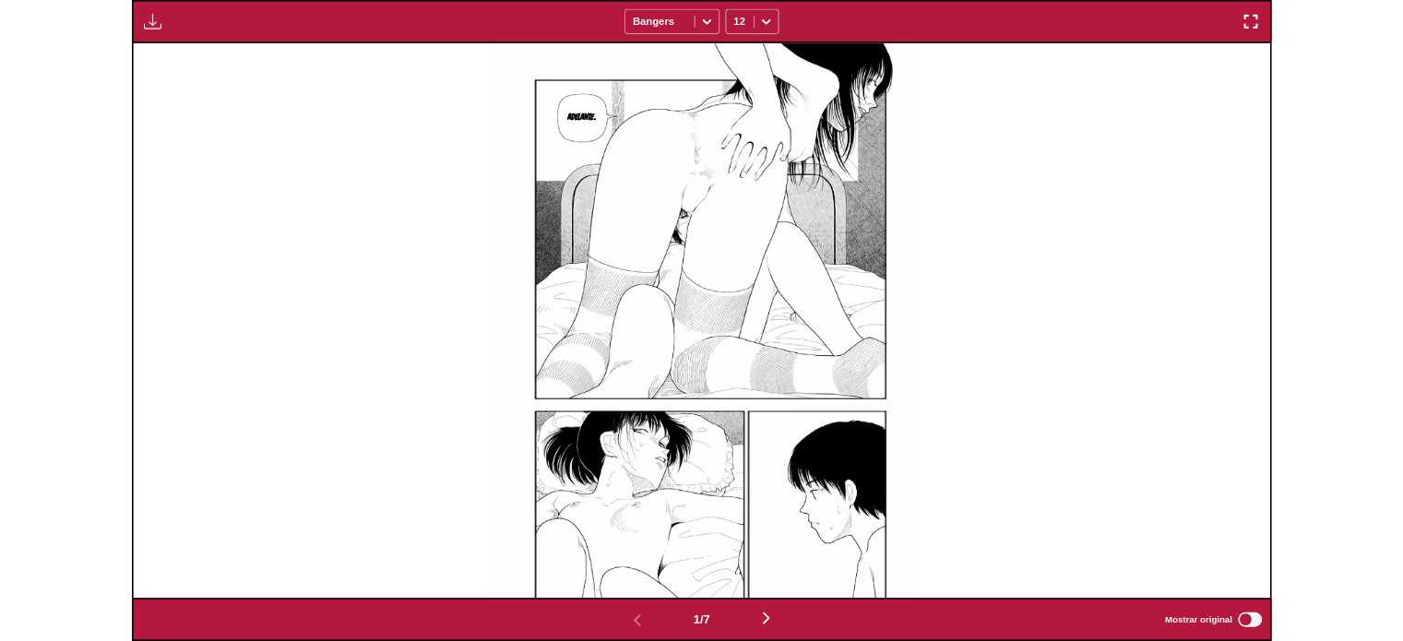
scroll to position [482, 0]
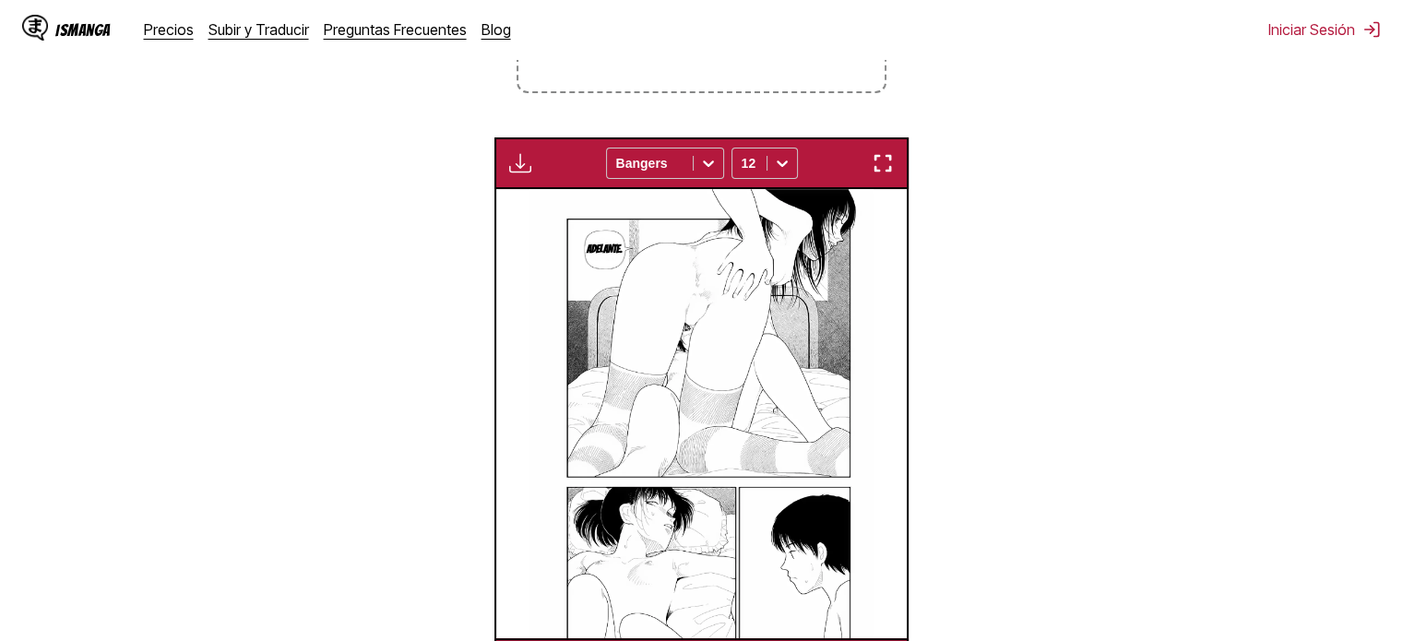
click at [1106, 582] on section "Desde Inglés Hacia Español Suelta archivos aquí, o haz clic para navegar. Tamañ…" at bounding box center [702, 251] width 1374 height 877
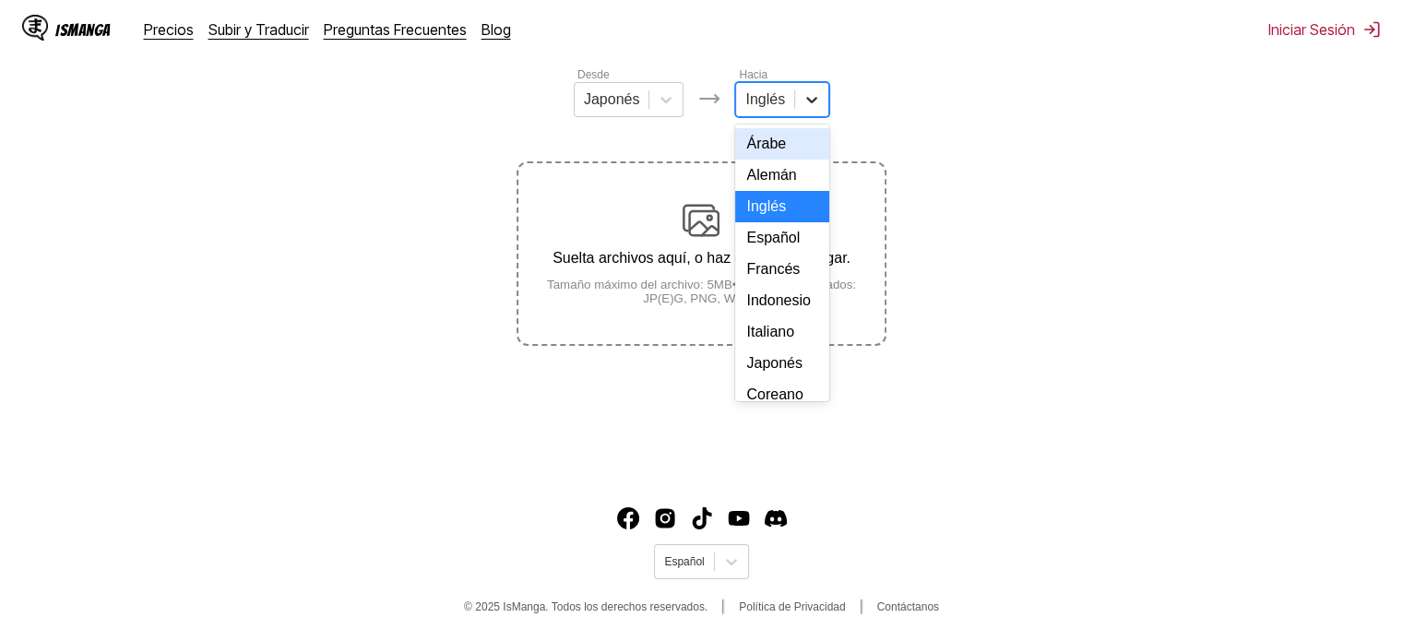
click at [806, 109] on icon at bounding box center [812, 99] width 18 height 18
click at [784, 254] on div "Español" at bounding box center [782, 237] width 94 height 31
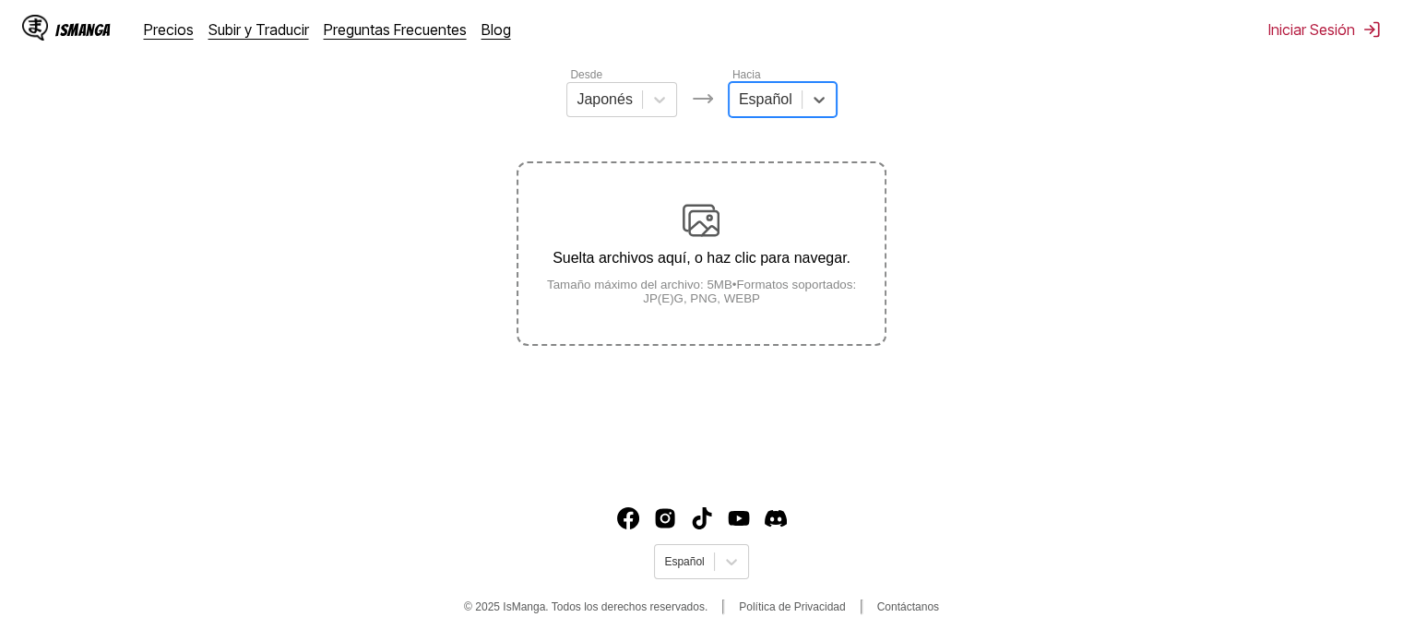
click at [689, 267] on p "Suelta archivos aquí, o haz clic para navegar." at bounding box center [700, 258] width 365 height 17
click at [0, 0] on input "Suelta archivos aquí, o haz clic para navegar. Tamaño máximo del archivo: 5MB •…" at bounding box center [0, 0] width 0 height 0
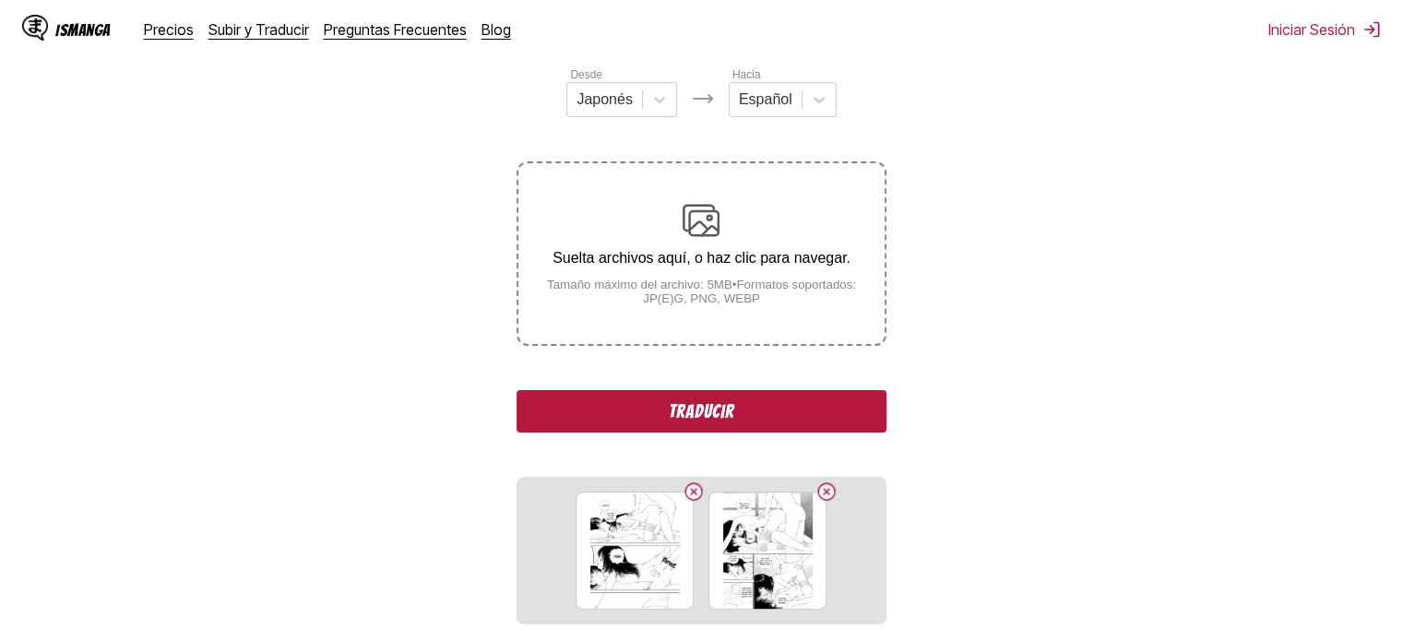
click at [713, 427] on button "Traducir" at bounding box center [701, 411] width 369 height 42
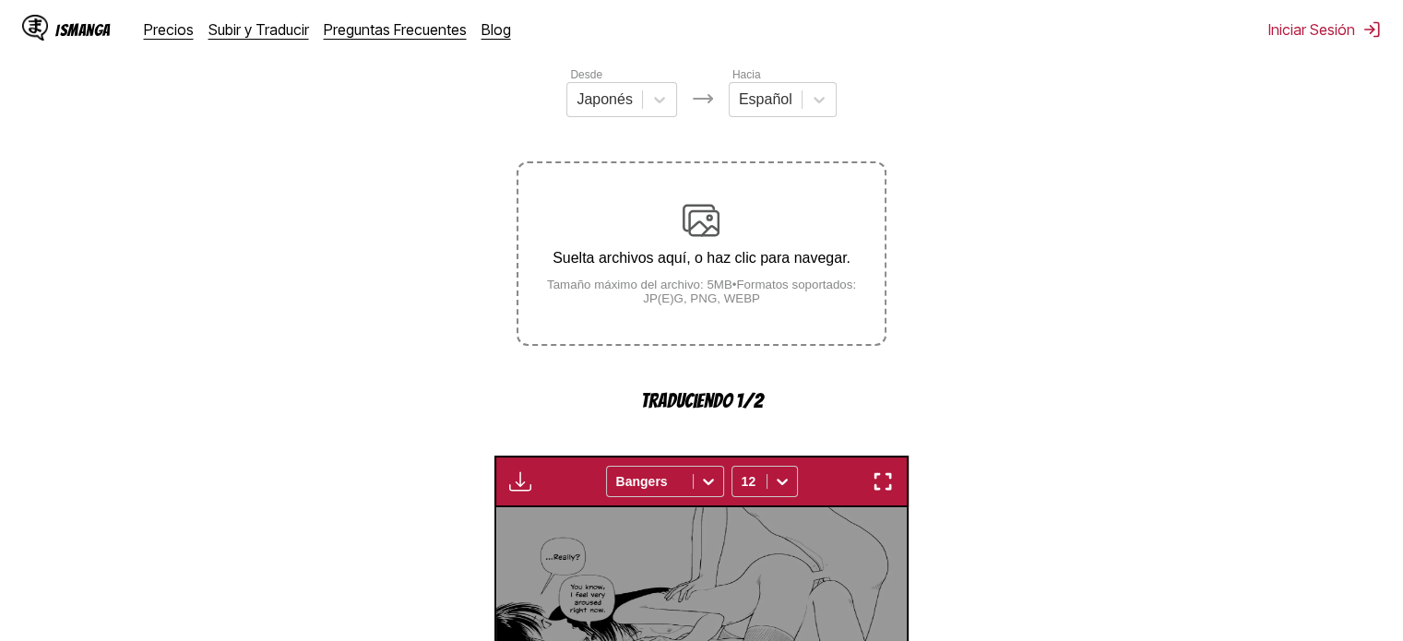
scroll to position [566, 0]
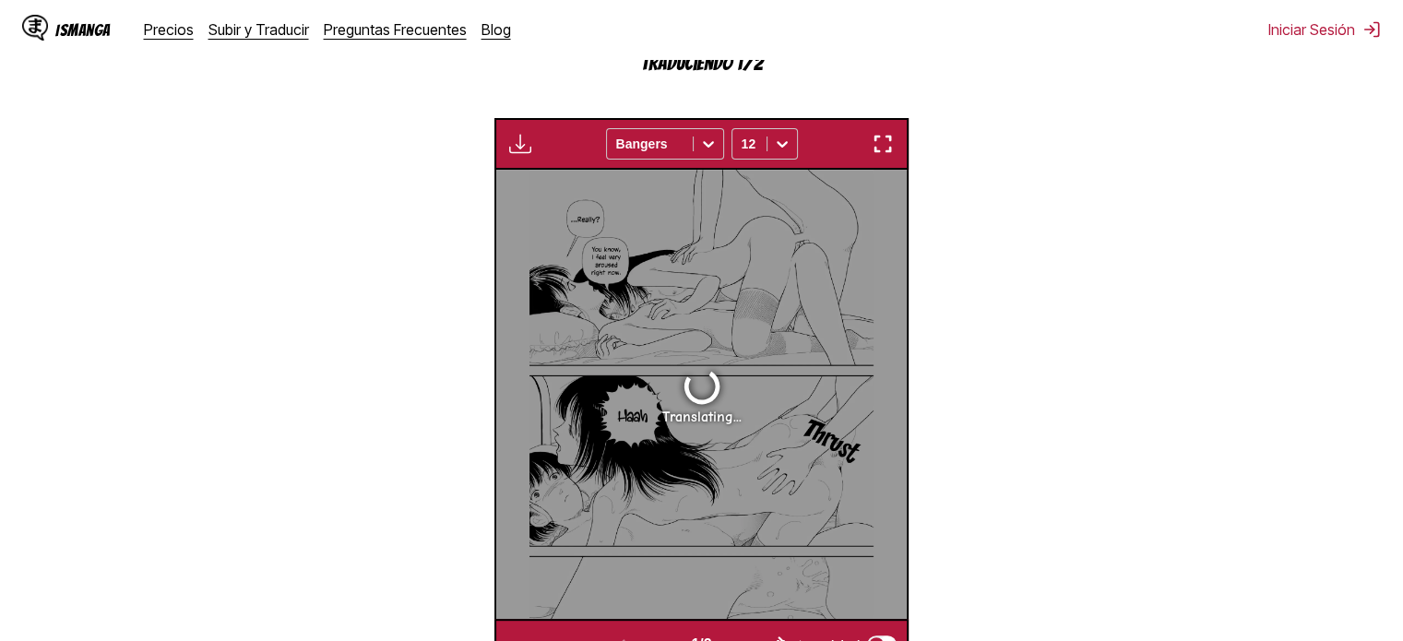
click at [892, 149] on img "button" at bounding box center [883, 144] width 22 height 22
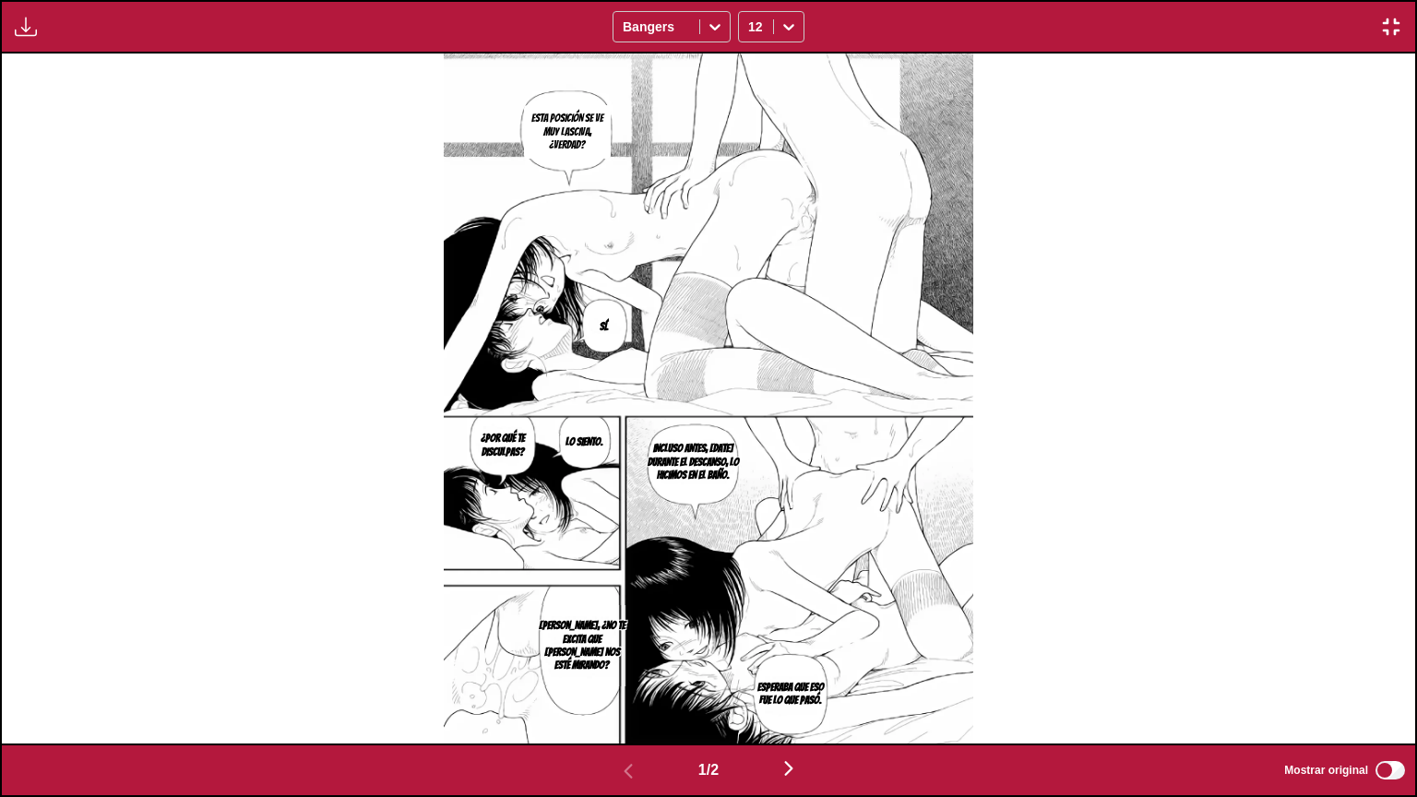
scroll to position [0, 0]
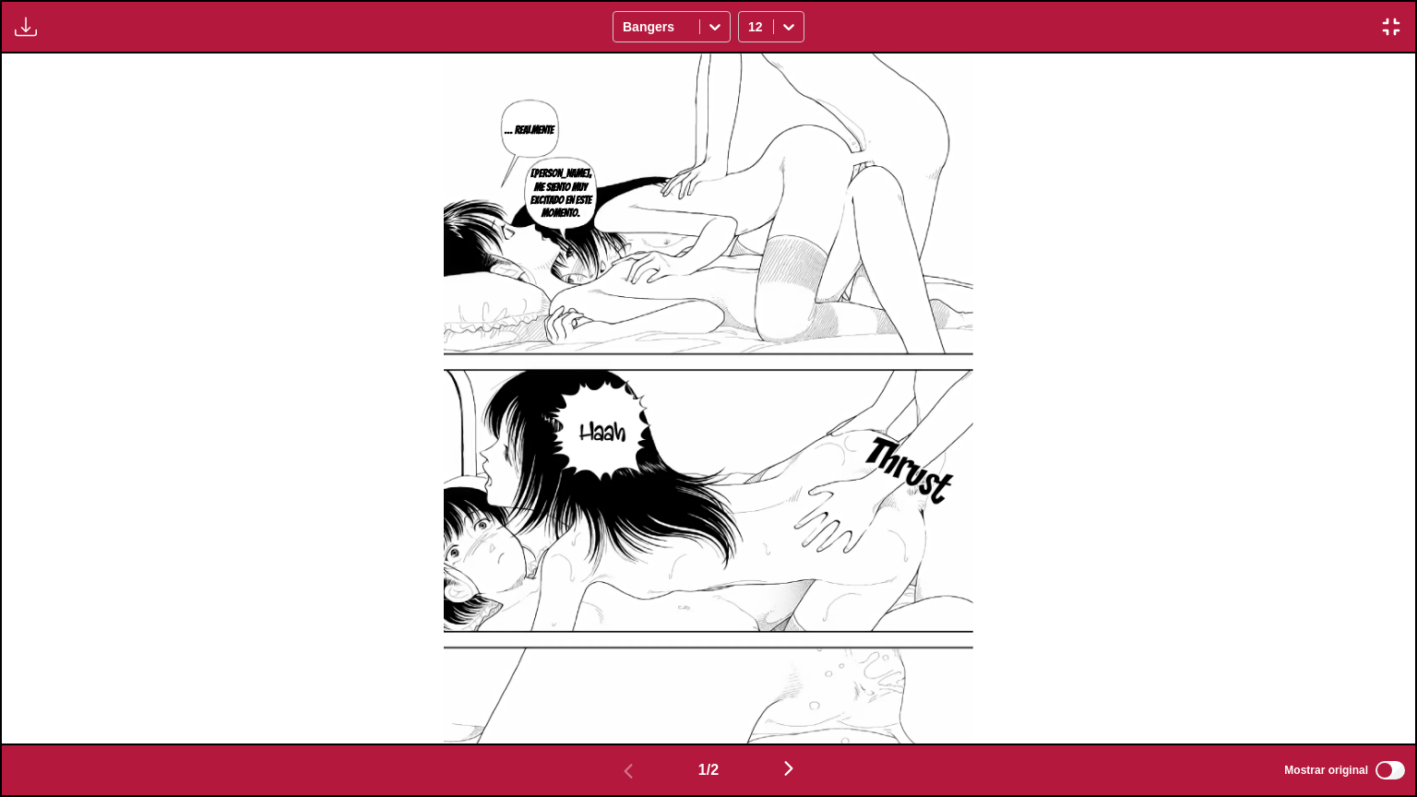
click at [1388, 24] on img "button" at bounding box center [1391, 27] width 22 height 22
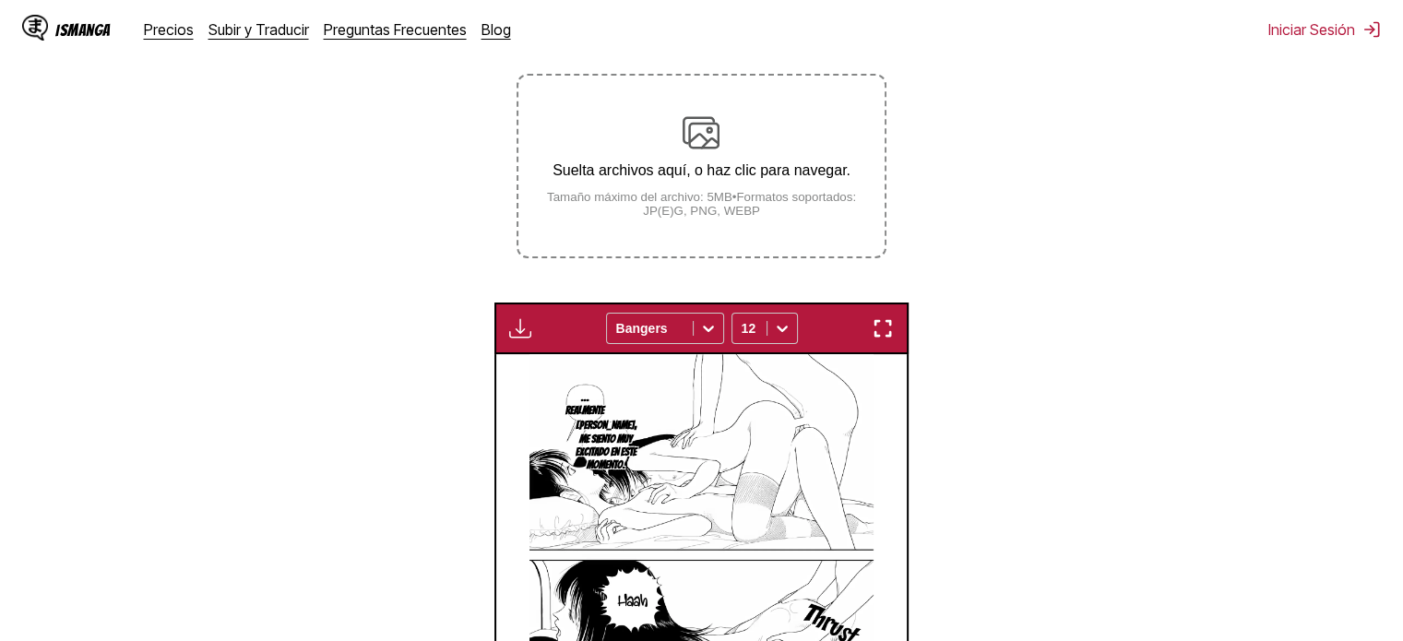
scroll to position [227, 0]
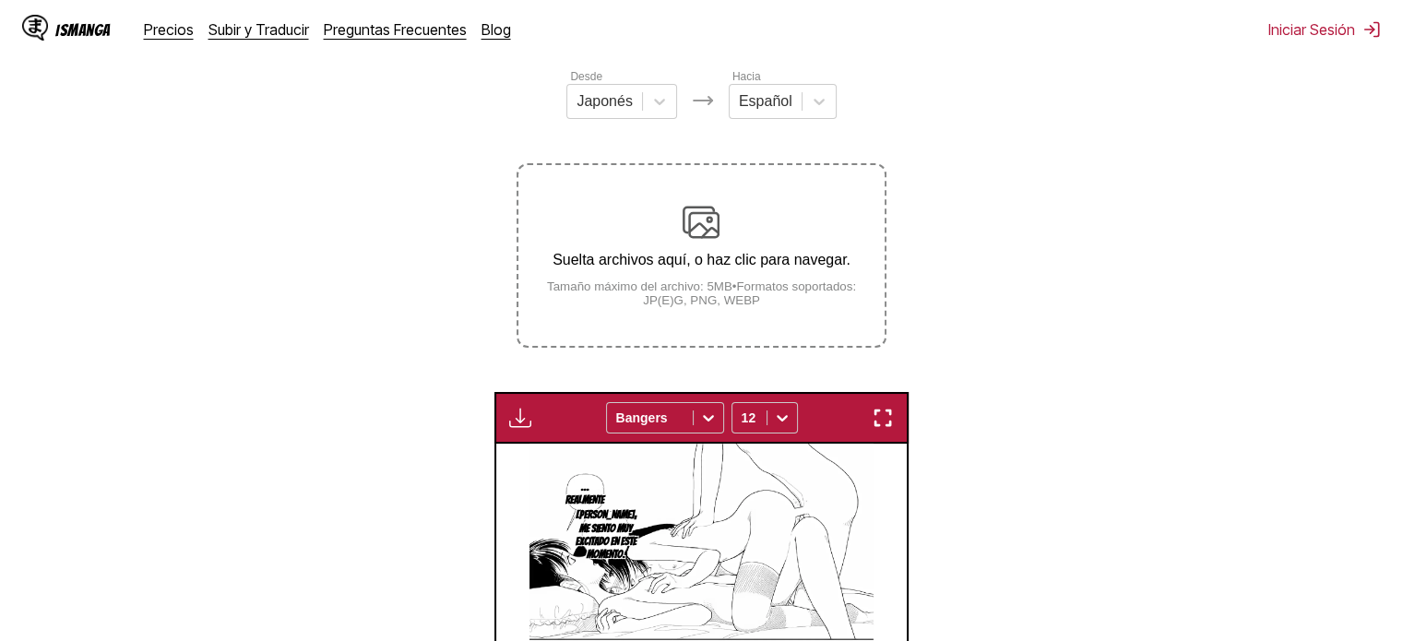
click at [698, 222] on img at bounding box center [701, 222] width 37 height 37
click at [0, 0] on input "Suelta archivos aquí, o haz clic para navegar. Tamaño máximo del archivo: 5MB •…" at bounding box center [0, 0] width 0 height 0
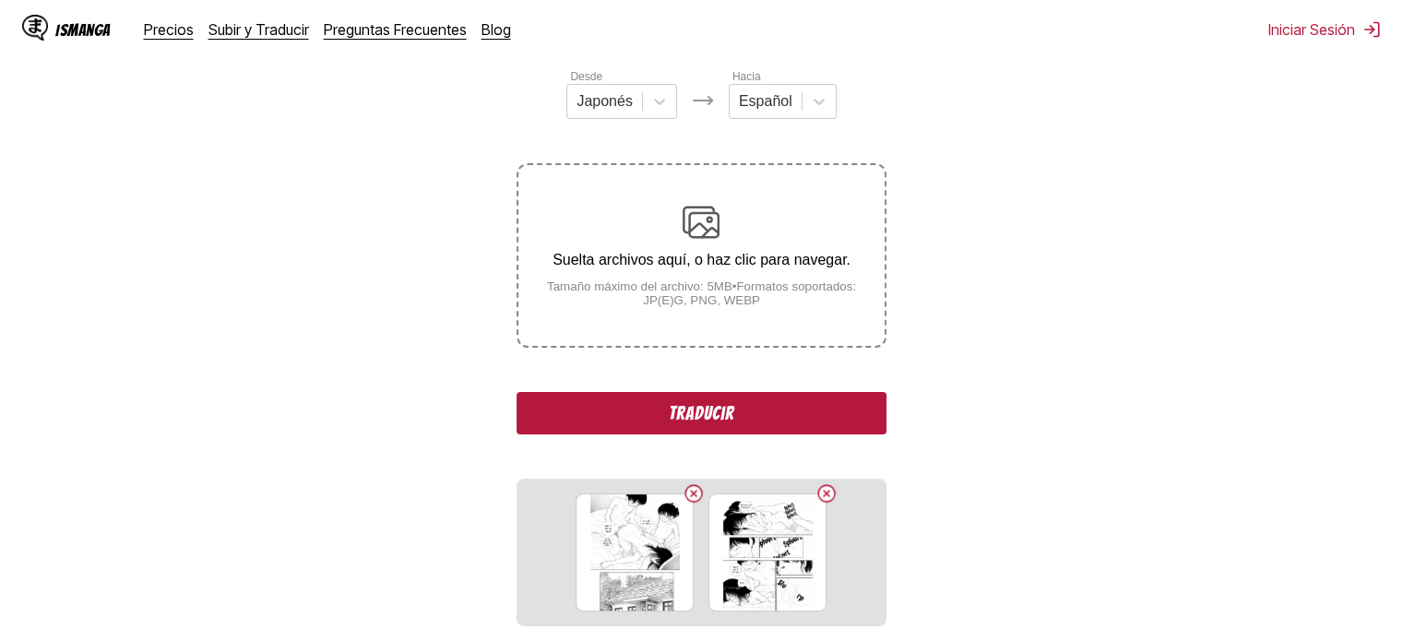
click at [578, 404] on button "Traducir" at bounding box center [701, 413] width 369 height 42
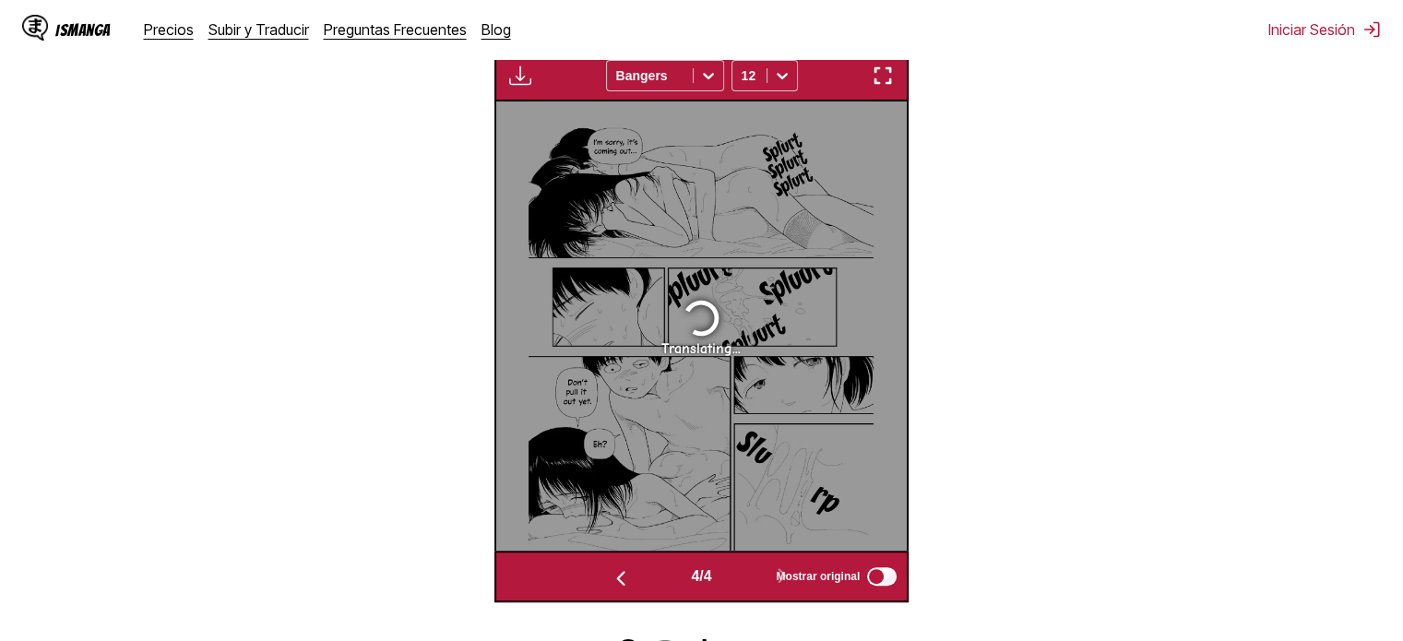
scroll to position [631, 0]
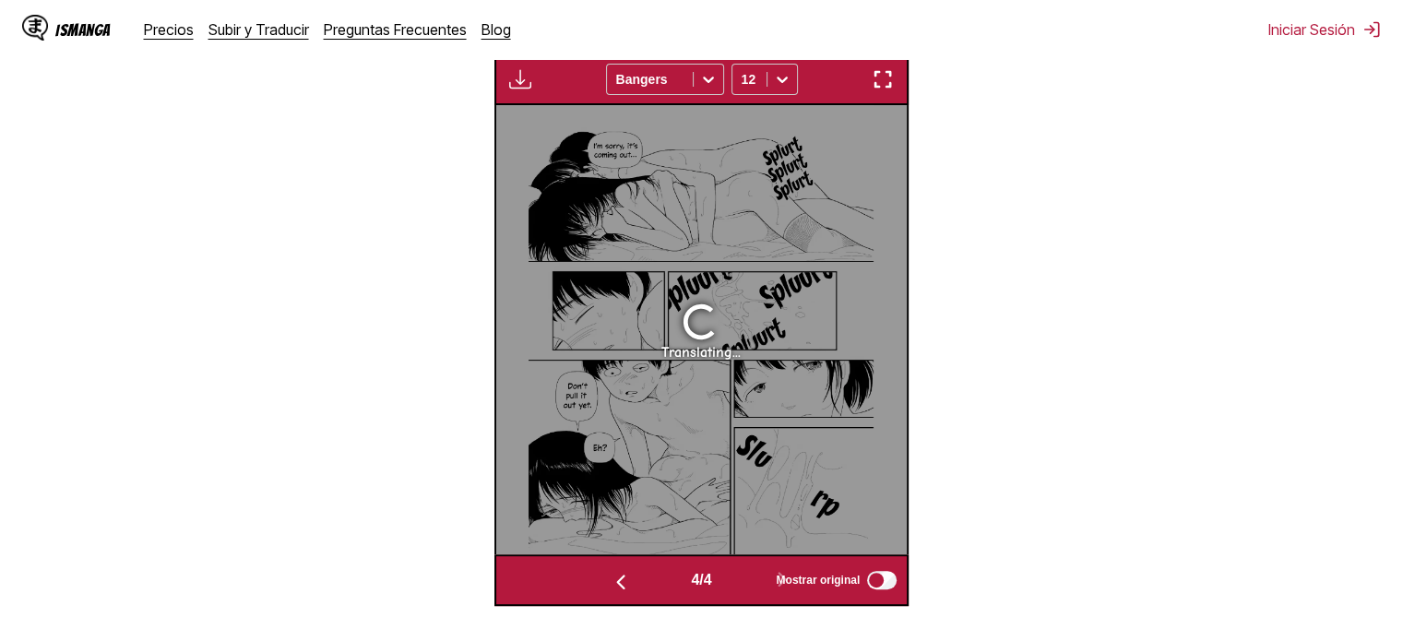
click at [876, 85] on img "button" at bounding box center [883, 79] width 22 height 22
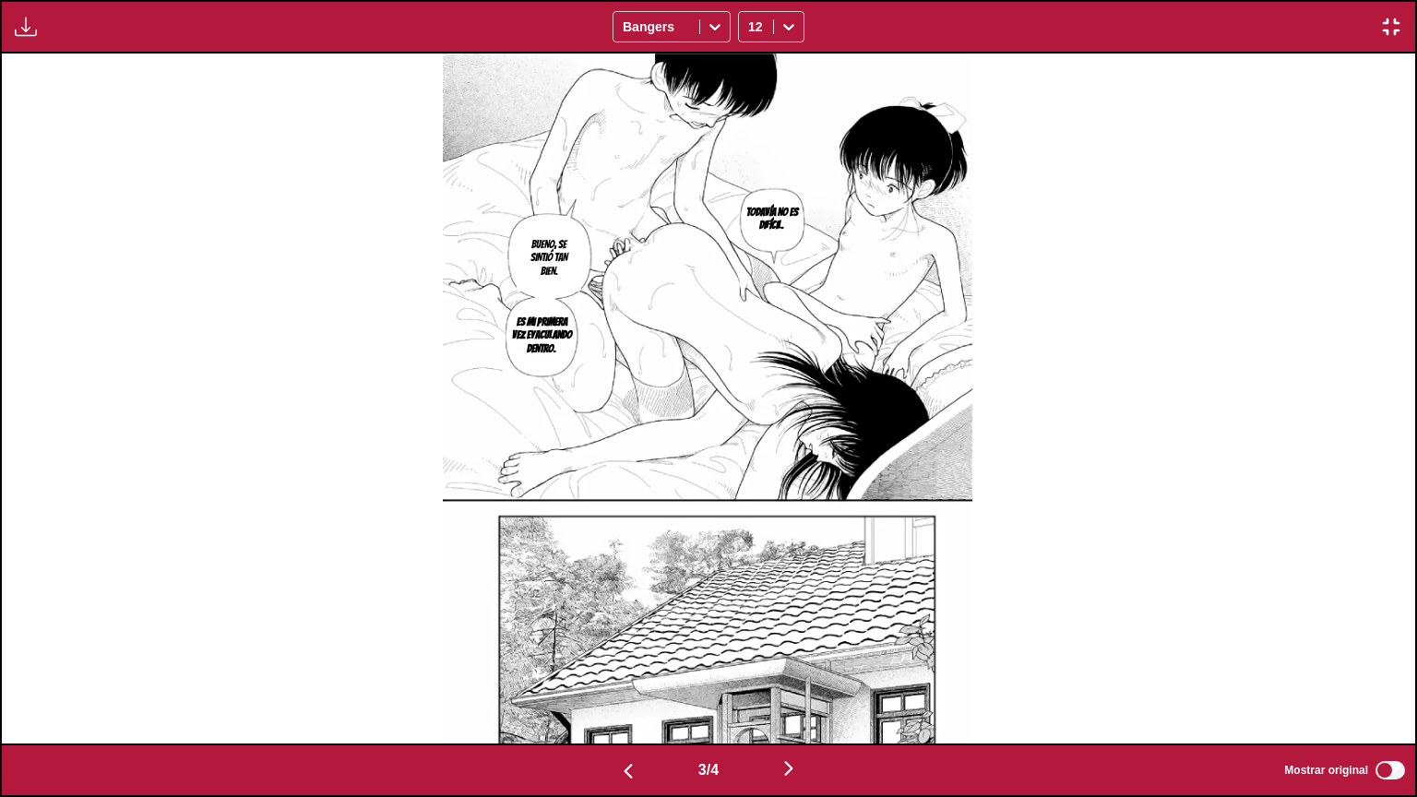
scroll to position [0, 1413]
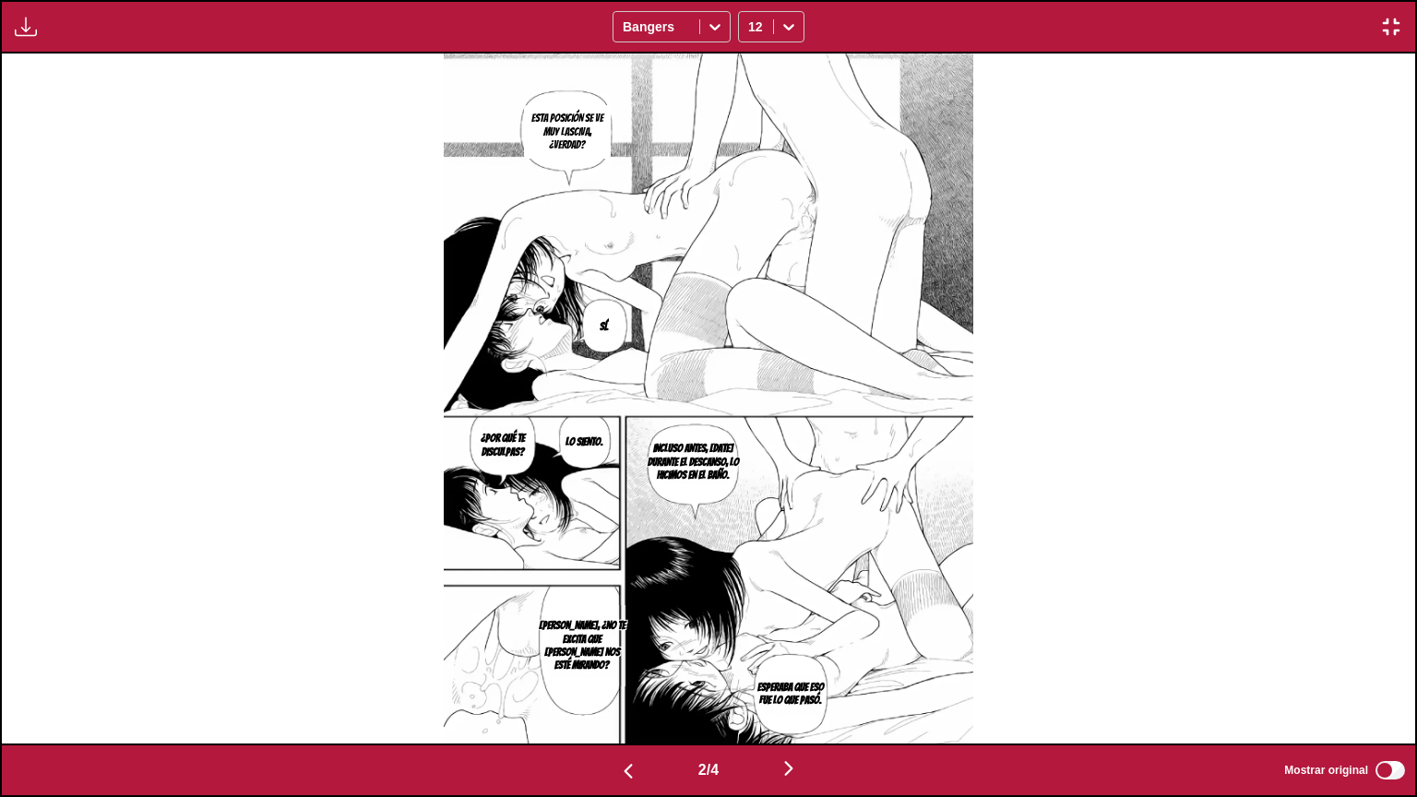
click at [1387, 38] on button "button" at bounding box center [1391, 27] width 33 height 24
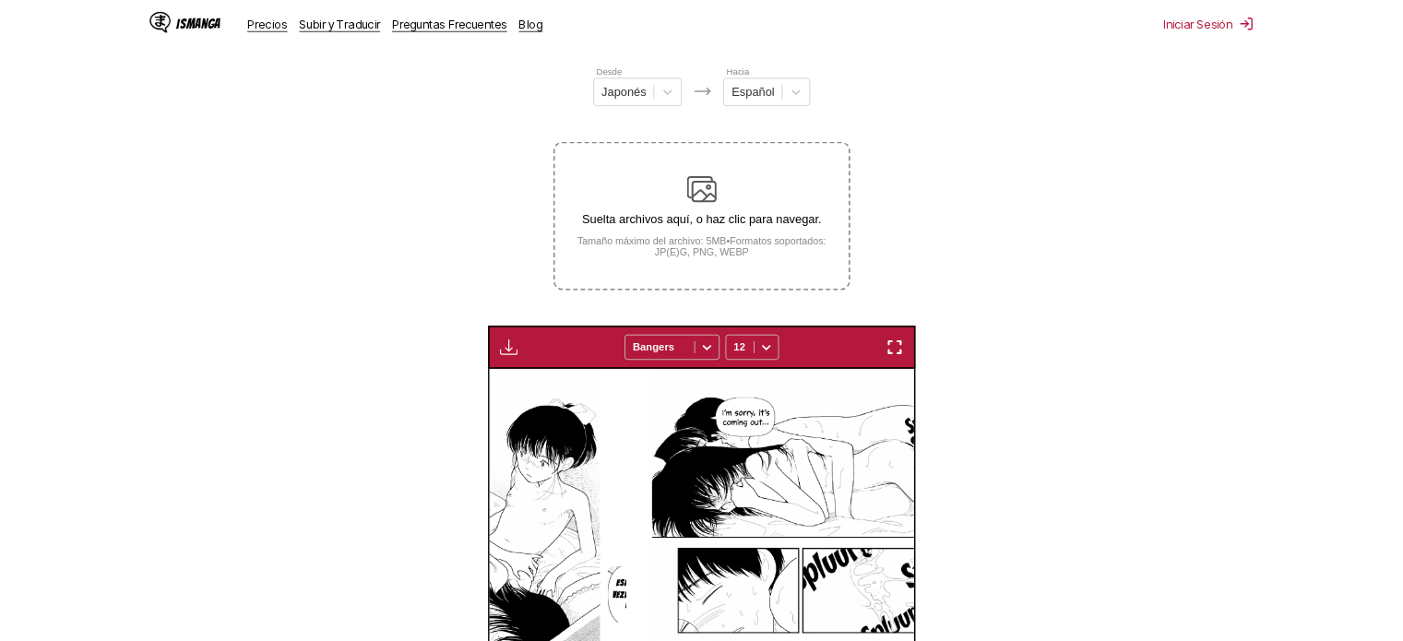
scroll to position [0, 411]
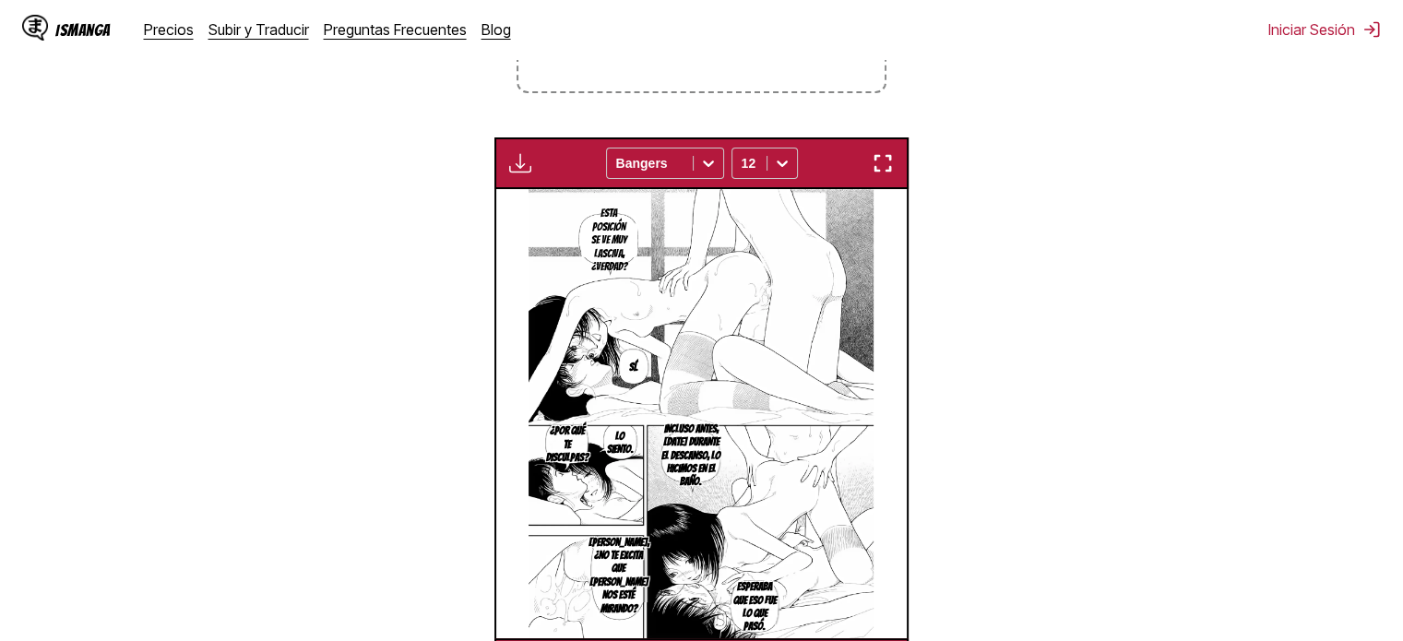
click at [999, 588] on section "Desde Japonés Hacia Español Suelta archivos aquí, o haz clic para navegar. Tama…" at bounding box center [702, 251] width 1374 height 877
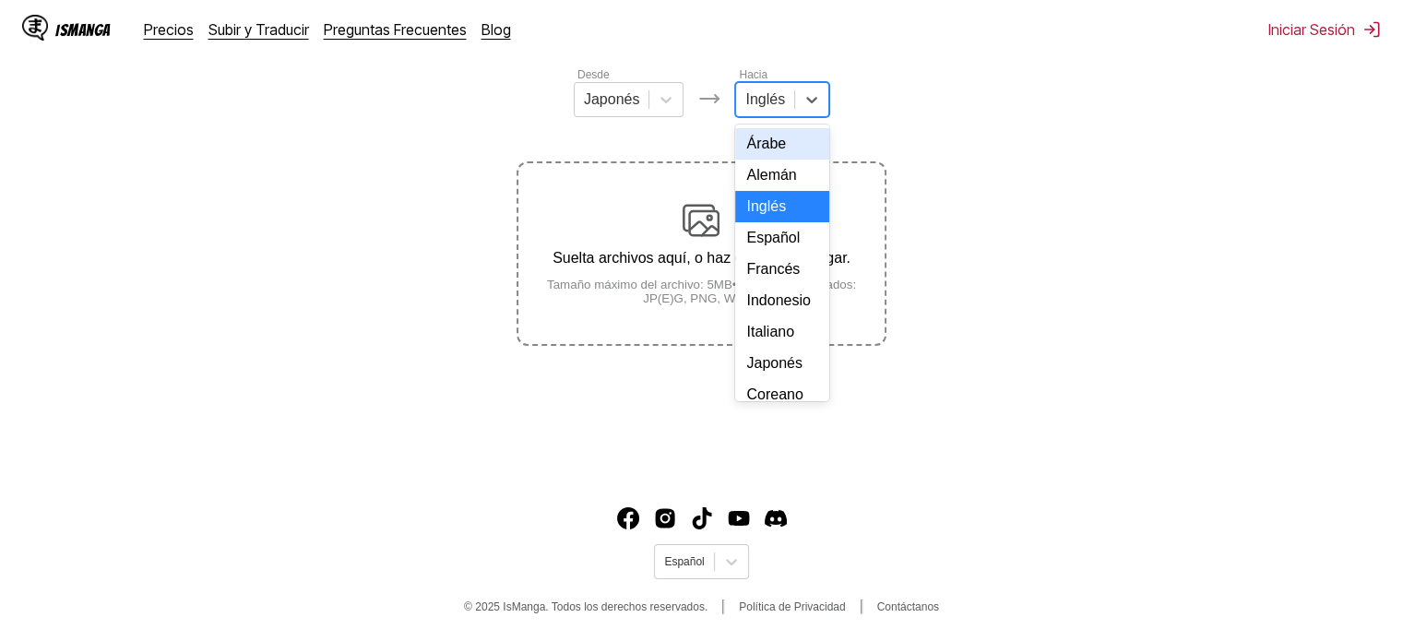
click at [763, 110] on div at bounding box center [765, 99] width 40 height 20
click at [777, 244] on div "Español" at bounding box center [782, 237] width 94 height 31
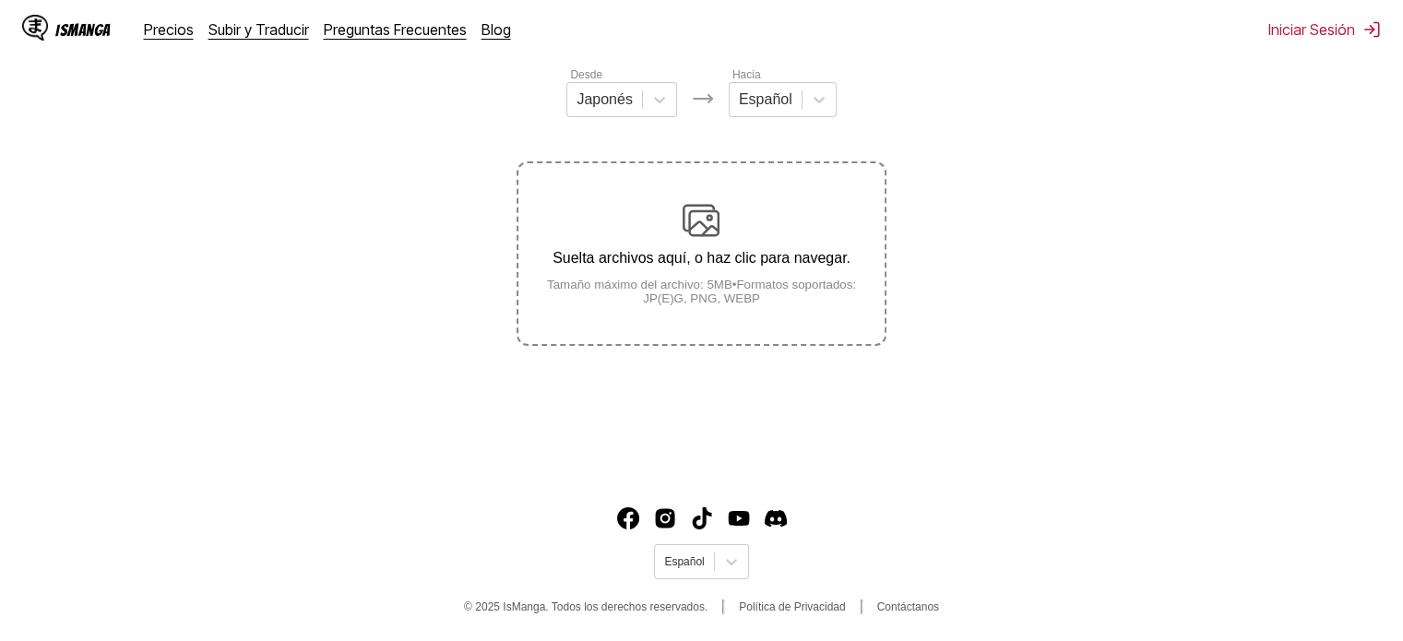
click at [642, 80] on div "Desde Japonés" at bounding box center [621, 91] width 111 height 52
click at [650, 109] on icon at bounding box center [659, 99] width 18 height 18
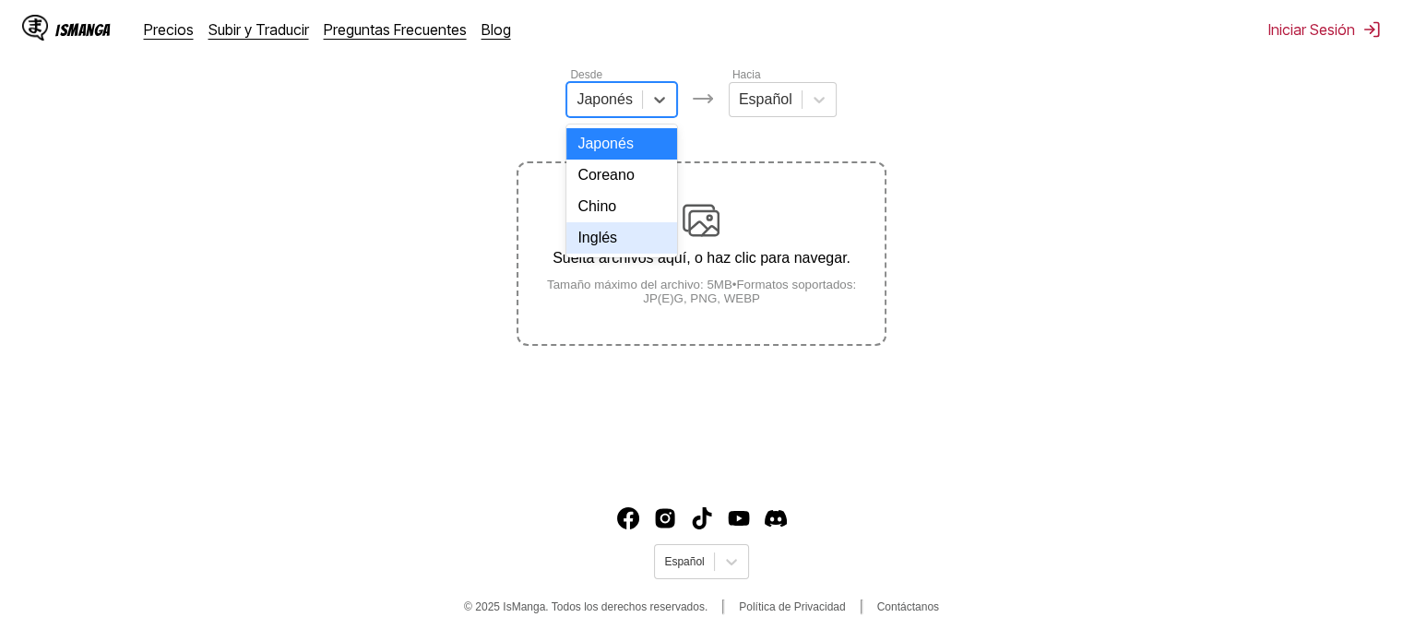
click at [641, 250] on div "Inglés" at bounding box center [621, 237] width 111 height 31
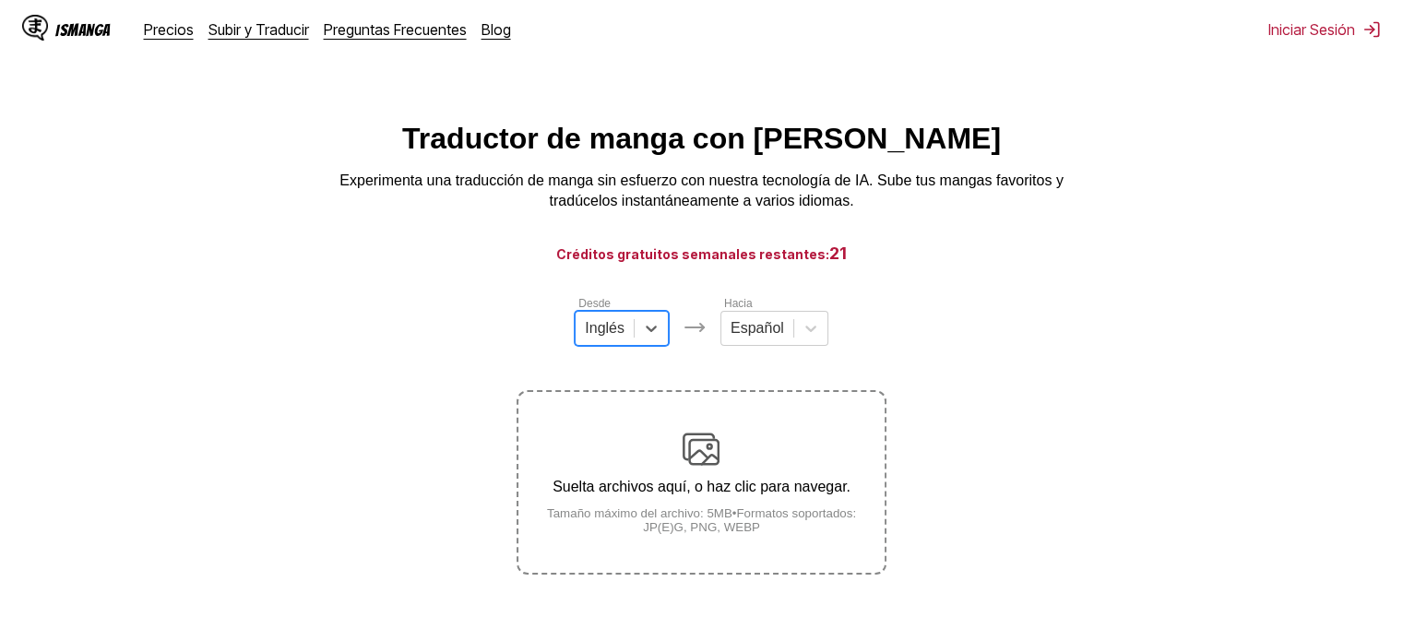
click at [732, 434] on div "Suelta archivos aquí, o haz clic para navegar. Tamaño máximo del archivo: 5MB •…" at bounding box center [700, 482] width 365 height 103
click at [0, 0] on input "Suelta archivos aquí, o haz clic para navegar. Tamaño máximo del archivo: 5MB •…" at bounding box center [0, 0] width 0 height 0
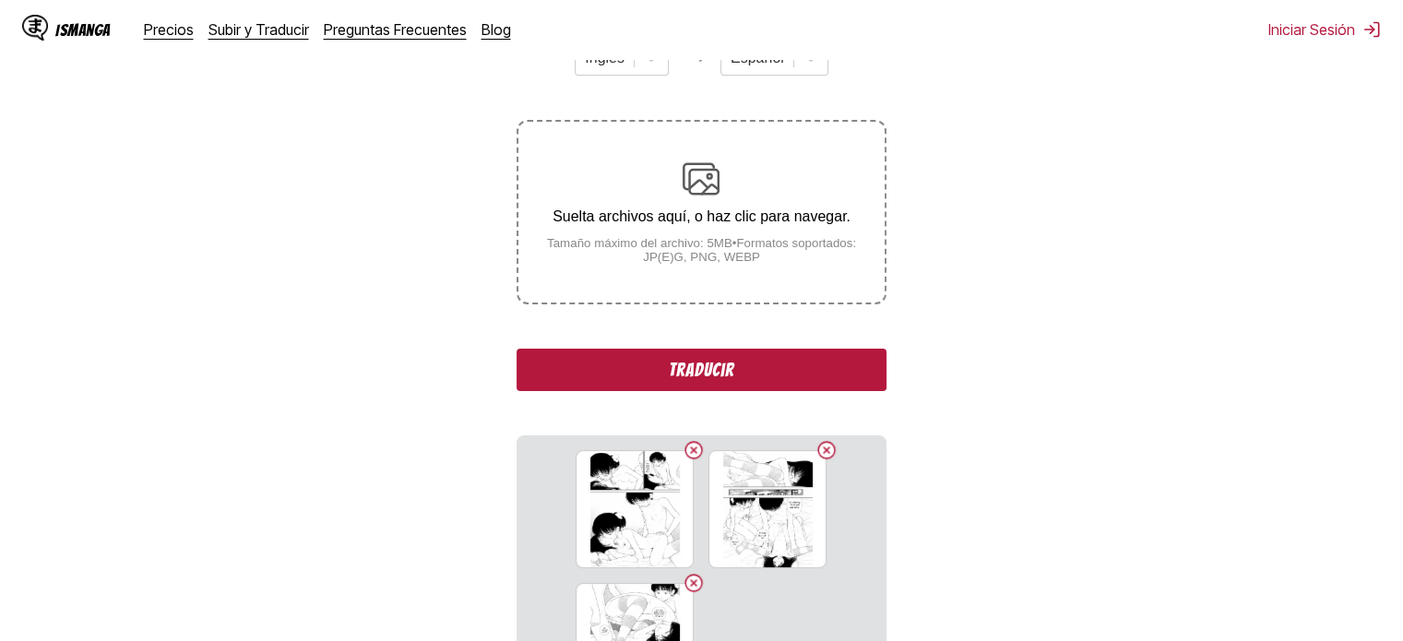
scroll to position [284, 0]
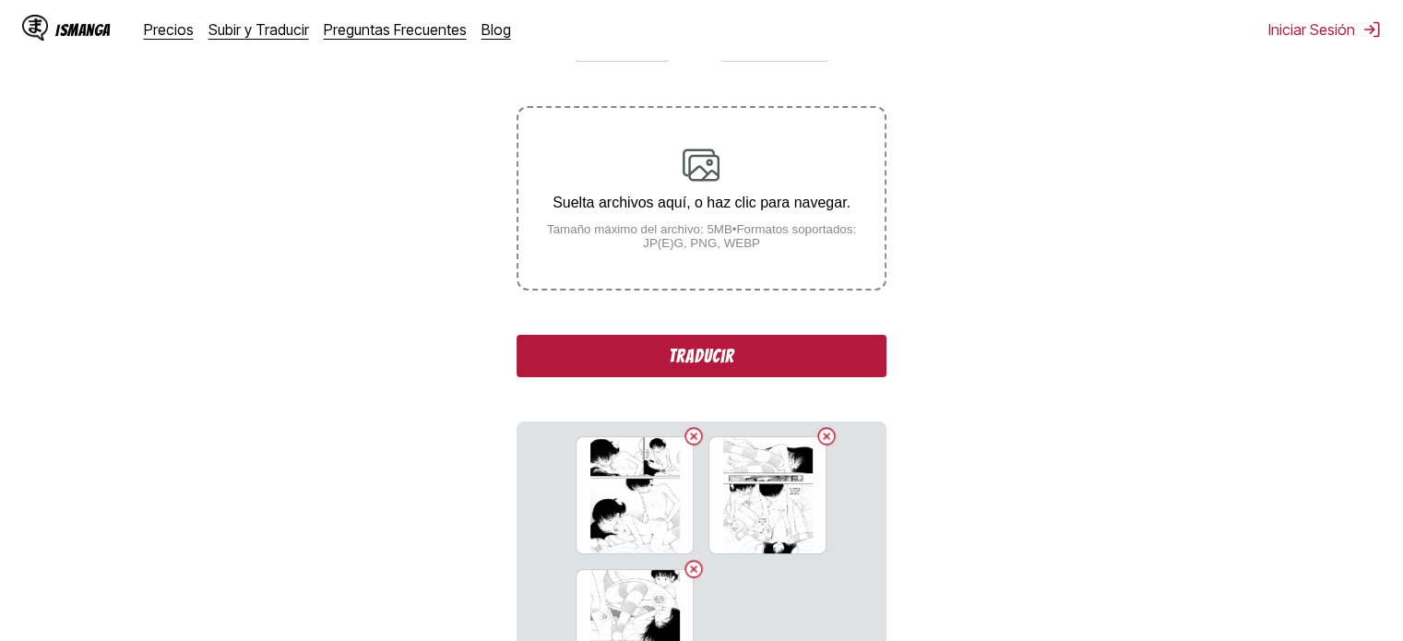
click at [715, 368] on button "Traducir" at bounding box center [701, 356] width 369 height 42
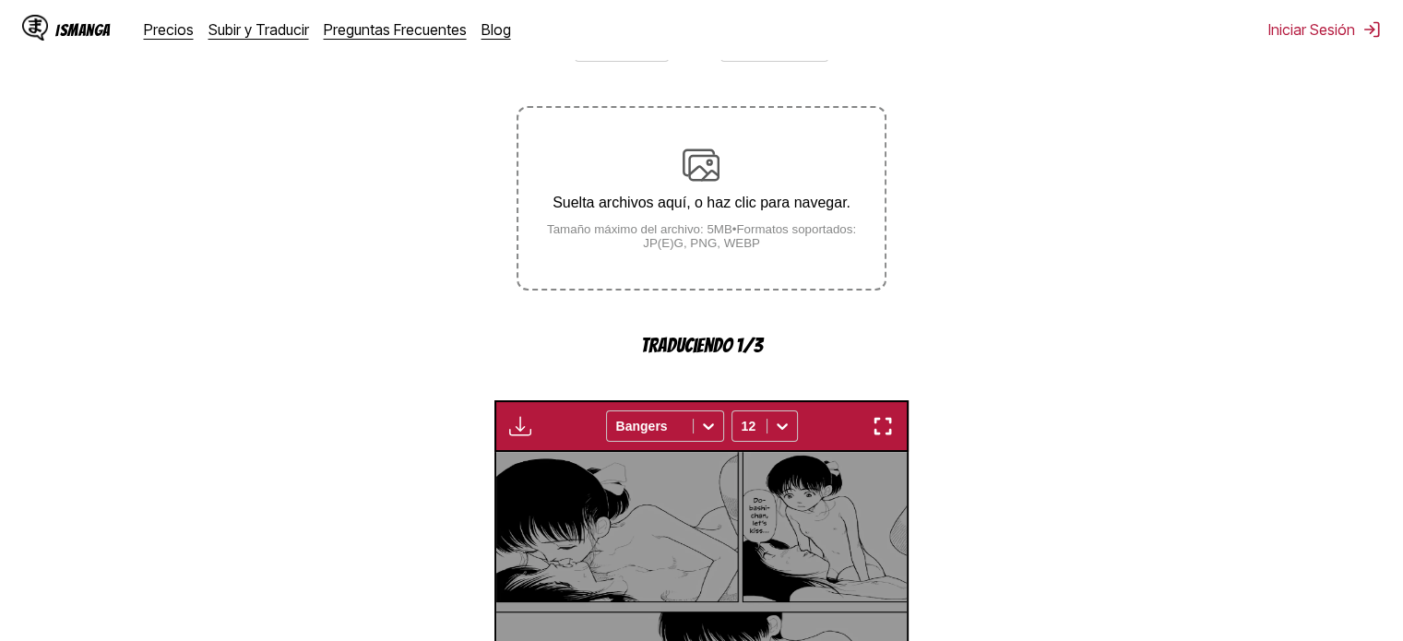
scroll to position [566, 0]
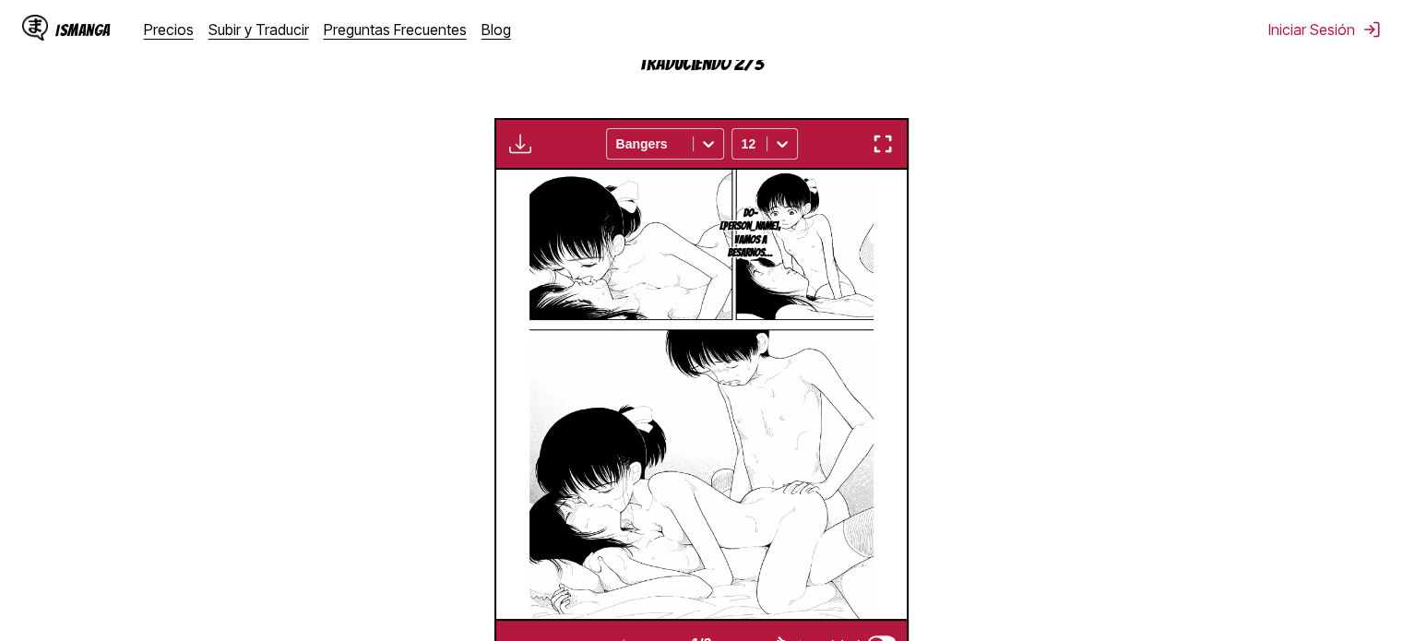
click at [878, 155] on img "button" at bounding box center [883, 144] width 22 height 22
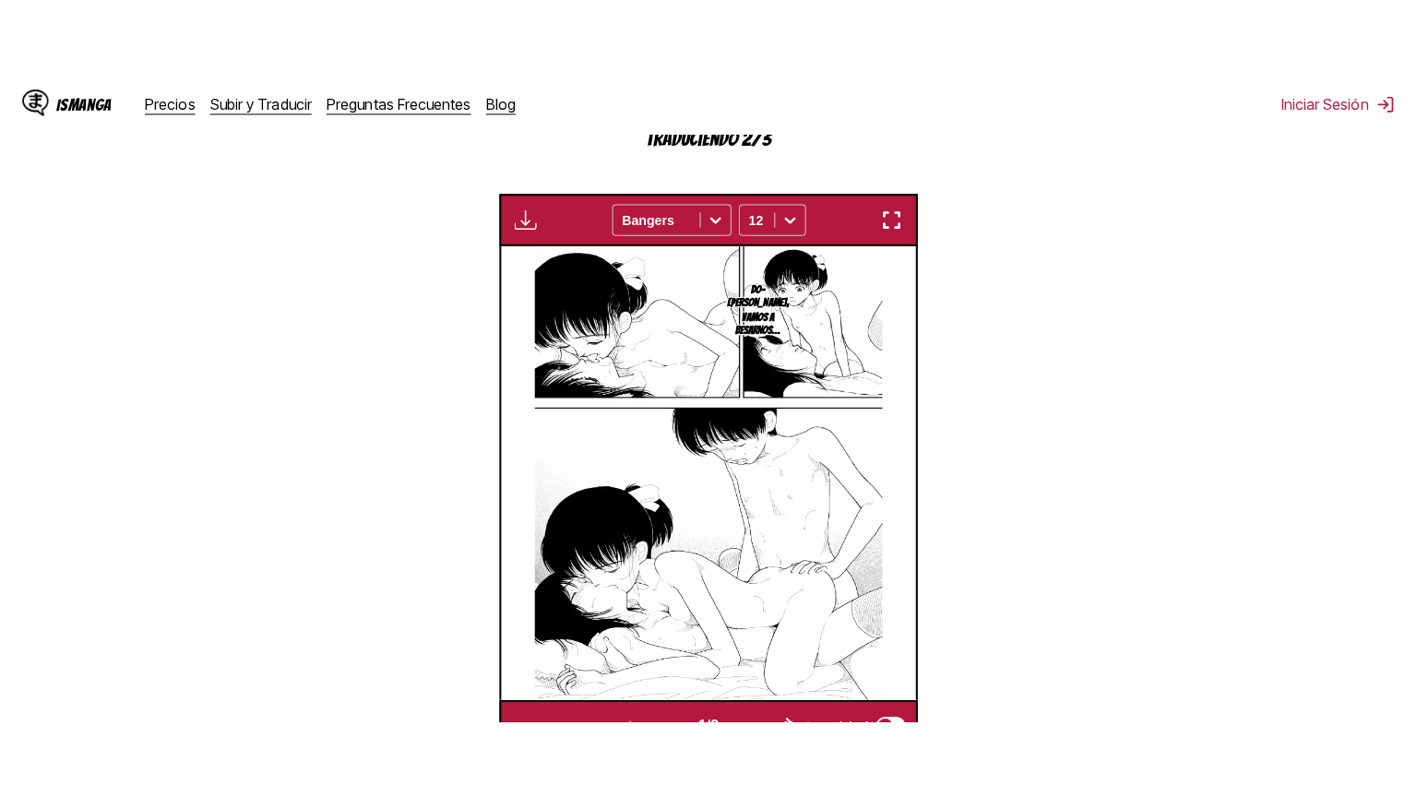
scroll to position [214, 0]
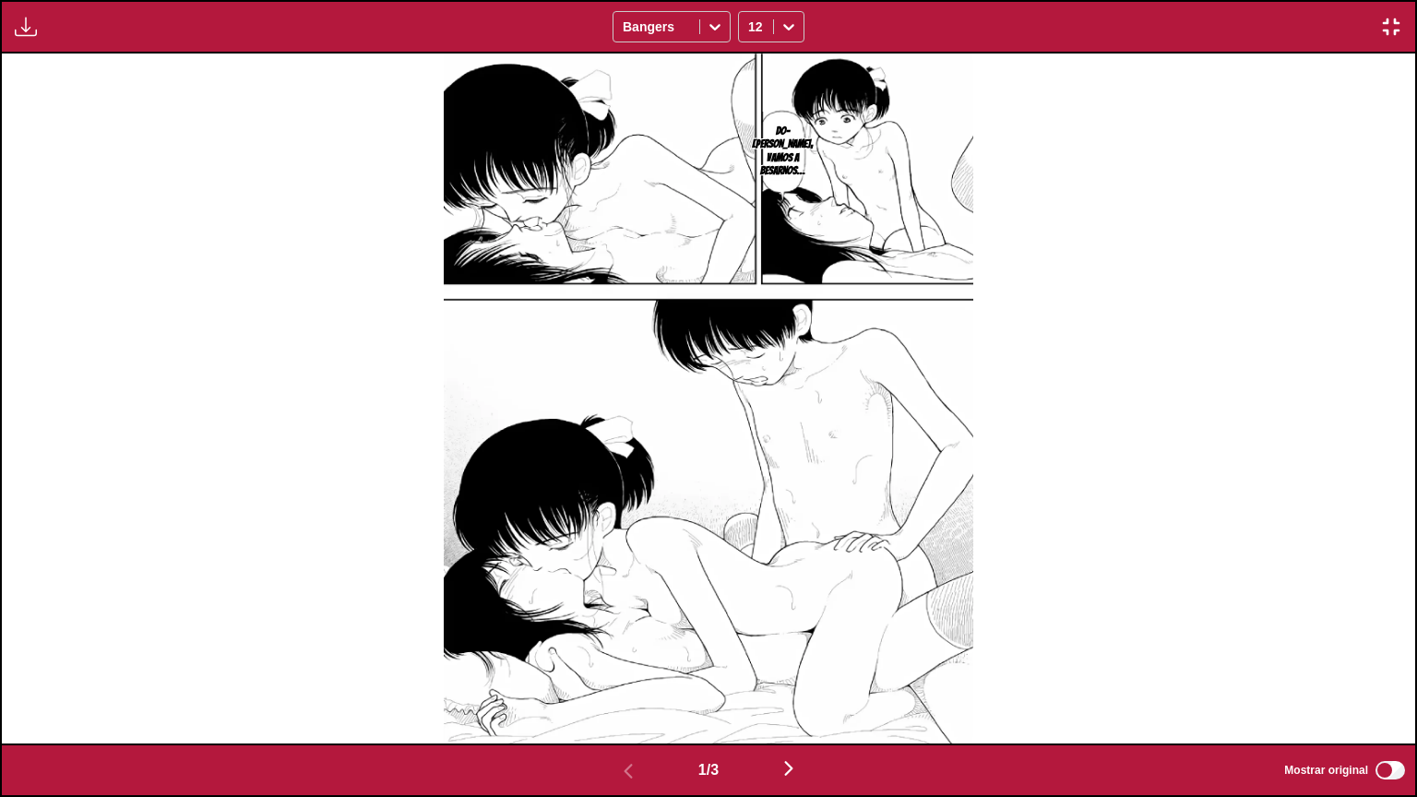
click at [701, 48] on div "Disponible para usuarios premium Bangers 12" at bounding box center [708, 27] width 1417 height 54
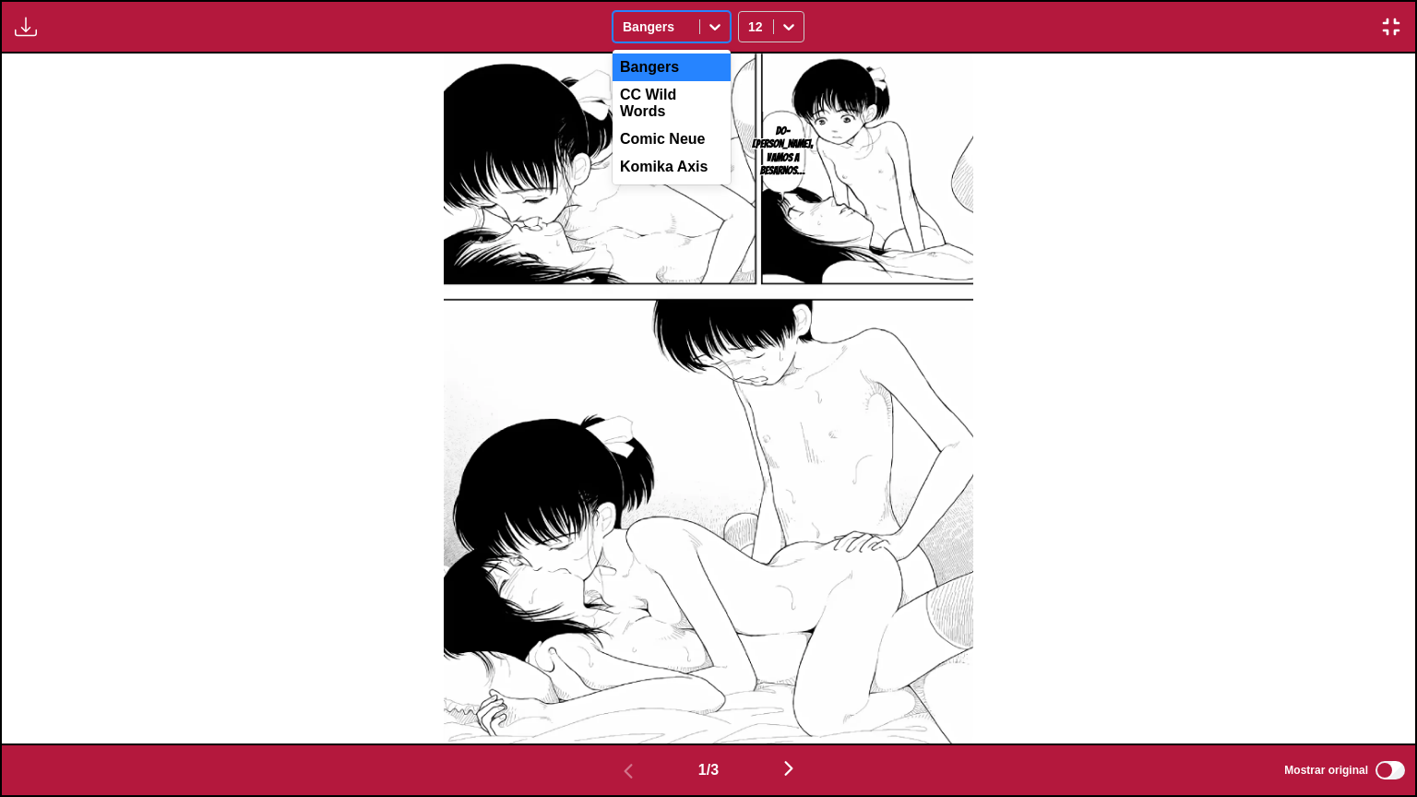
click at [708, 36] on div at bounding box center [715, 27] width 30 height 30
click at [684, 66] on div "Bangers" at bounding box center [672, 68] width 118 height 28
click at [686, 30] on div at bounding box center [656, 27] width 67 height 18
click at [672, 125] on div "Comic Neue" at bounding box center [672, 139] width 118 height 28
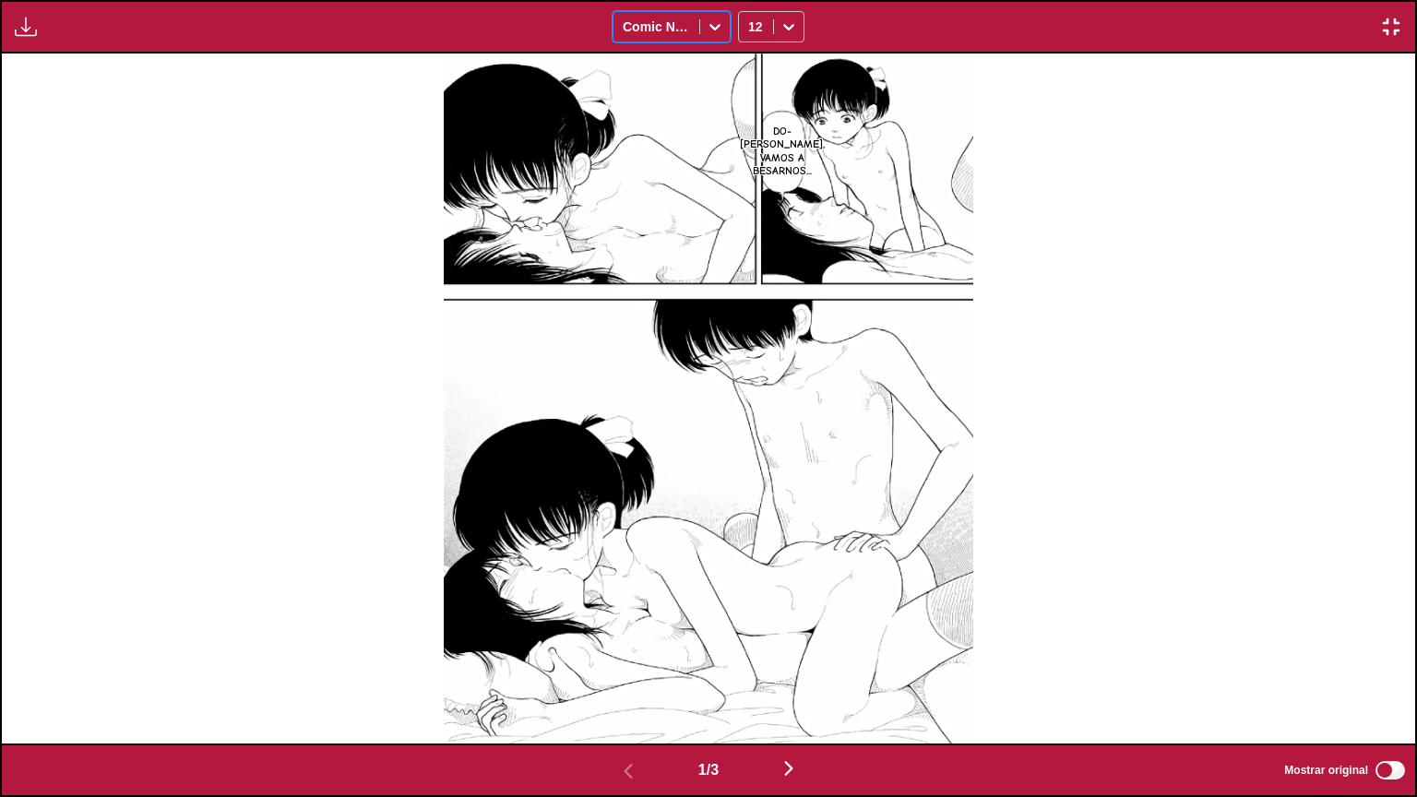
click at [699, 21] on span at bounding box center [699, 26] width 1 height 15
click at [686, 161] on div "Komika Axis" at bounding box center [672, 167] width 118 height 28
click at [701, 9] on div "Disponible para usuarios premium Komika Axis 12" at bounding box center [708, 27] width 1417 height 54
click at [690, 11] on div "Komika Axis" at bounding box center [672, 26] width 118 height 31
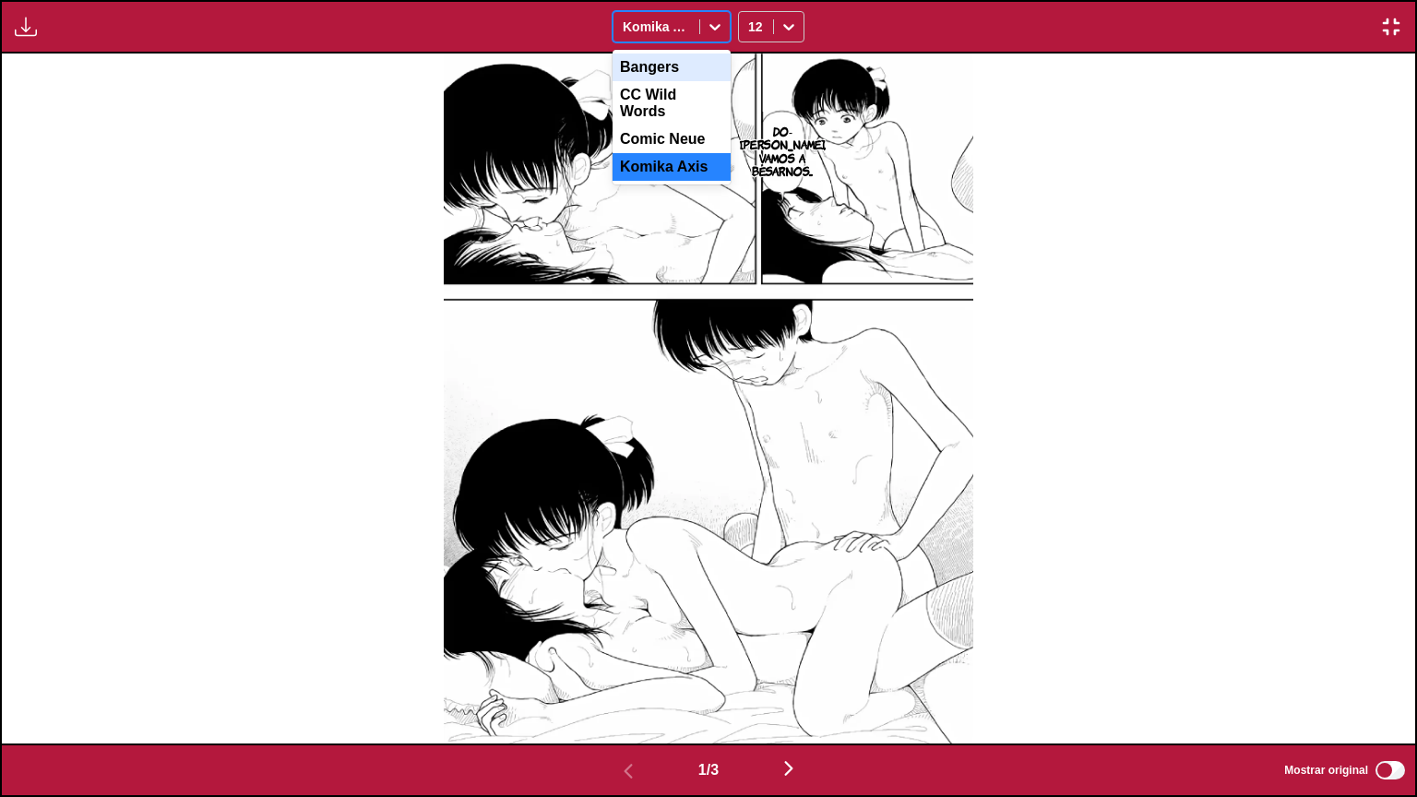
click at [683, 77] on div "Bangers" at bounding box center [672, 68] width 118 height 28
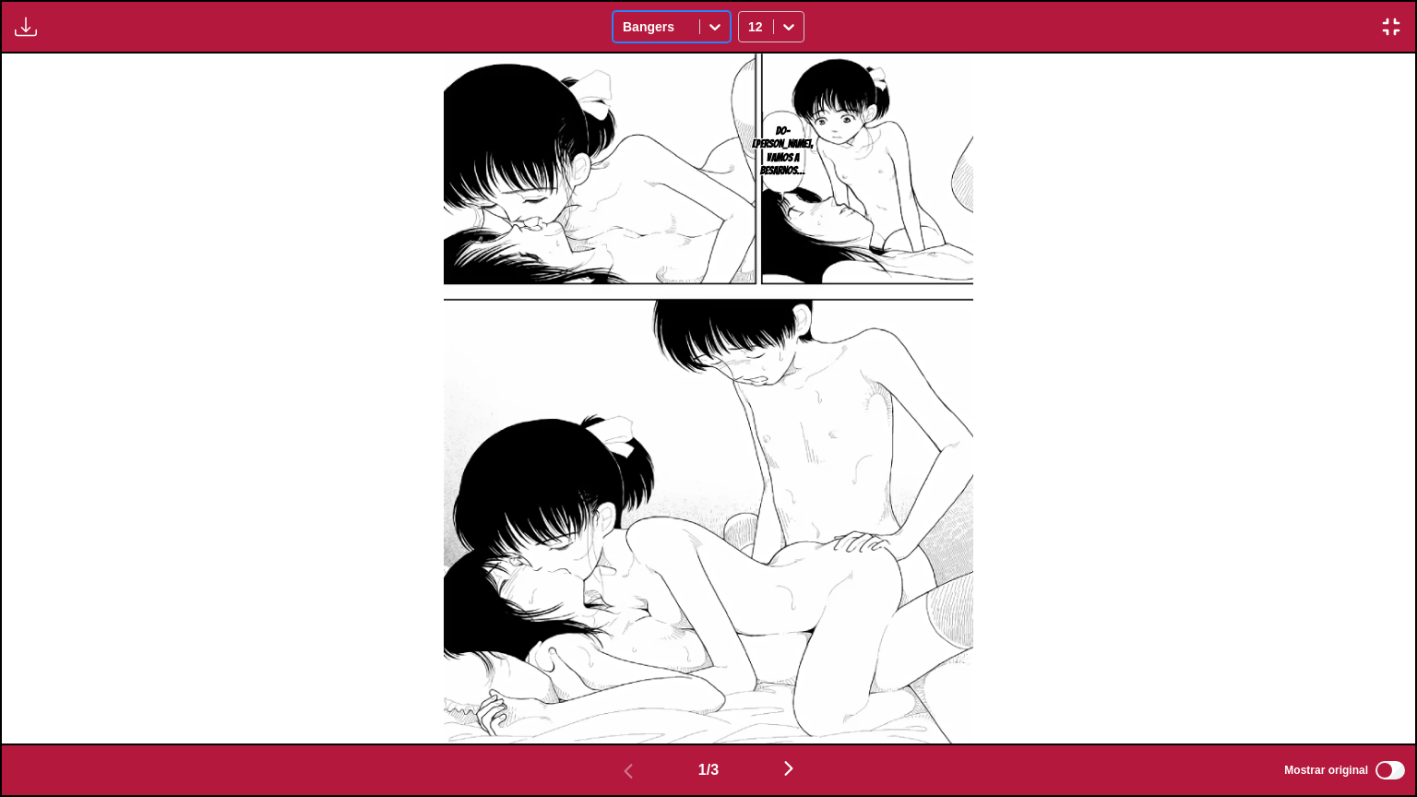
click at [695, 33] on div "Bangers" at bounding box center [656, 27] width 86 height 26
click at [679, 89] on div "CC Wild Words" at bounding box center [672, 103] width 118 height 44
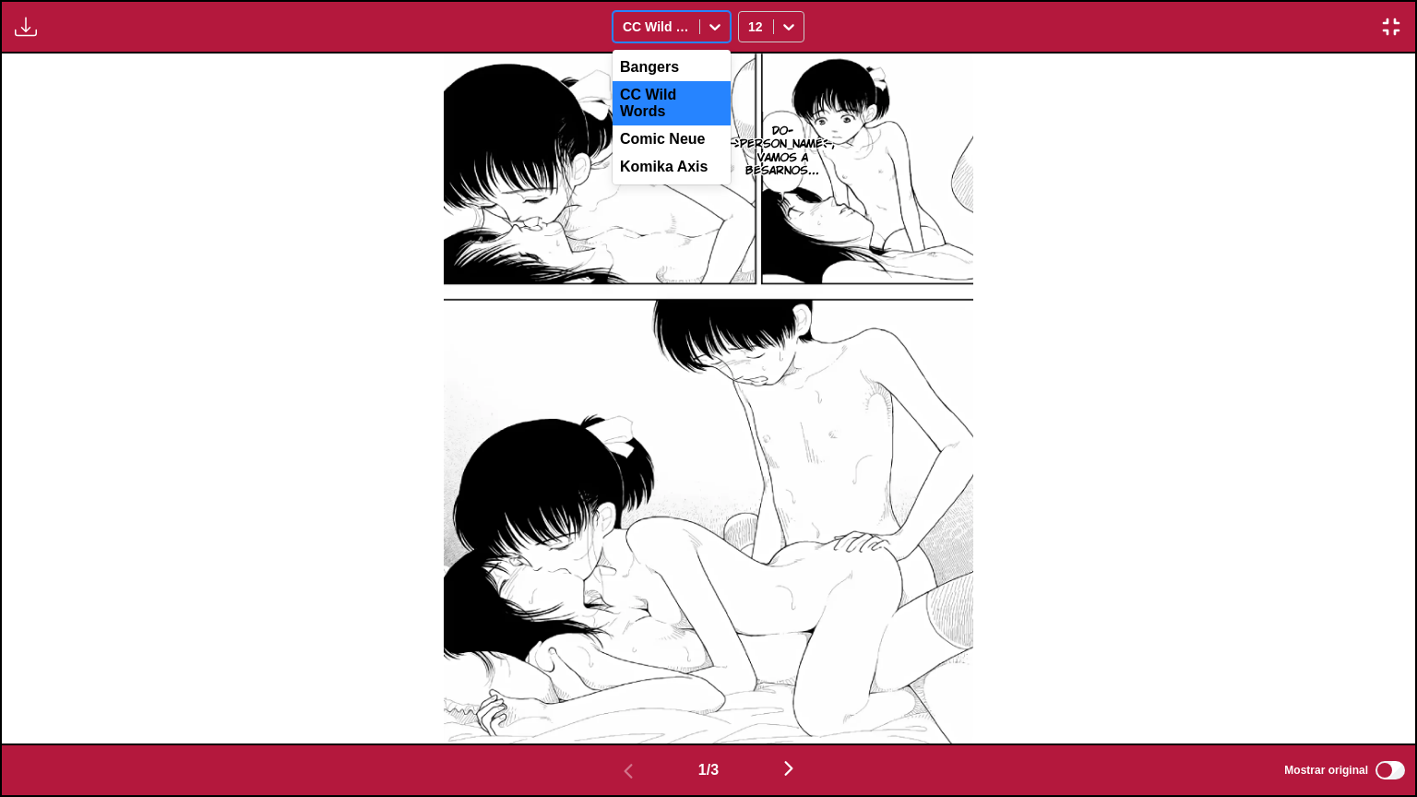
click at [690, 30] on div "CC Wild Words" at bounding box center [656, 27] width 86 height 26
click at [681, 135] on div "Comic Neue" at bounding box center [672, 139] width 118 height 28
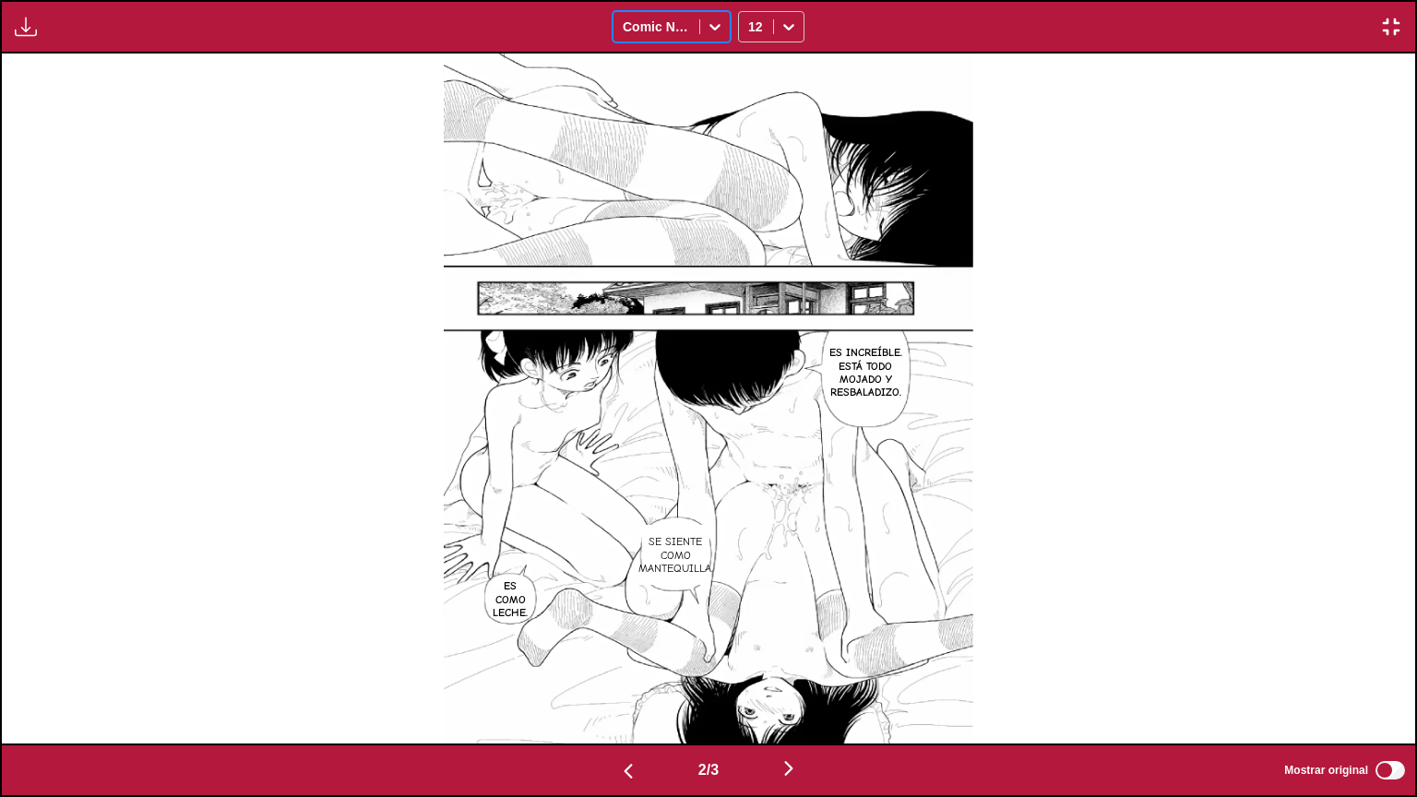
scroll to position [0, 0]
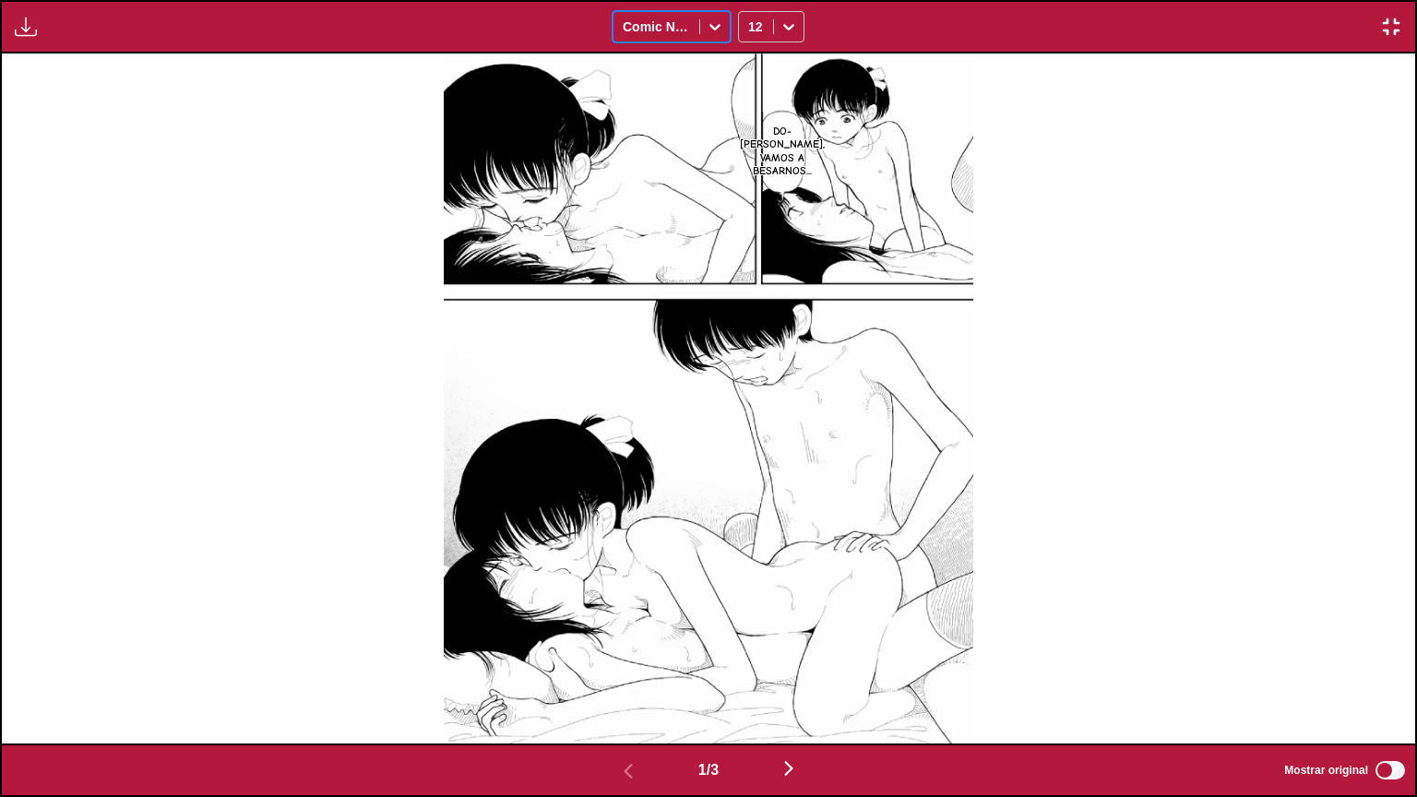
click at [1399, 37] on img "button" at bounding box center [1391, 27] width 22 height 22
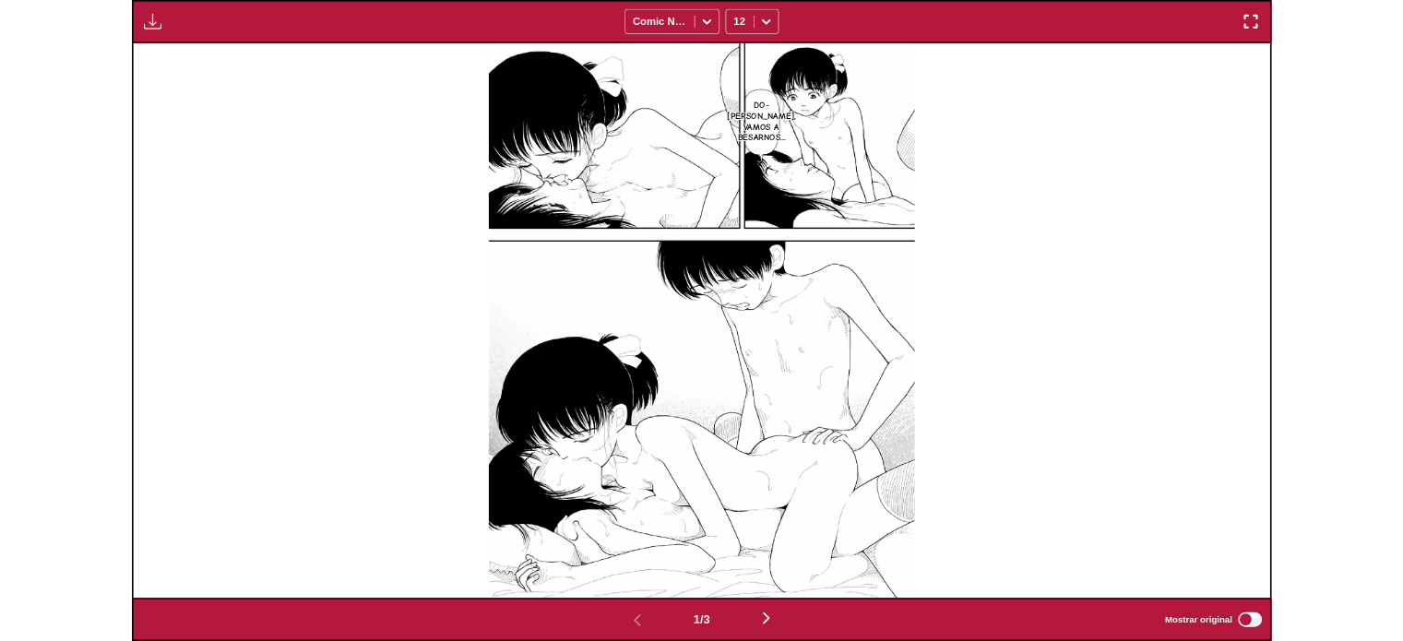
scroll to position [482, 0]
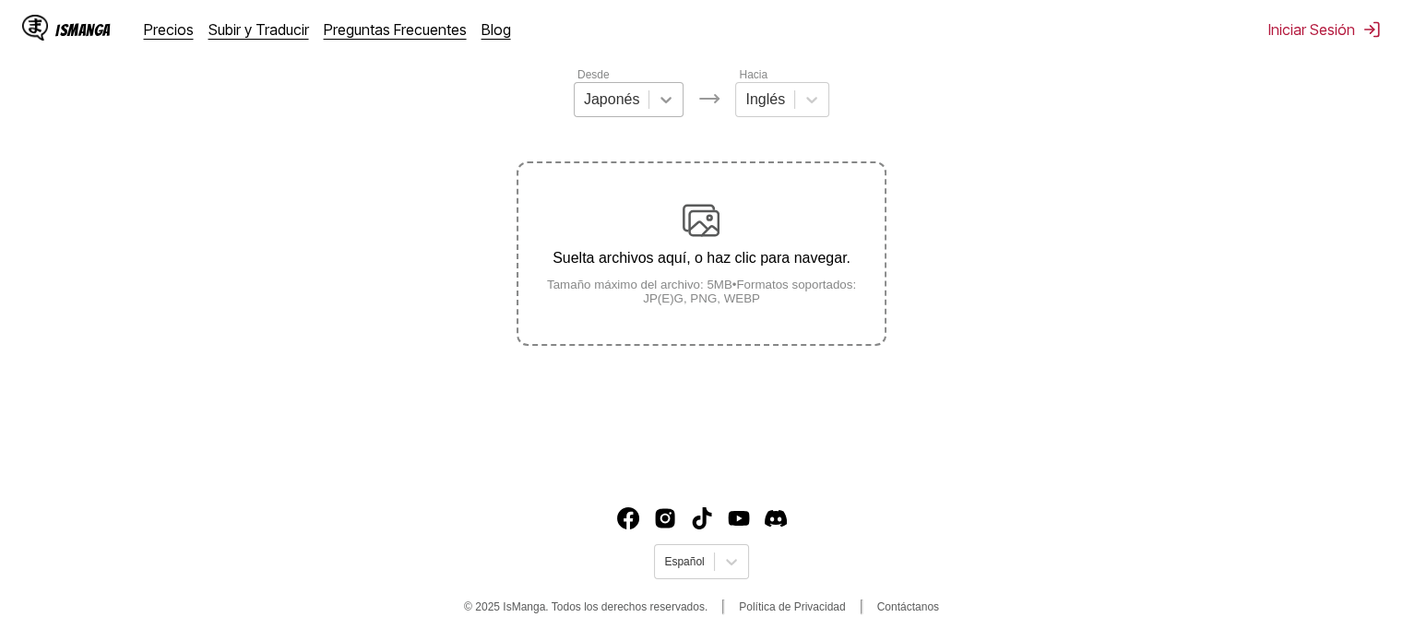
click at [649, 116] on div at bounding box center [665, 99] width 33 height 33
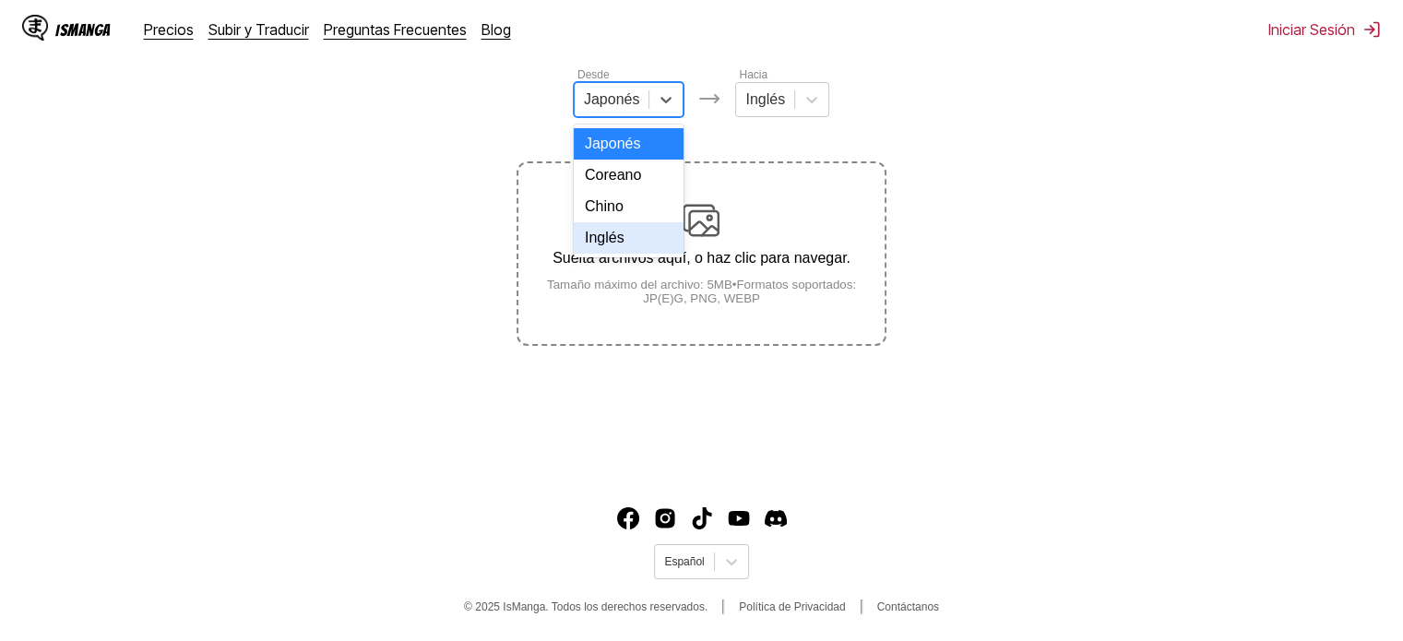
click at [628, 254] on div "Inglés" at bounding box center [629, 237] width 111 height 31
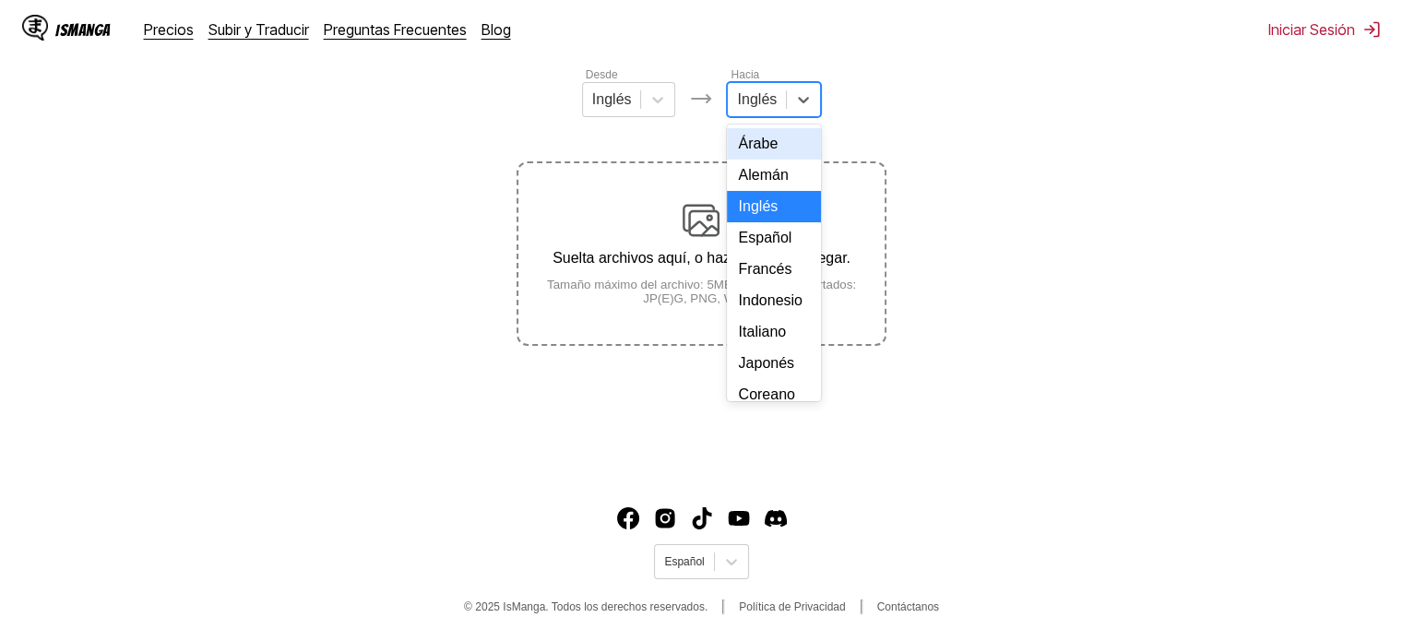
click at [777, 113] on div "Inglés" at bounding box center [757, 100] width 58 height 28
click at [774, 254] on div "Español" at bounding box center [774, 237] width 94 height 31
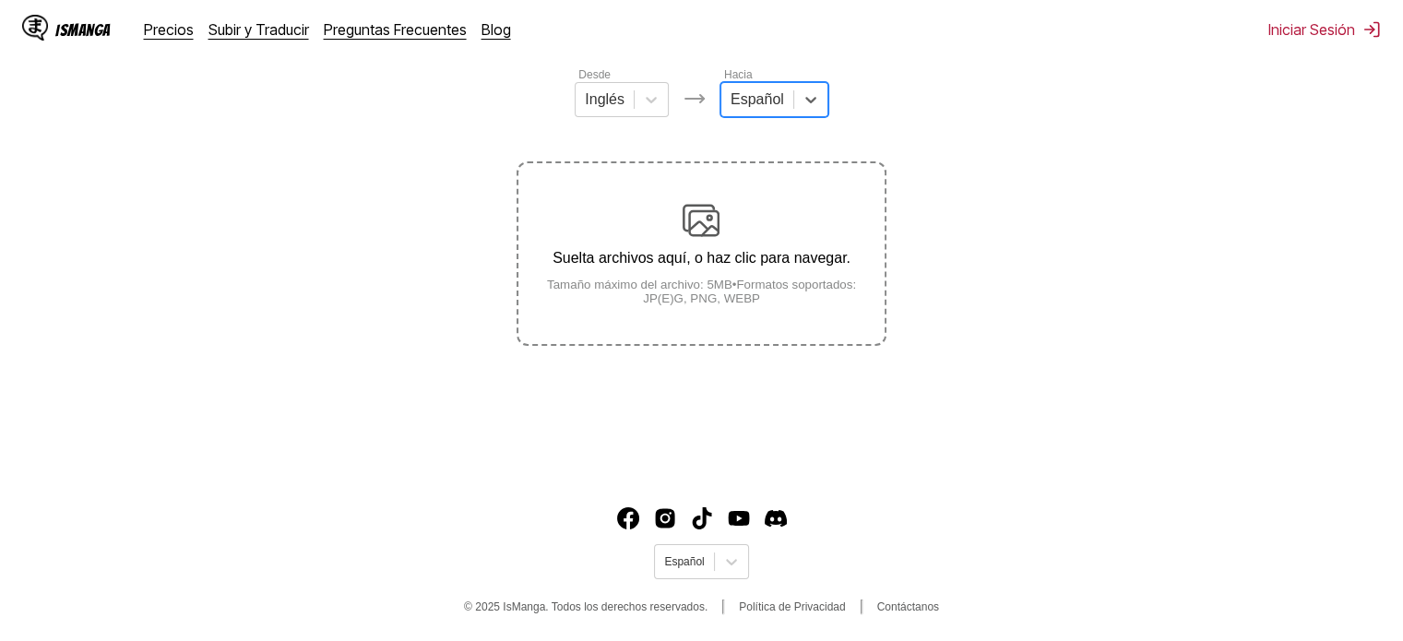
click at [759, 267] on p "Suelta archivos aquí, o haz clic para navegar." at bounding box center [700, 258] width 365 height 17
click at [0, 0] on input "Suelta archivos aquí, o haz clic para navegar. Tamaño máximo del archivo: 5MB •…" at bounding box center [0, 0] width 0 height 0
click at [780, 224] on div "Suelta archivos aquí, o haz clic para navegar. Tamaño máximo del archivo: 5MB •…" at bounding box center [700, 253] width 365 height 103
click at [0, 0] on input "Suelta archivos aquí, o haz clic para navegar. Tamaño máximo del archivo: 5MB •…" at bounding box center [0, 0] width 0 height 0
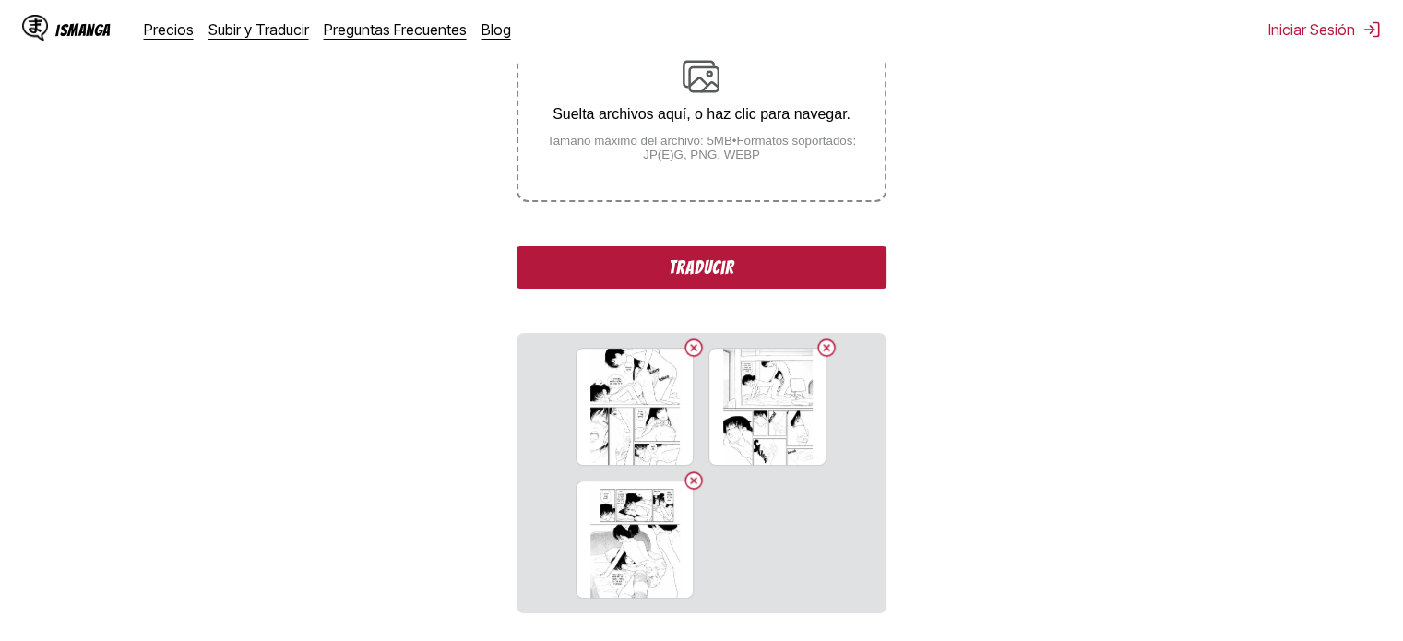
scroll to position [380, 0]
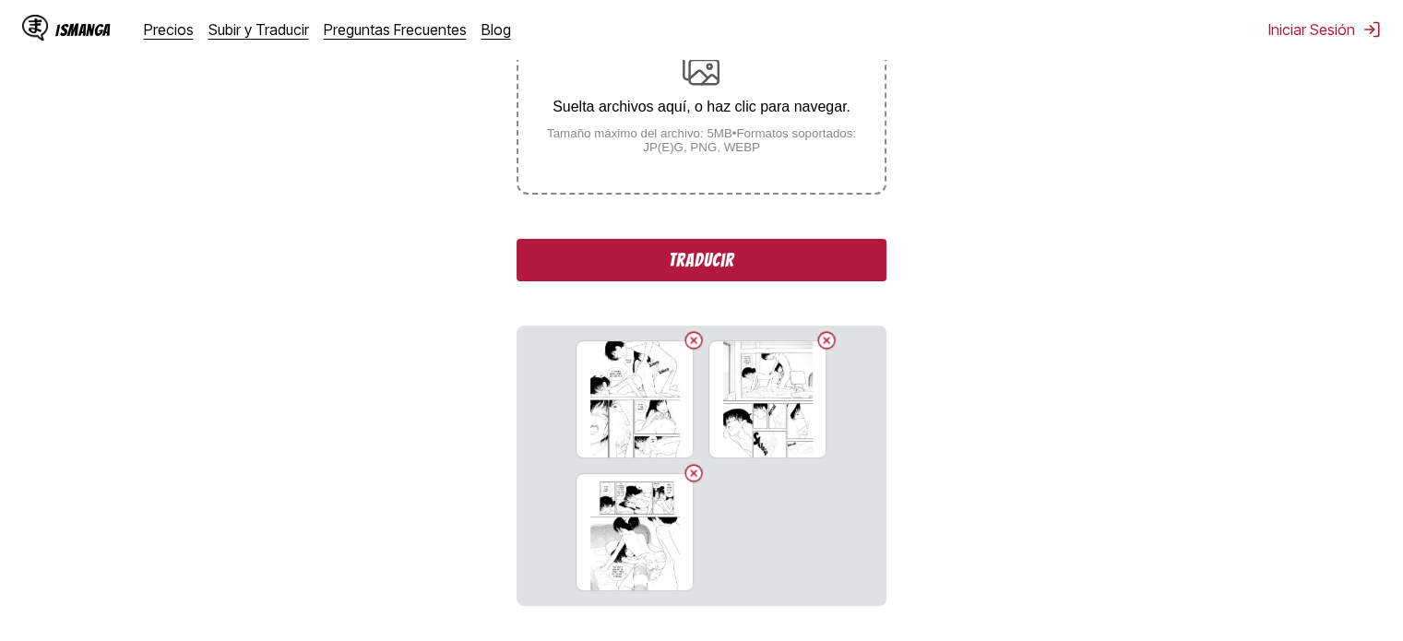
click at [765, 258] on button "Traducir" at bounding box center [701, 260] width 369 height 42
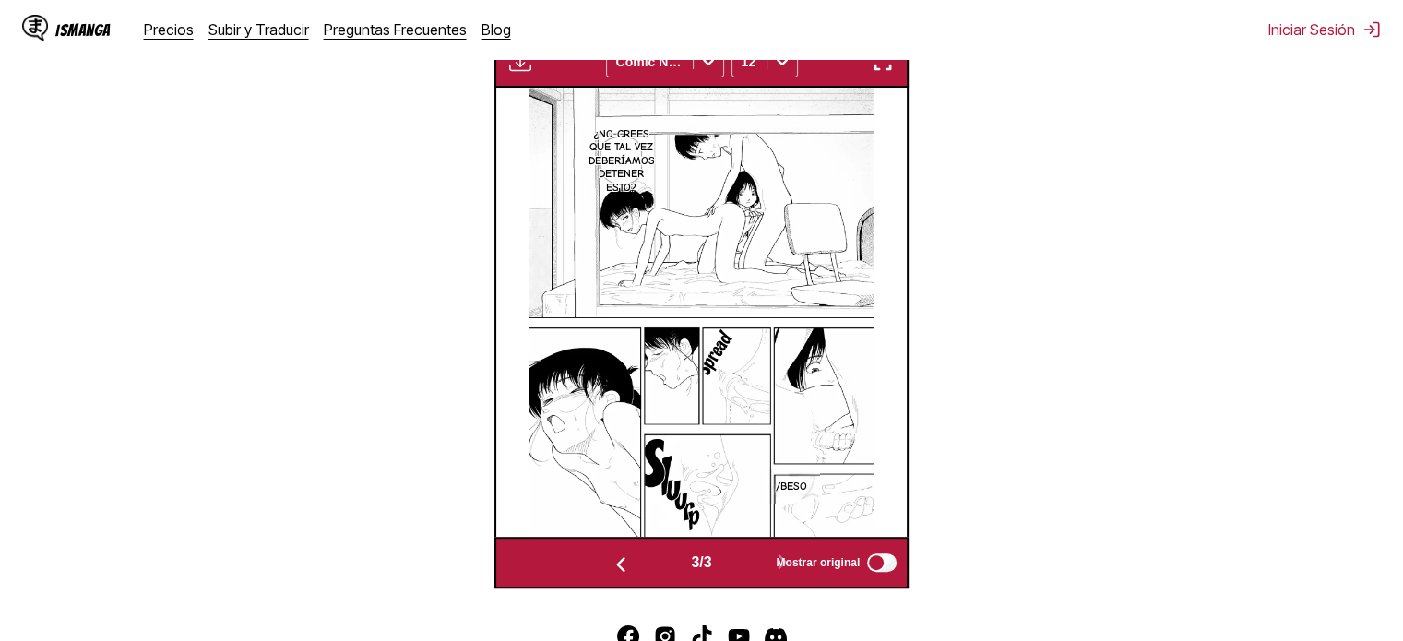
scroll to position [0, 823]
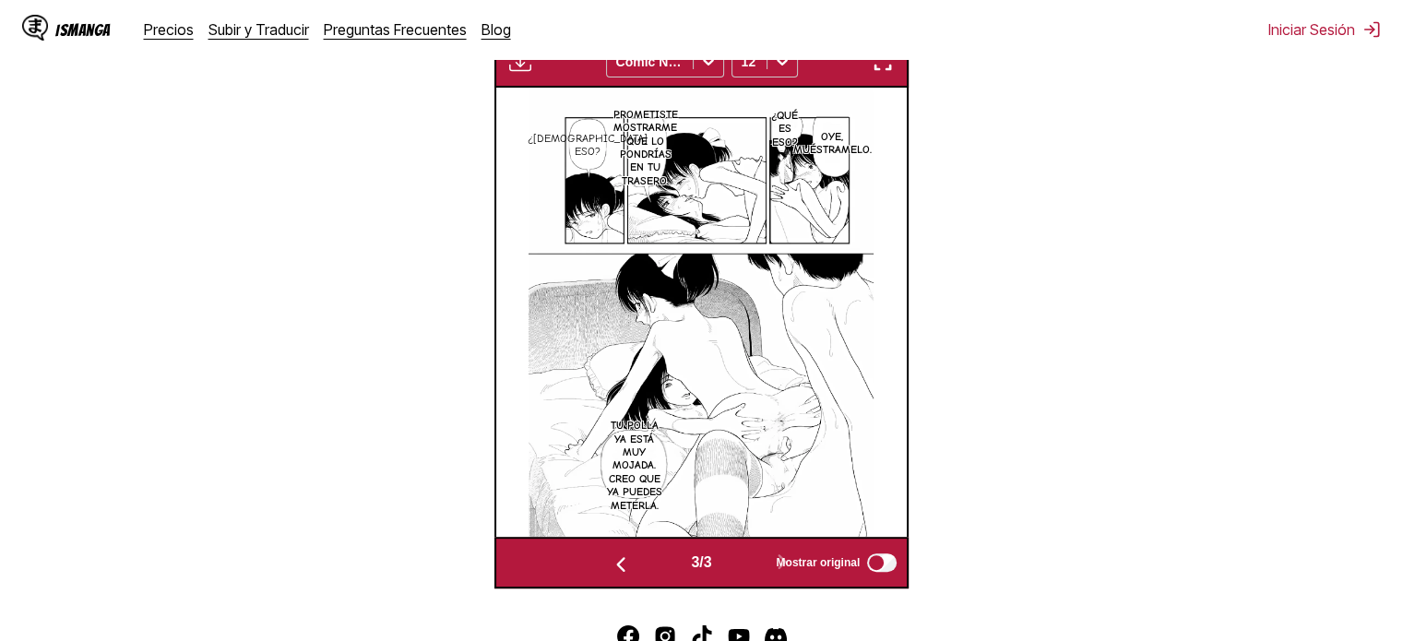
click at [893, 60] on img "button" at bounding box center [883, 62] width 22 height 22
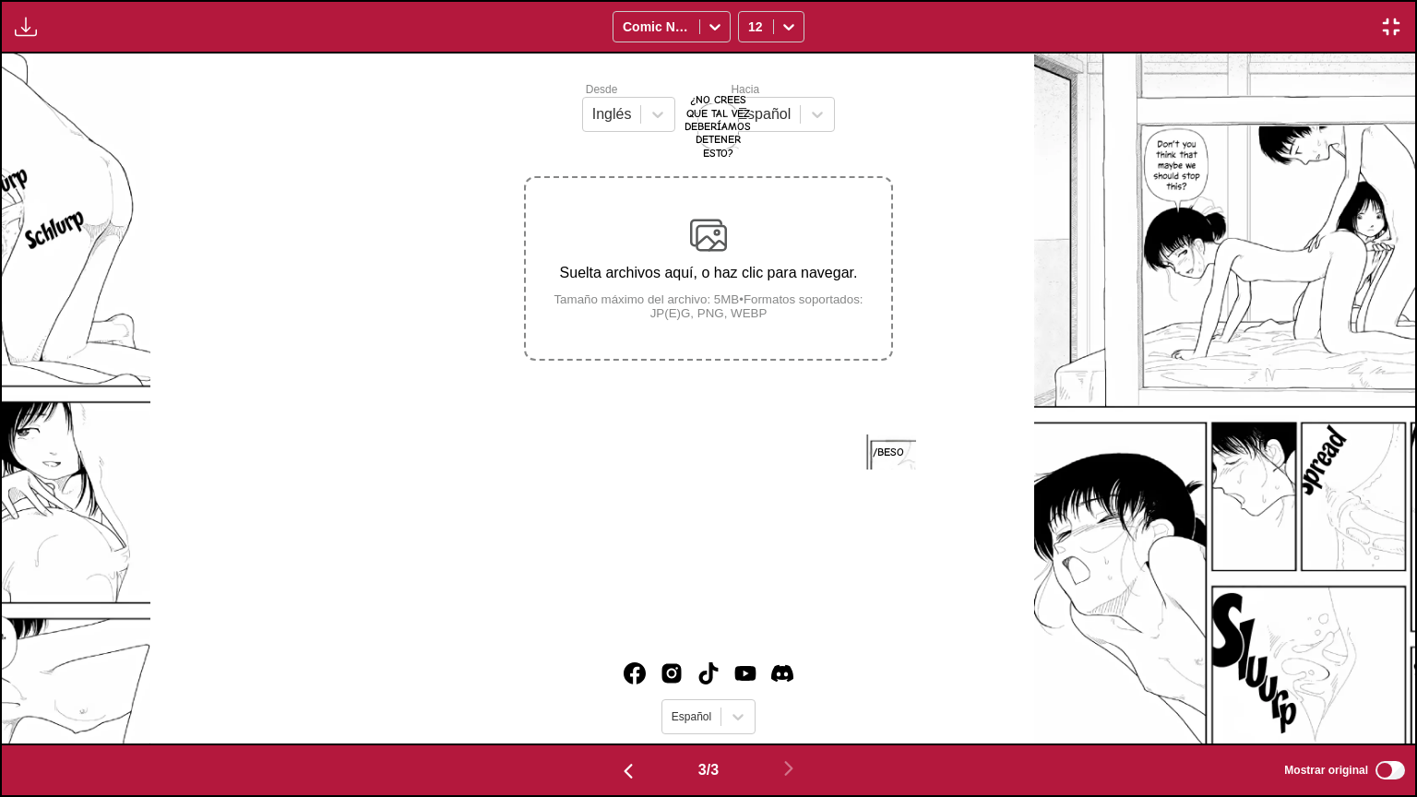
scroll to position [0, 2827]
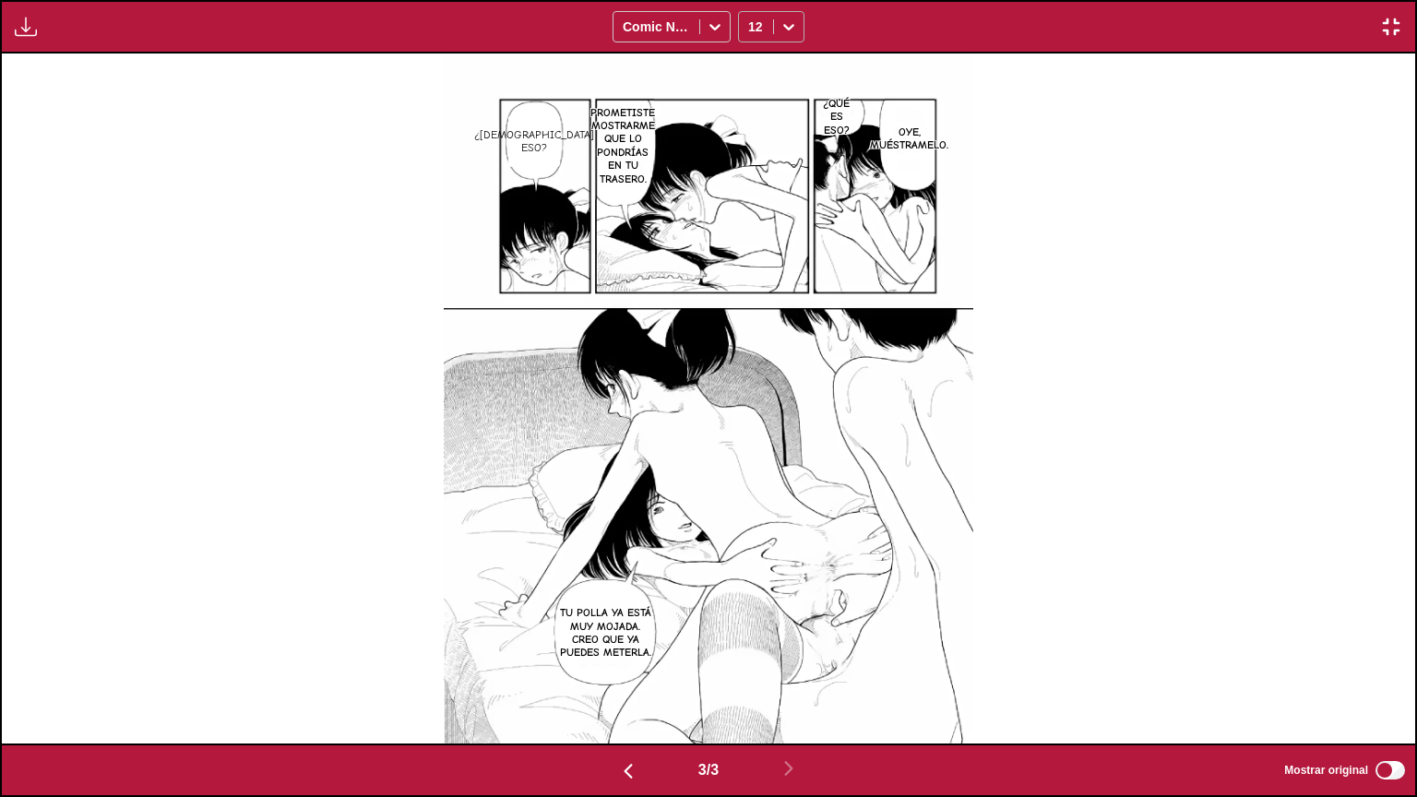
click at [780, 25] on icon at bounding box center [789, 27] width 18 height 18
click at [778, 131] on div "10" at bounding box center [771, 123] width 66 height 28
click at [783, 18] on icon at bounding box center [789, 27] width 18 height 18
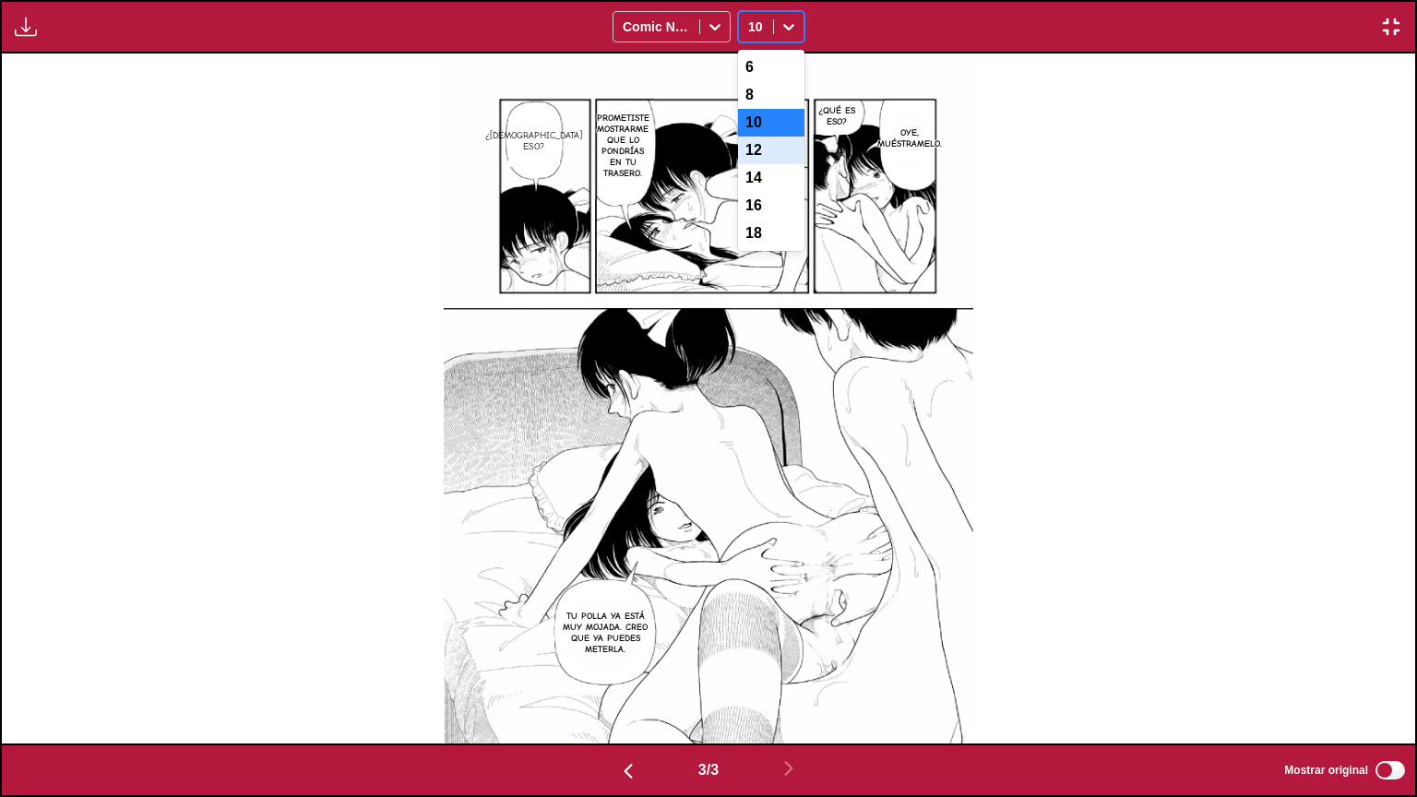
click at [781, 152] on div "12" at bounding box center [771, 151] width 66 height 28
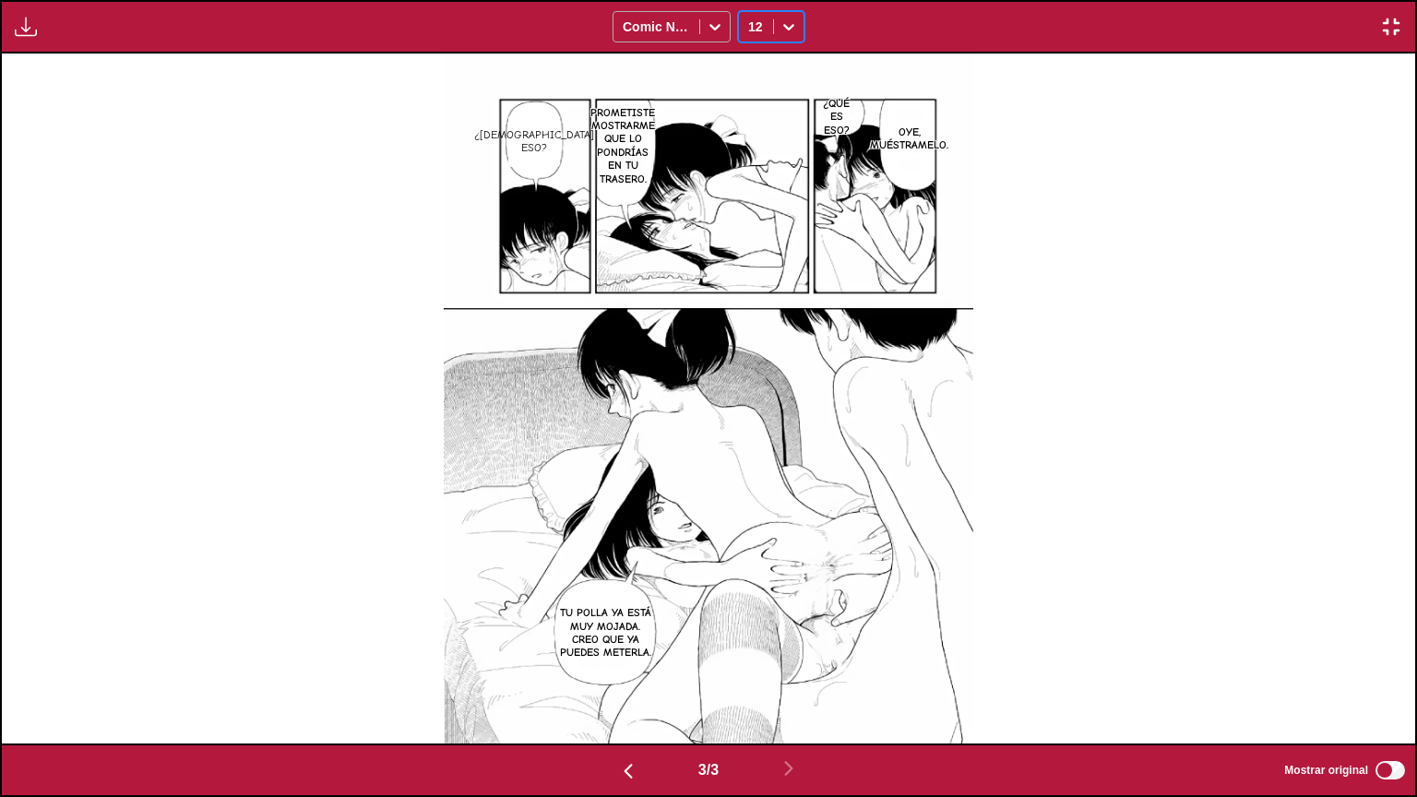
click at [686, 32] on div at bounding box center [656, 27] width 67 height 18
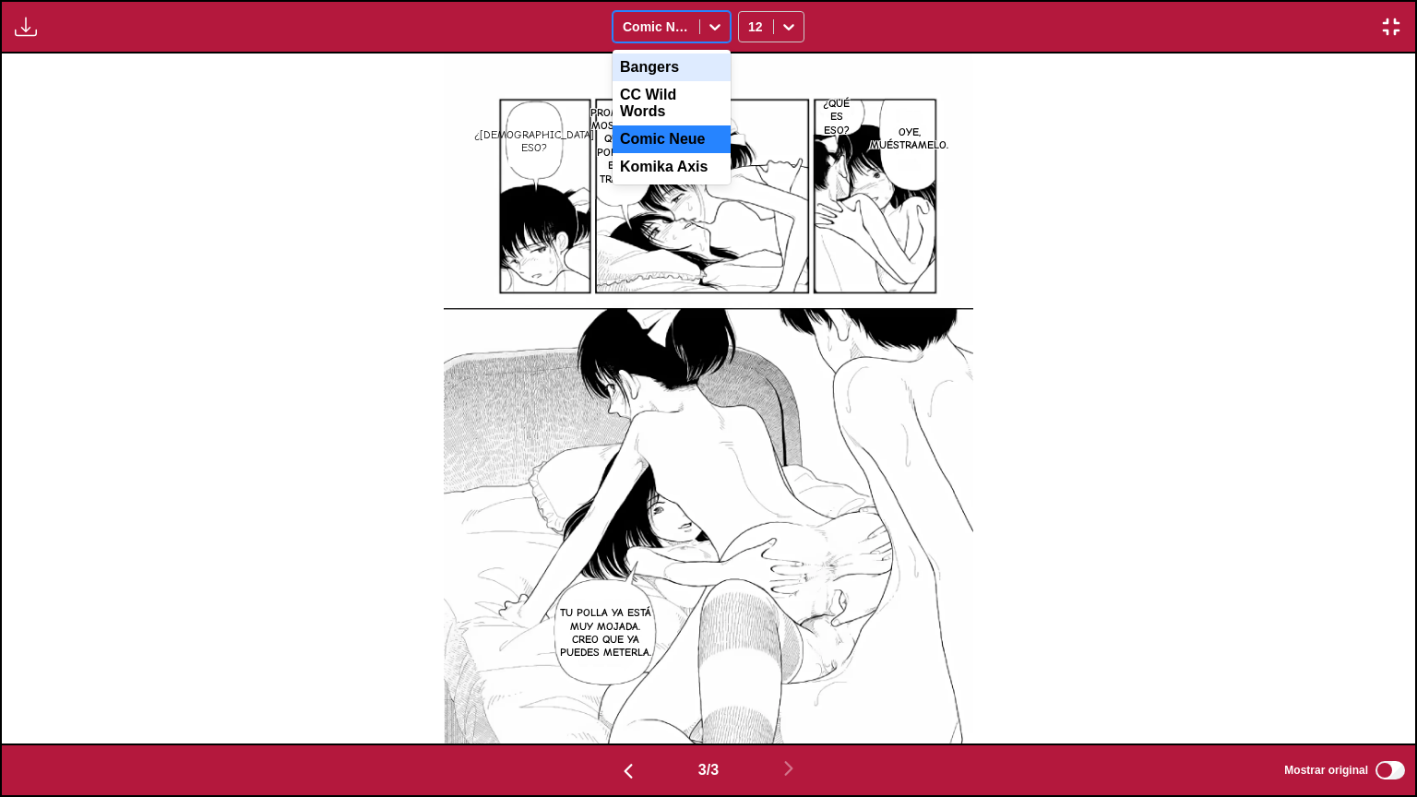
click at [697, 72] on div "Bangers" at bounding box center [672, 68] width 118 height 28
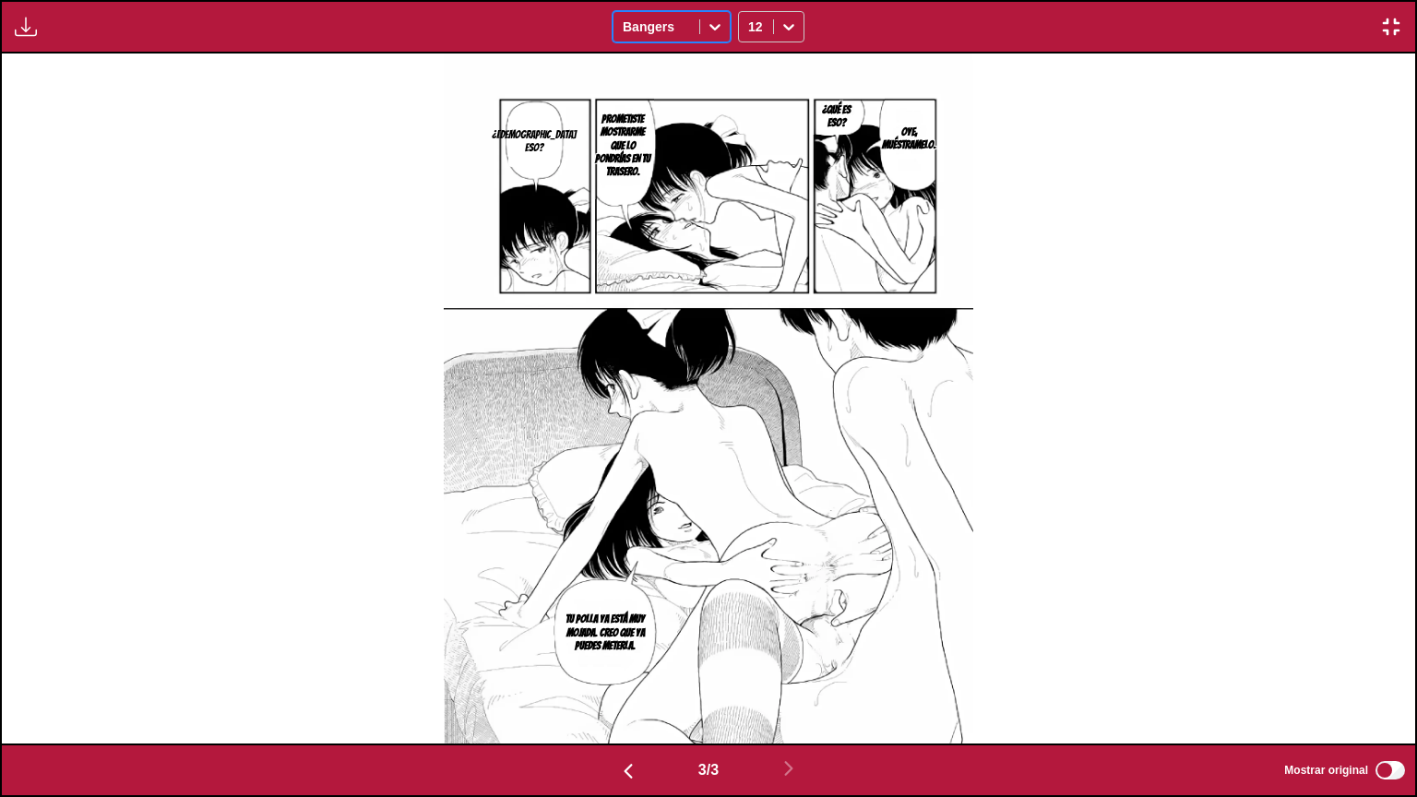
click at [700, 25] on div at bounding box center [715, 27] width 30 height 30
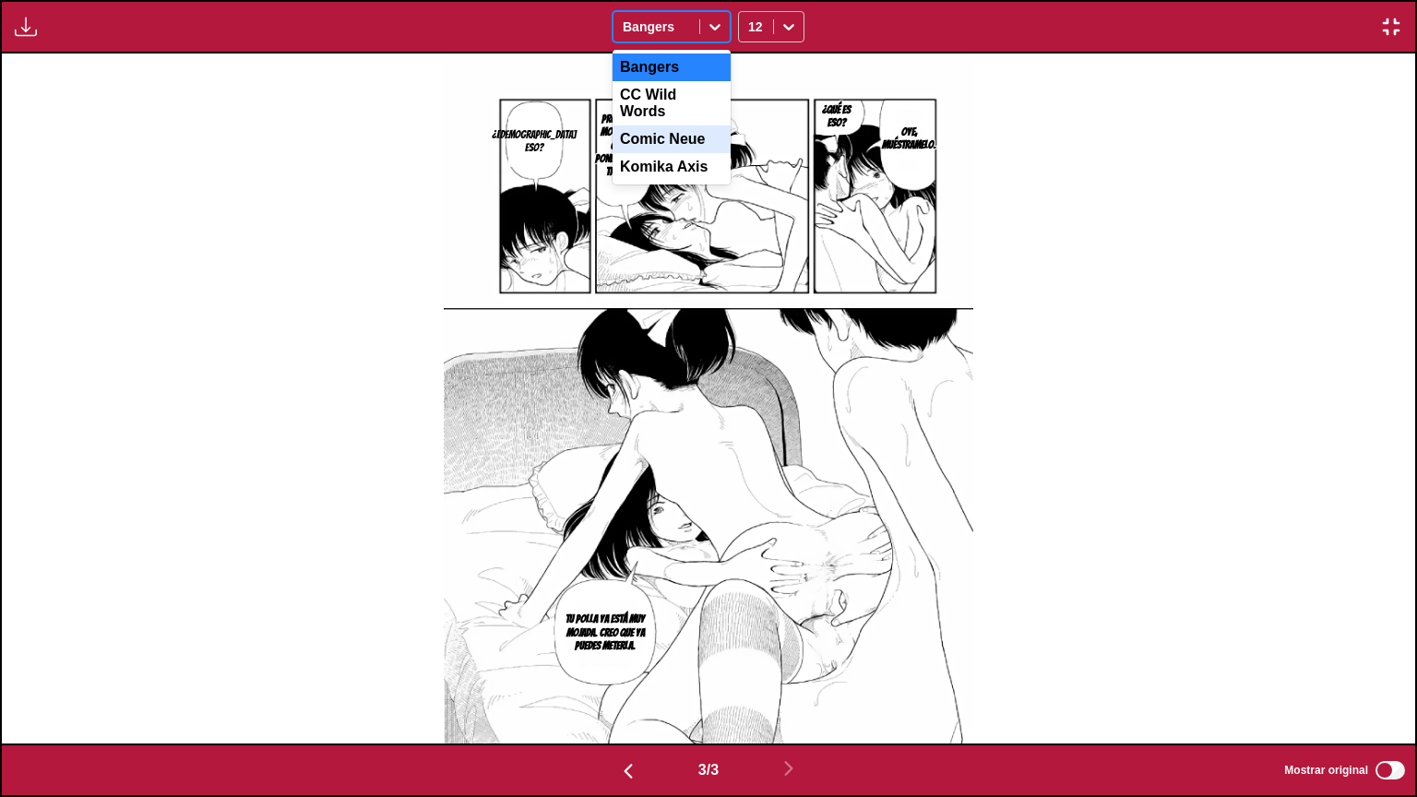
click at [695, 137] on div "Comic Neue" at bounding box center [672, 139] width 118 height 28
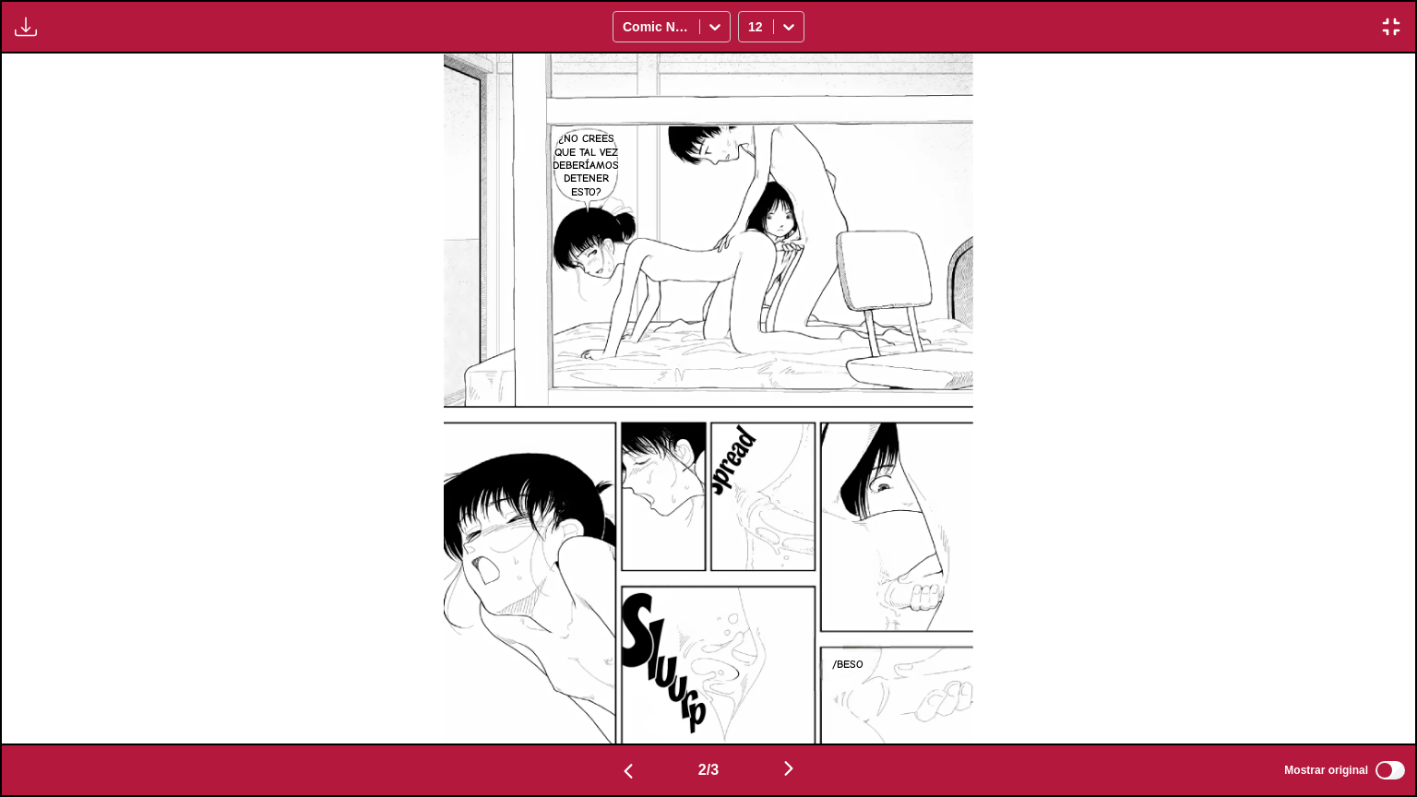
scroll to position [0, 0]
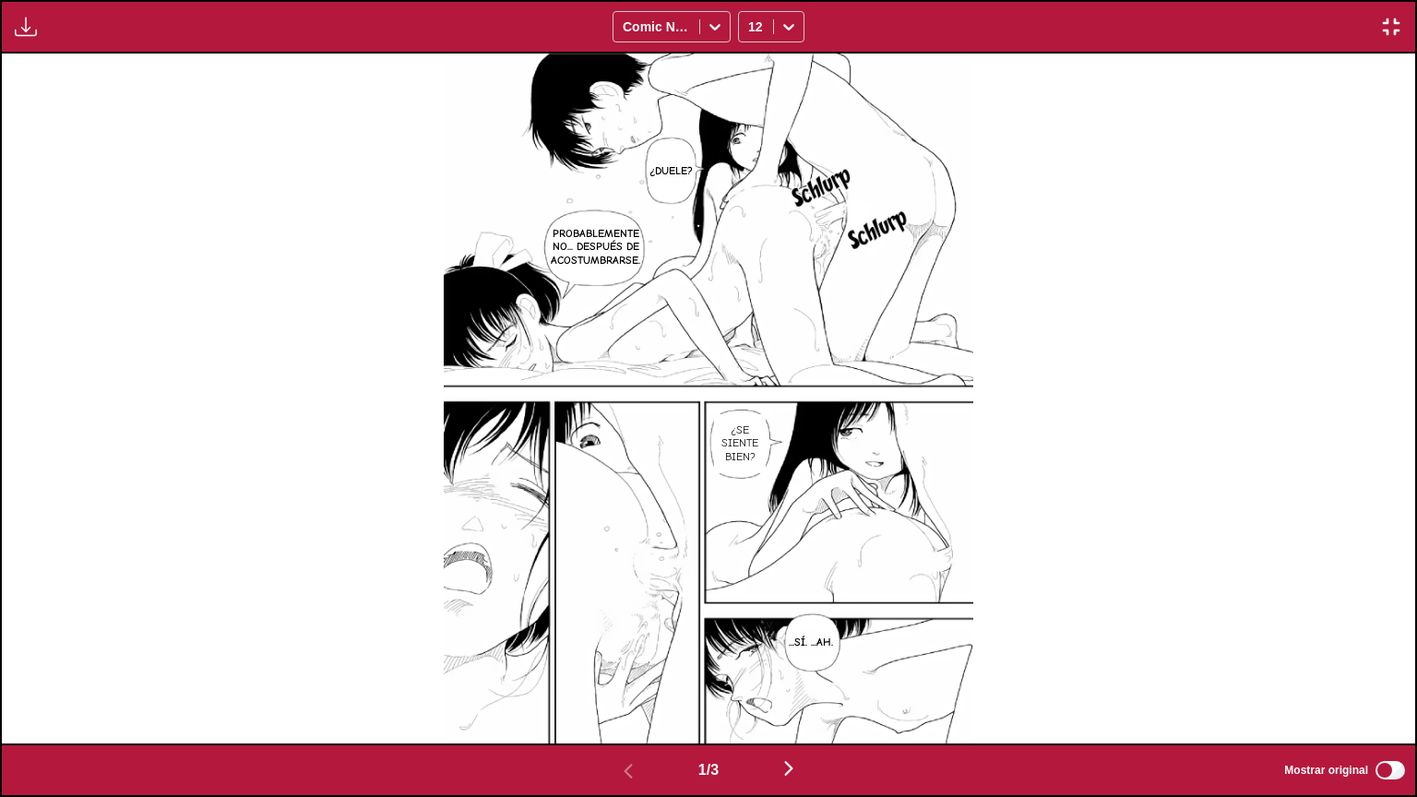
click at [1387, 13] on div "Disponible para usuarios premium Comic Neue 12" at bounding box center [708, 27] width 1417 height 54
click at [1385, 21] on img "button" at bounding box center [1391, 27] width 22 height 22
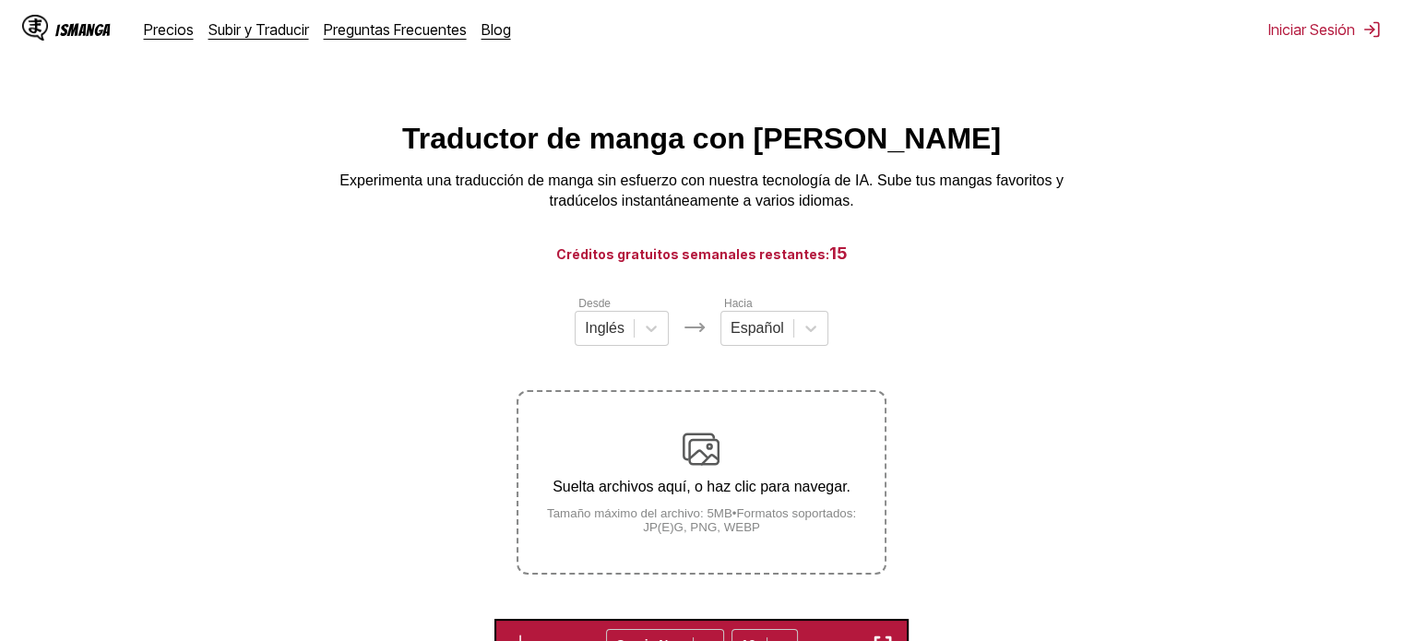
click at [792, 505] on div "Suelta archivos aquí, o haz clic para navegar. Tamaño máximo del archivo: 5MB •…" at bounding box center [700, 482] width 365 height 103
click at [0, 0] on input "Suelta archivos aquí, o haz clic para navegar. Tamaño máximo del archivo: 5MB •…" at bounding box center [0, 0] width 0 height 0
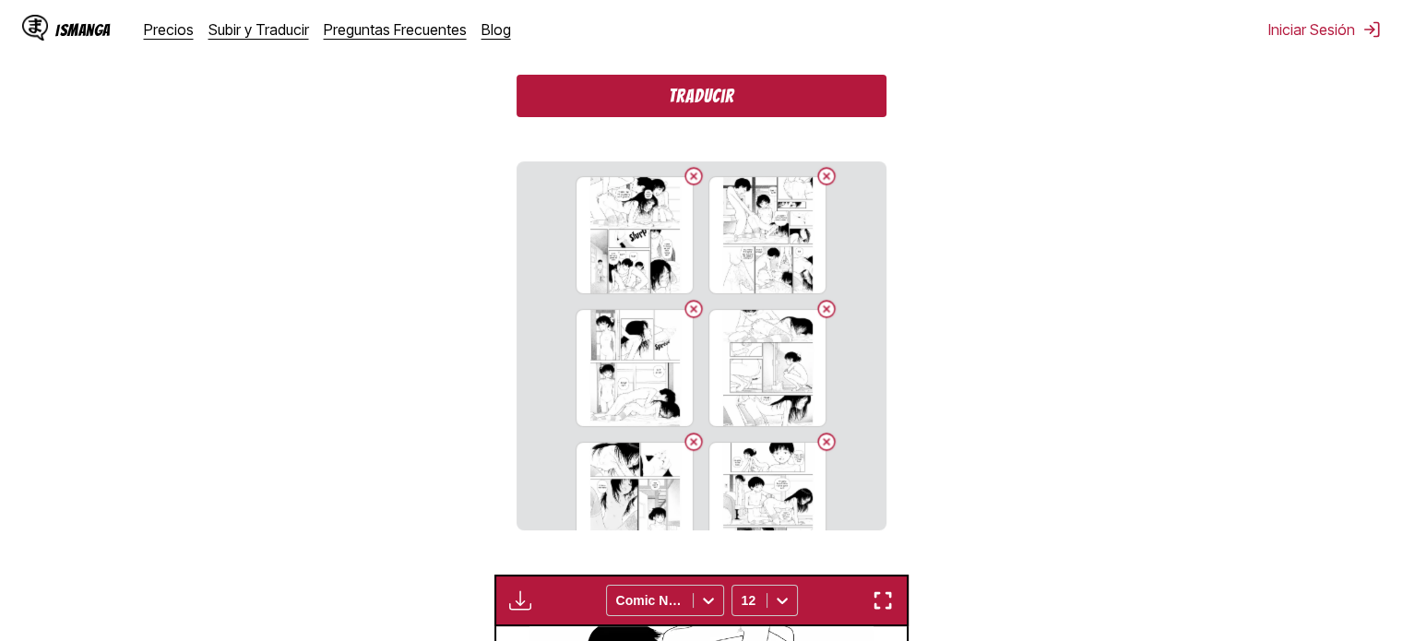
scroll to position [543, 0]
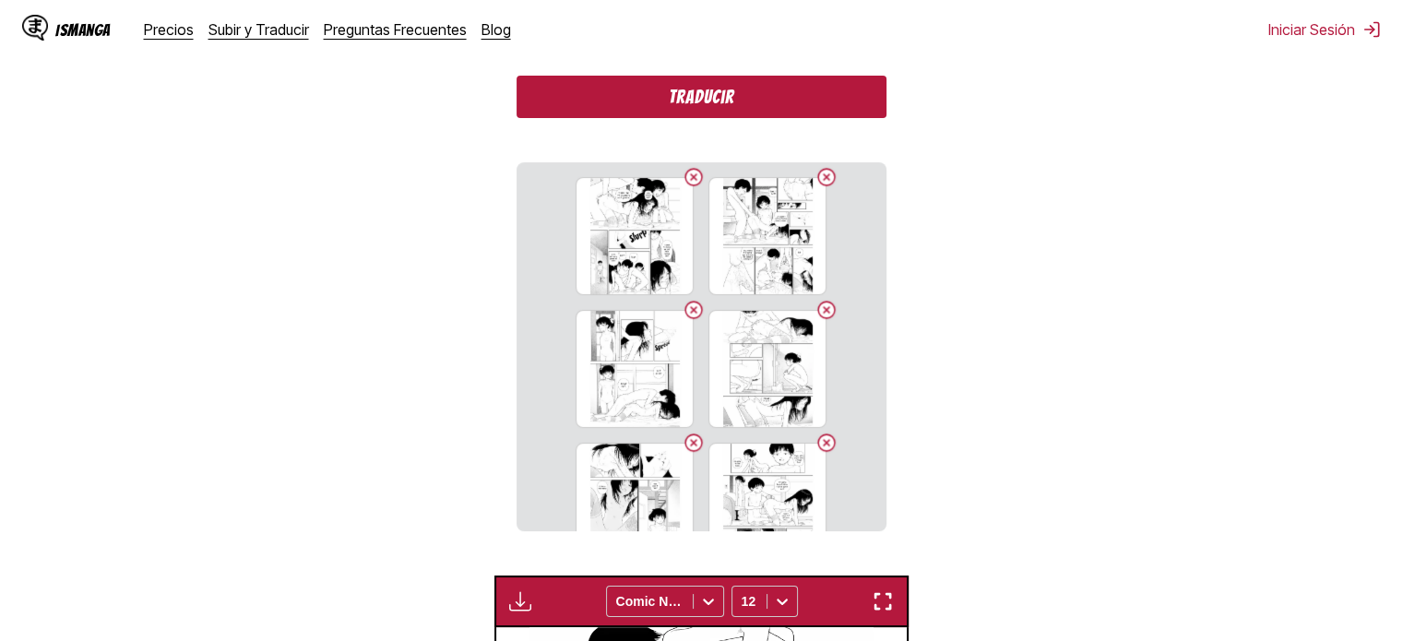
click at [554, 93] on button "Traducir" at bounding box center [701, 97] width 369 height 42
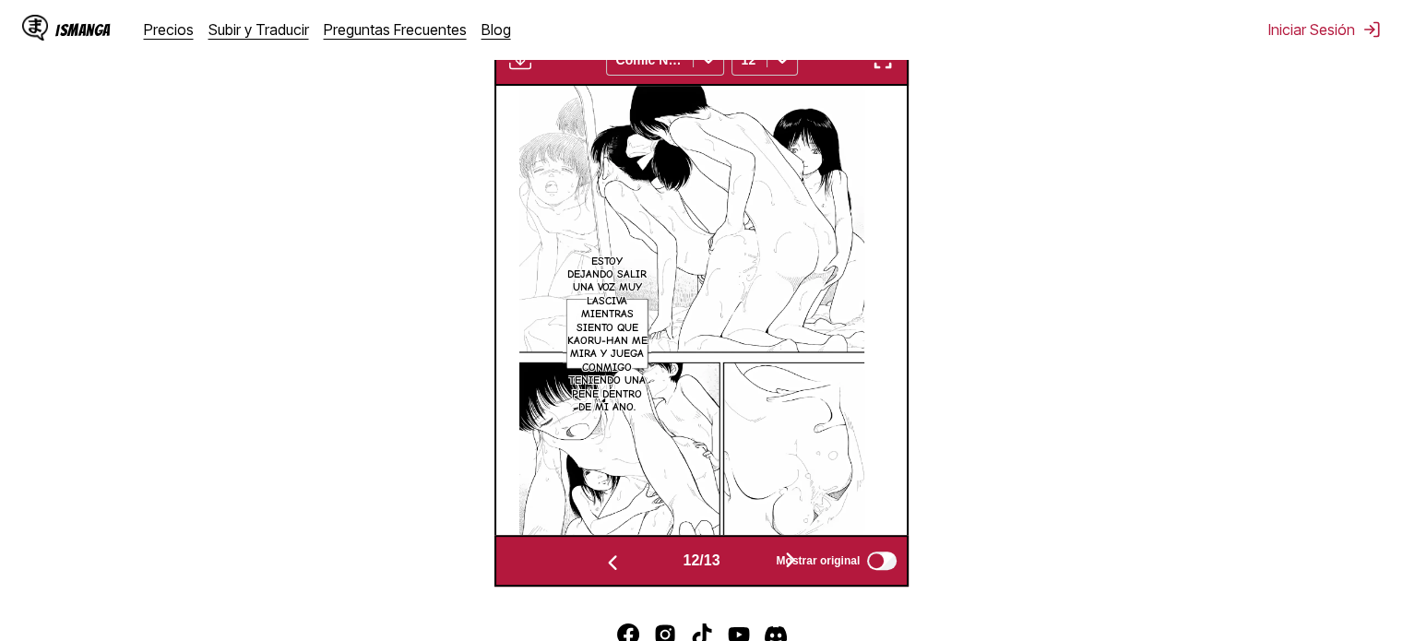
scroll to position [0, 4939]
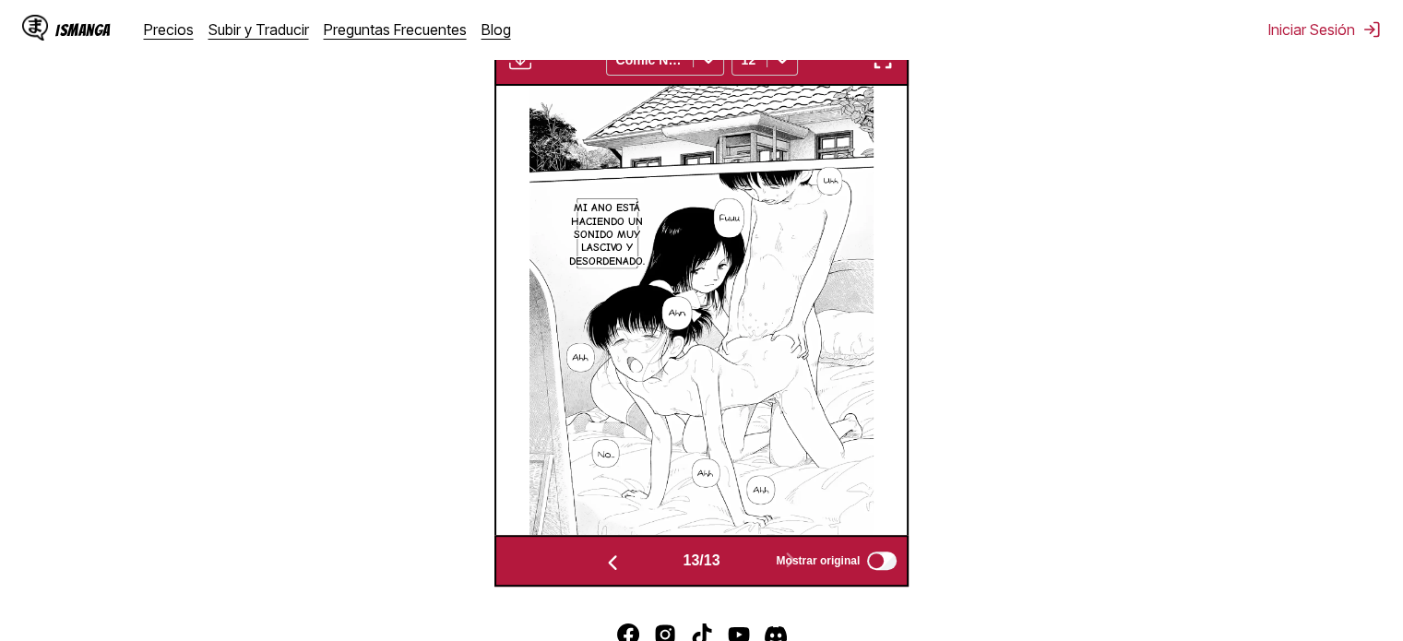
click at [698, 326] on img at bounding box center [702, 310] width 345 height 449
click at [898, 68] on button "button" at bounding box center [882, 60] width 33 height 24
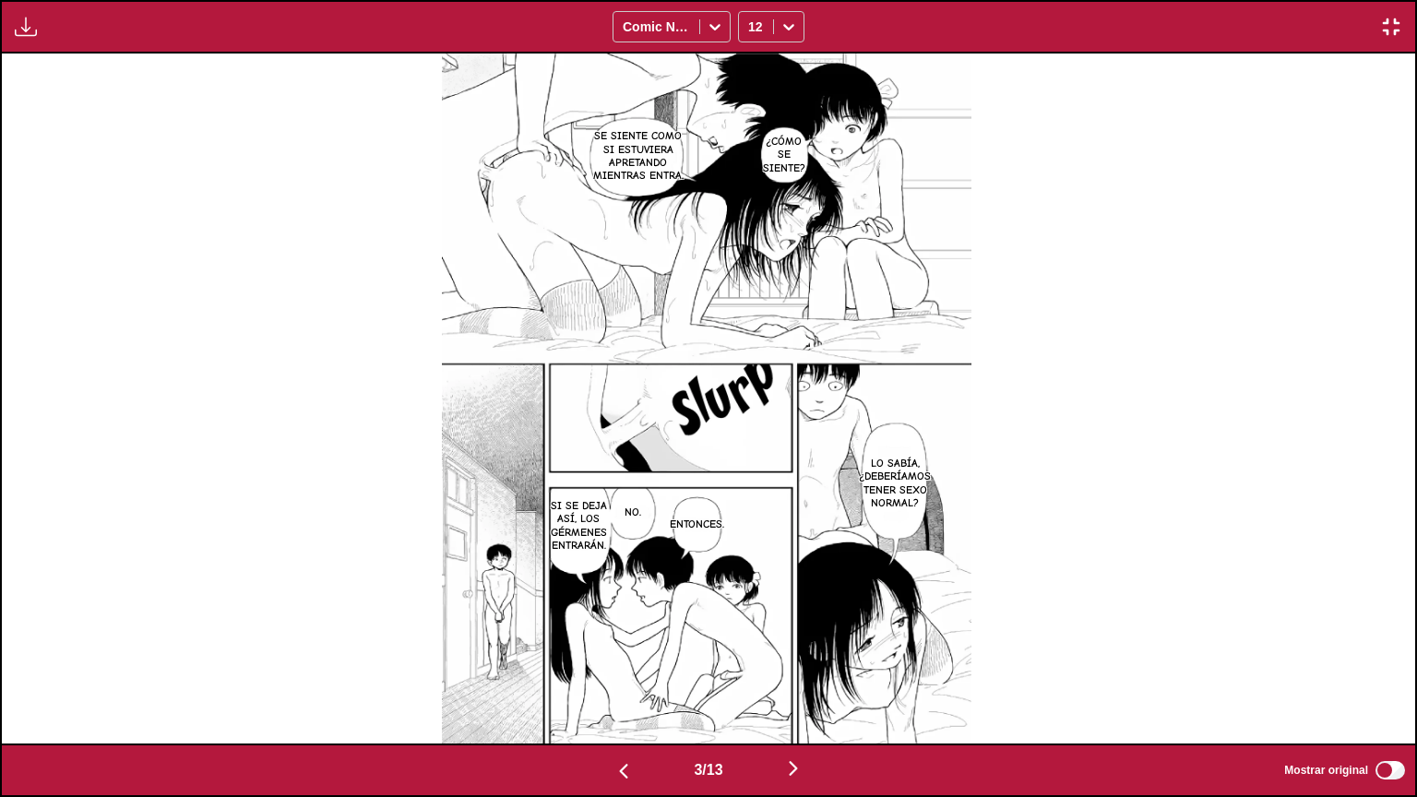
scroll to position [0, 2827]
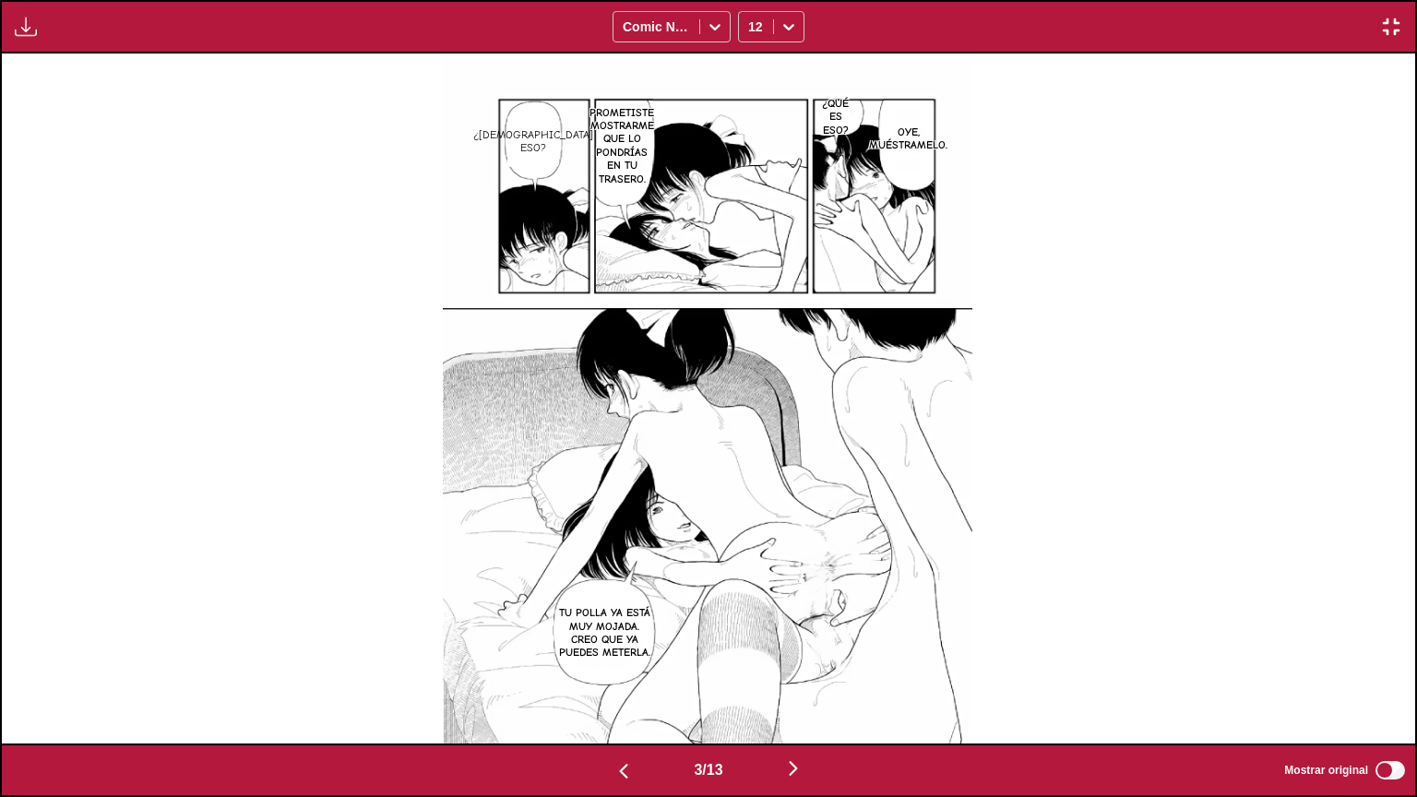
click at [1391, 44] on div "Disponible para usuarios premium Comic Neue 12" at bounding box center [708, 27] width 1417 height 54
click at [1389, 22] on img "button" at bounding box center [1391, 27] width 22 height 22
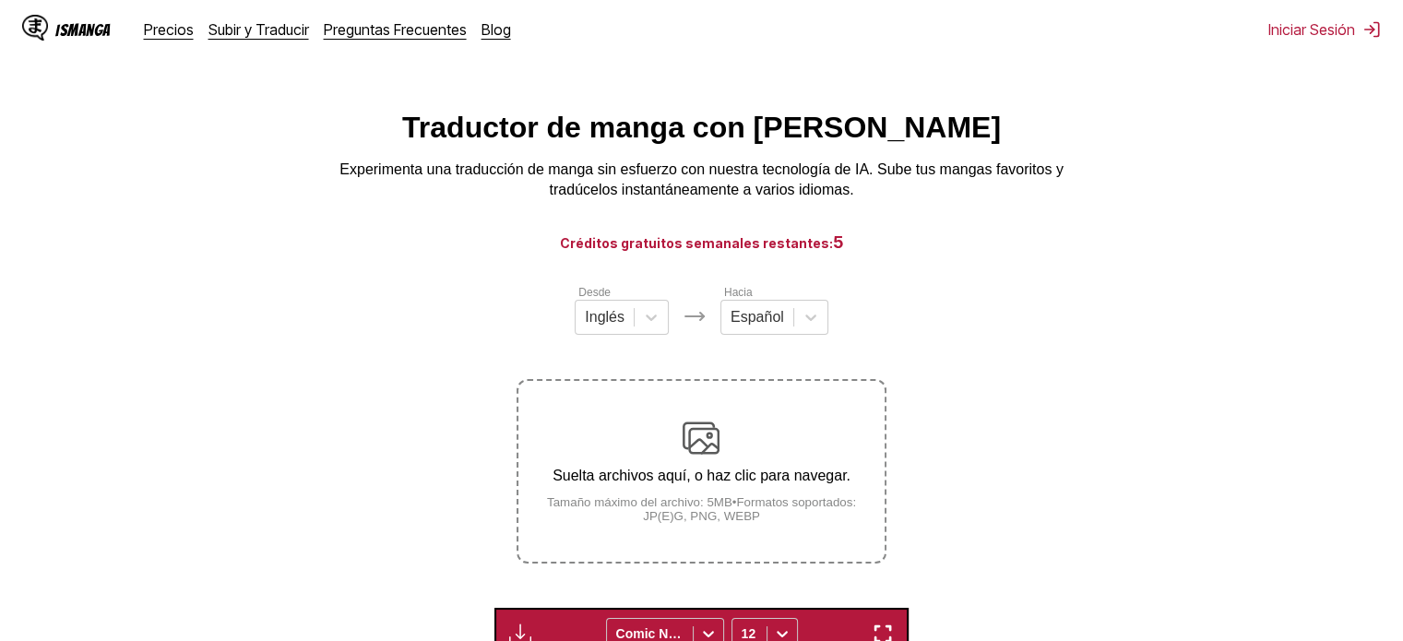
scroll to position [0, 0]
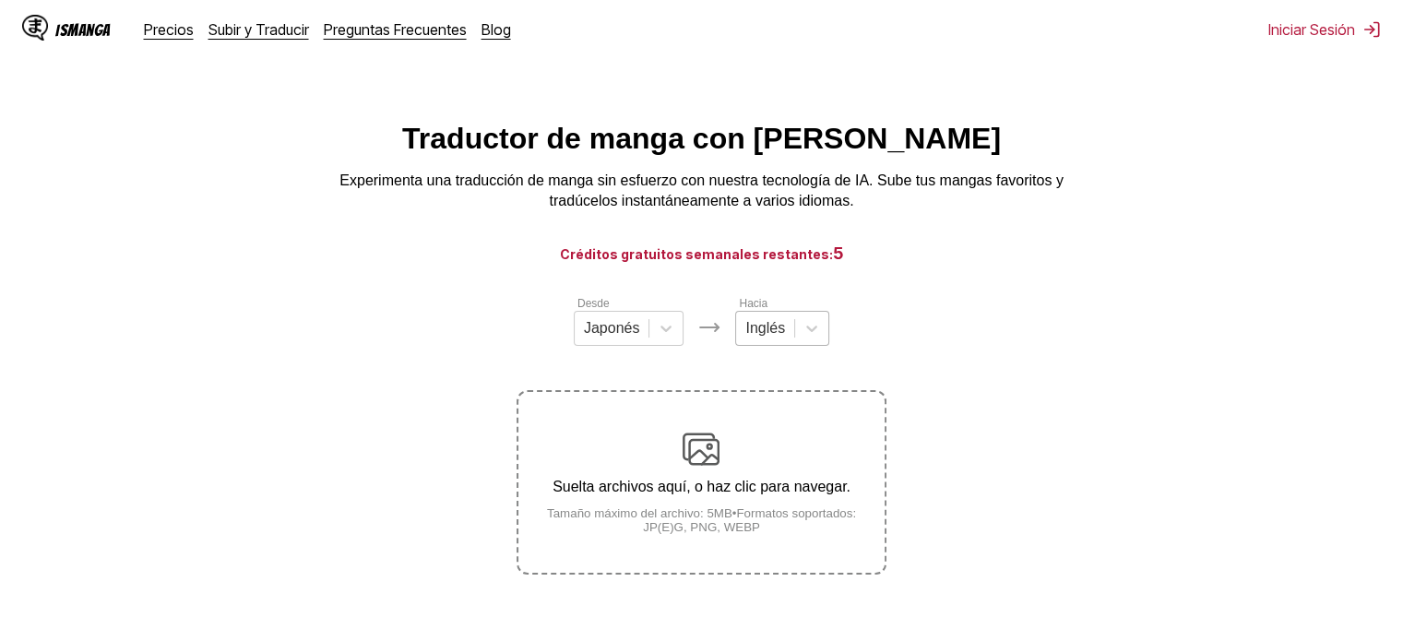
click at [766, 324] on div at bounding box center [765, 328] width 40 height 20
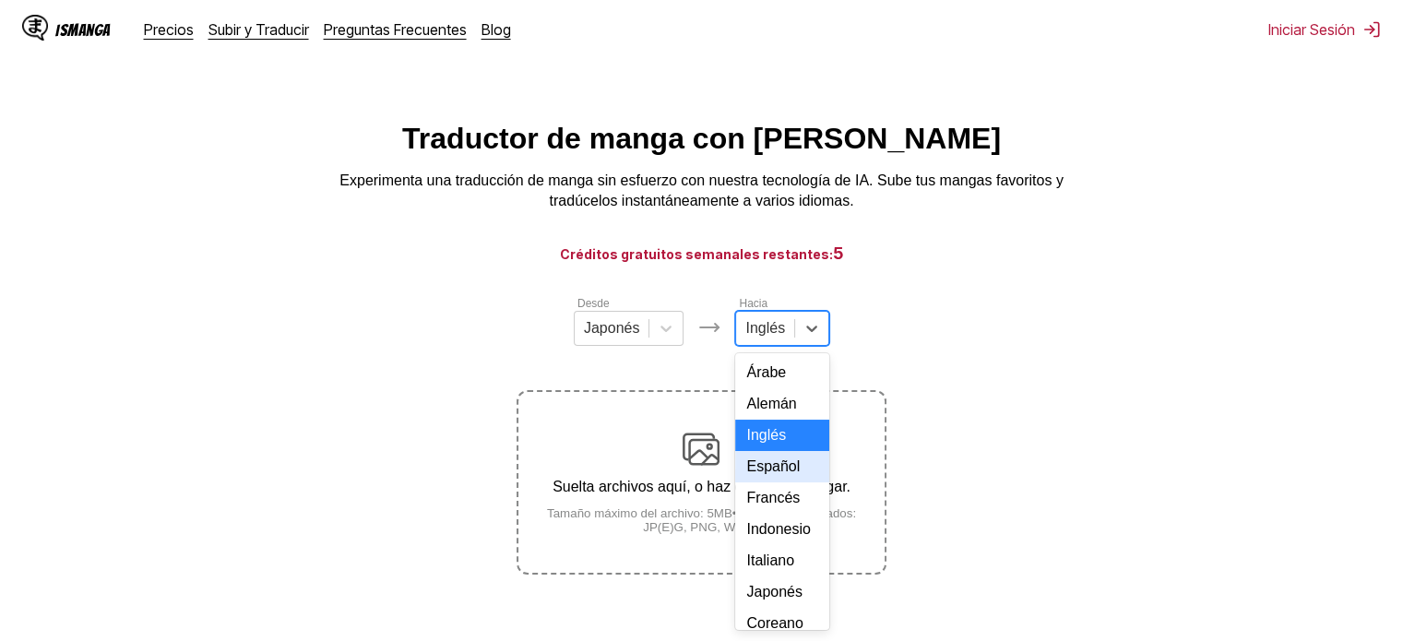
click at [786, 478] on div "Español" at bounding box center [782, 466] width 94 height 31
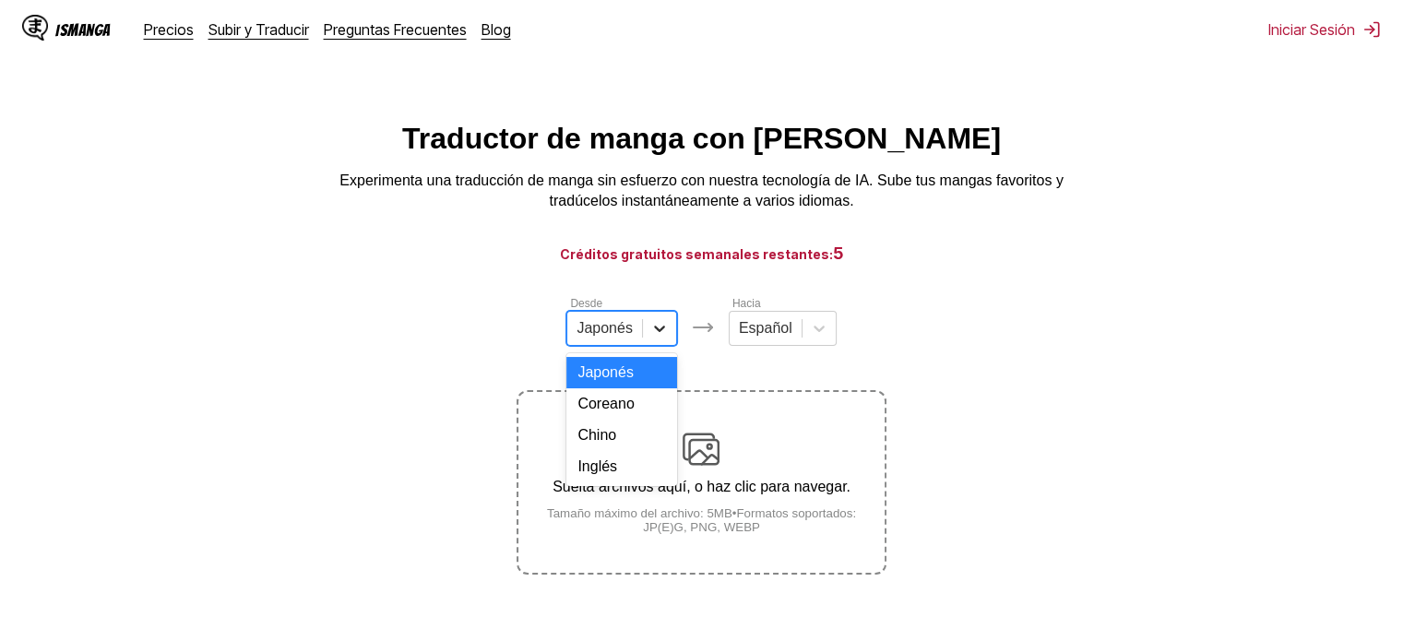
click at [644, 338] on div at bounding box center [659, 328] width 33 height 33
click at [620, 482] on div "Inglés" at bounding box center [621, 466] width 111 height 31
click at [1113, 489] on section "Desde option Inglés, selected. Select is focused ,type to refine list, press Do…" at bounding box center [702, 434] width 1374 height 280
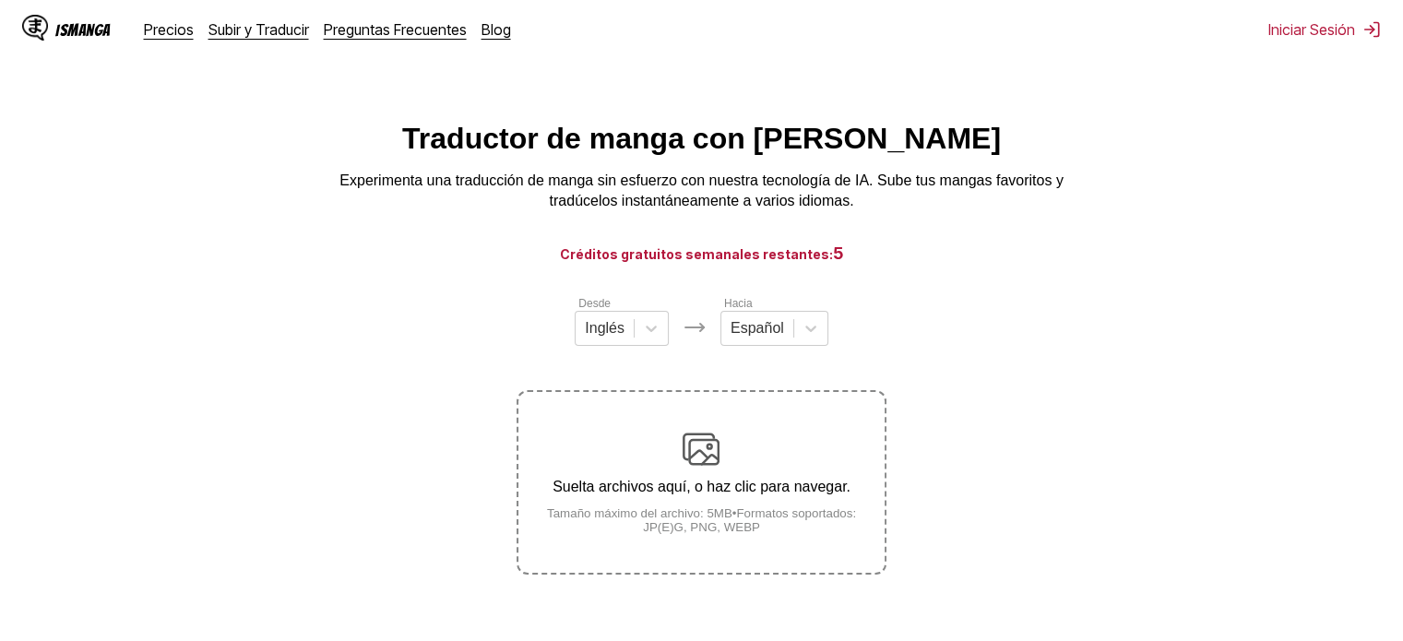
click at [723, 470] on div "Suelta archivos aquí, o haz clic para navegar. Tamaño máximo del archivo: 5MB •…" at bounding box center [700, 482] width 365 height 103
click at [0, 0] on input "Suelta archivos aquí, o haz clic para navegar. Tamaño máximo del archivo: 5MB •…" at bounding box center [0, 0] width 0 height 0
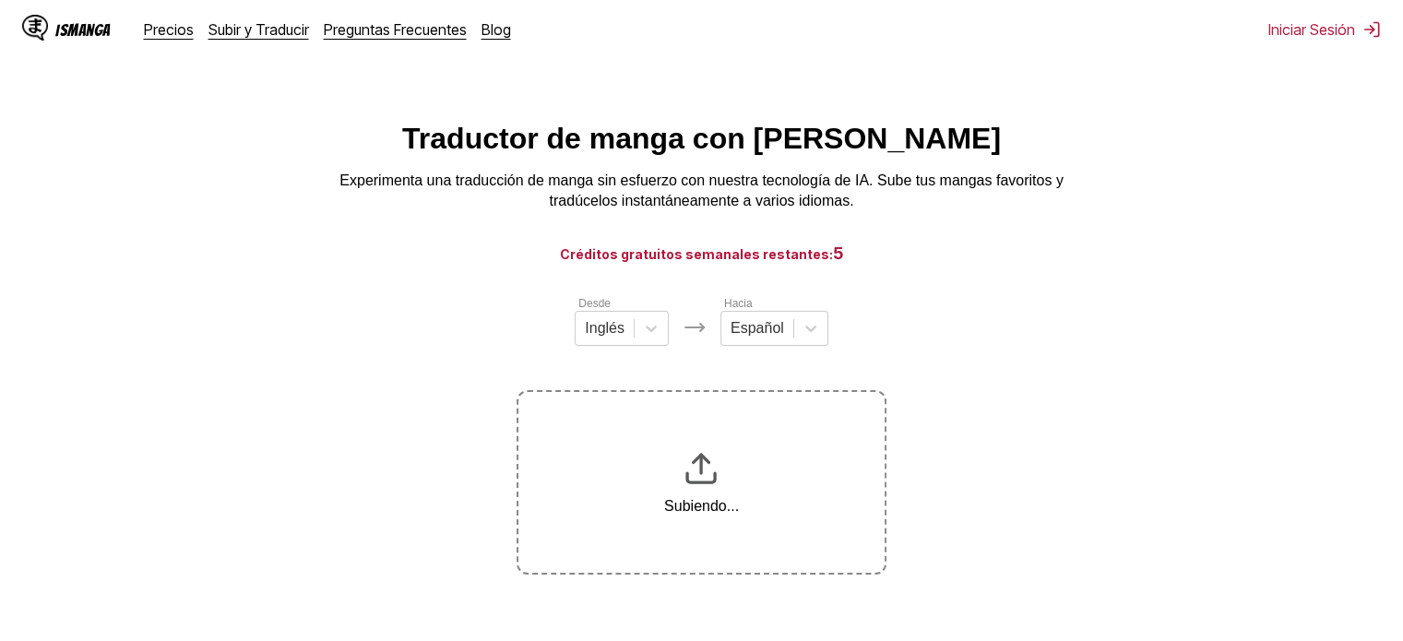
scroll to position [229, 0]
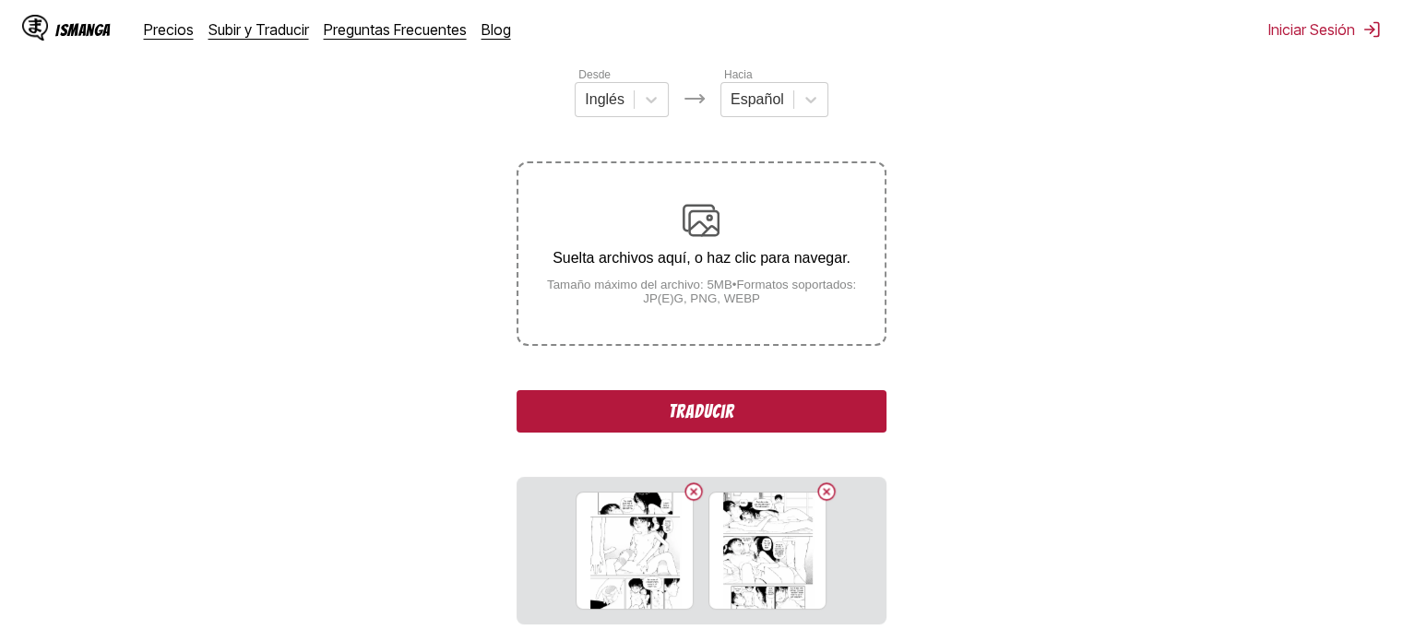
click at [695, 429] on button "Traducir" at bounding box center [701, 411] width 369 height 42
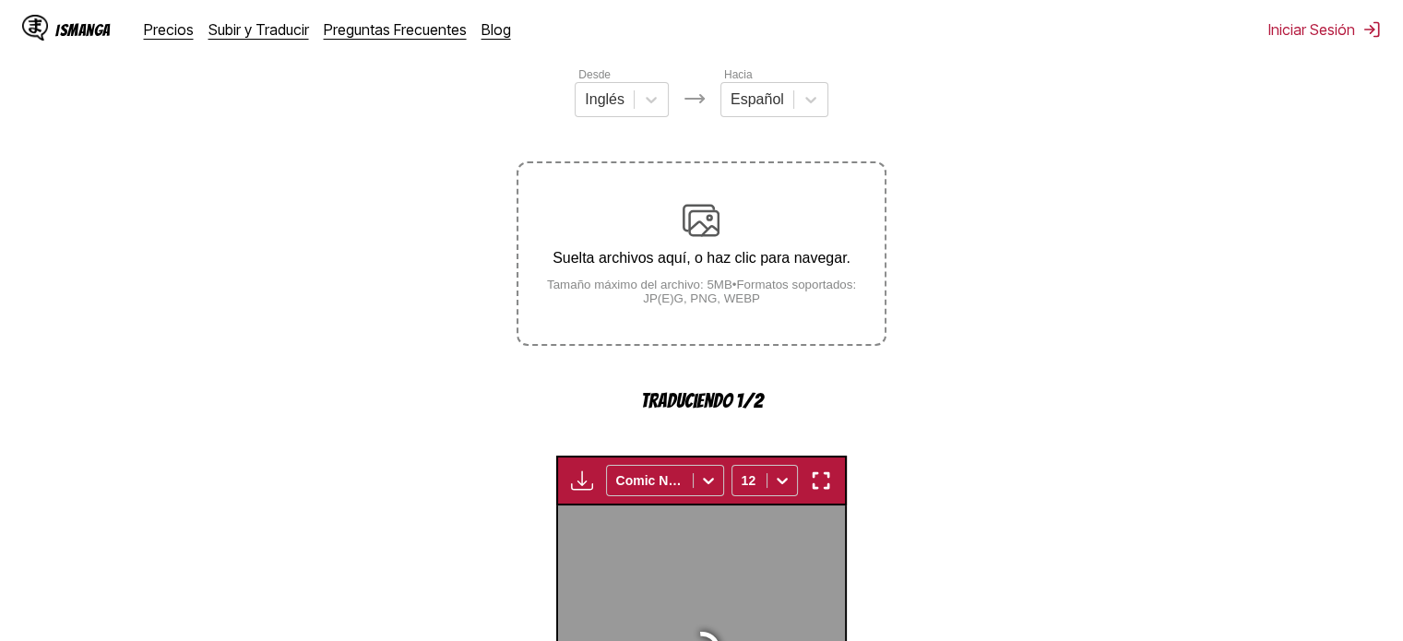
scroll to position [566, 0]
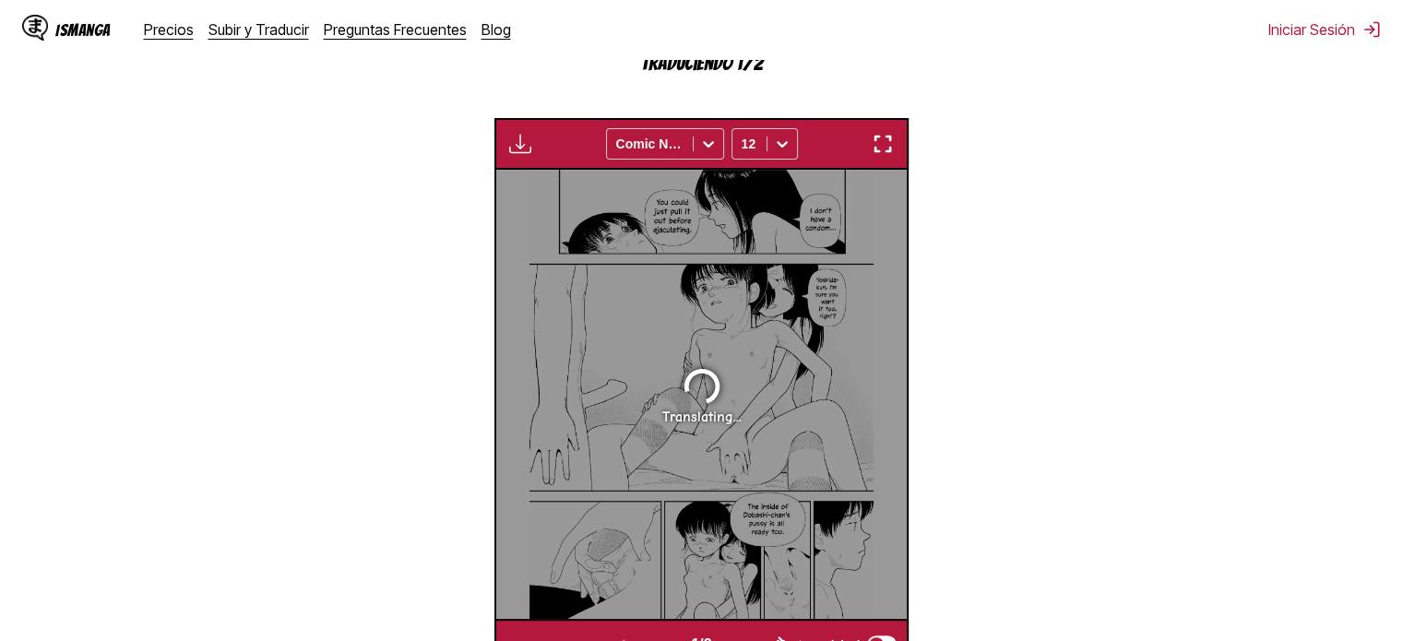
click at [811, 423] on div "Translating..." at bounding box center [701, 394] width 411 height 449
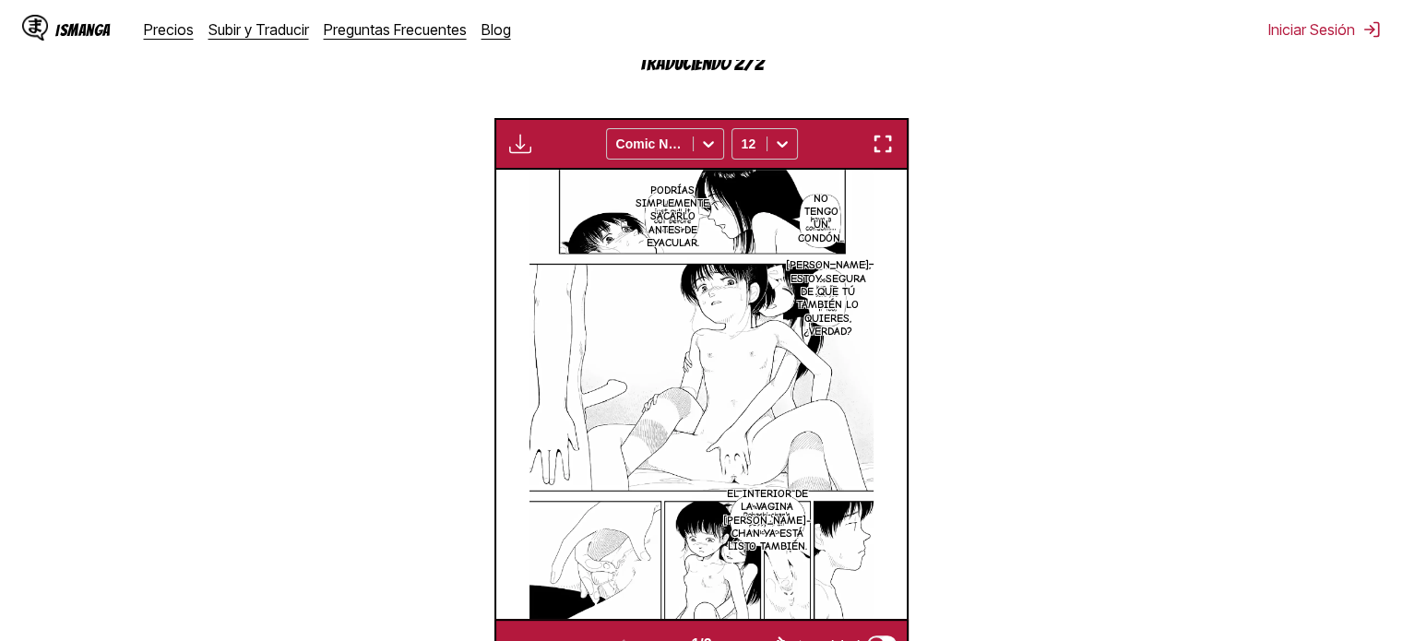
scroll to position [0, 411]
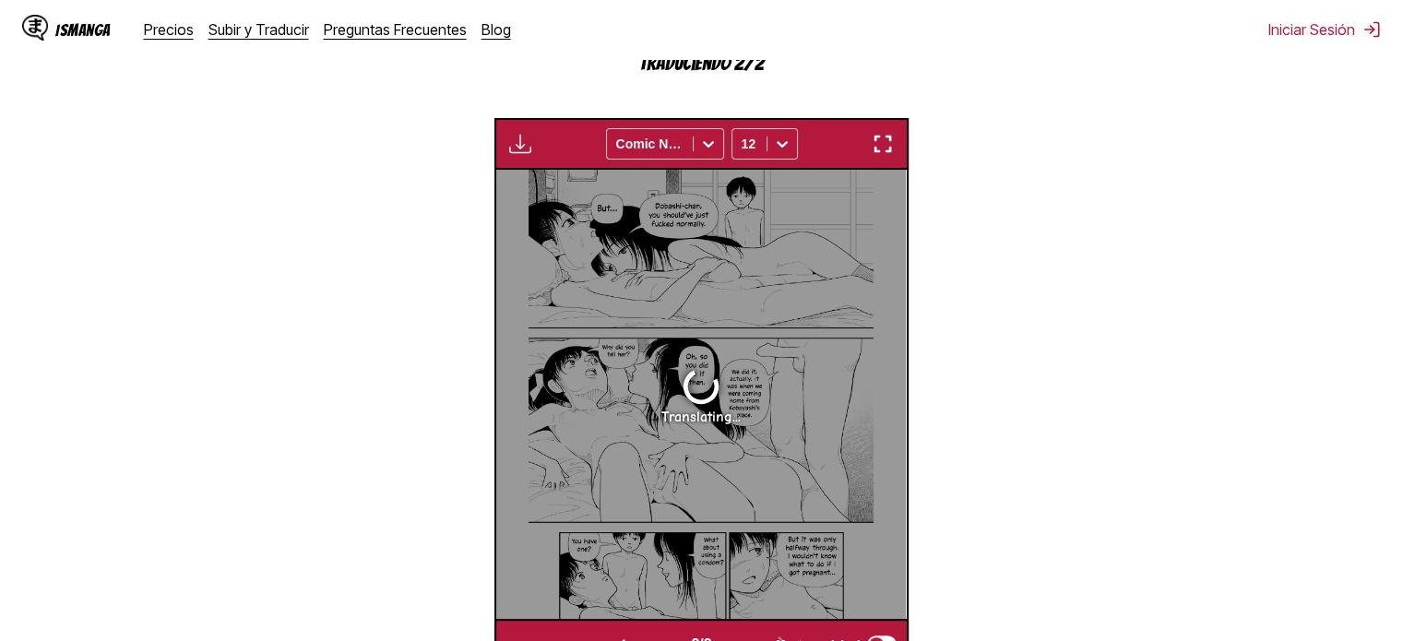
click at [885, 145] on img "button" at bounding box center [883, 144] width 22 height 22
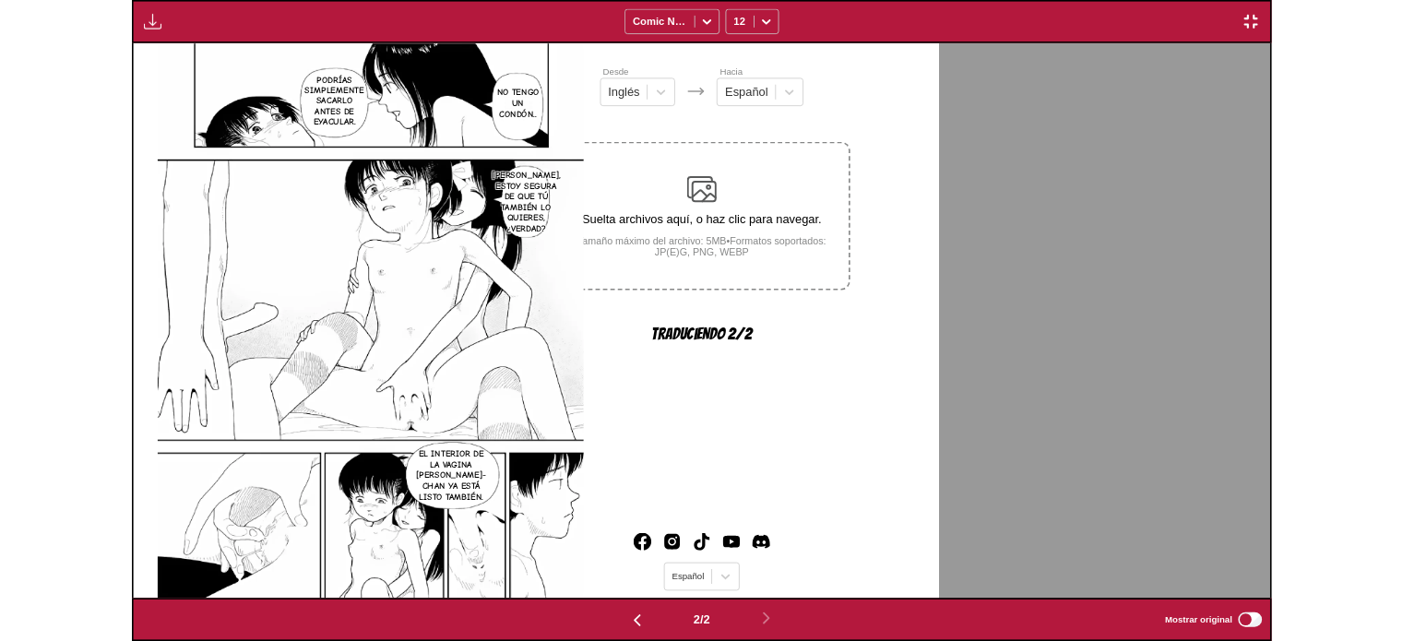
scroll to position [0, 1413]
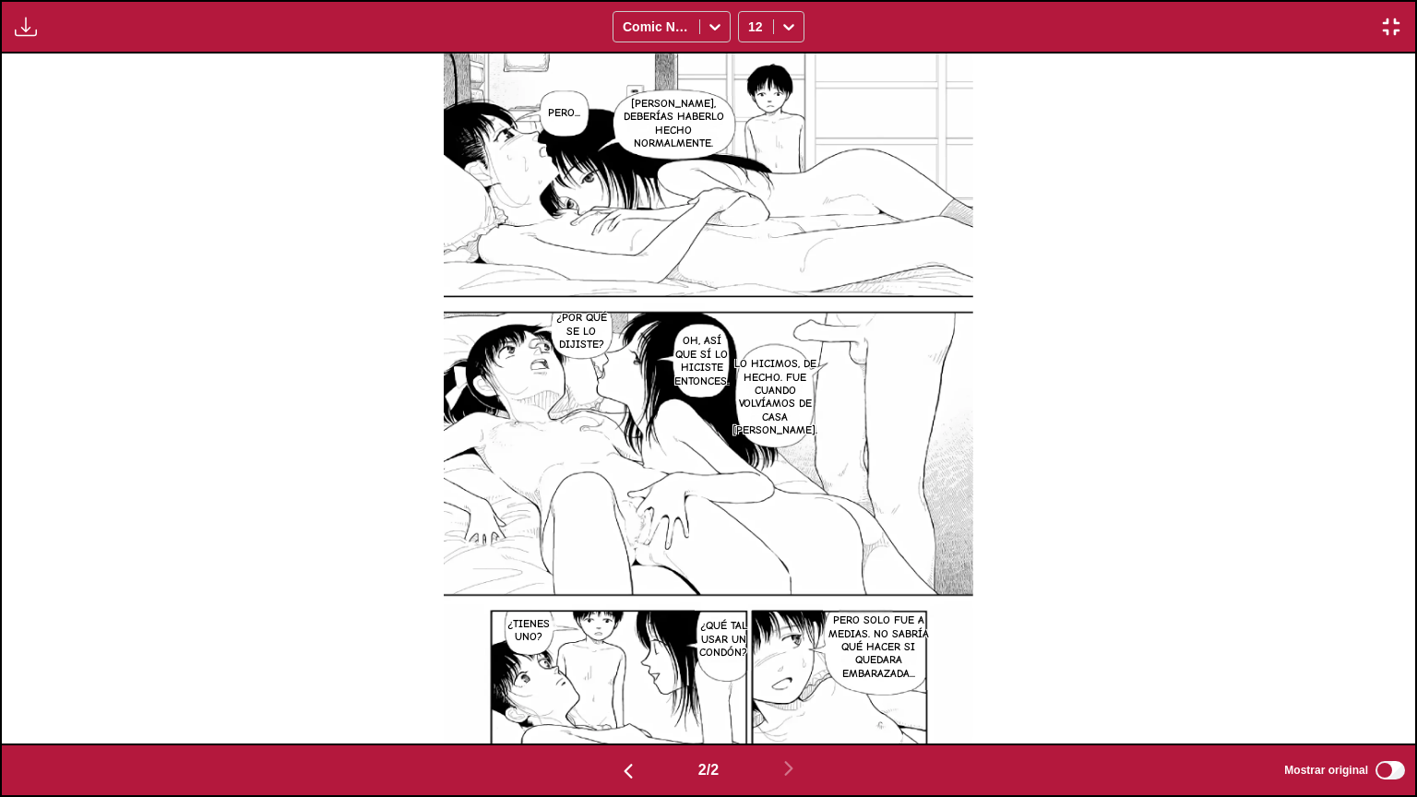
drag, startPoint x: 885, startPoint y: 256, endPoint x: 649, endPoint y: 367, distance: 260.8
click at [649, 367] on img at bounding box center [709, 399] width 530 height 690
click at [1384, 18] on img "button" at bounding box center [1391, 27] width 22 height 22
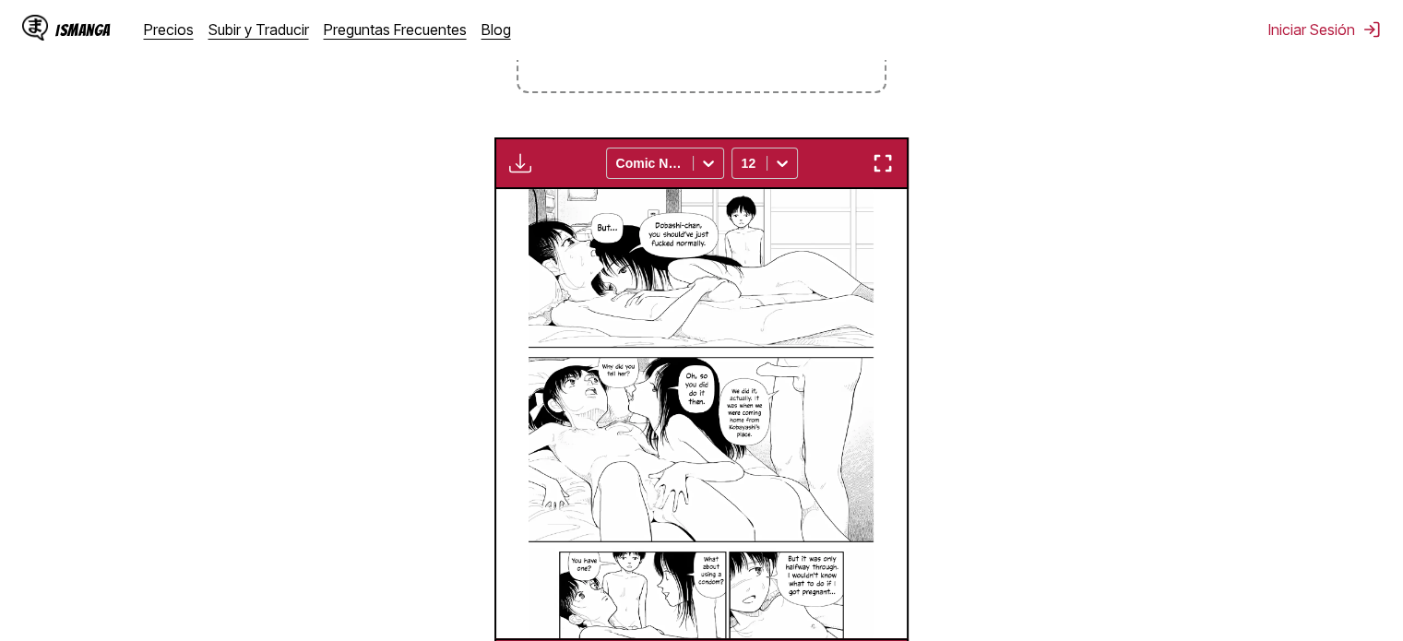
scroll to position [0, 411]
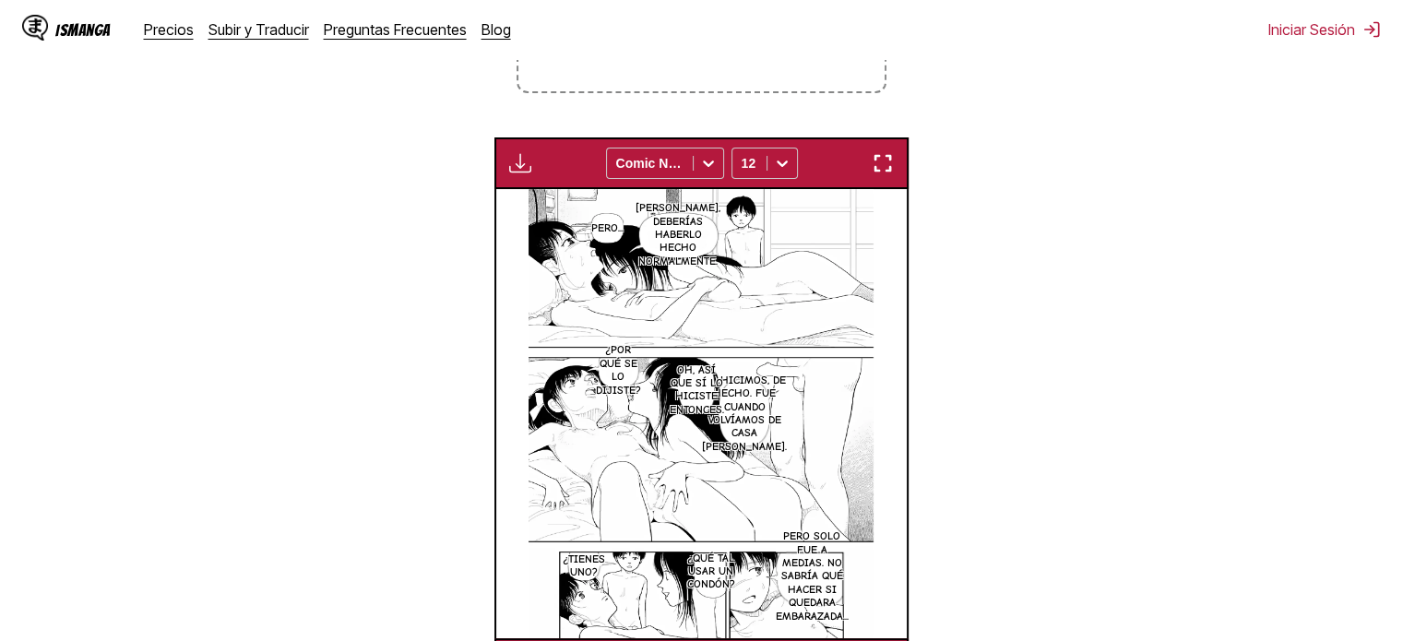
click at [703, 328] on img at bounding box center [701, 413] width 345 height 449
click at [892, 164] on img "button" at bounding box center [883, 163] width 22 height 22
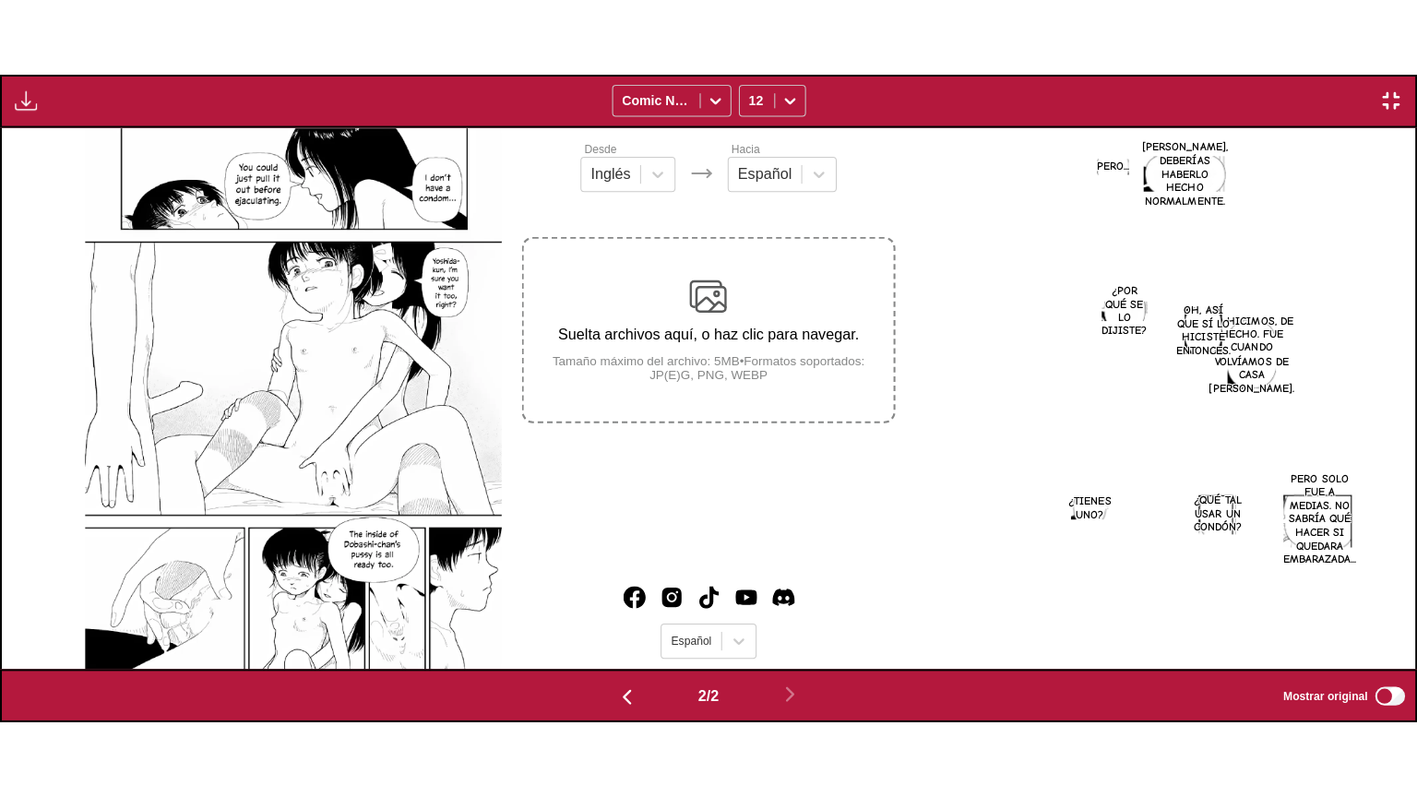
scroll to position [0, 1413]
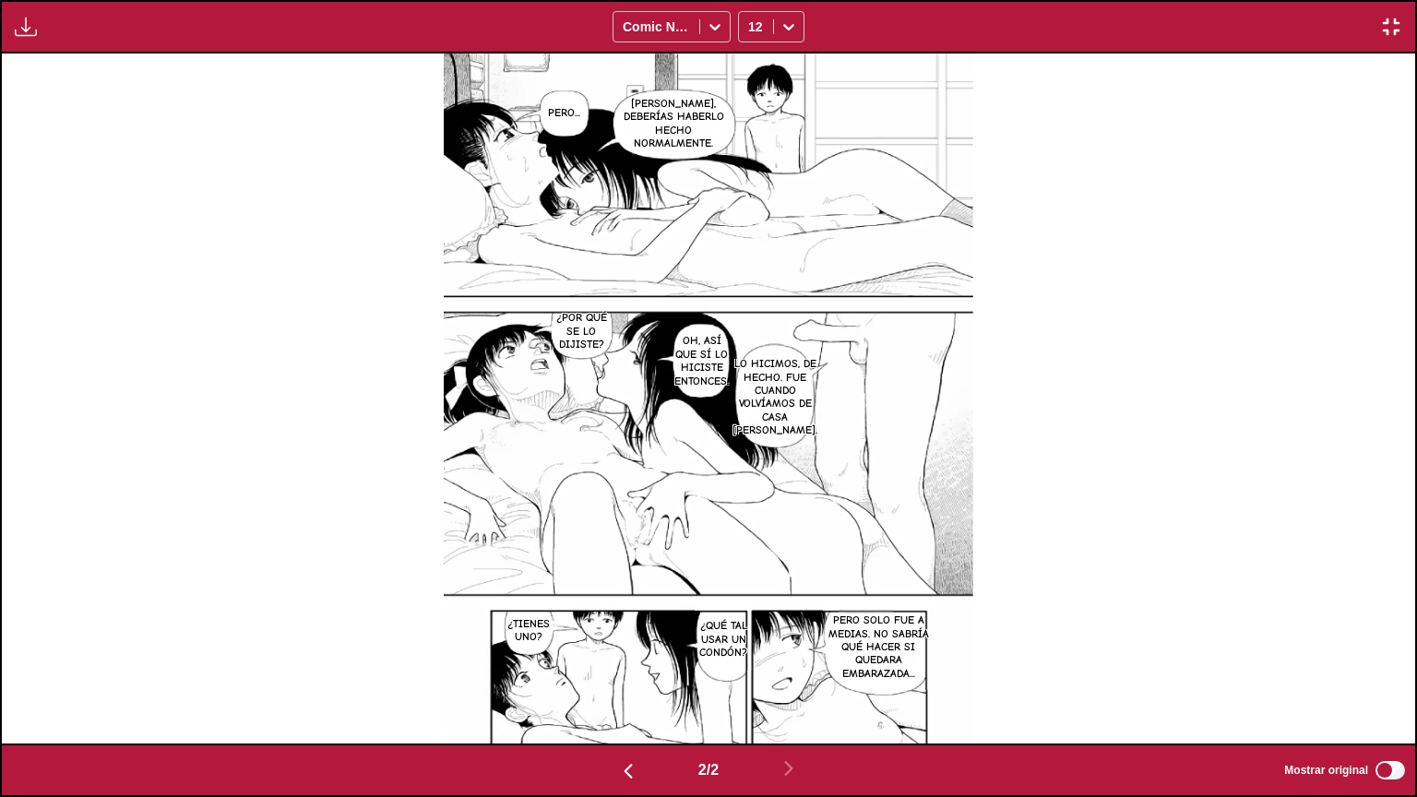
click at [234, 327] on div "[PERSON_NAME], deberías haberlo hecho normalmente. Pero... Lo hicimos, de hecho…" at bounding box center [708, 399] width 1413 height 690
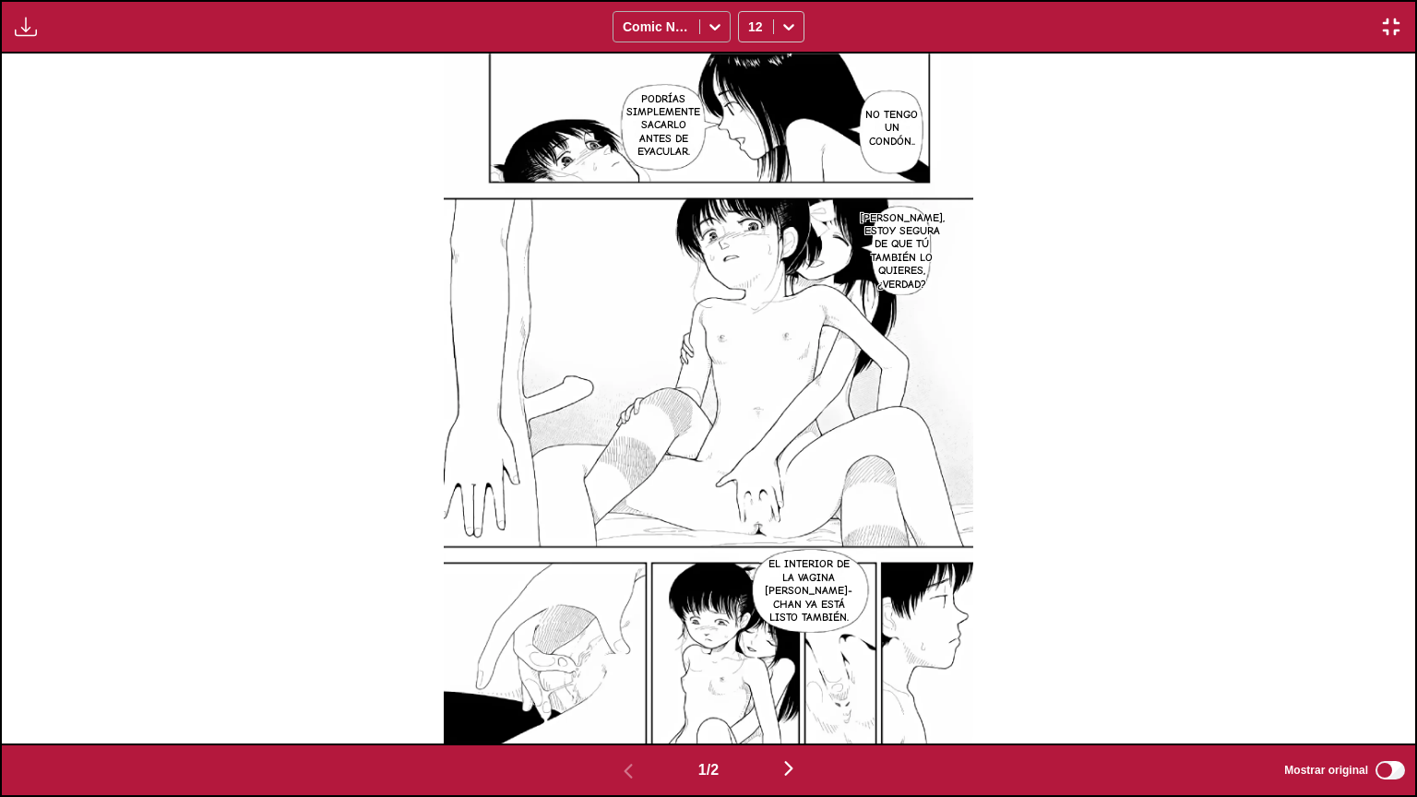
click at [713, 18] on icon at bounding box center [715, 27] width 18 height 18
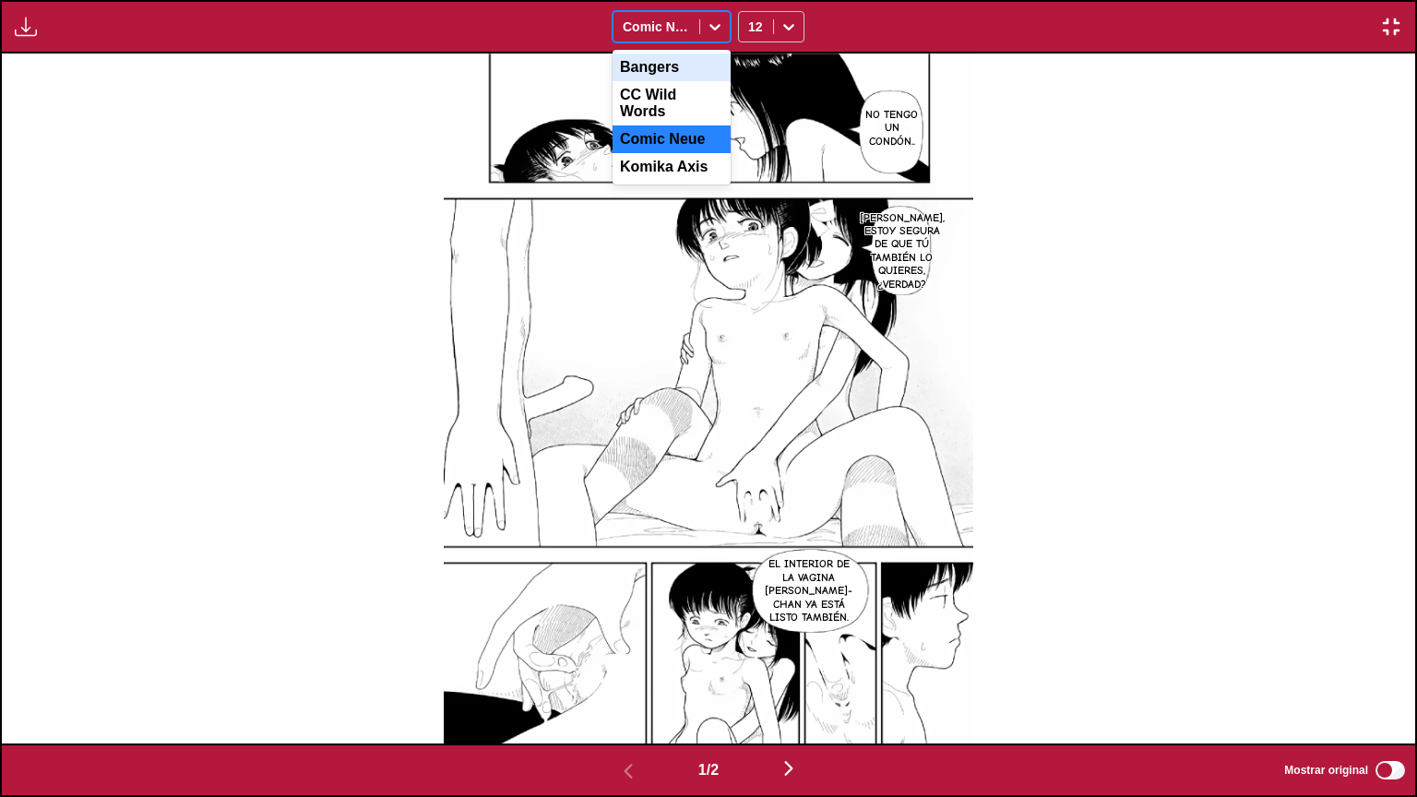
click at [705, 75] on div "Bangers" at bounding box center [672, 68] width 118 height 28
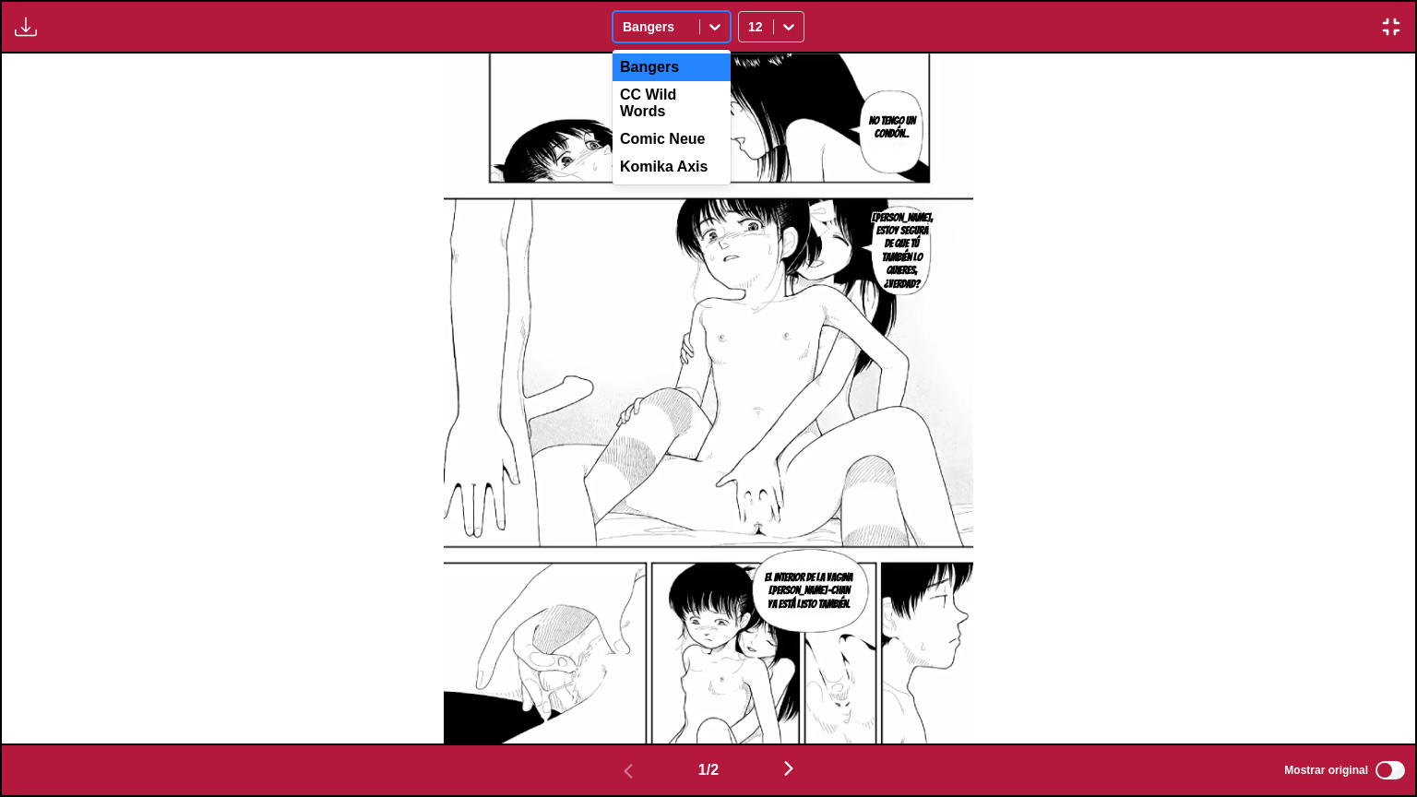
click at [691, 29] on div "Bangers" at bounding box center [656, 27] width 86 height 26
click at [686, 86] on div "CC Wild Words" at bounding box center [672, 103] width 118 height 44
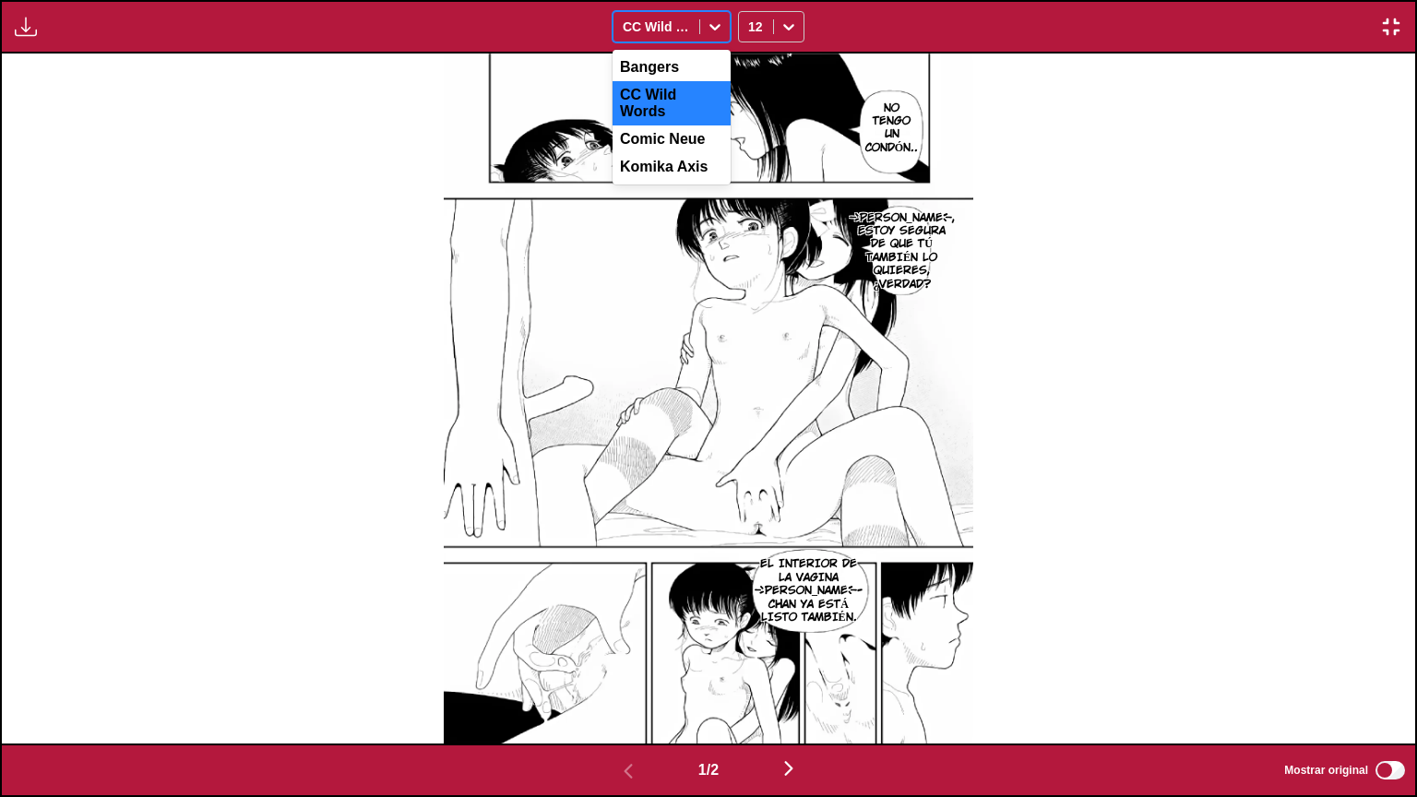
click at [677, 33] on div at bounding box center [656, 27] width 67 height 18
click at [679, 125] on div "Comic Neue" at bounding box center [672, 139] width 118 height 28
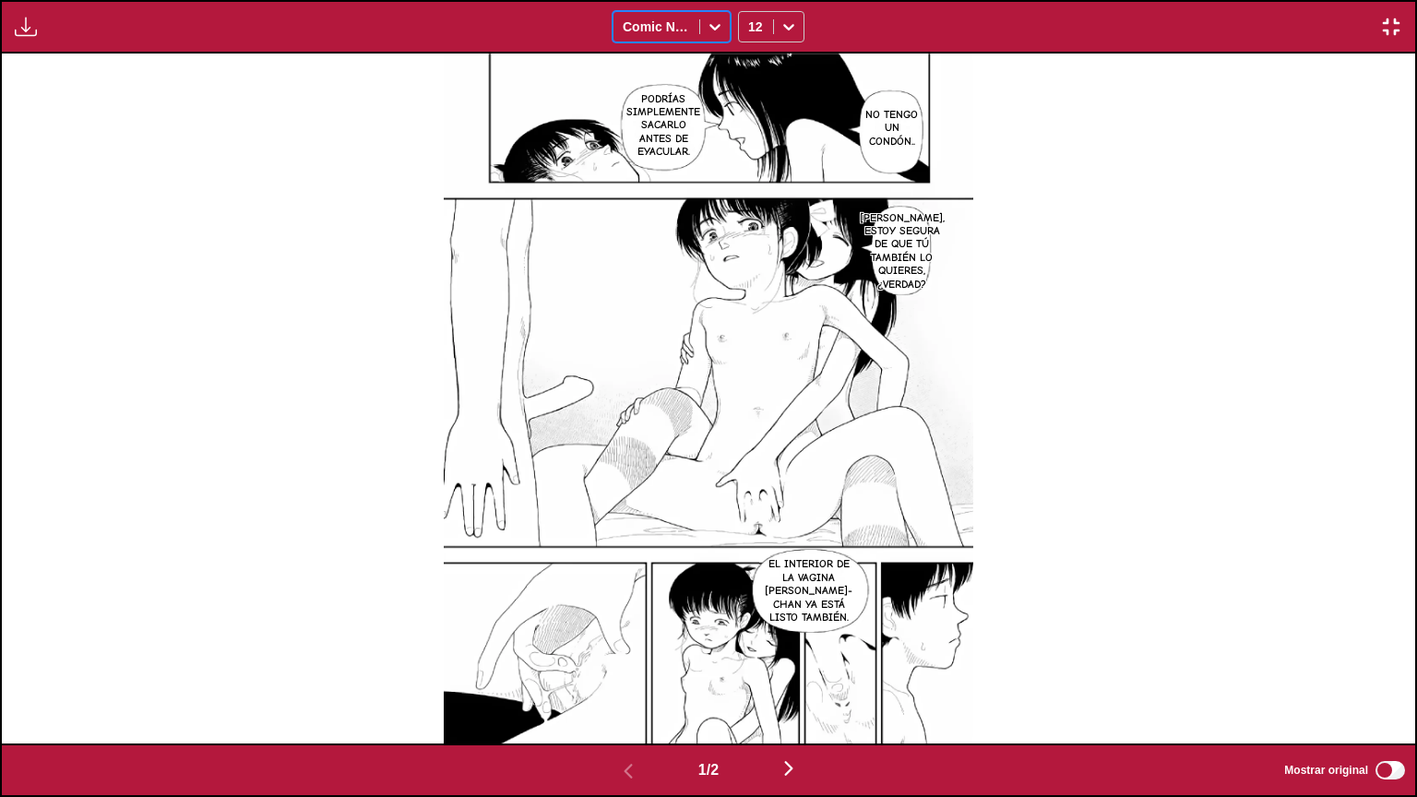
click at [705, 30] on div at bounding box center [715, 27] width 30 height 30
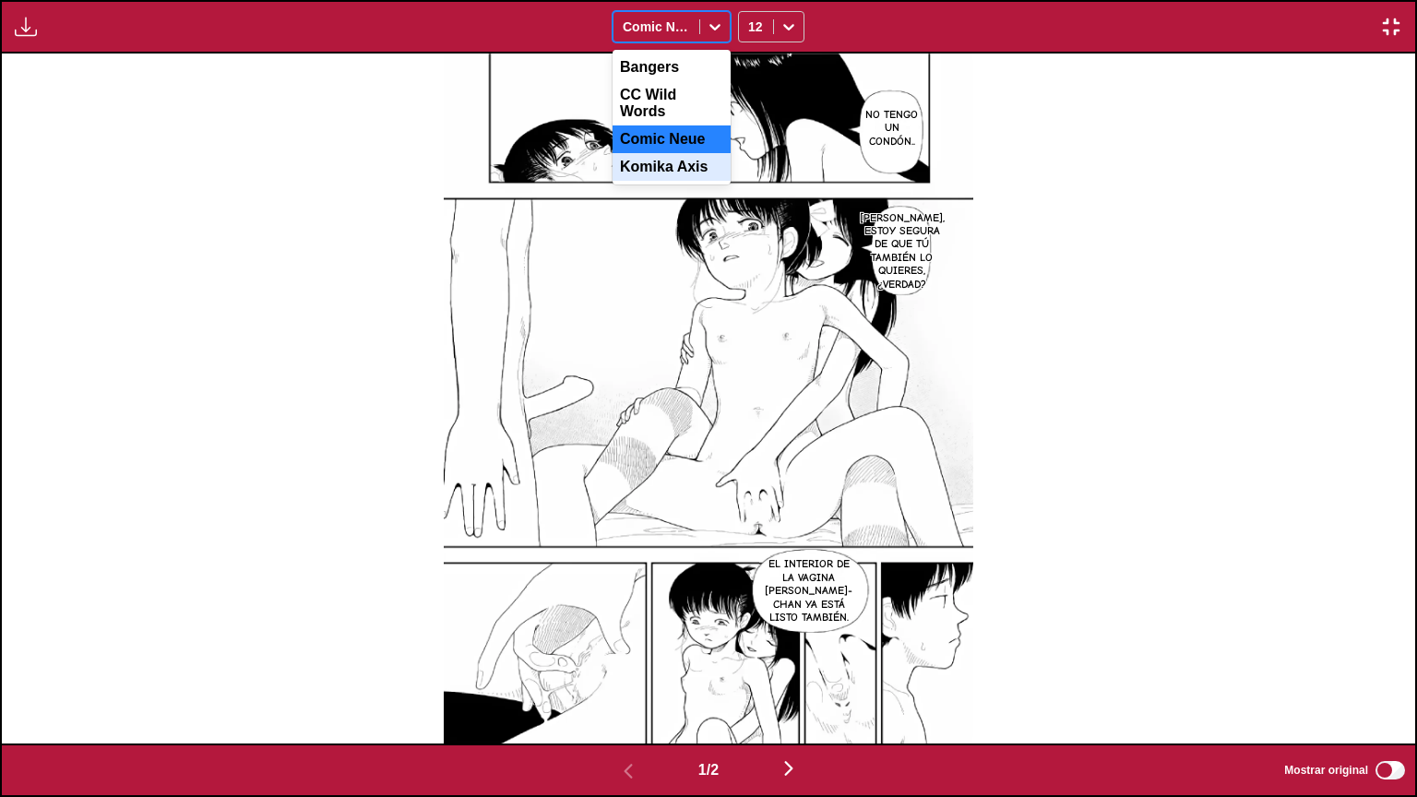
click at [690, 158] on div "Komika Axis" at bounding box center [672, 167] width 118 height 28
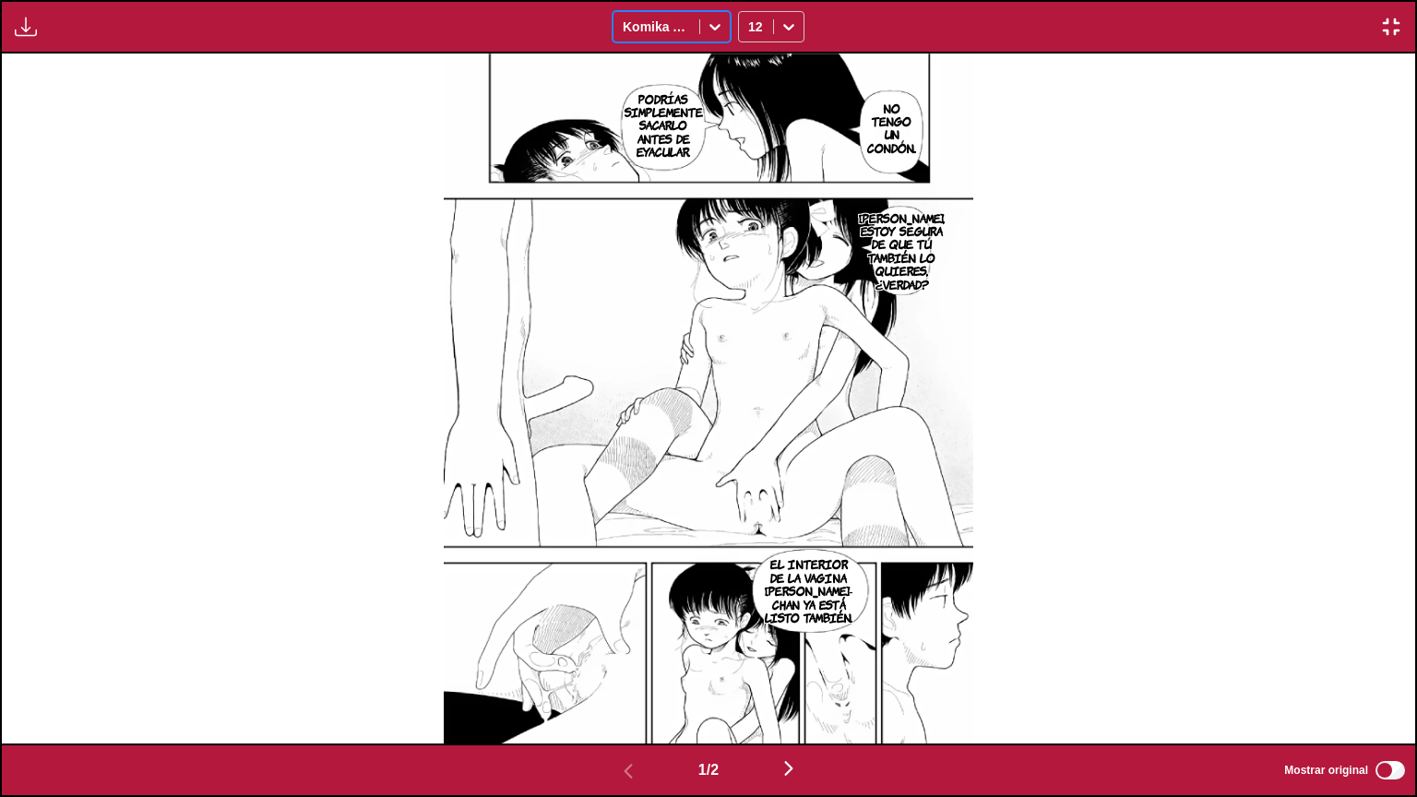
click at [696, 33] on div "Komika Axis" at bounding box center [656, 27] width 86 height 26
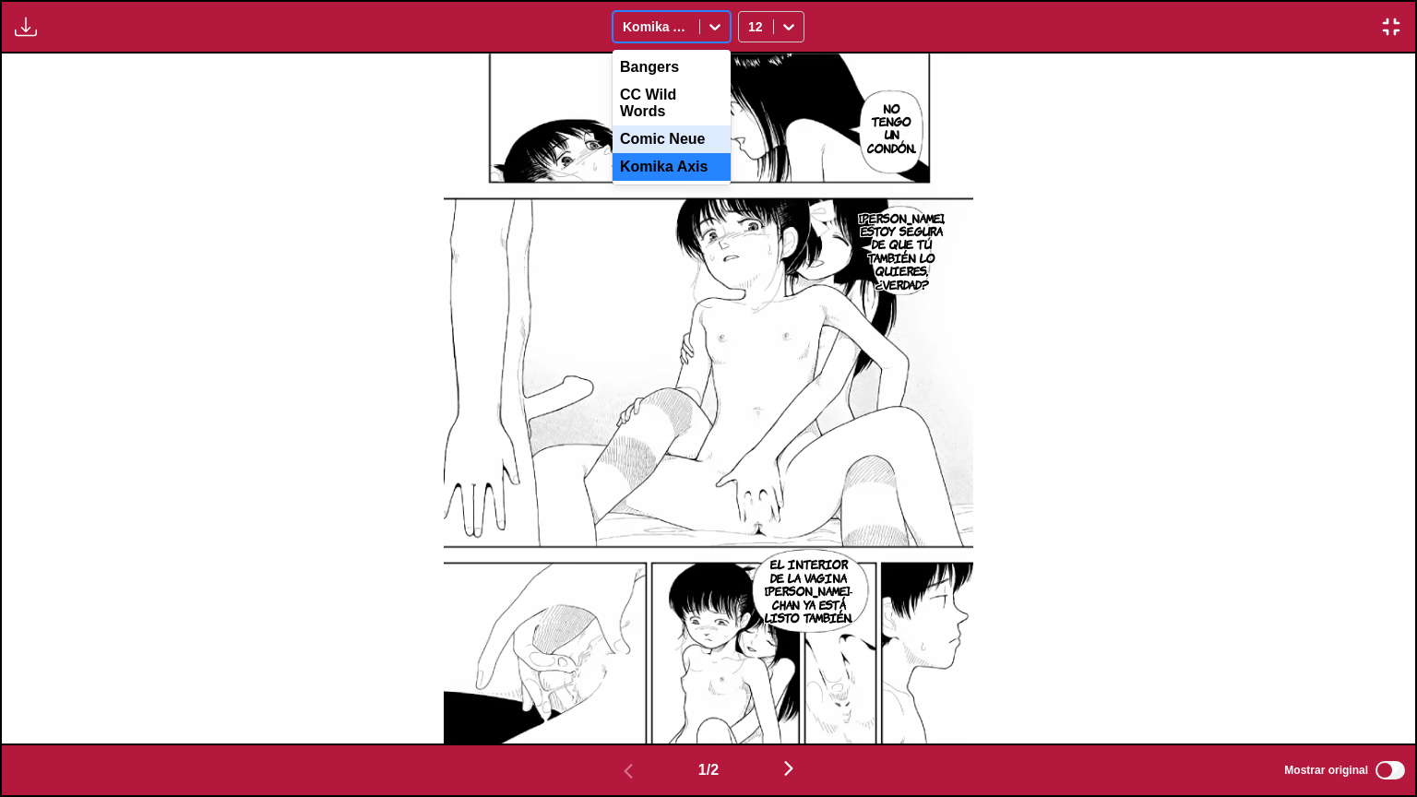
click at [689, 125] on div "Comic Neue" at bounding box center [672, 139] width 118 height 28
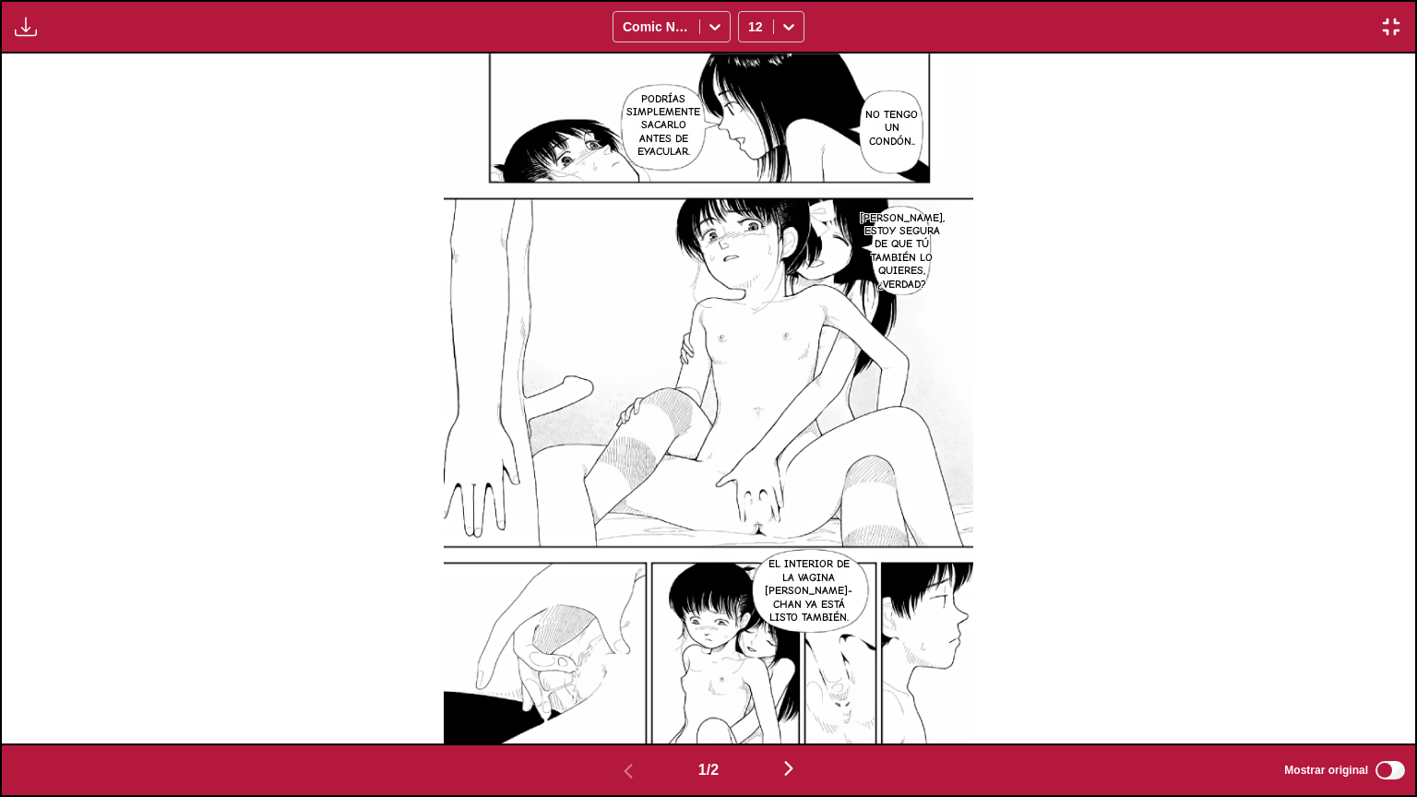
click at [1387, 29] on img "button" at bounding box center [1391, 27] width 22 height 22
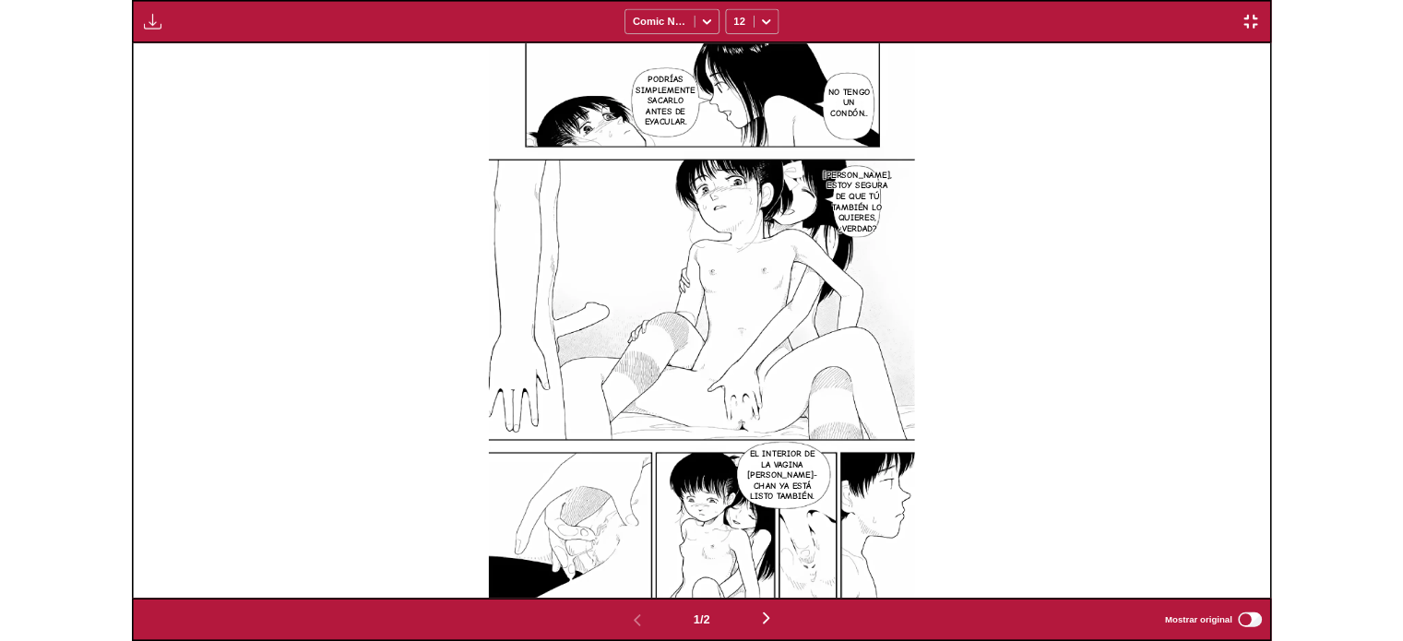
scroll to position [482, 0]
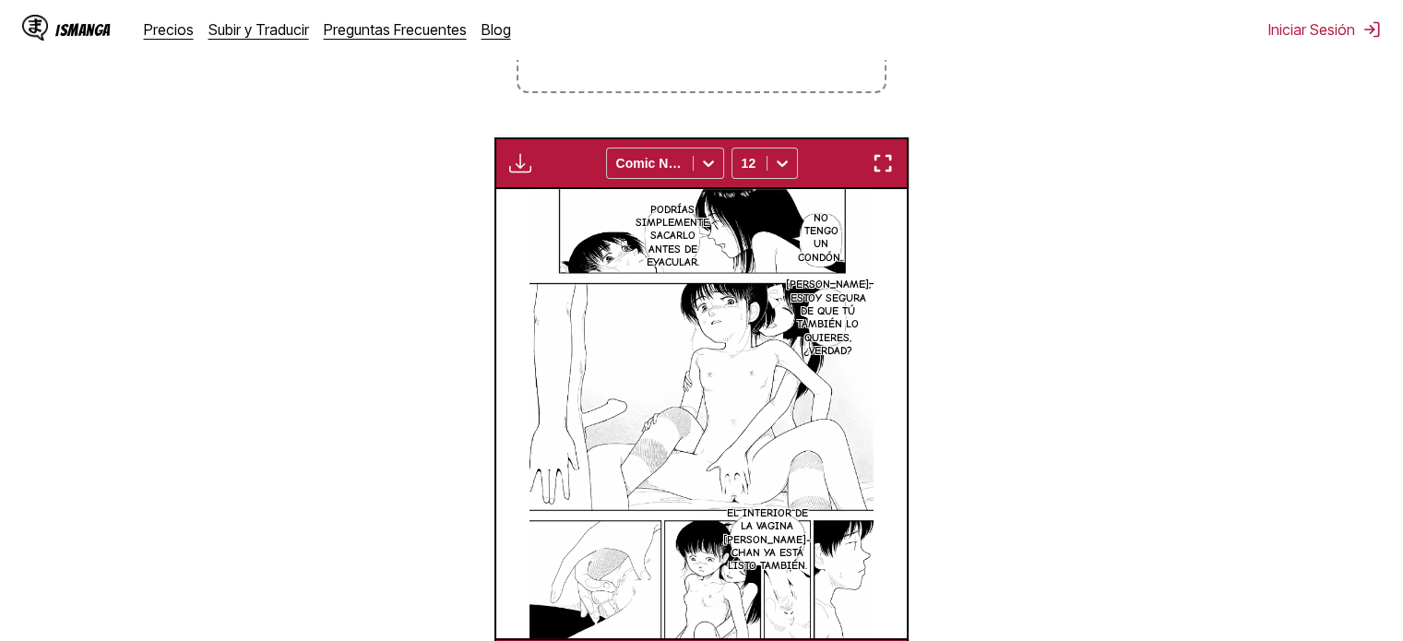
click at [1148, 516] on section "Desde Inglés Hacia Español Suelta archivos aquí, o haz clic para navegar. Tamañ…" at bounding box center [702, 251] width 1374 height 877
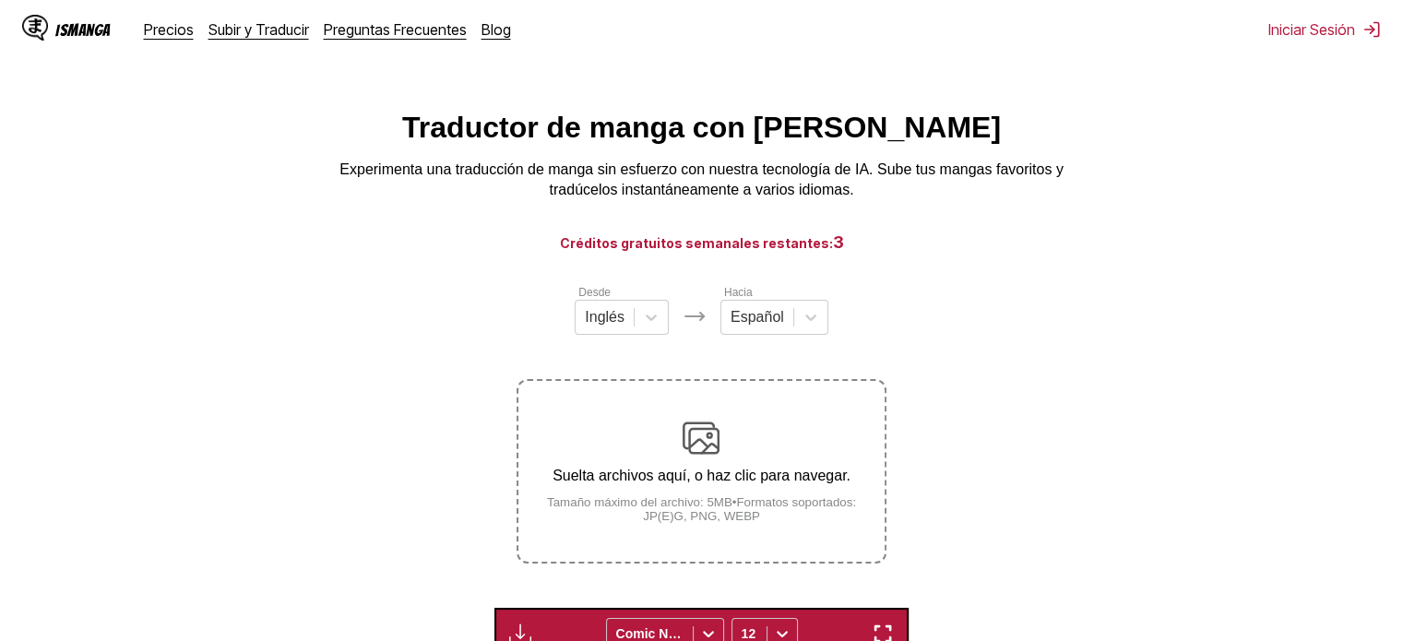
scroll to position [0, 0]
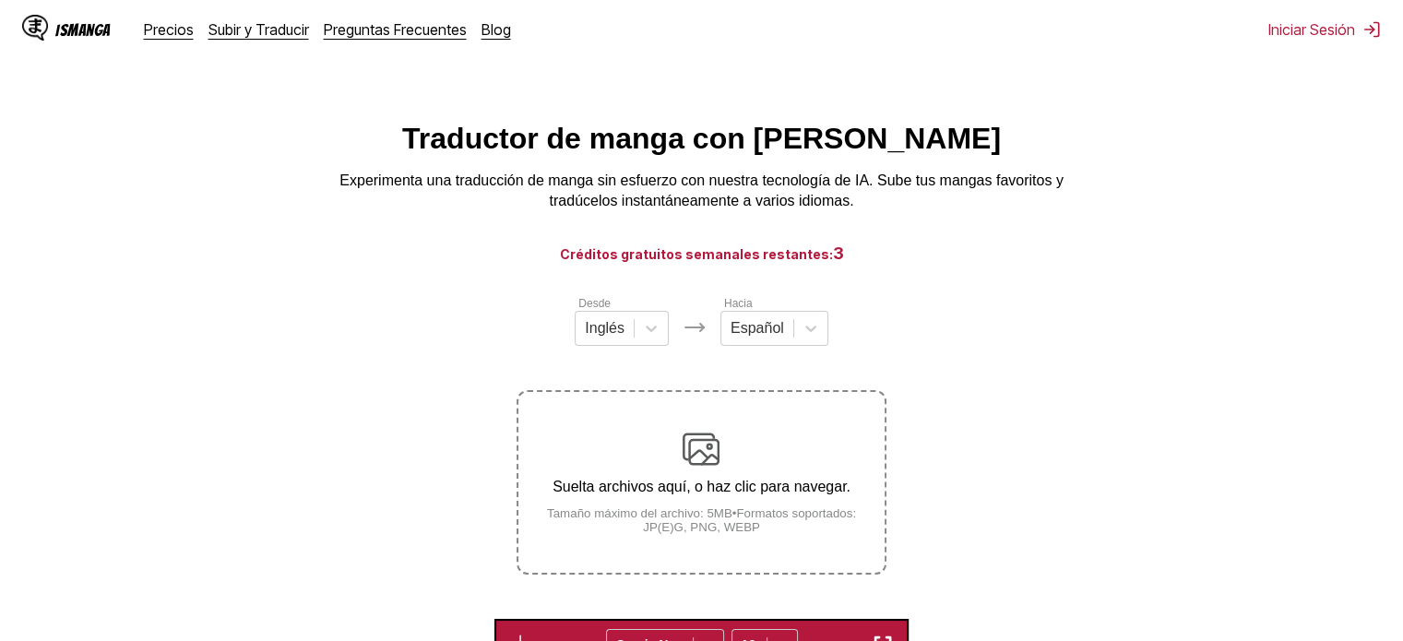
click at [697, 459] on img at bounding box center [701, 449] width 37 height 37
click at [0, 0] on input "Suelta archivos aquí, o haz clic para navegar. Tamaño máximo del archivo: 5MB •…" at bounding box center [0, 0] width 0 height 0
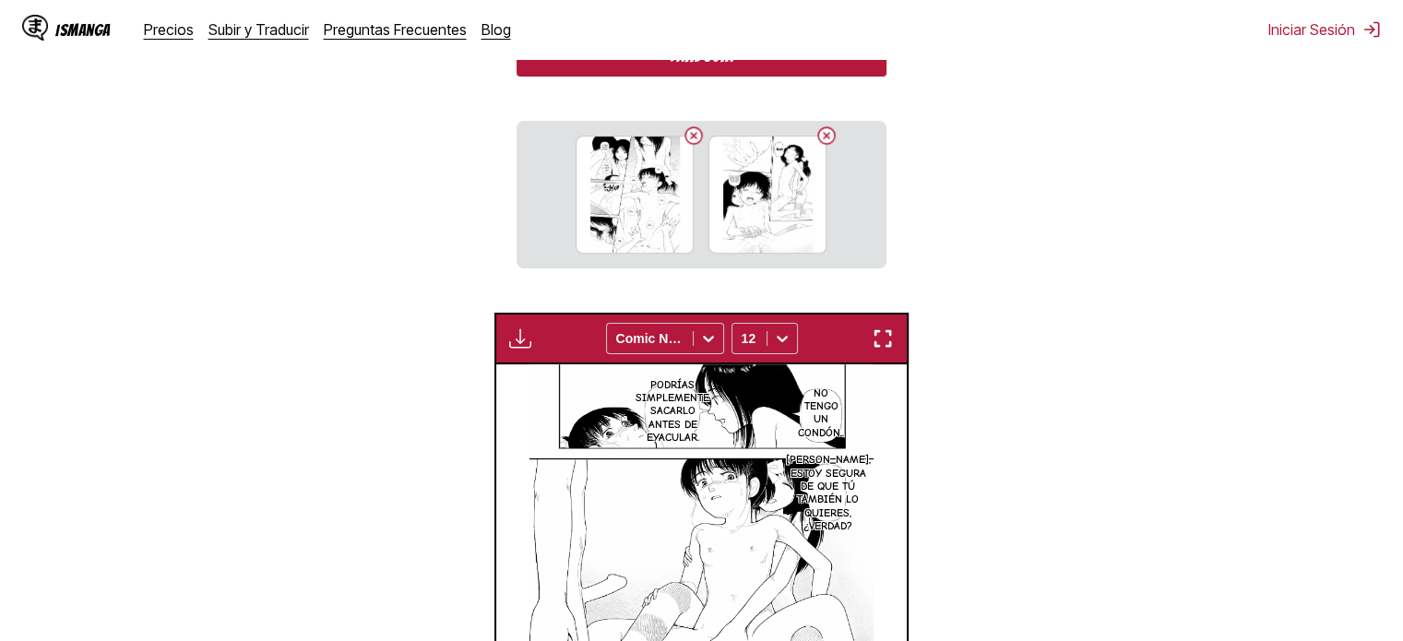
scroll to position [587, 0]
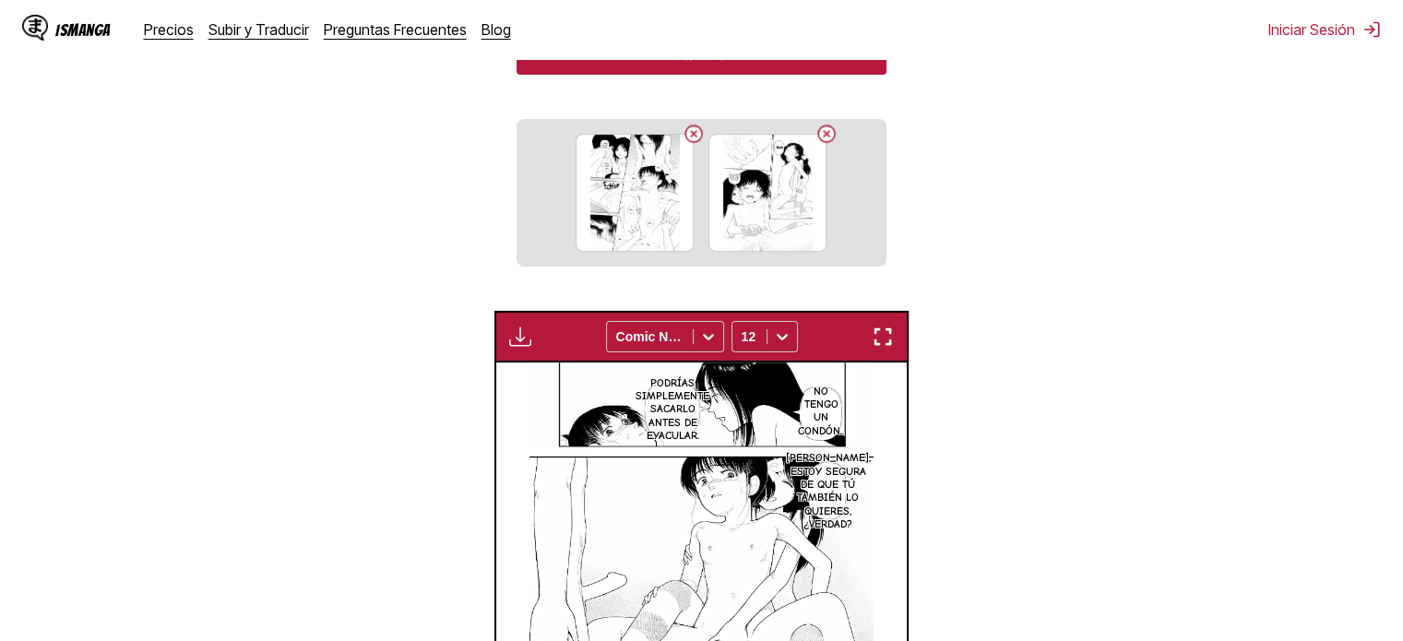
click at [712, 73] on button "Traducir" at bounding box center [701, 53] width 369 height 42
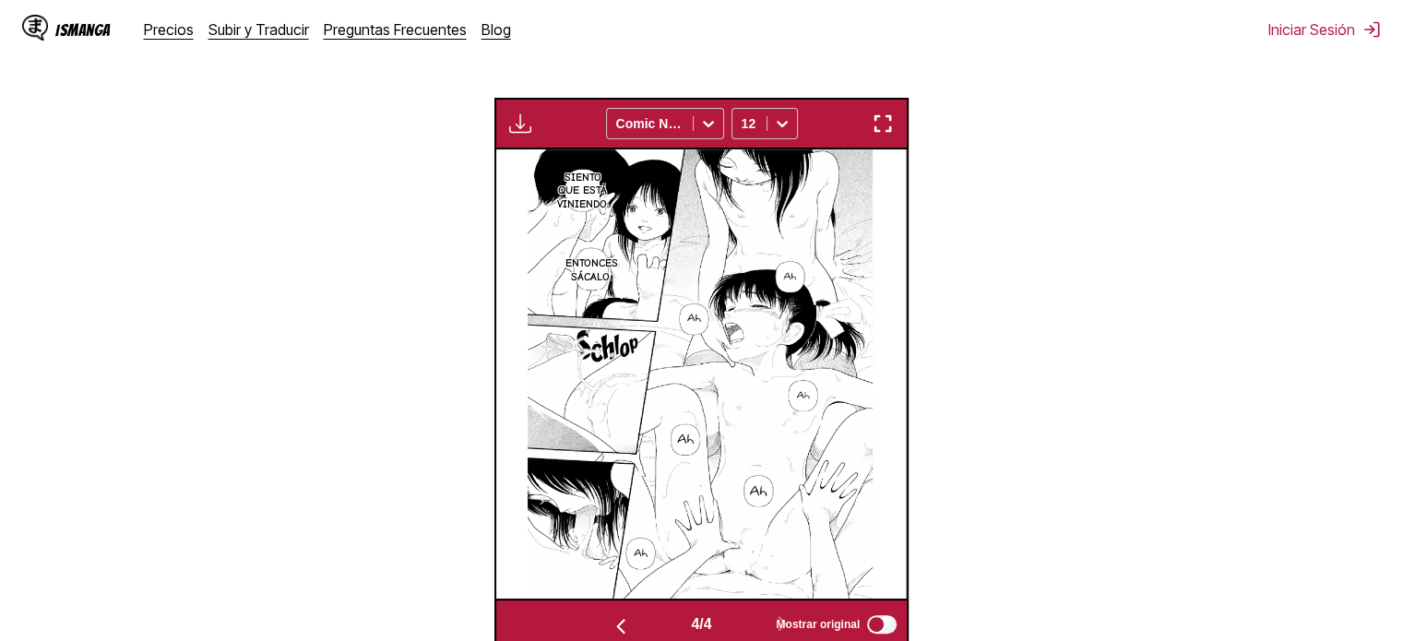
scroll to position [0, 1234]
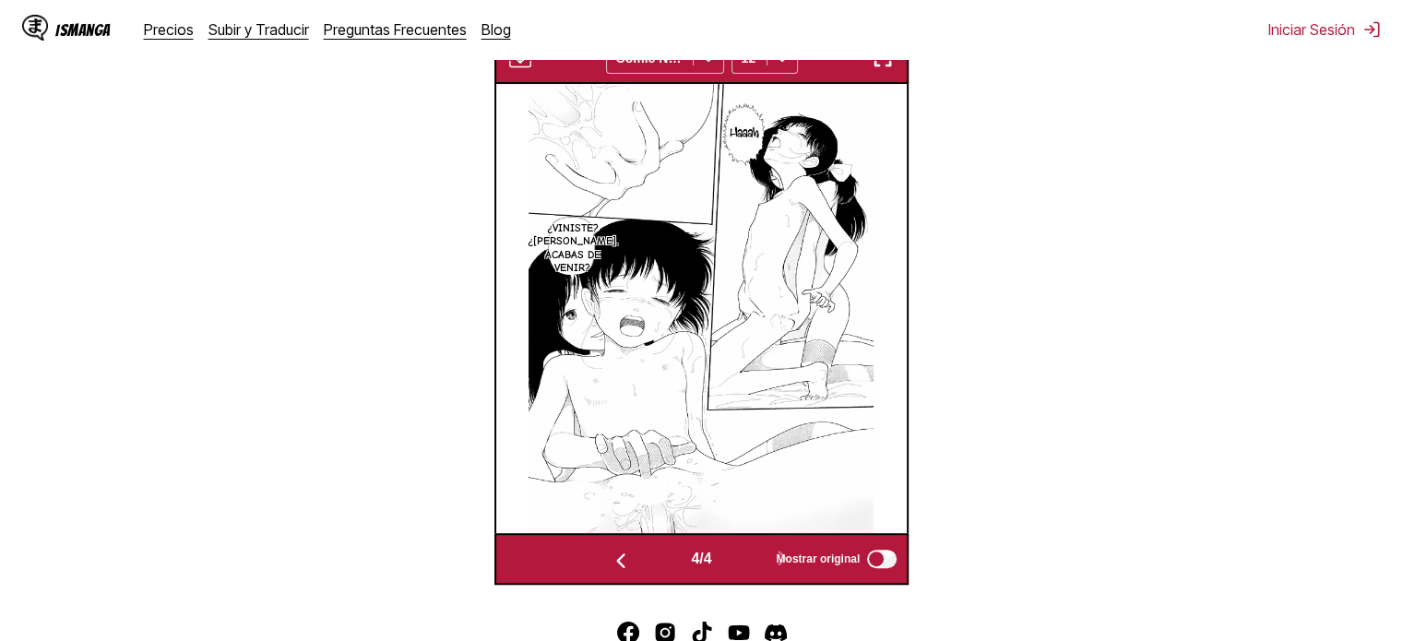
click at [891, 62] on img "button" at bounding box center [883, 58] width 22 height 22
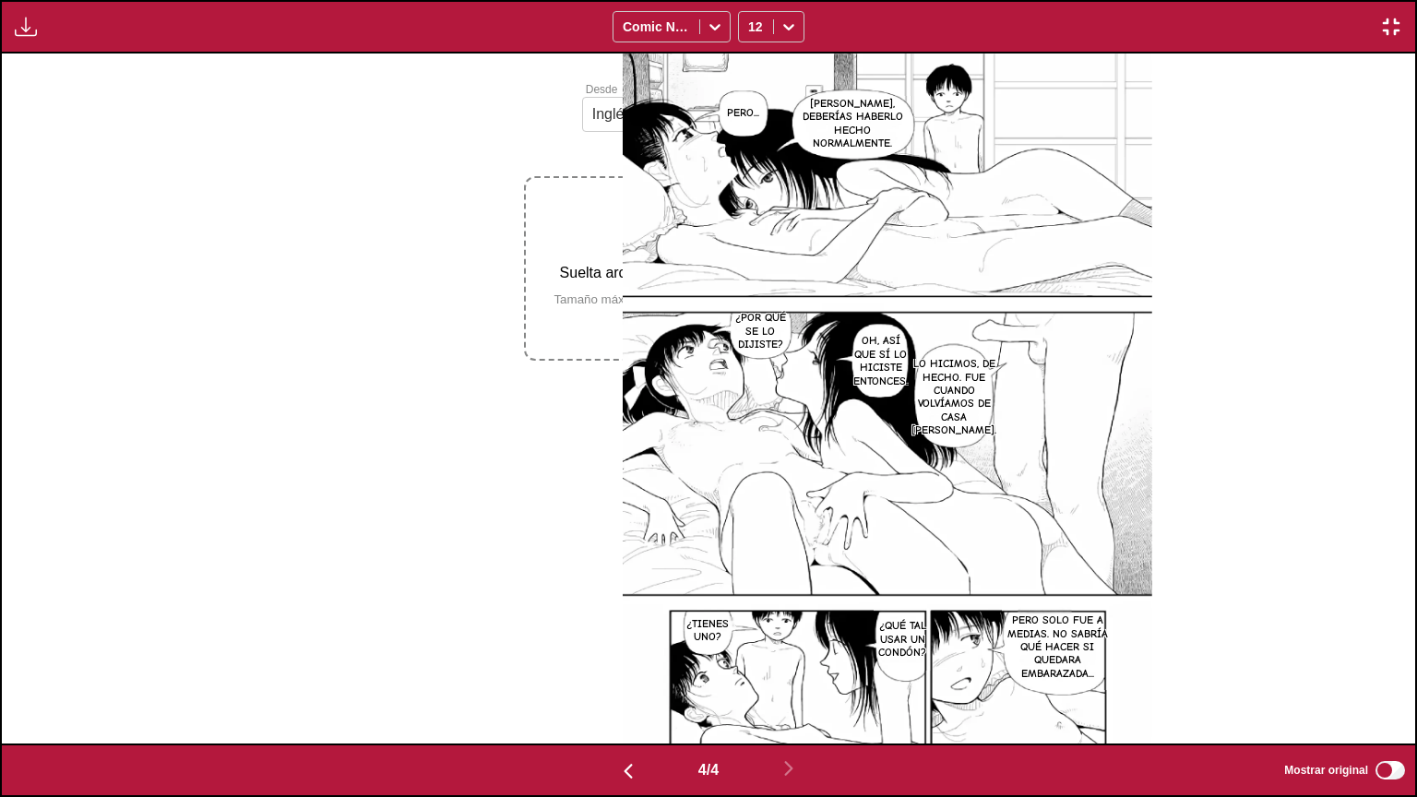
scroll to position [0, 4242]
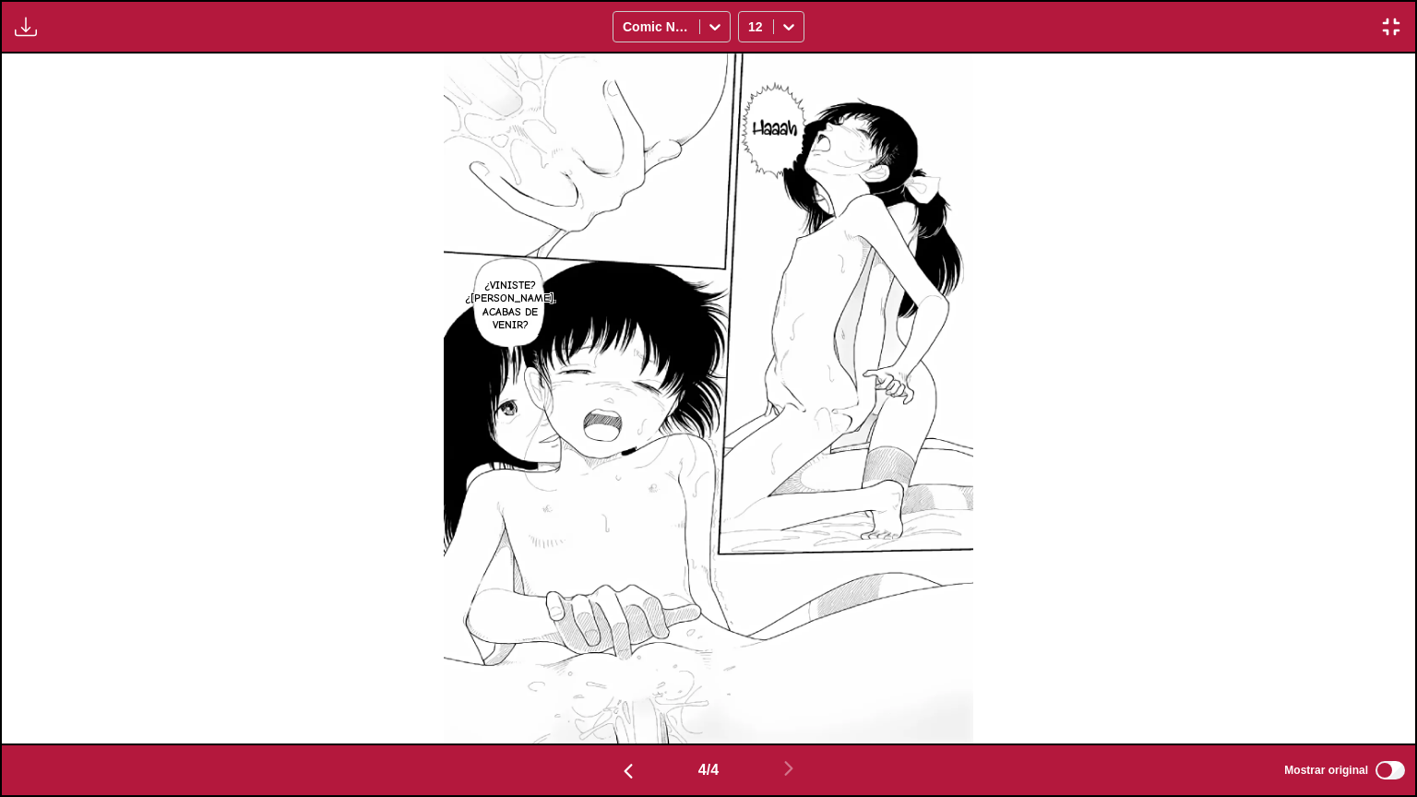
click at [472, 232] on img at bounding box center [709, 399] width 530 height 690
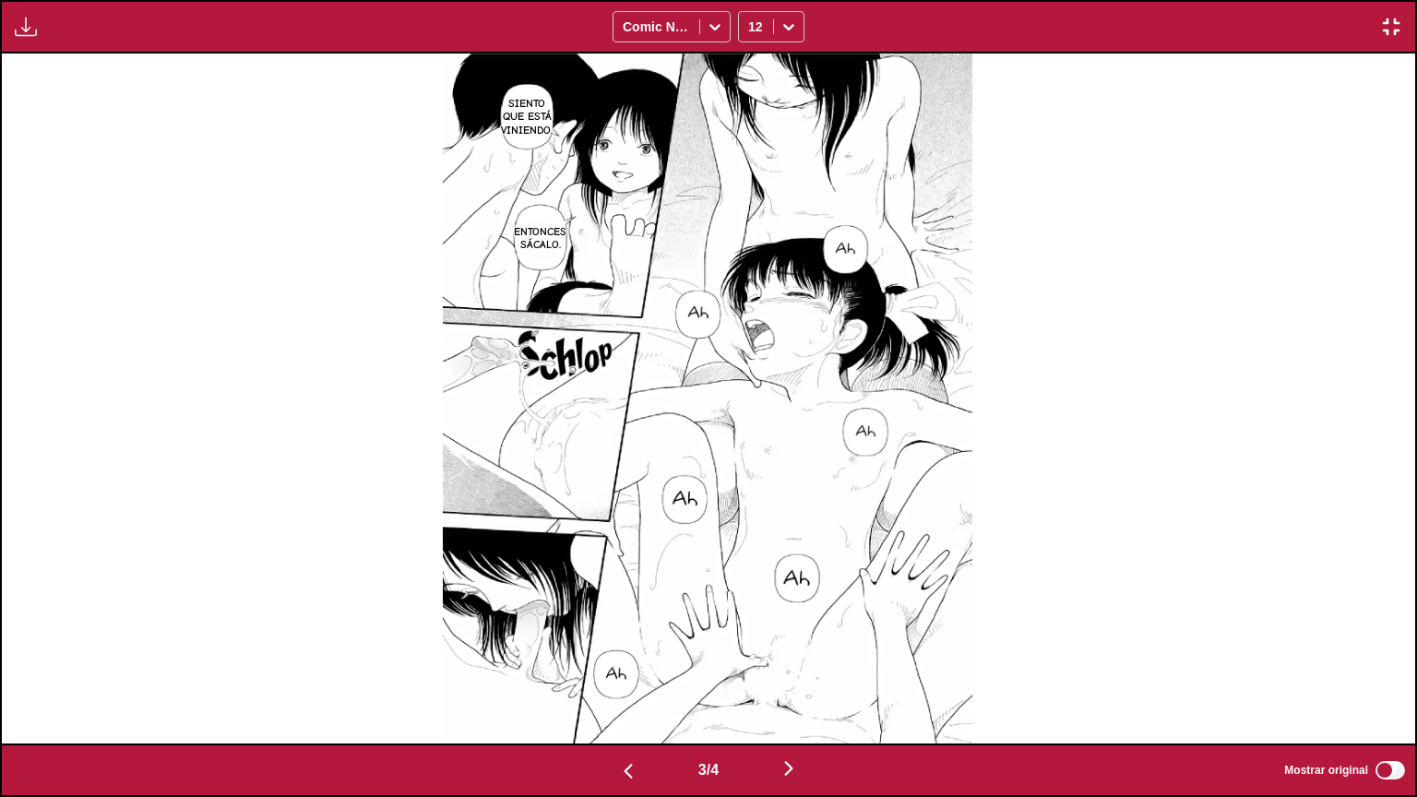
click at [1385, 15] on button "button" at bounding box center [1391, 27] width 33 height 24
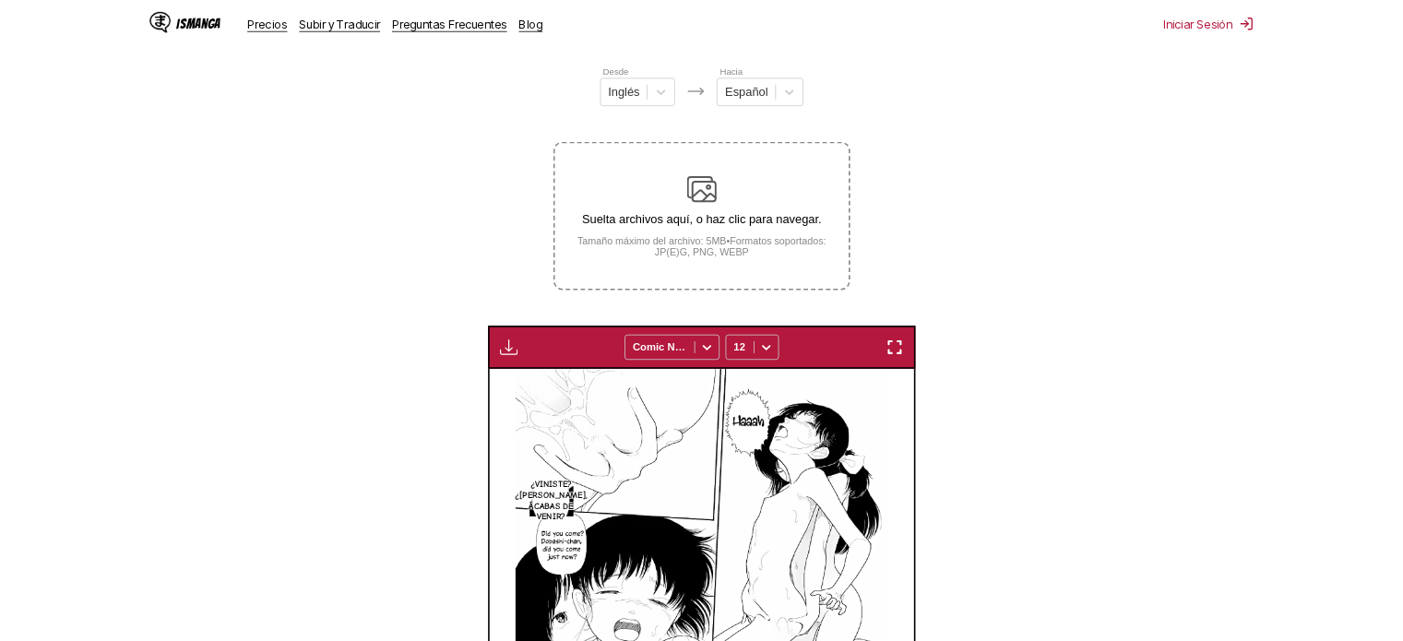
scroll to position [0, 823]
